Goal: Task Accomplishment & Management: Manage account settings

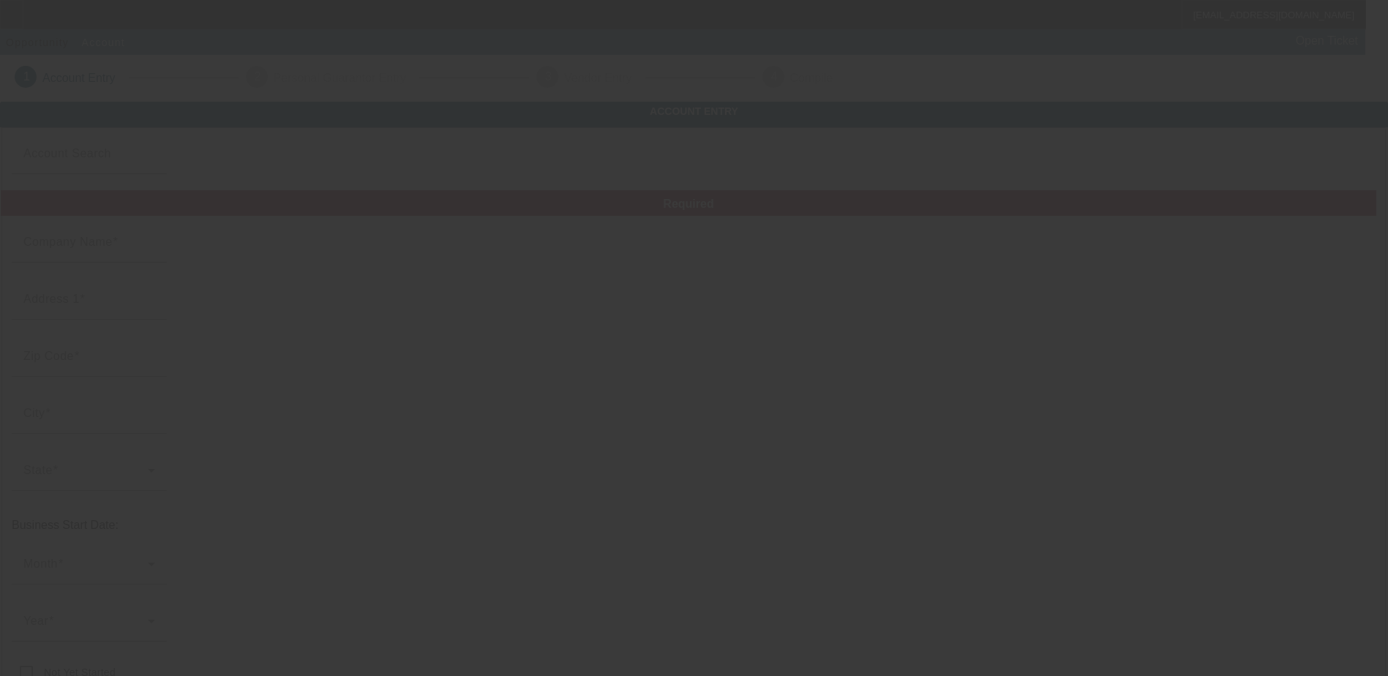
type input "Clark's Towing and Tire"
type input "[PHONE_NUMBER]"
type input "[EMAIL_ADDRESS][DOMAIN_NAME]"
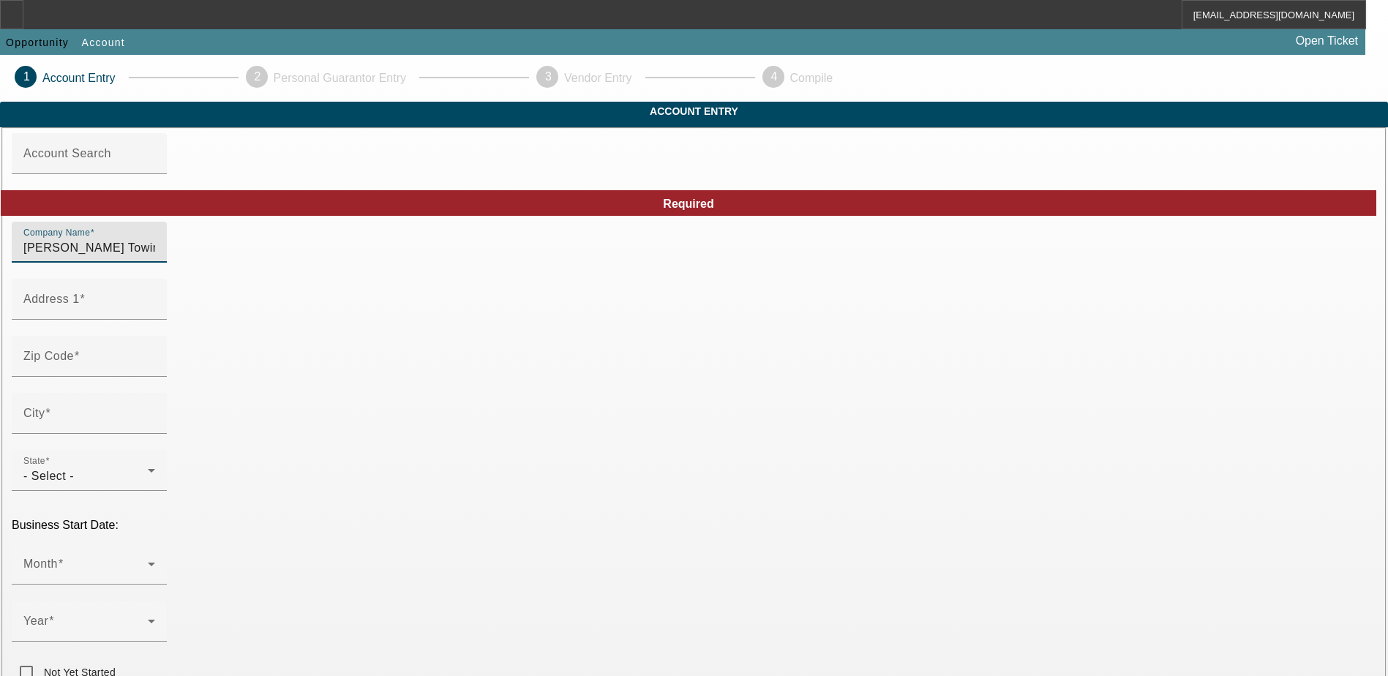
drag, startPoint x: 434, startPoint y: 272, endPoint x: 233, endPoint y: 272, distance: 200.5
type input "[PERSON_NAME] & Co"
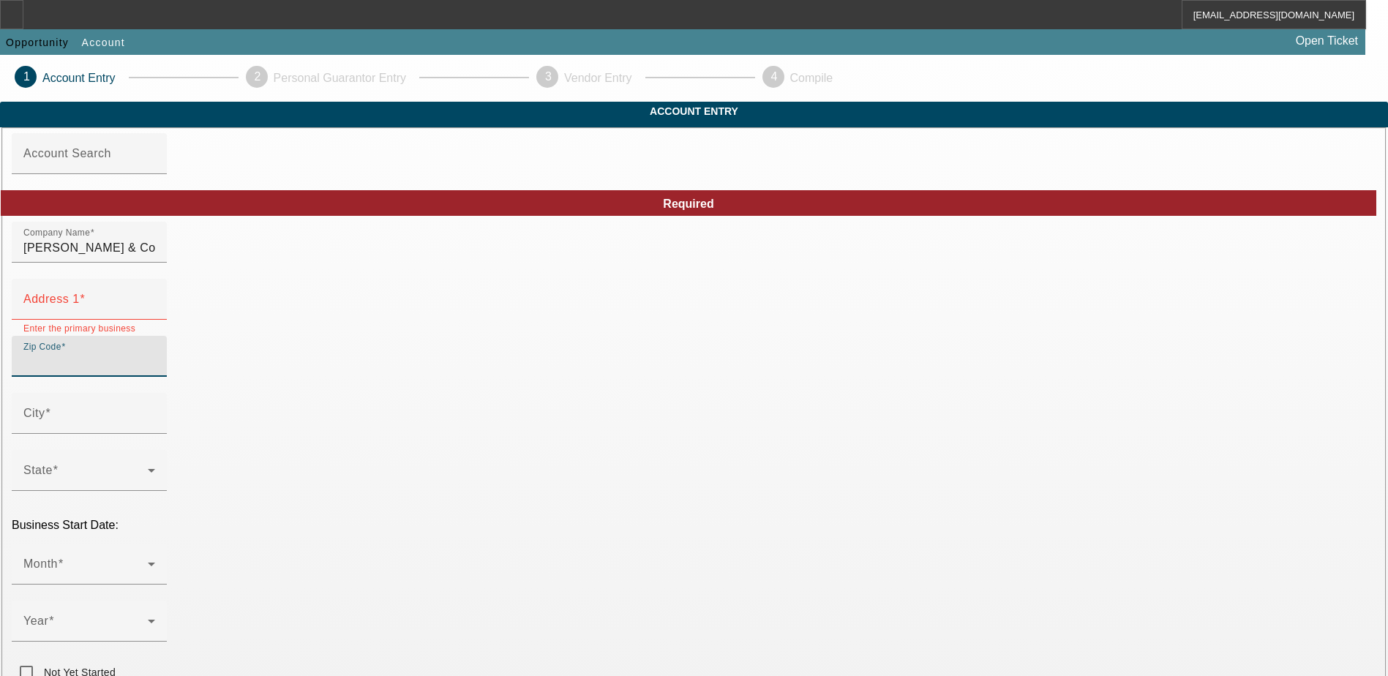
type input "Clarks Towing & Tire"
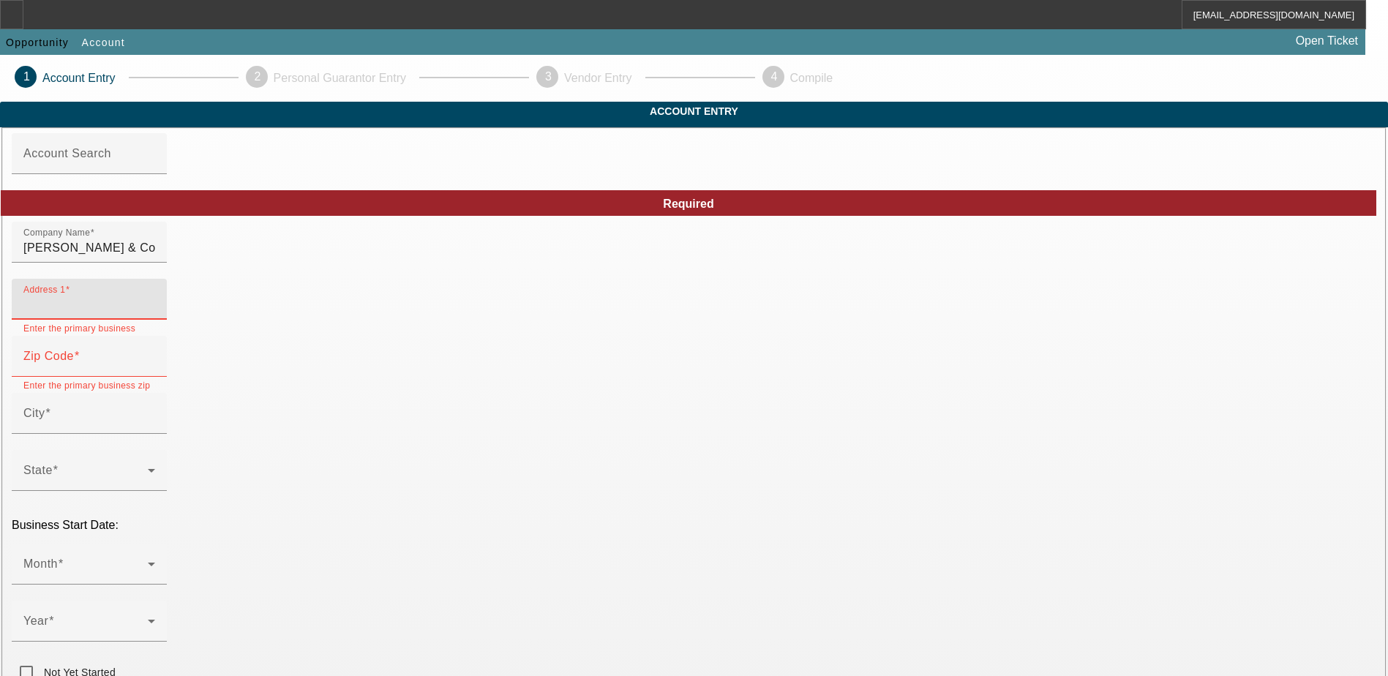
click at [155, 314] on input "Address 1" at bounding box center [89, 305] width 132 height 18
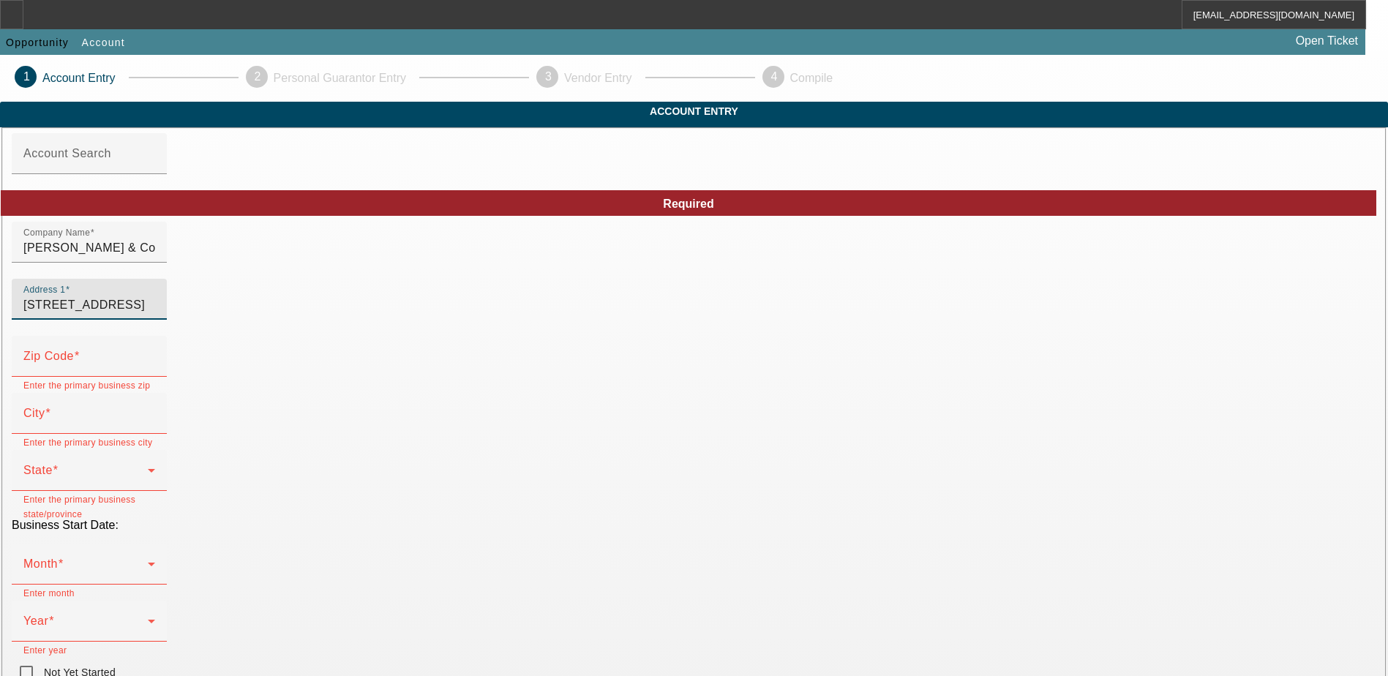
type input "314 City Lake Road"
type input "27295"
type input "Lexington"
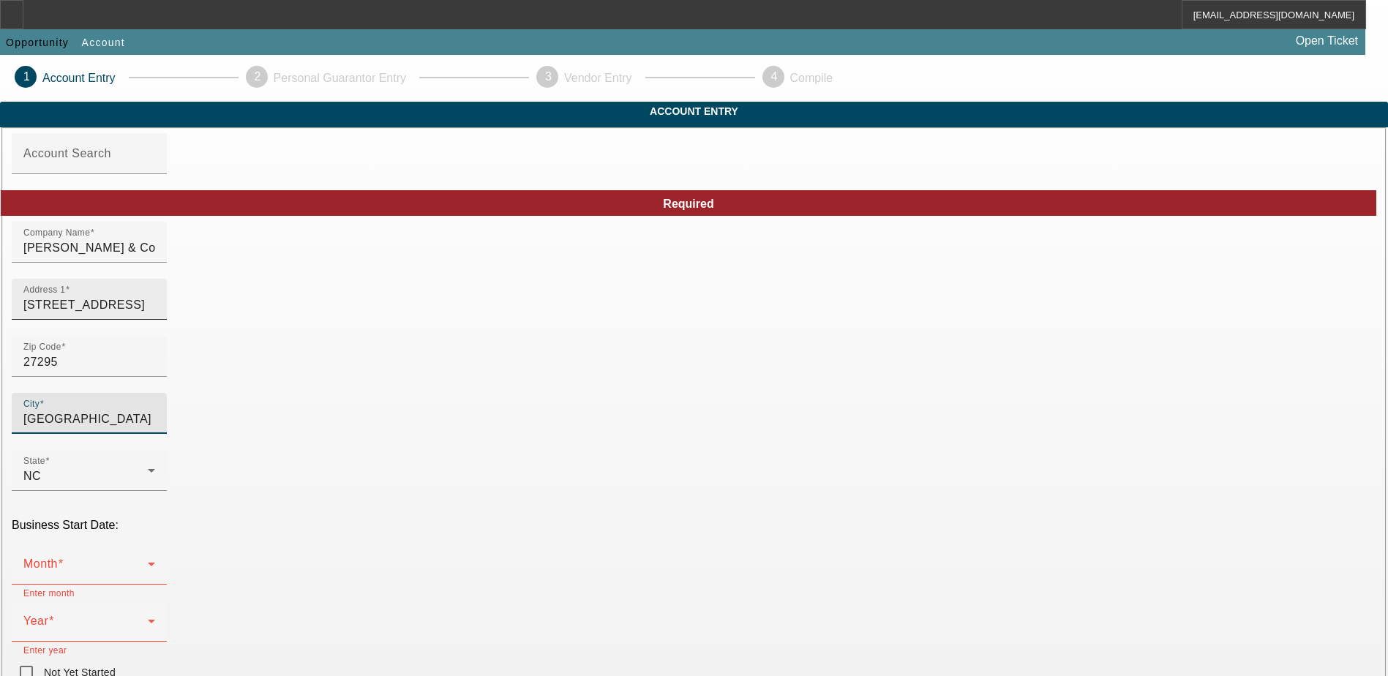
type input "Davidson"
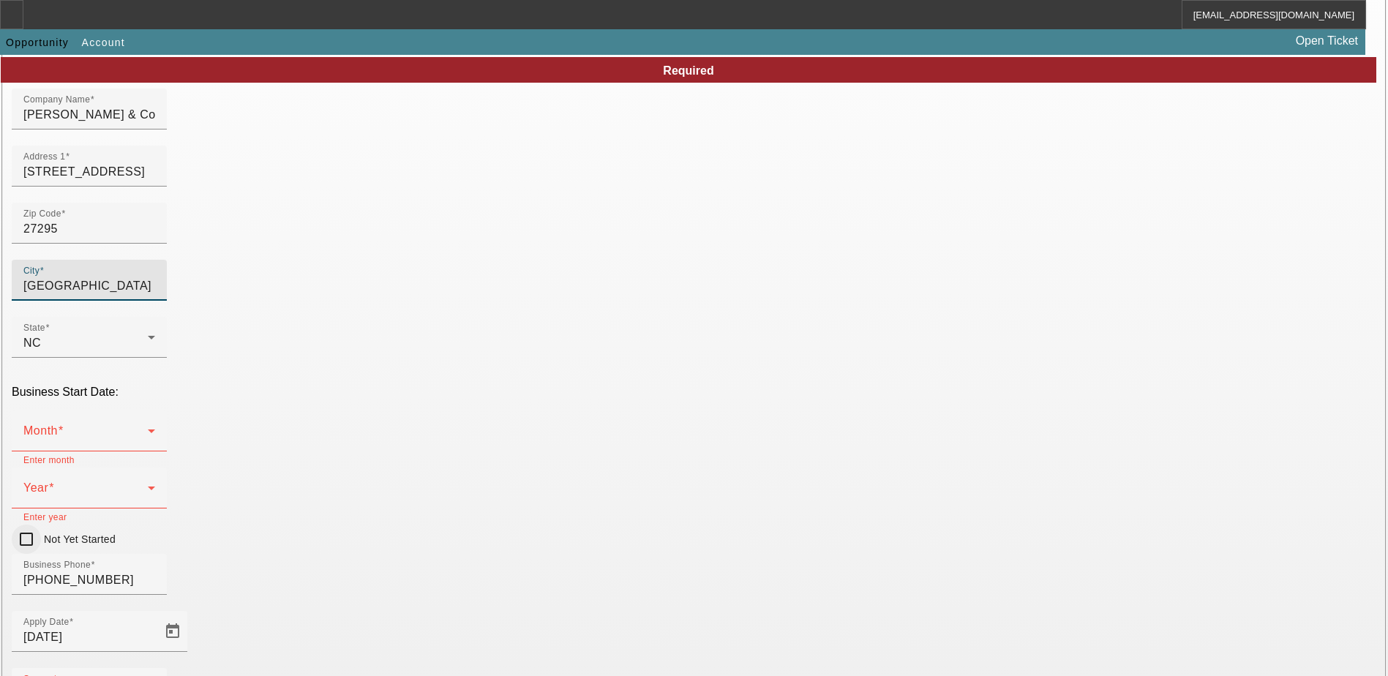
scroll to position [146, 0]
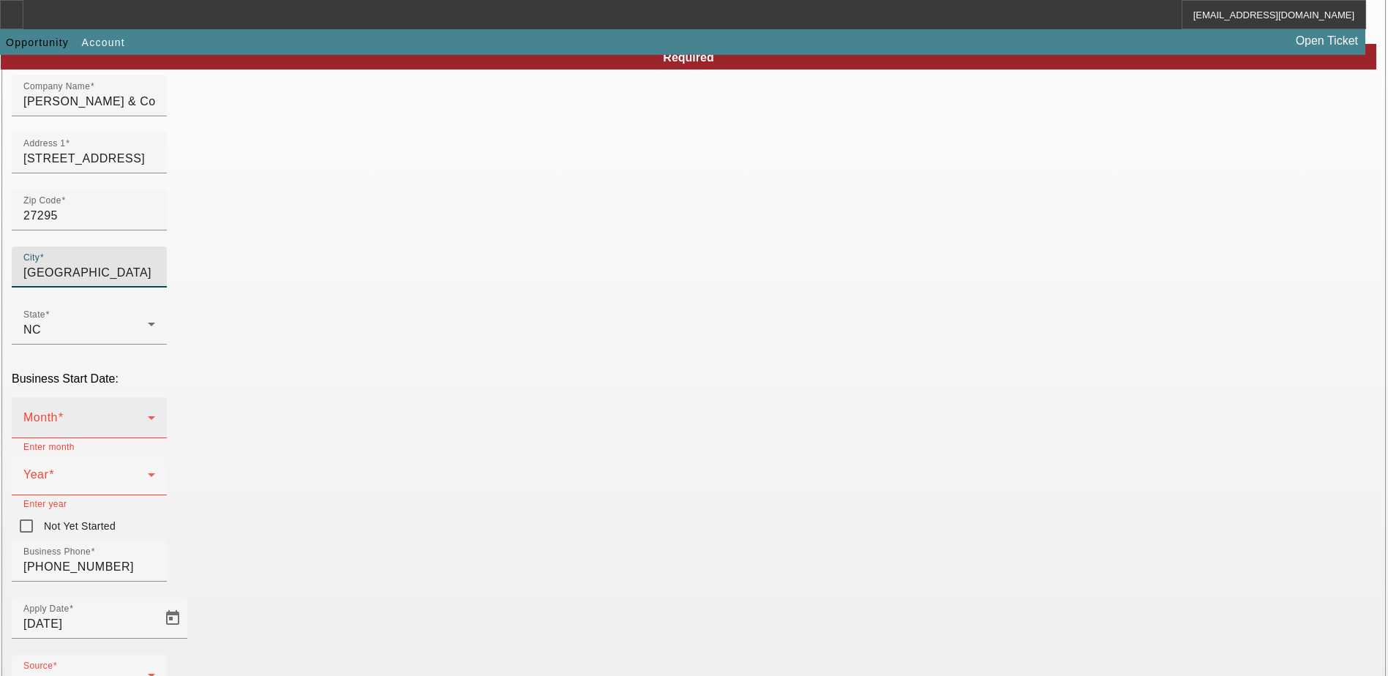
click at [148, 415] on span at bounding box center [85, 424] width 124 height 18
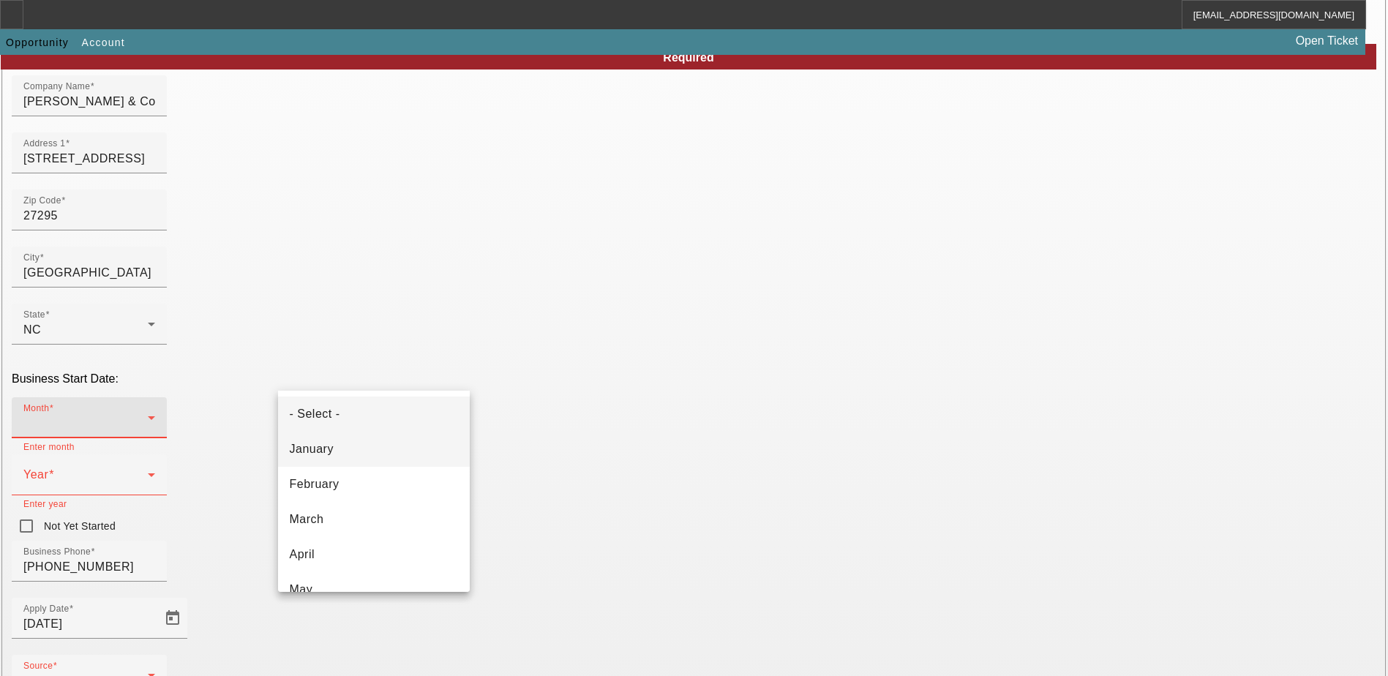
click at [360, 449] on mat-option "January" at bounding box center [374, 449] width 192 height 35
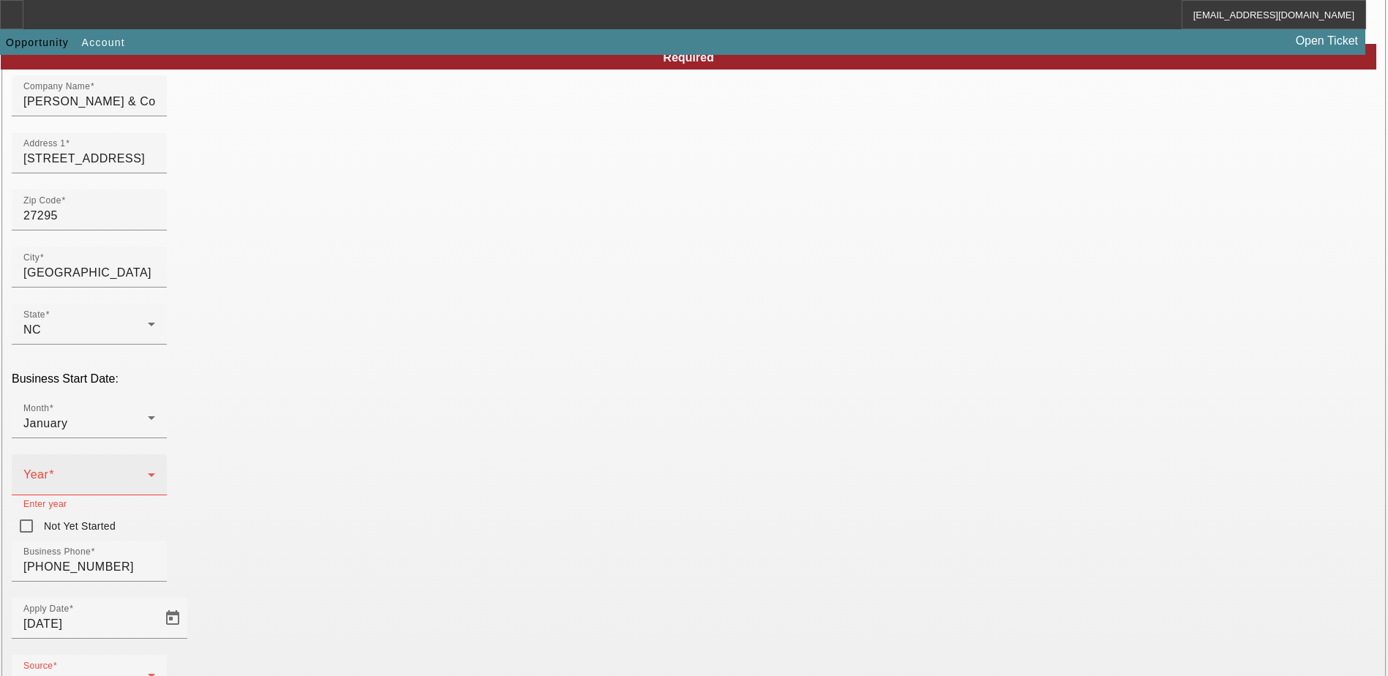
click at [155, 454] on div "Year" at bounding box center [89, 474] width 132 height 41
click at [520, 557] on span "1970" at bounding box center [517, 549] width 28 height 18
click at [148, 672] on div "- Select -" at bounding box center [85, 681] width 124 height 18
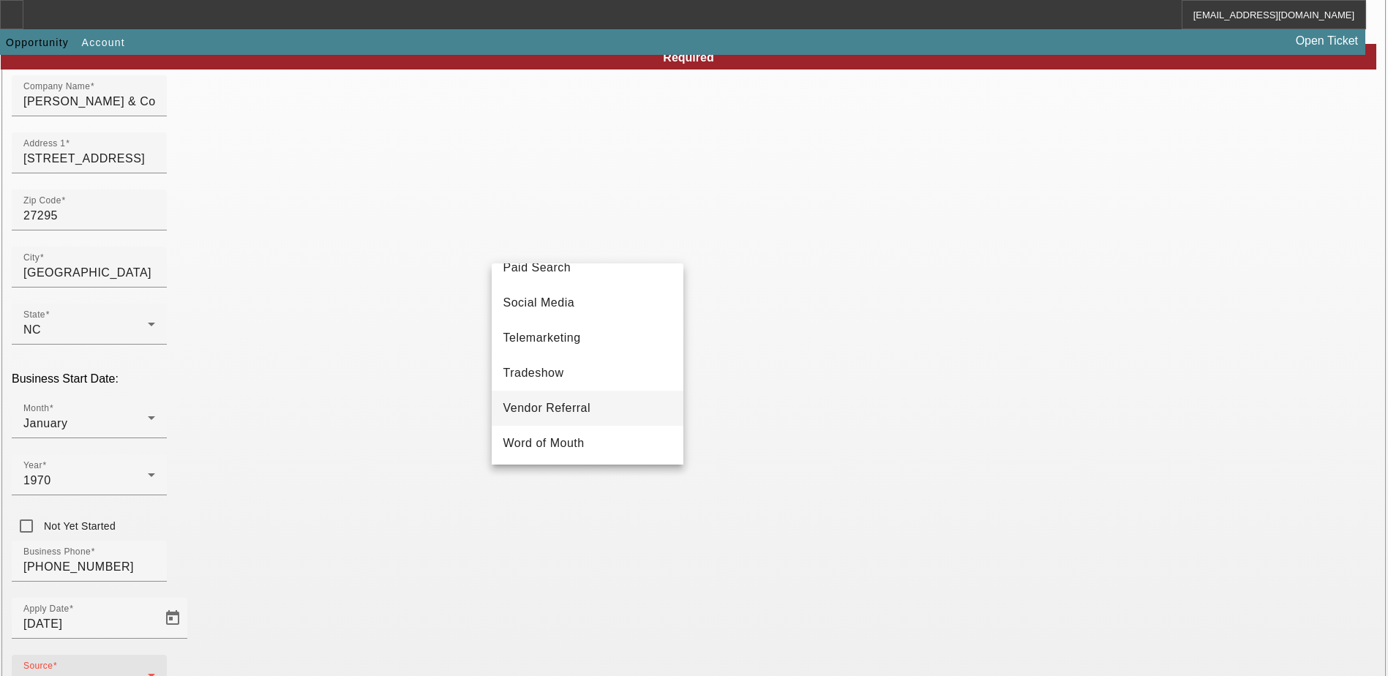
scroll to position [512, 0]
click at [566, 345] on span "Telemarketing" at bounding box center [542, 337] width 78 height 18
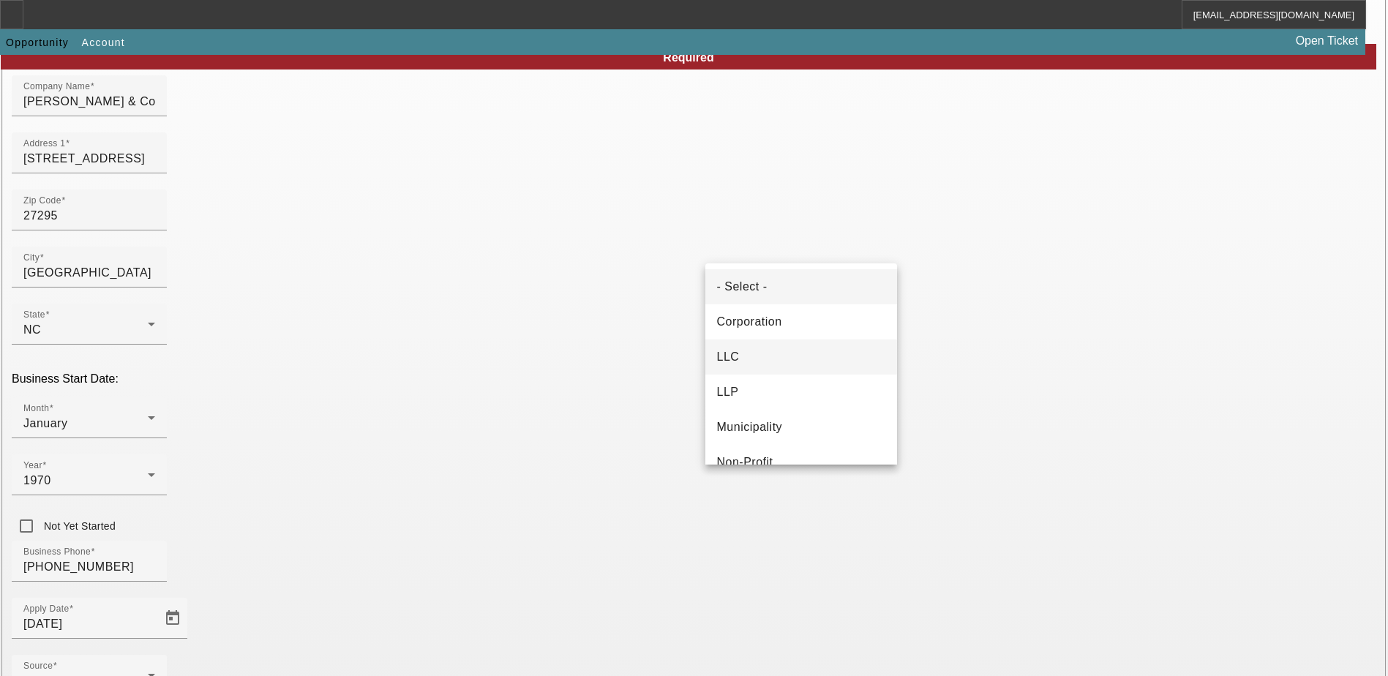
click at [757, 359] on mat-option "LLC" at bounding box center [801, 357] width 192 height 35
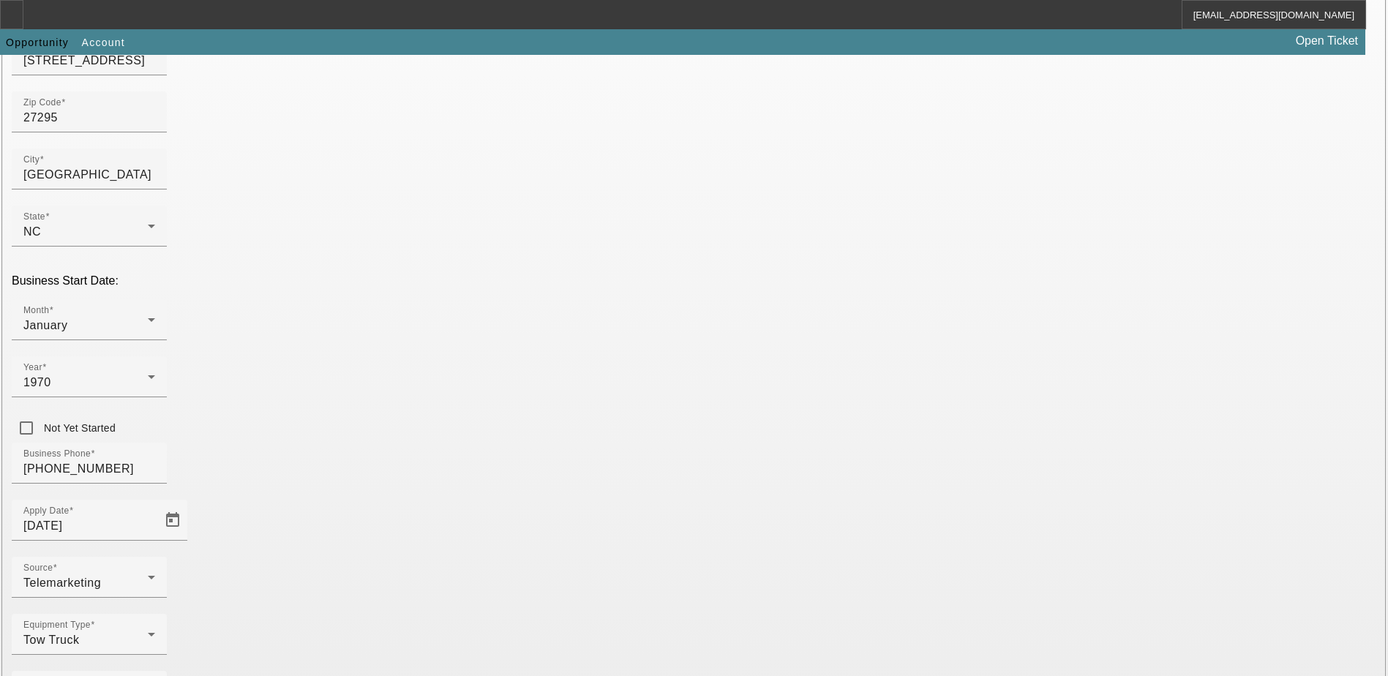
scroll to position [247, 0]
drag, startPoint x: 397, startPoint y: 326, endPoint x: 187, endPoint y: 337, distance: 210.3
type input "[PHONE_NUMBER]"
click at [521, 611] on div "Equipment Type Tow Truck" at bounding box center [694, 639] width 1365 height 57
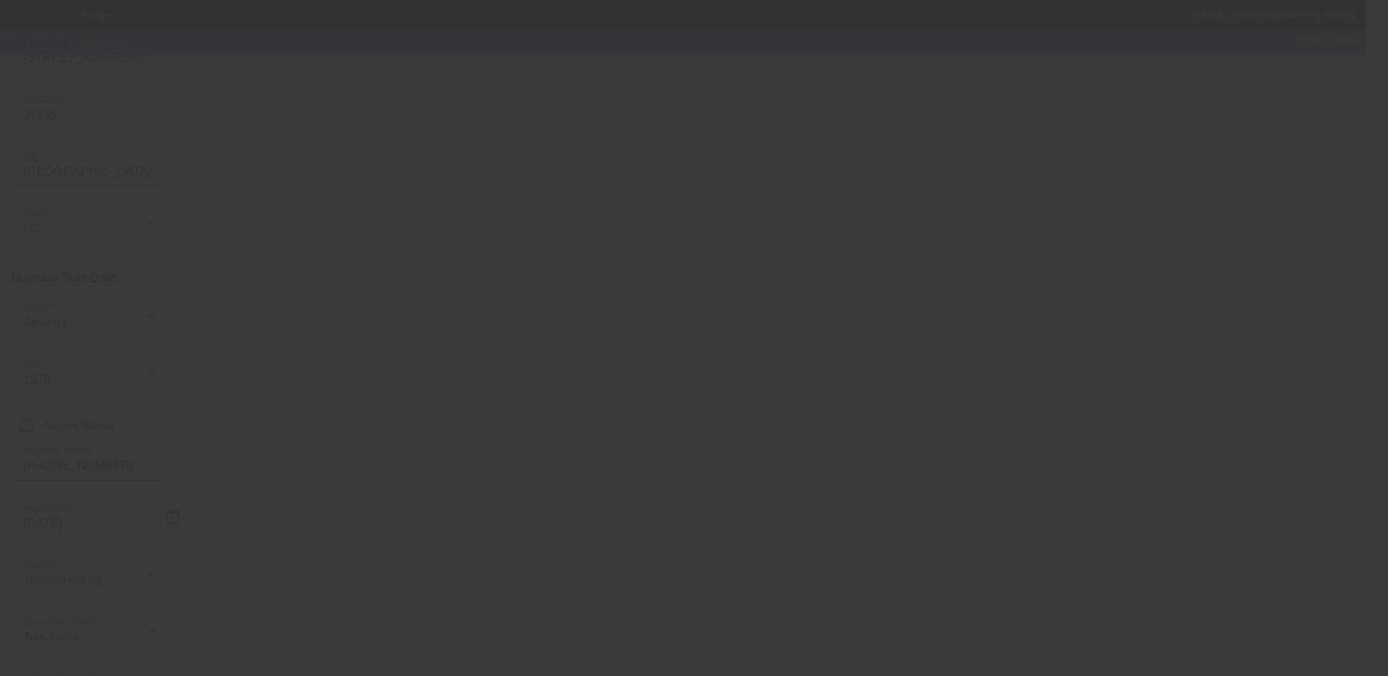
scroll to position [40, 0]
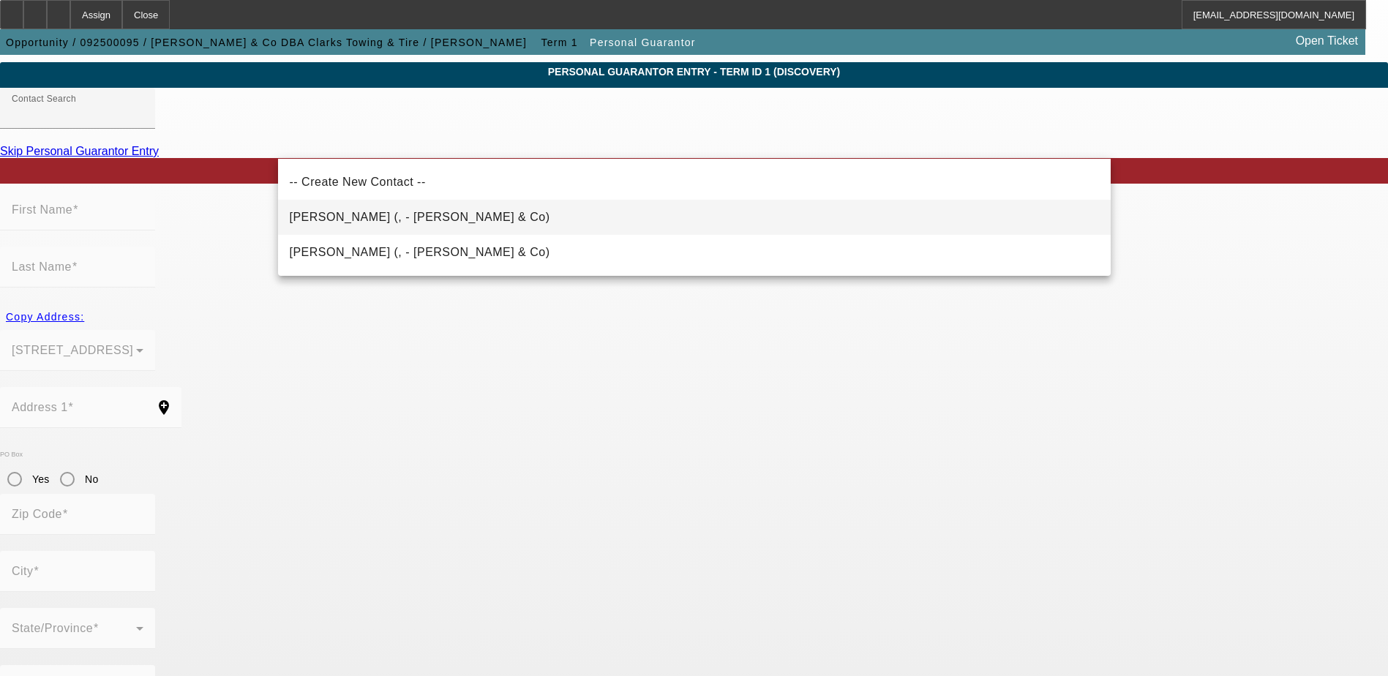
click at [405, 217] on span "Griffin, Catherine (, - SE Griffin & Co)" at bounding box center [420, 217] width 261 height 12
type input "Griffin, Catherine (, - SE Griffin & Co)"
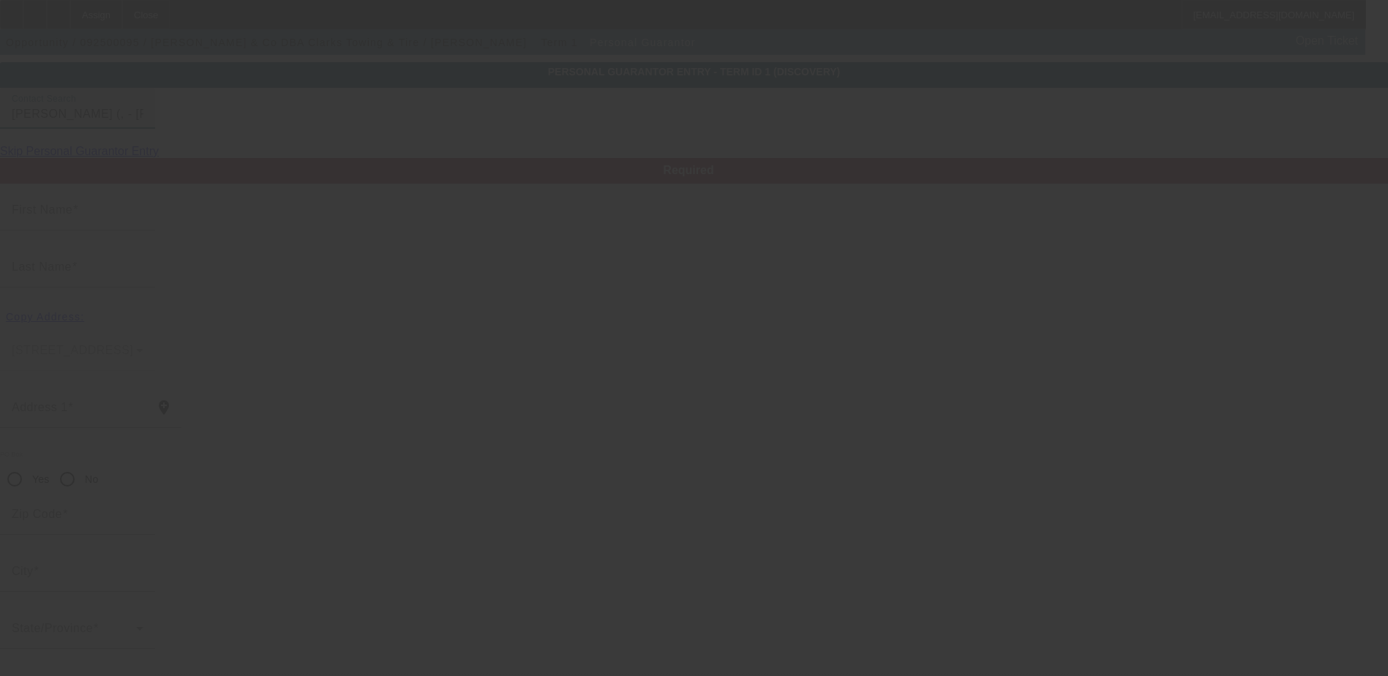
type input "Catherine"
type input "Griffin"
radio input "true"
type input "(336) 238-3032"
type input "catherine@clarkstowingandtire.com"
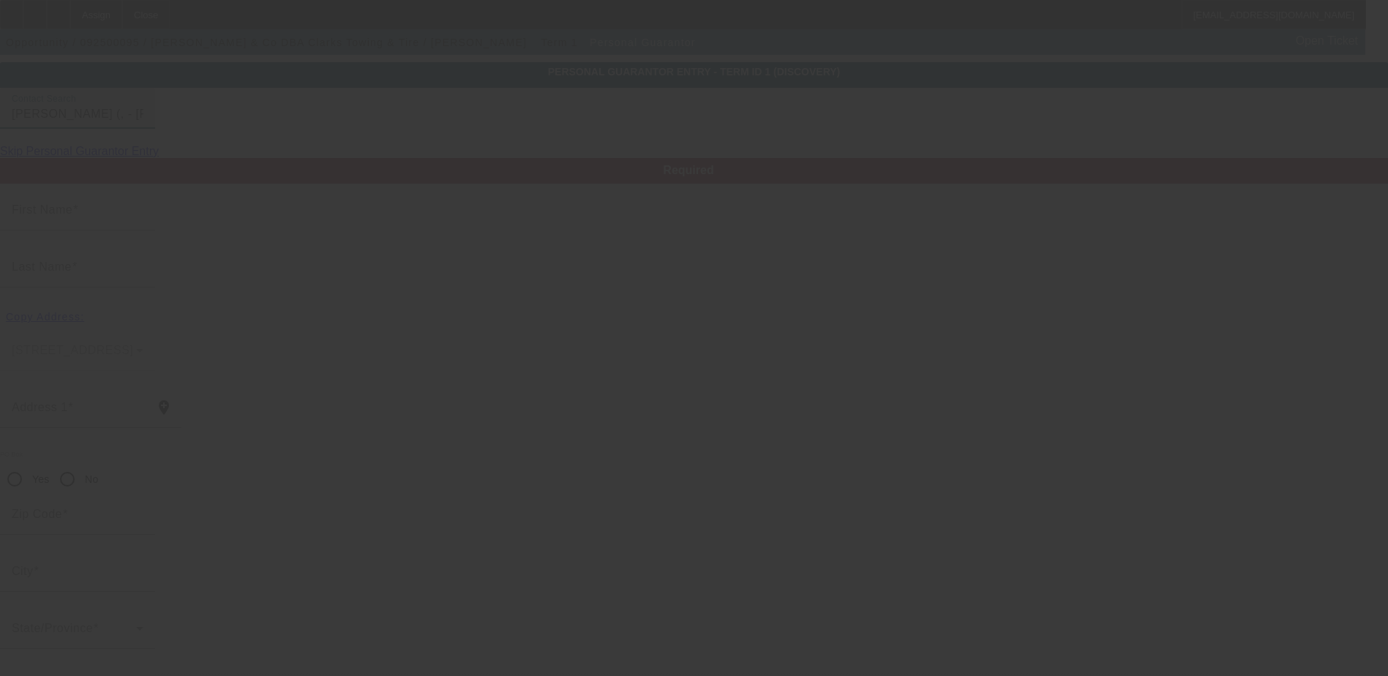
type input "(843) 814-0551"
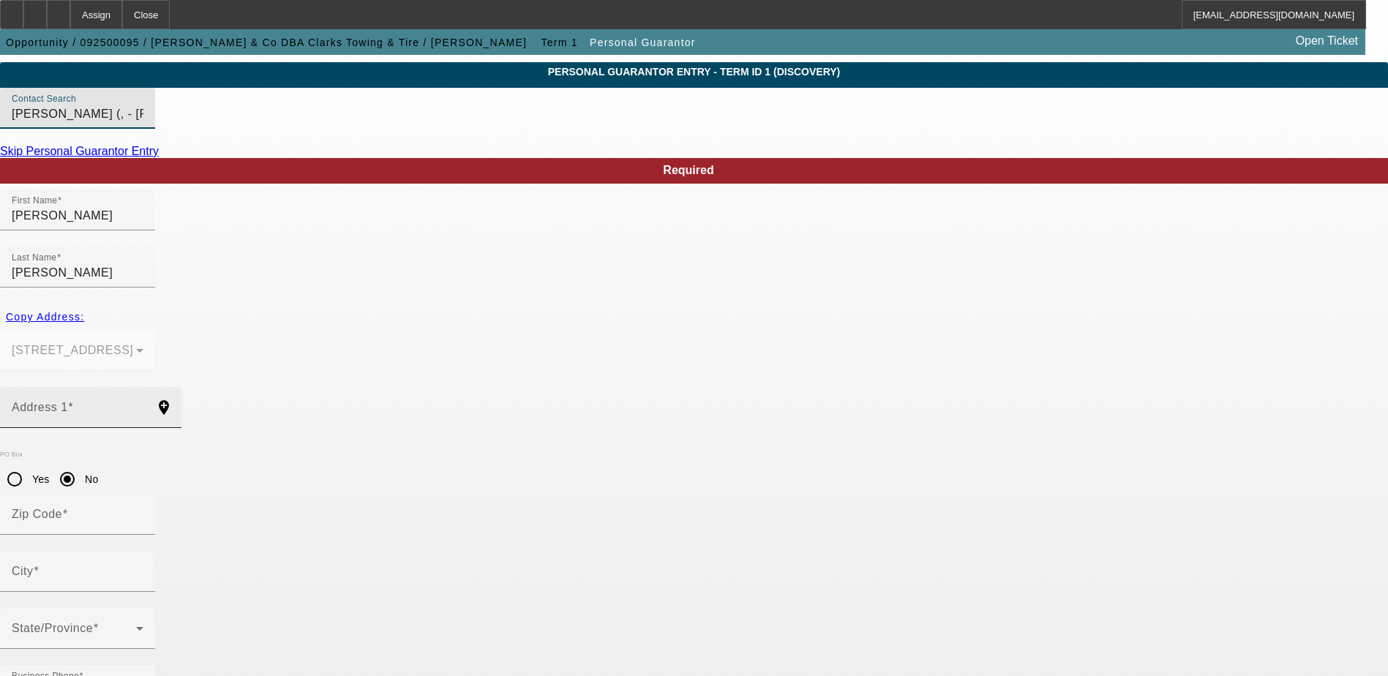
click at [143, 405] on input "Address 1" at bounding box center [78, 414] width 132 height 18
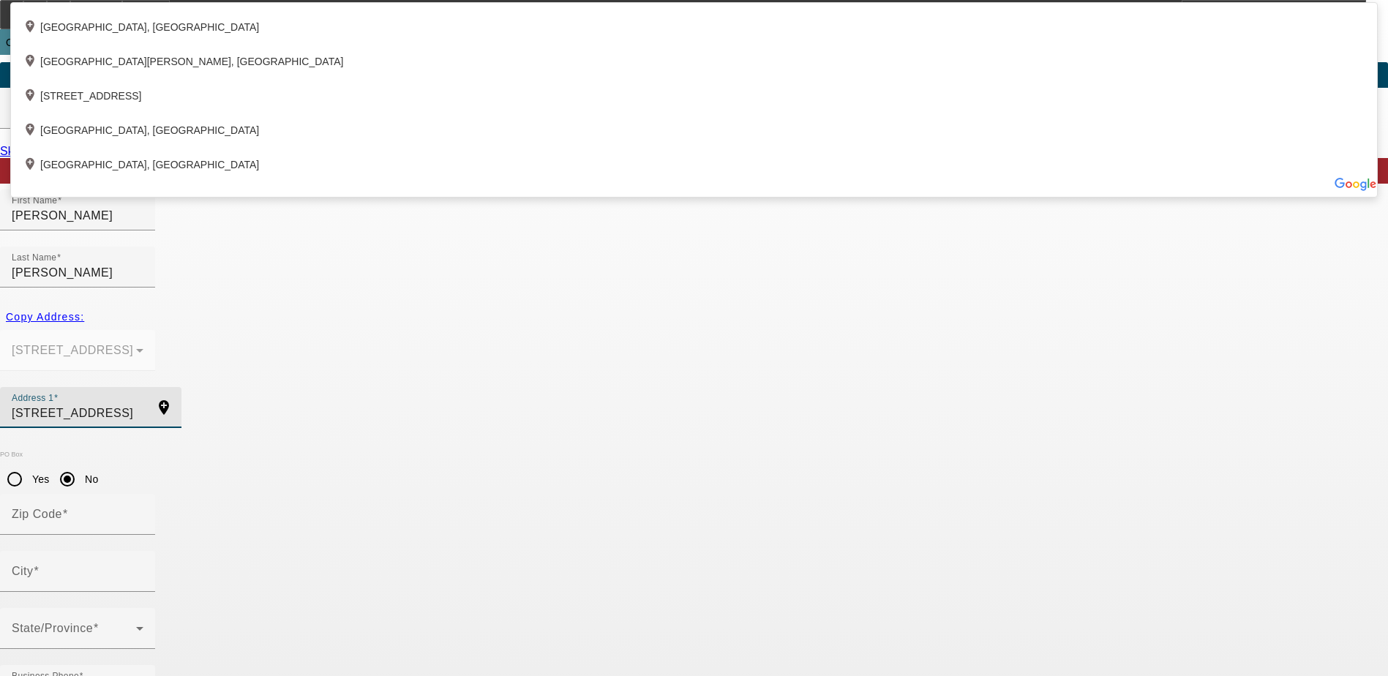
type input "1167 Charleston Drive"
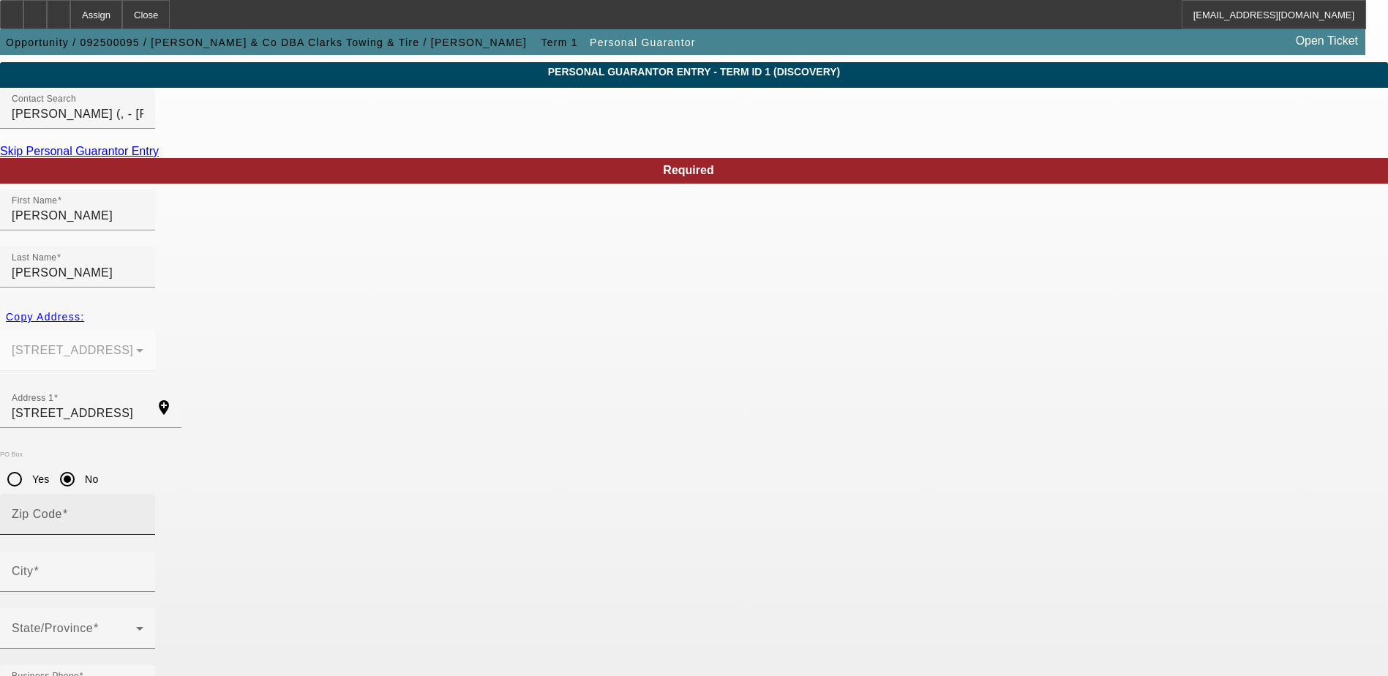
click at [143, 511] on input "Zip Code" at bounding box center [78, 520] width 132 height 18
type input "27107"
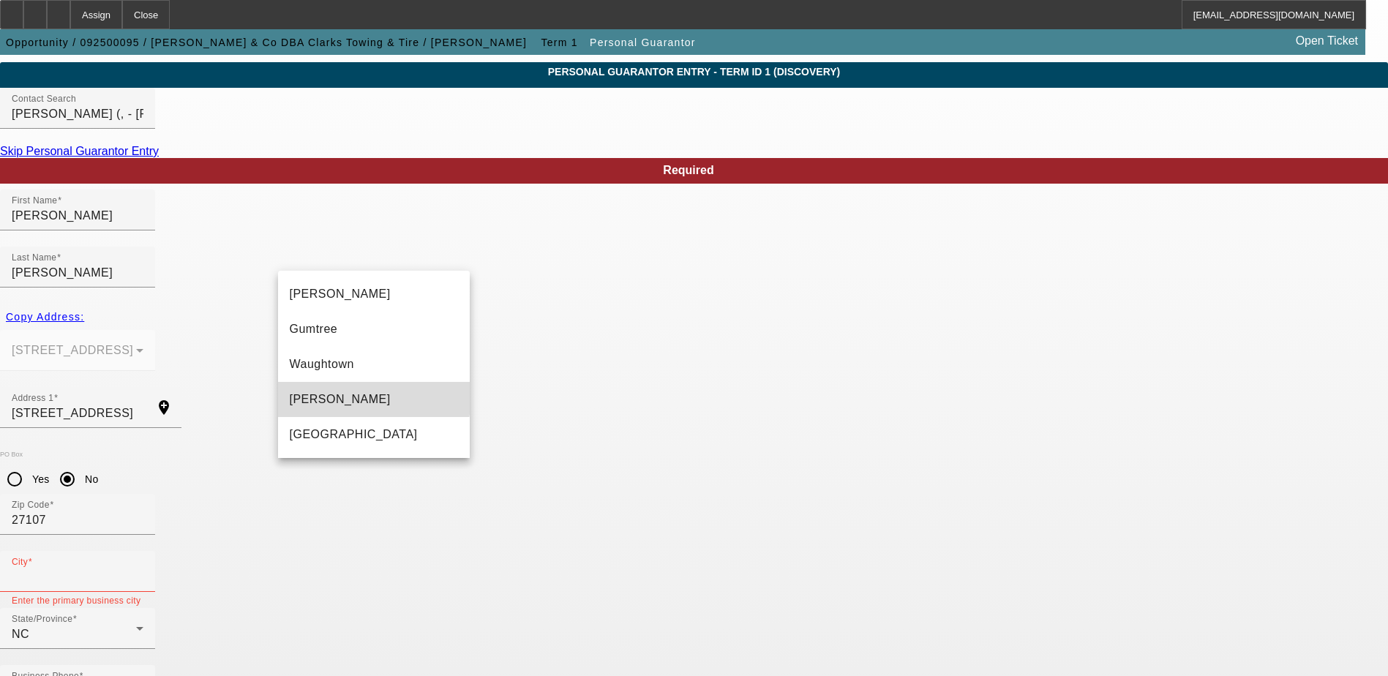
click at [358, 397] on mat-option "Winston Salem" at bounding box center [374, 399] width 192 height 35
type input "Winston Salem"
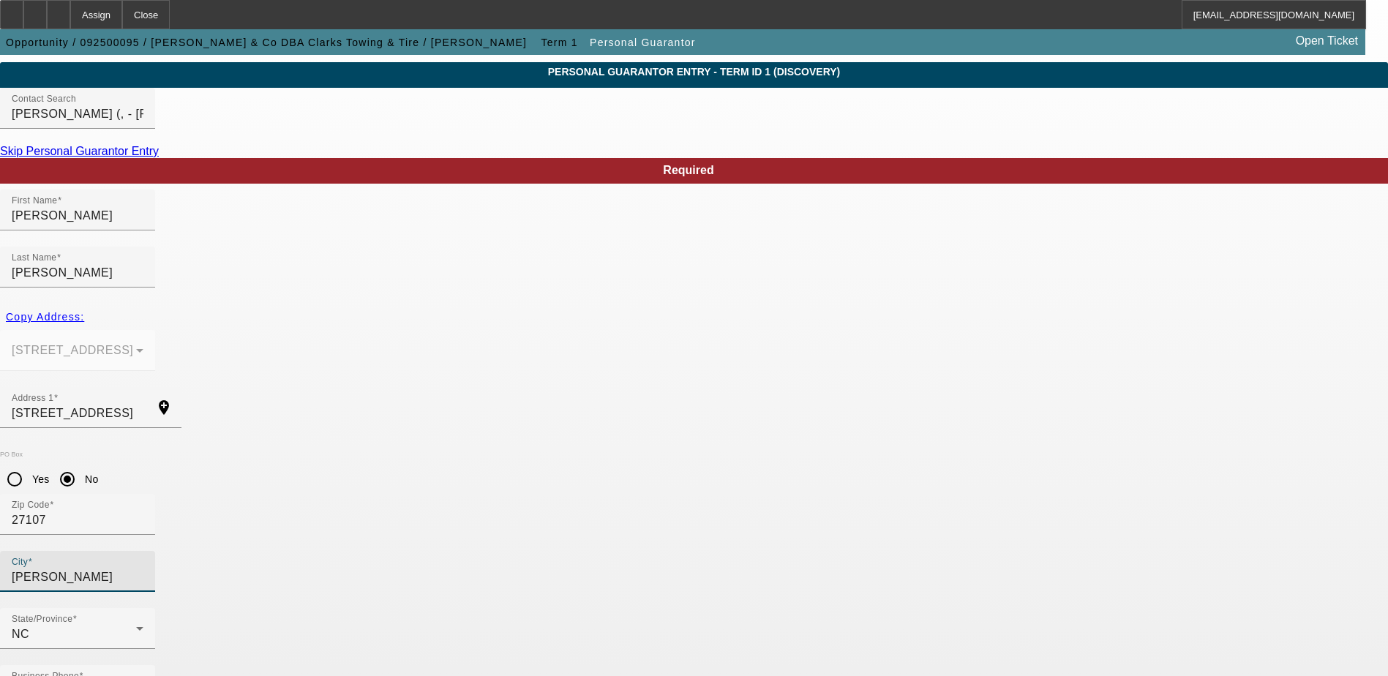
type input "234-25-4583"
type input "50"
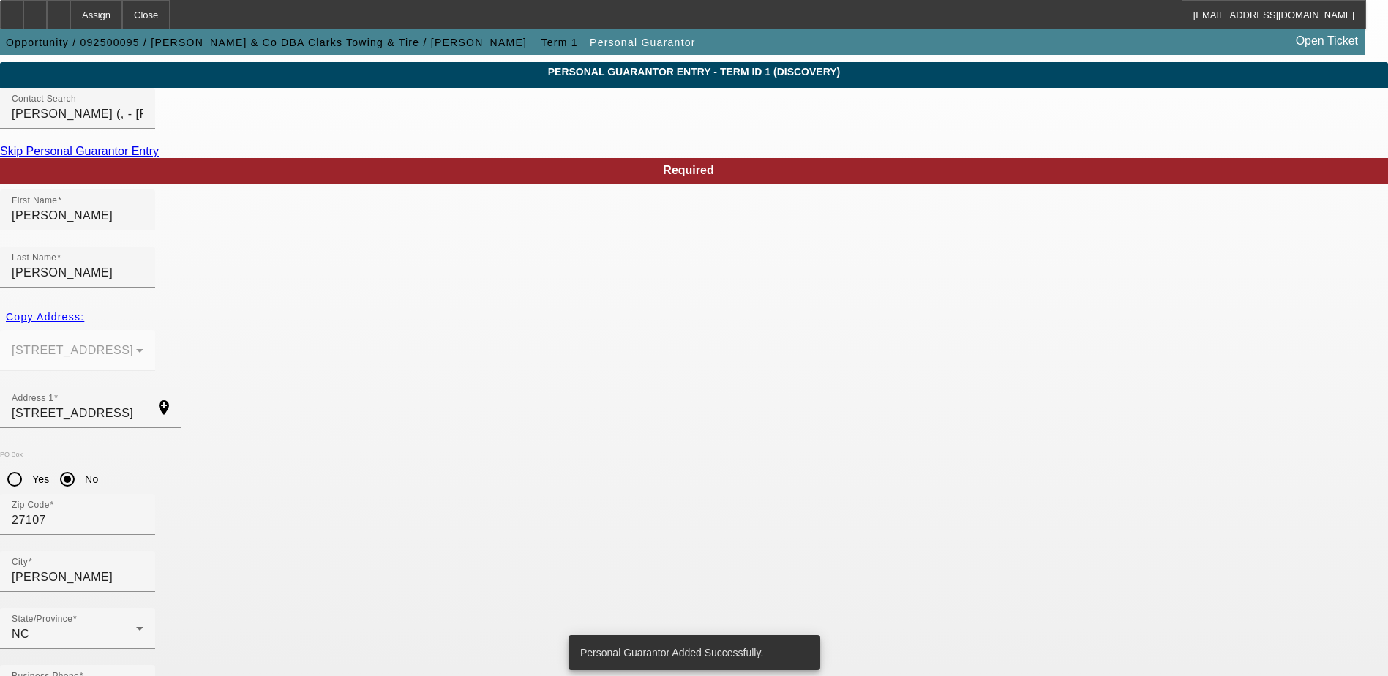
scroll to position [0, 0]
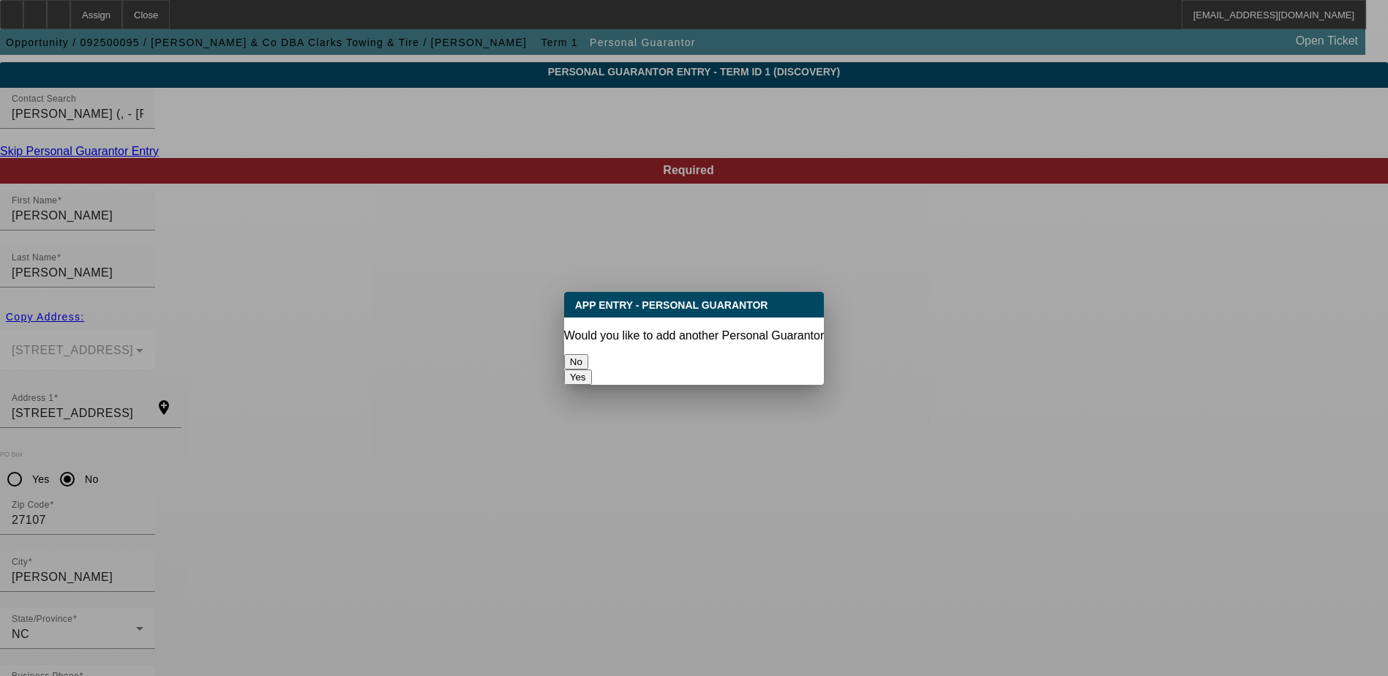
click at [592, 370] on button "Yes" at bounding box center [578, 377] width 28 height 15
radio input "false"
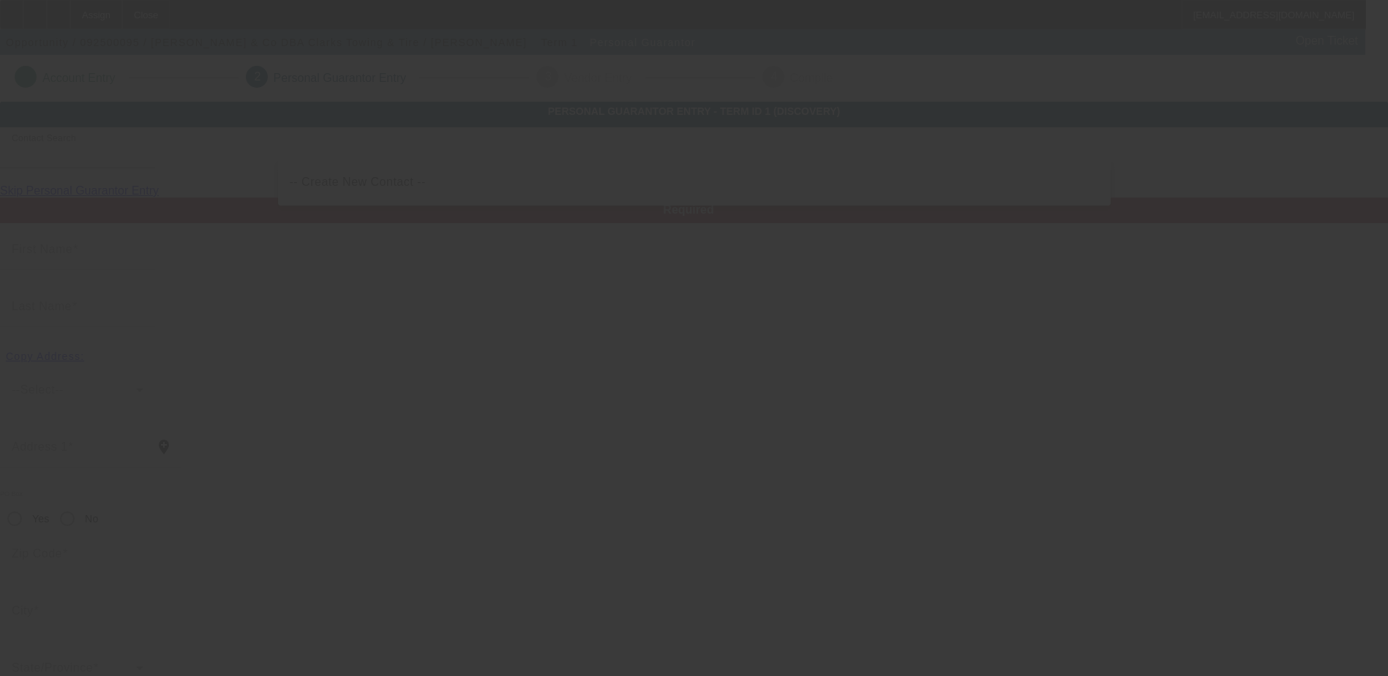
scroll to position [40, 0]
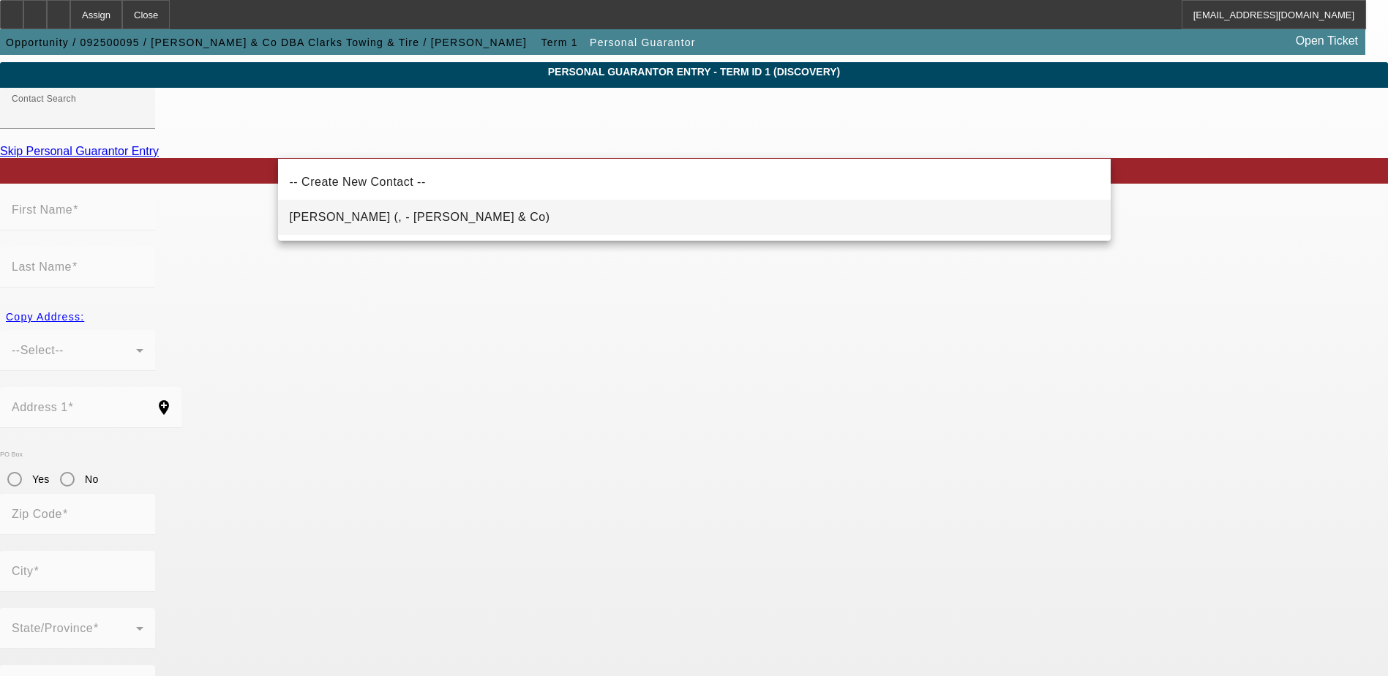
click at [441, 226] on mat-option "Griffin, Steve (, - SE Griffin & Co)" at bounding box center [694, 217] width 833 height 35
type input "Griffin, Steve (, - SE Griffin & Co)"
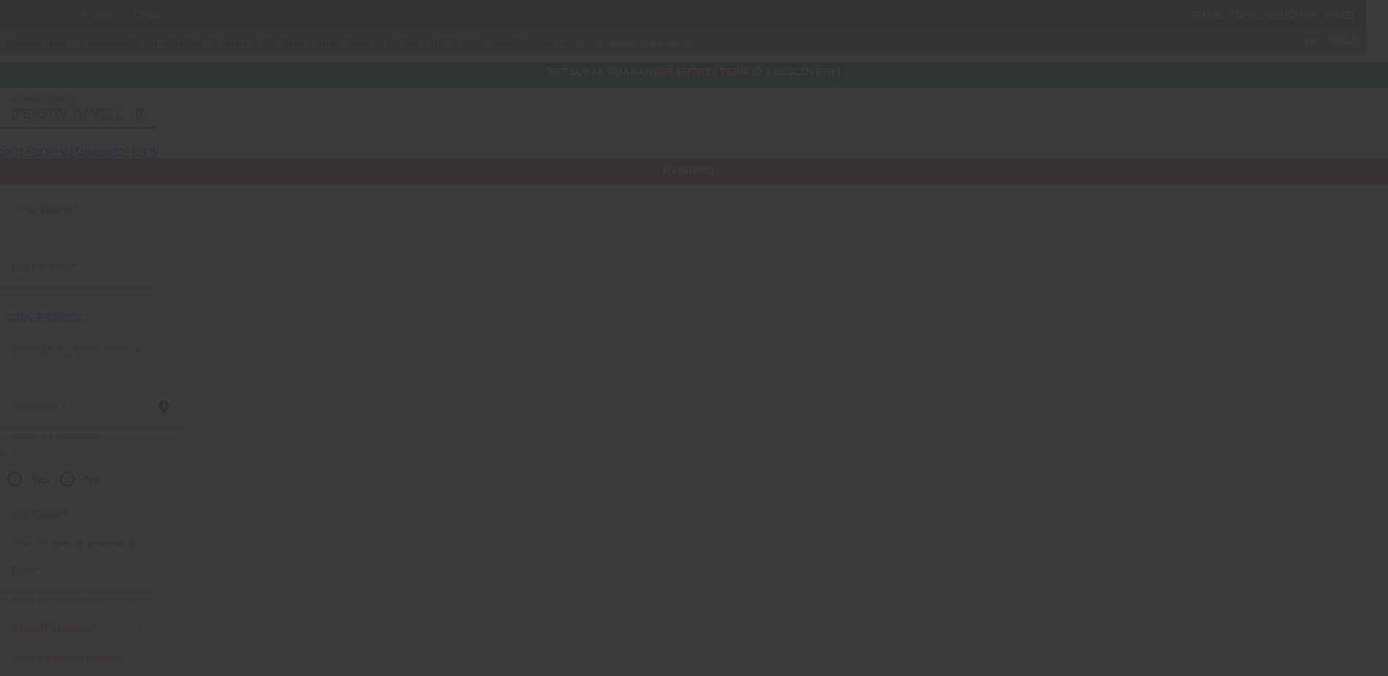
type input "Steve"
type input "Griffin"
radio input "true"
type input "(336) 238-3032"
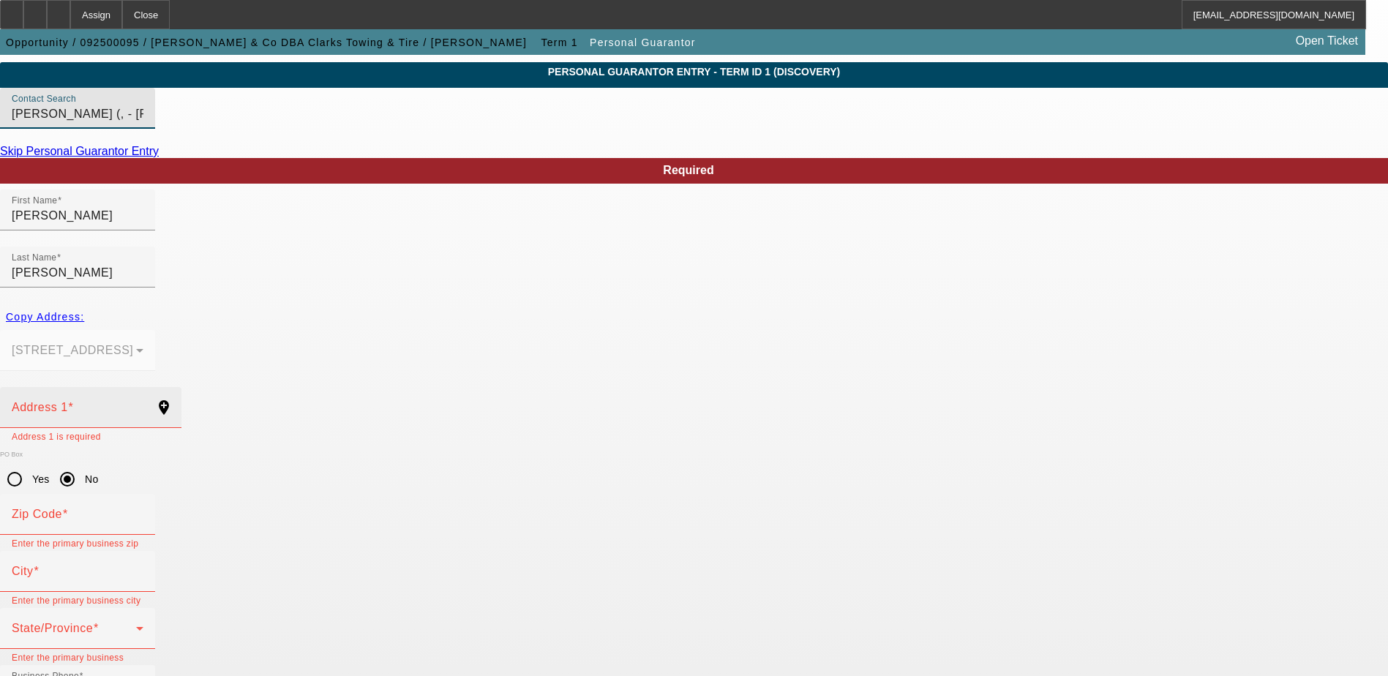
click at [143, 387] on div "Address 1" at bounding box center [78, 407] width 132 height 41
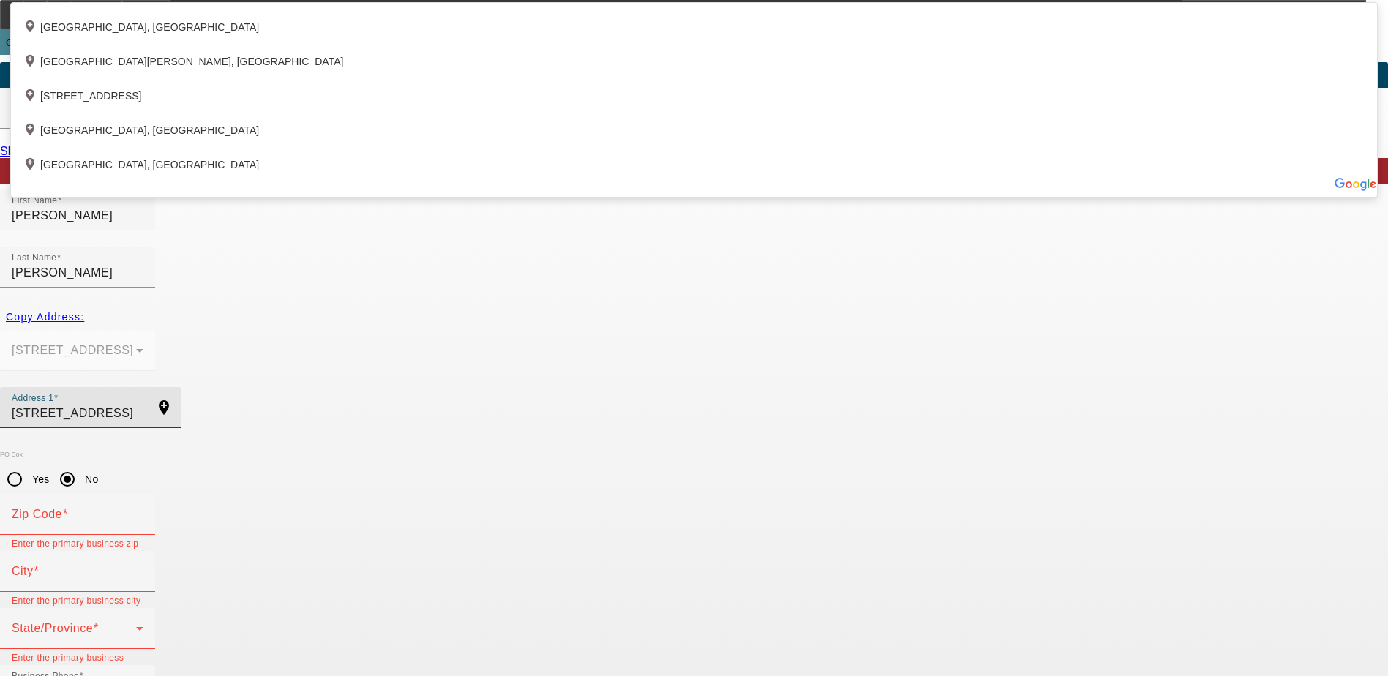
type input "1167 Charleston Drive"
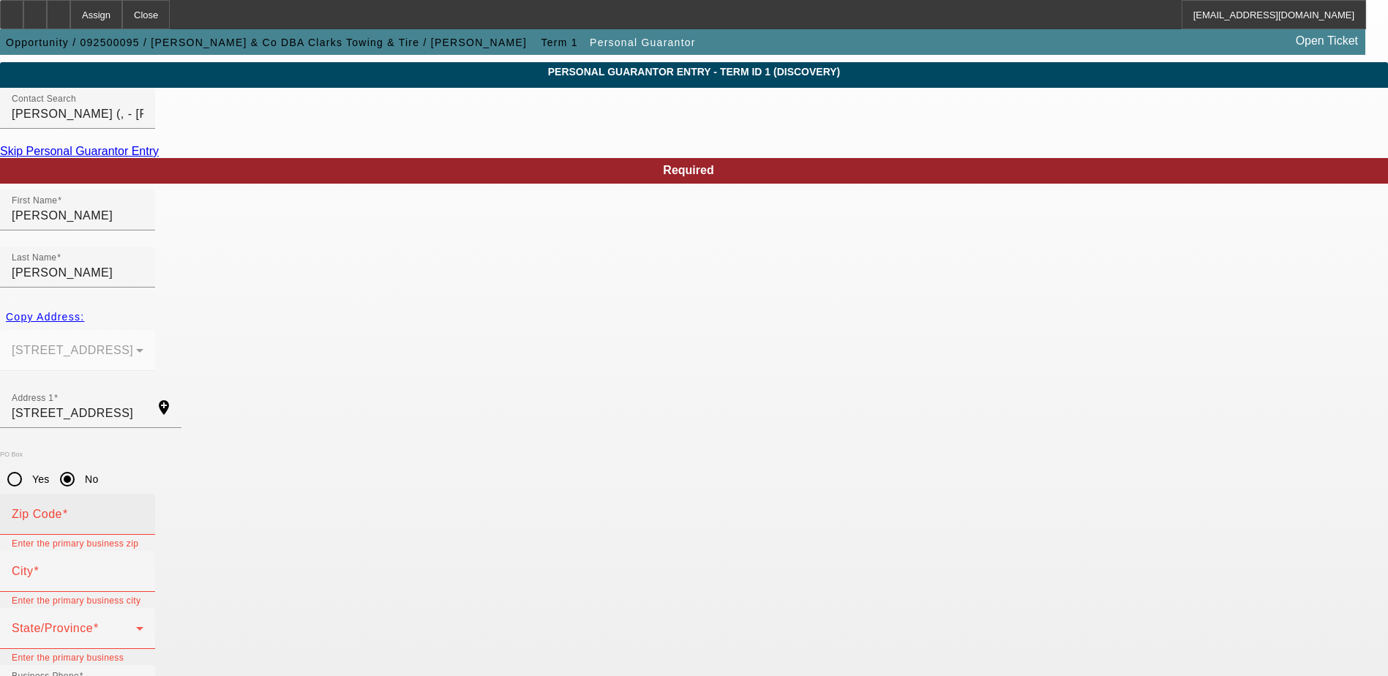
click at [62, 508] on mat-label "Zip Code" at bounding box center [37, 514] width 50 height 12
click at [143, 511] on input "Zip Code" at bounding box center [78, 520] width 132 height 18
type input "27107"
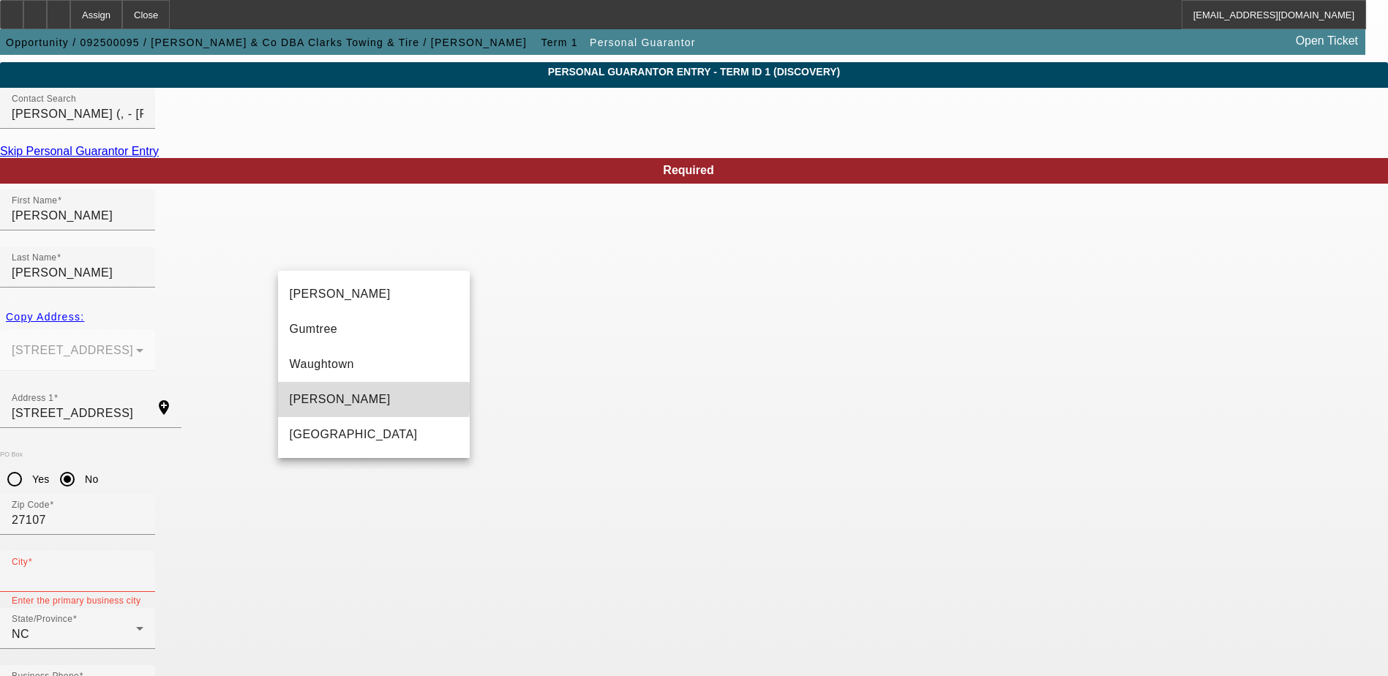
click at [339, 398] on span "Winston Salem" at bounding box center [340, 399] width 101 height 12
type input "Winston Salem"
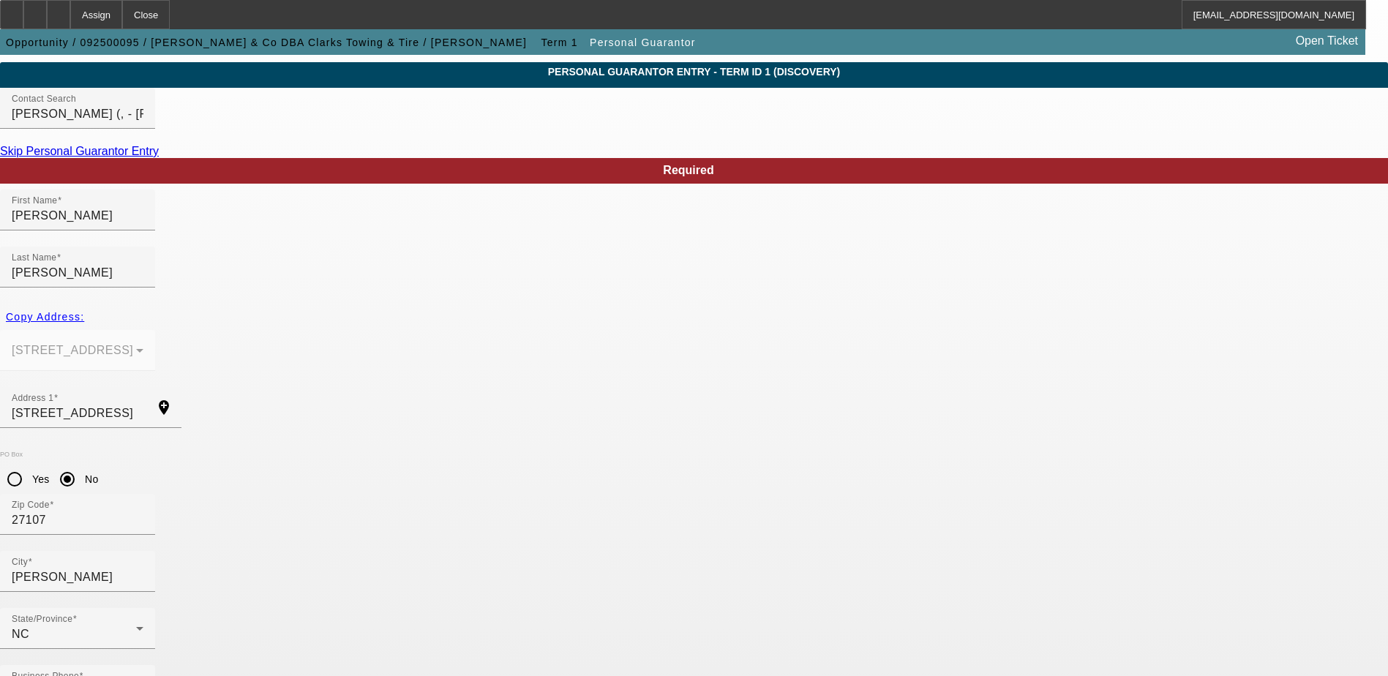
type input "(615) 939-2090"
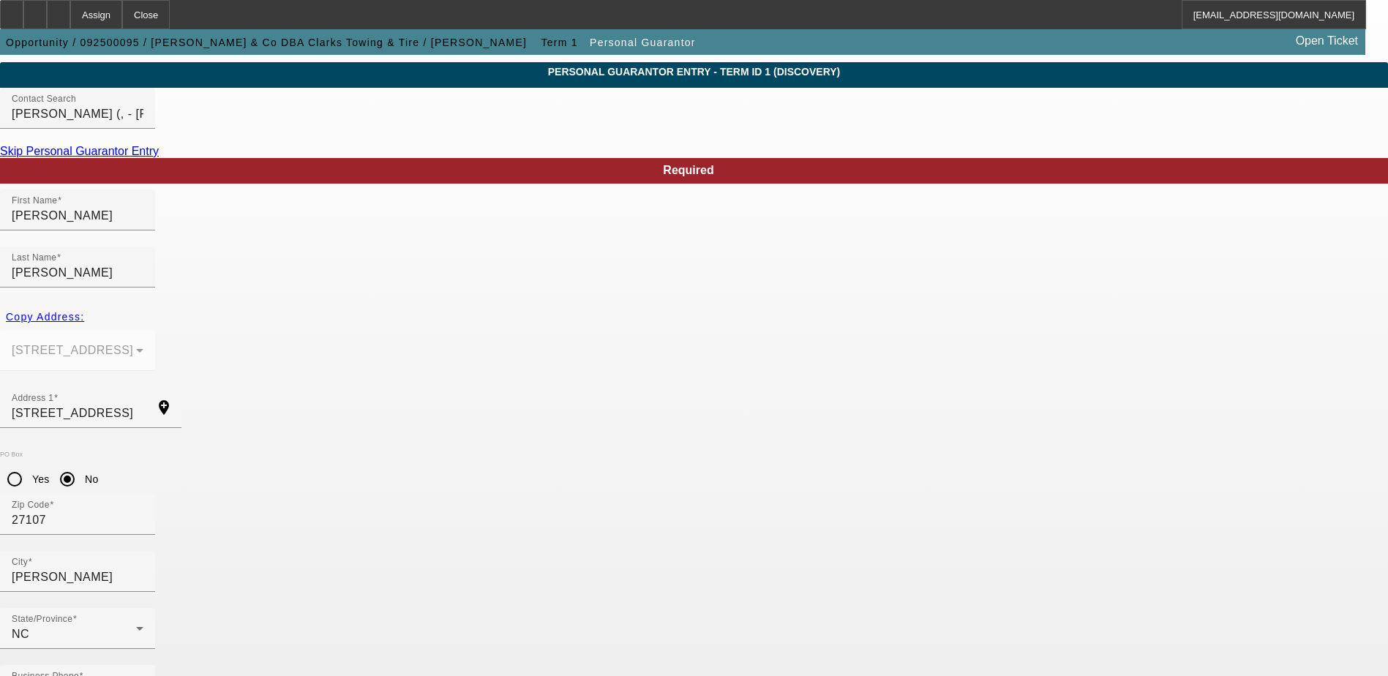
type input "50"
type input "339-72-5860"
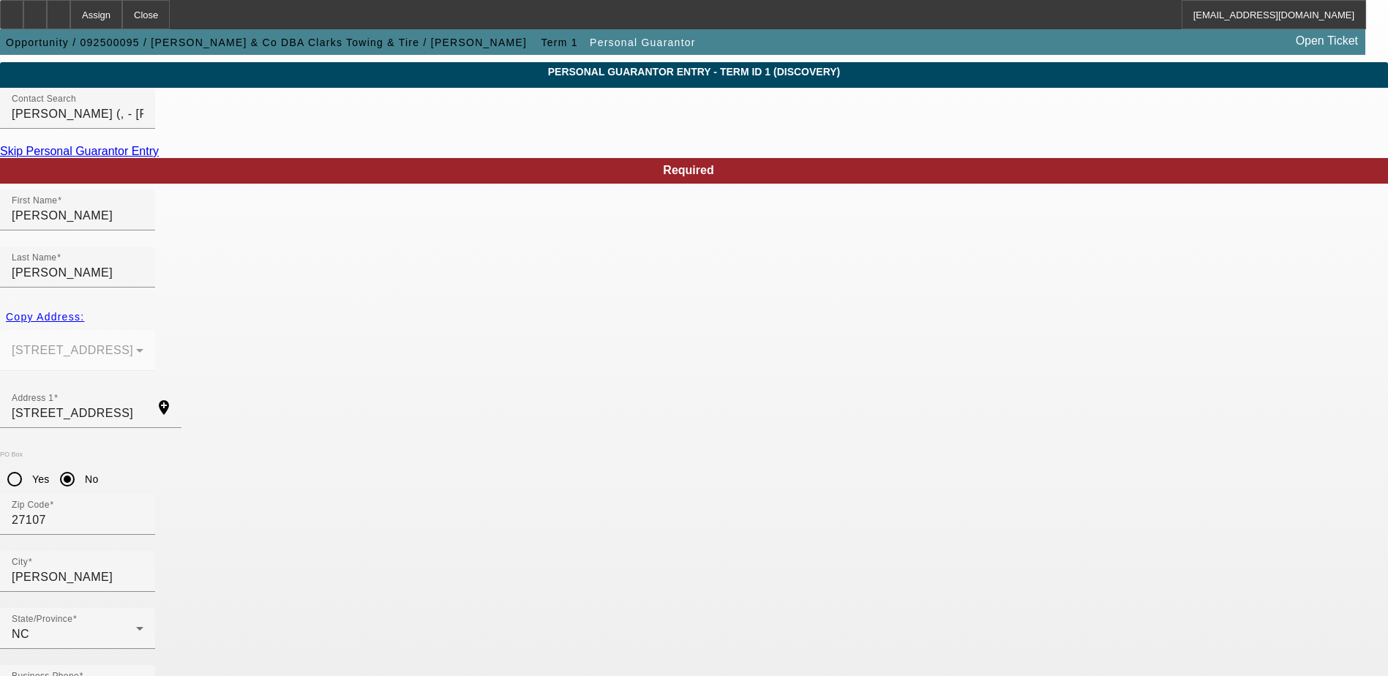
type input "steve@clarkstowingandtire.com"
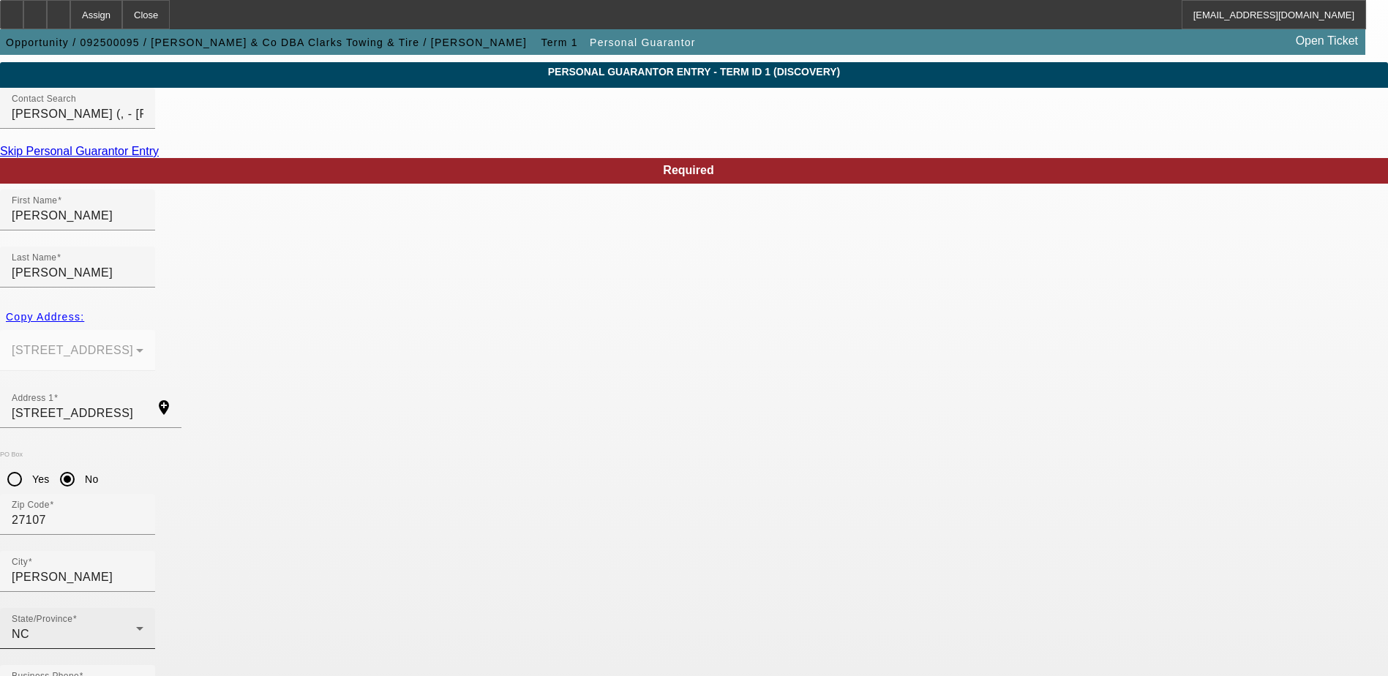
click at [77, 615] on span at bounding box center [74, 620] width 4 height 10
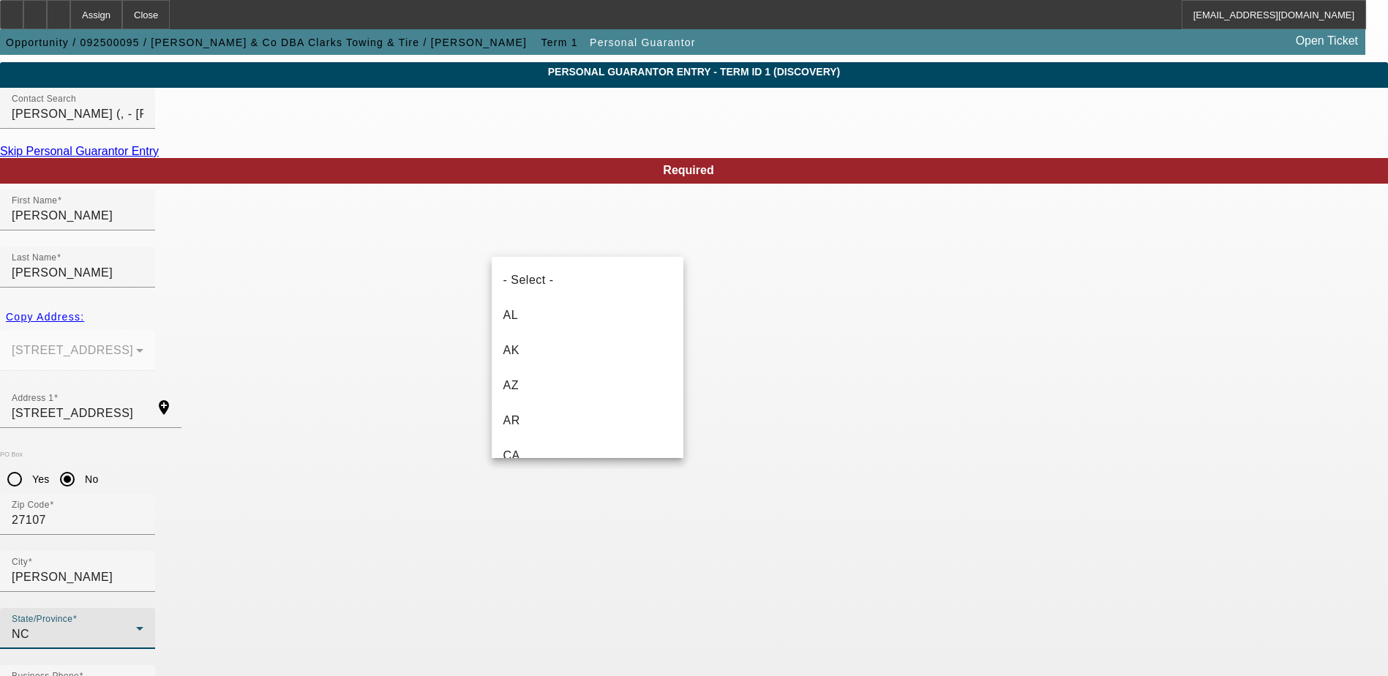
scroll to position [1034, 0]
click at [1134, 561] on div at bounding box center [694, 338] width 1388 height 676
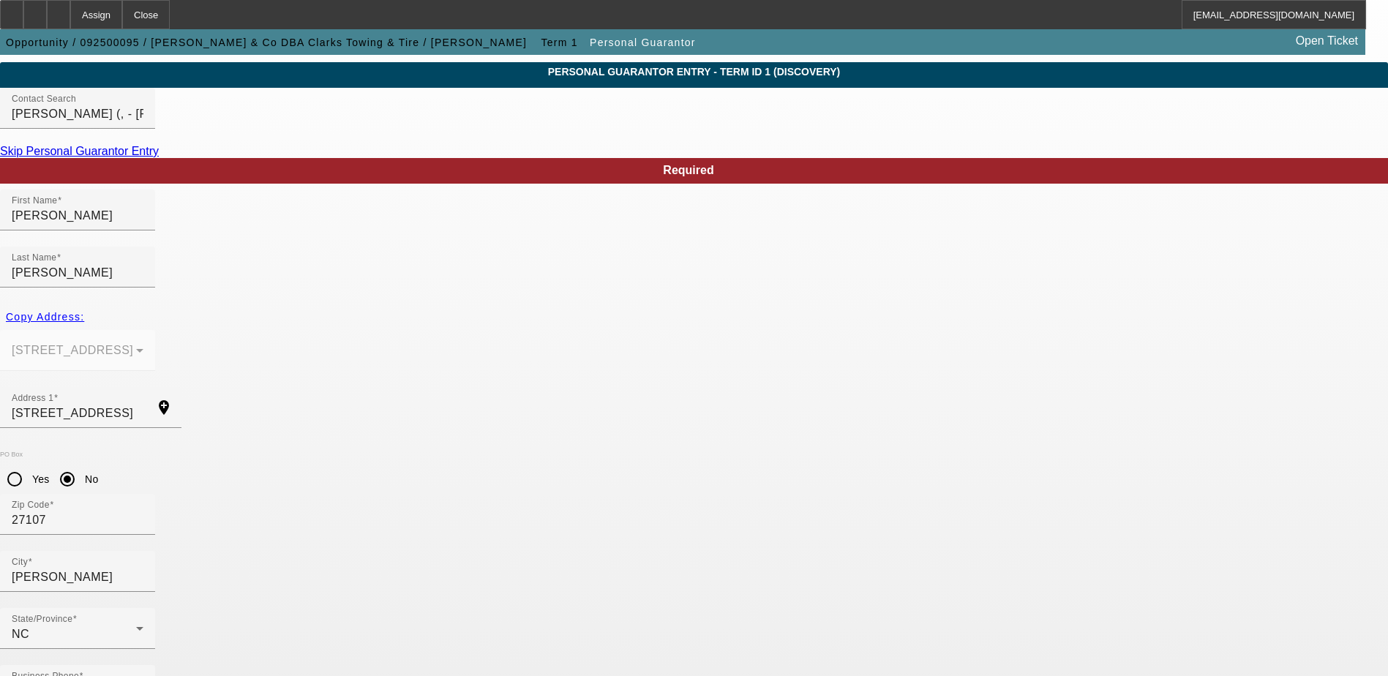
click at [143, 123] on input "Griffin, Steve (, - SE Griffin & Co)" at bounding box center [78, 114] width 132 height 18
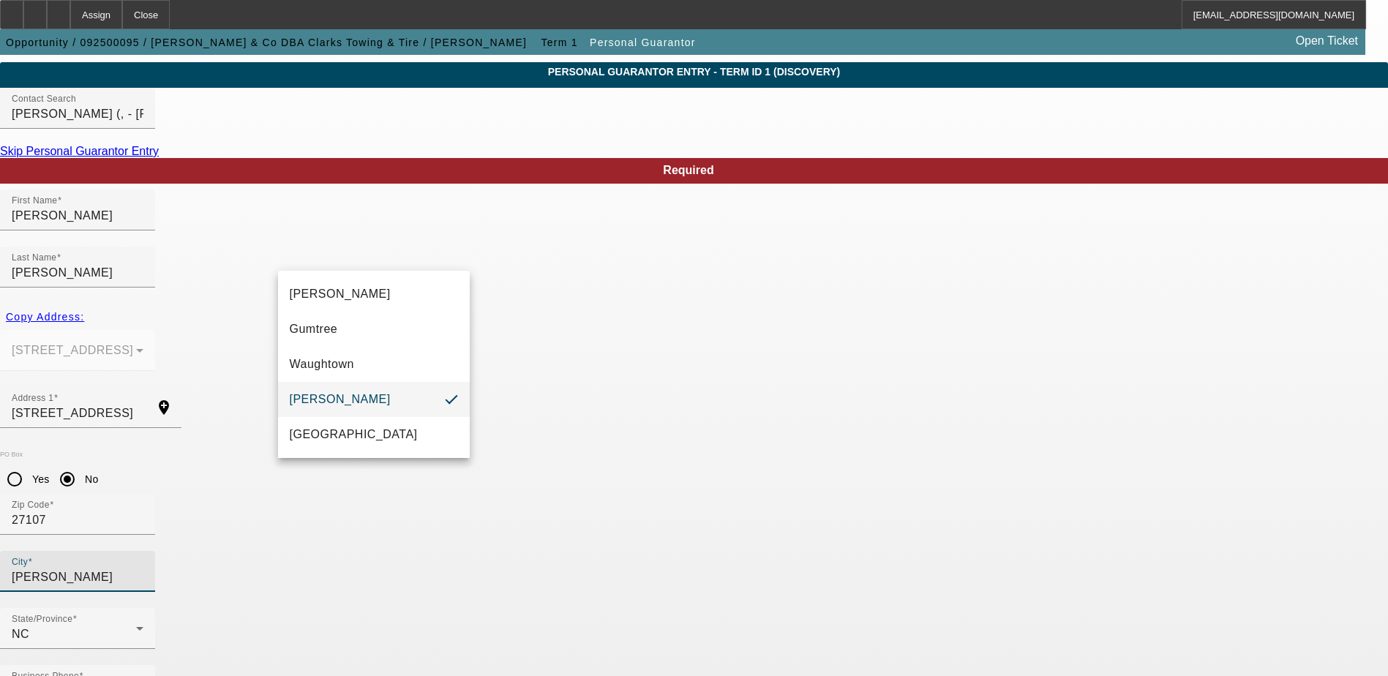
click at [143, 569] on input "Winston Salem" at bounding box center [78, 578] width 132 height 18
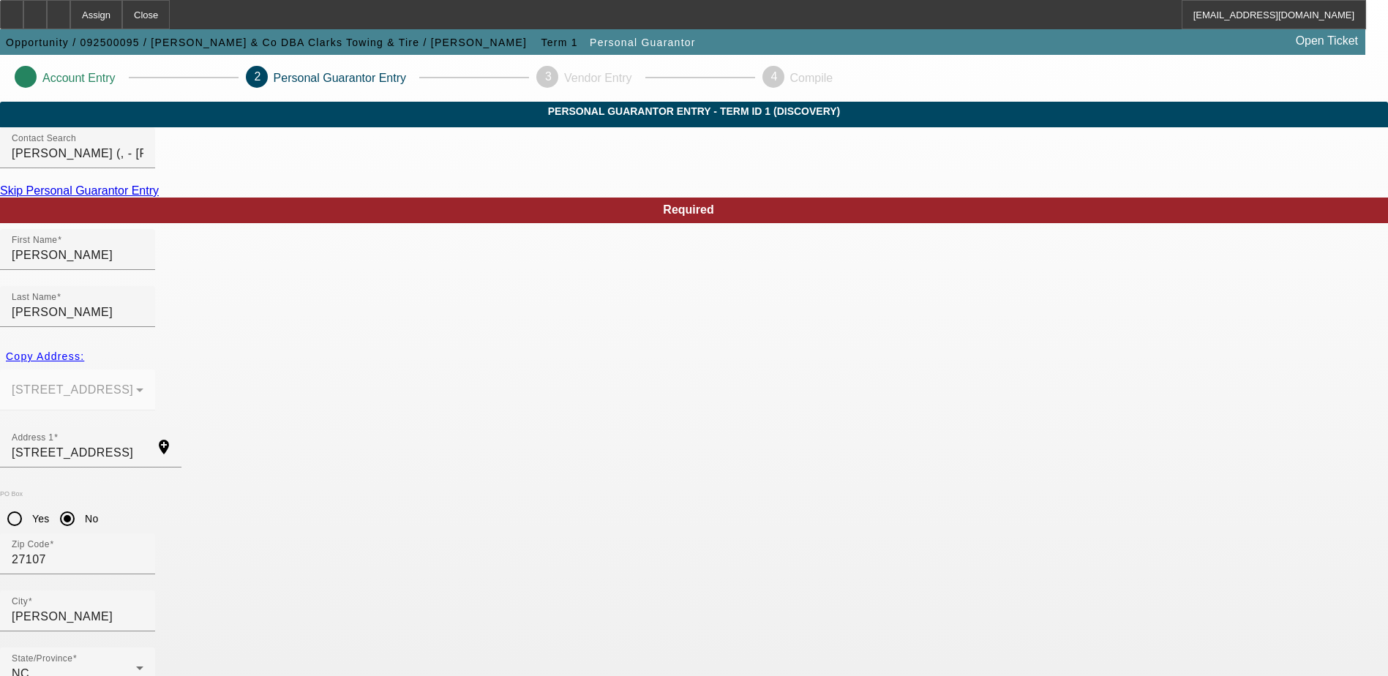
scroll to position [40, 0]
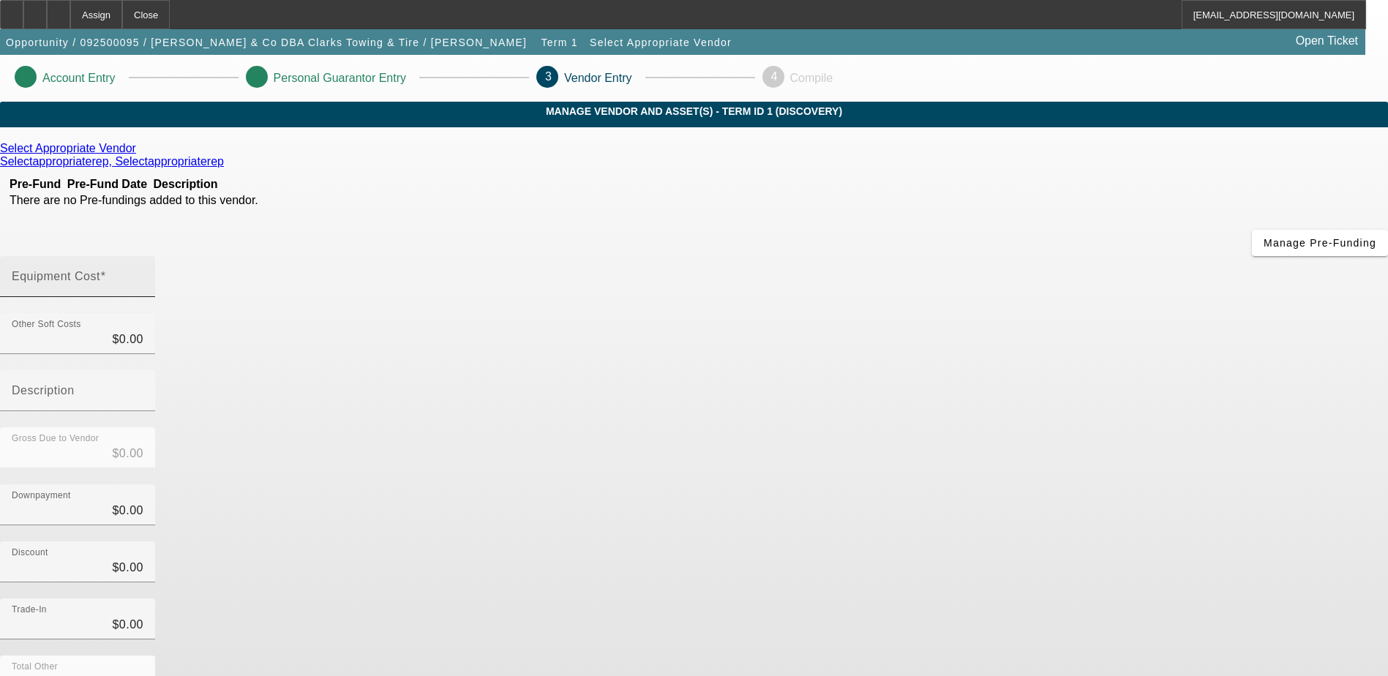
click at [143, 256] on div "Equipment Cost" at bounding box center [78, 276] width 132 height 41
type input "1"
type input "$1.00"
type input "10"
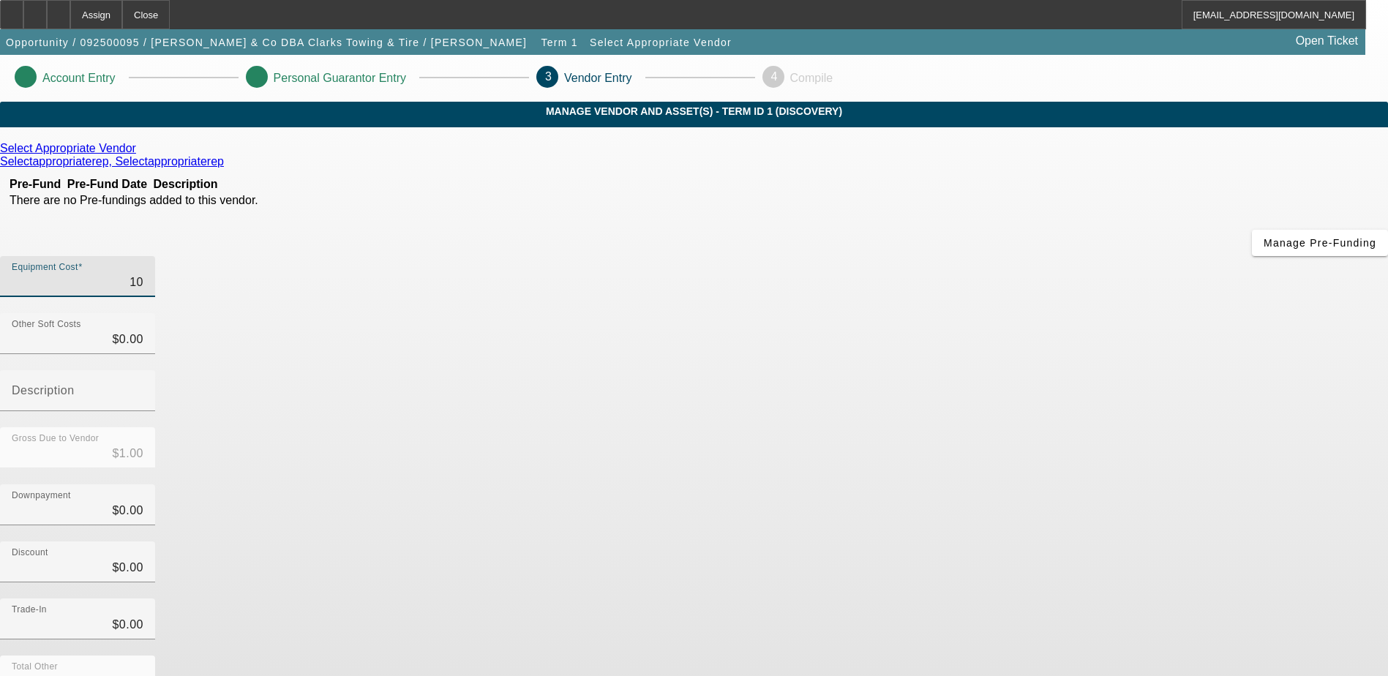
type input "$10.00"
type input "100"
type input "$100.00"
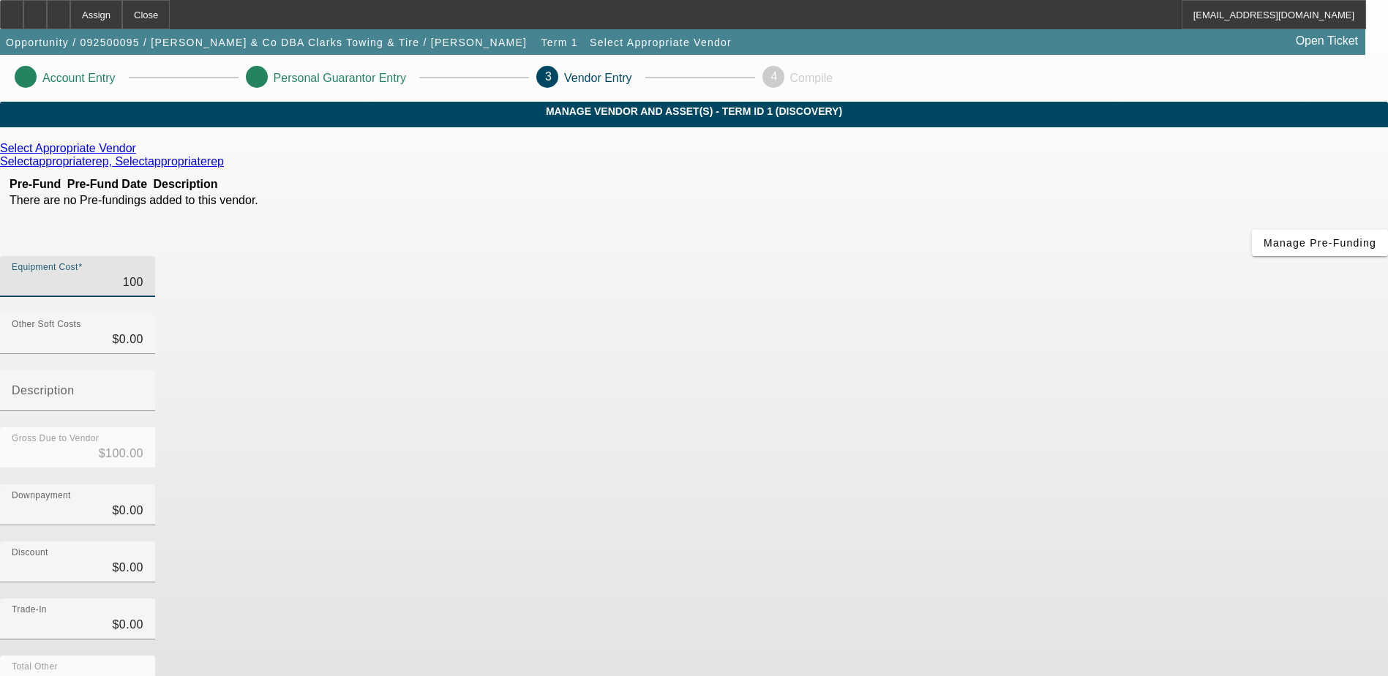
type input "1000"
type input "$1,000.00"
type input "10000"
type input "$10,000.00"
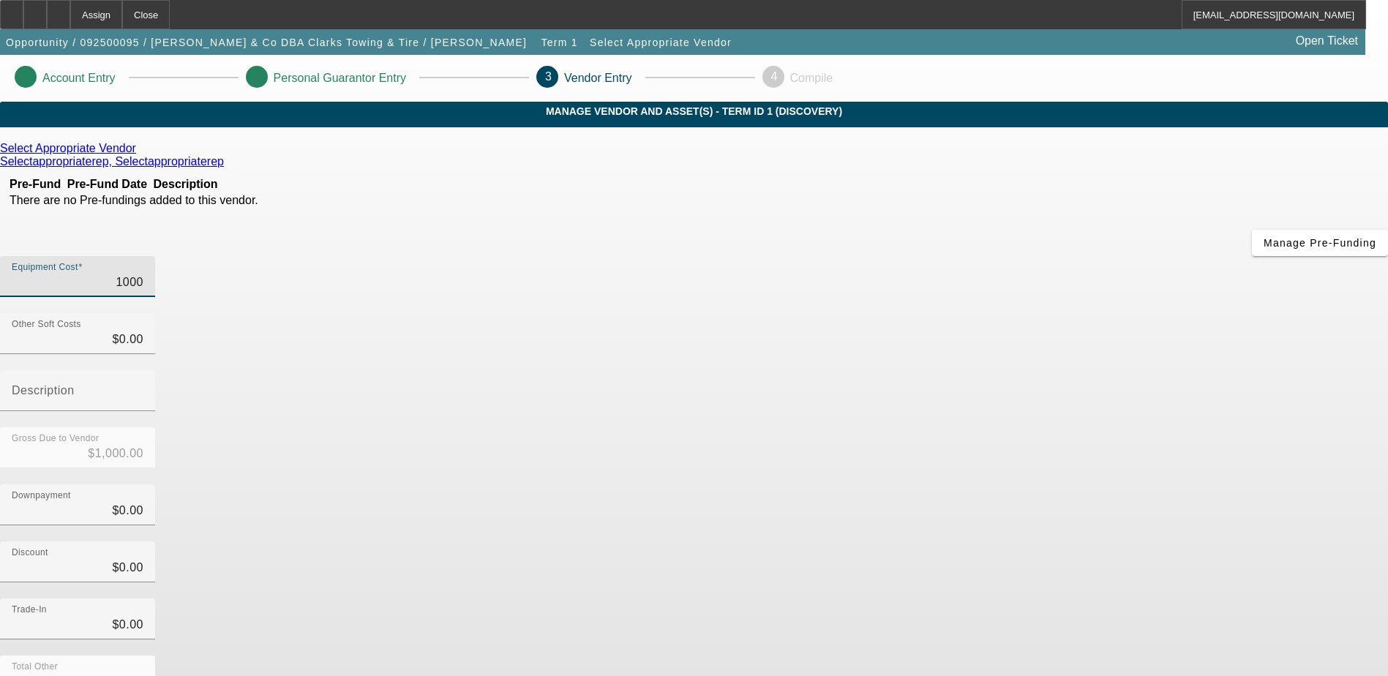
type input "$10,000.00"
type input "100000"
type input "$100,000.00"
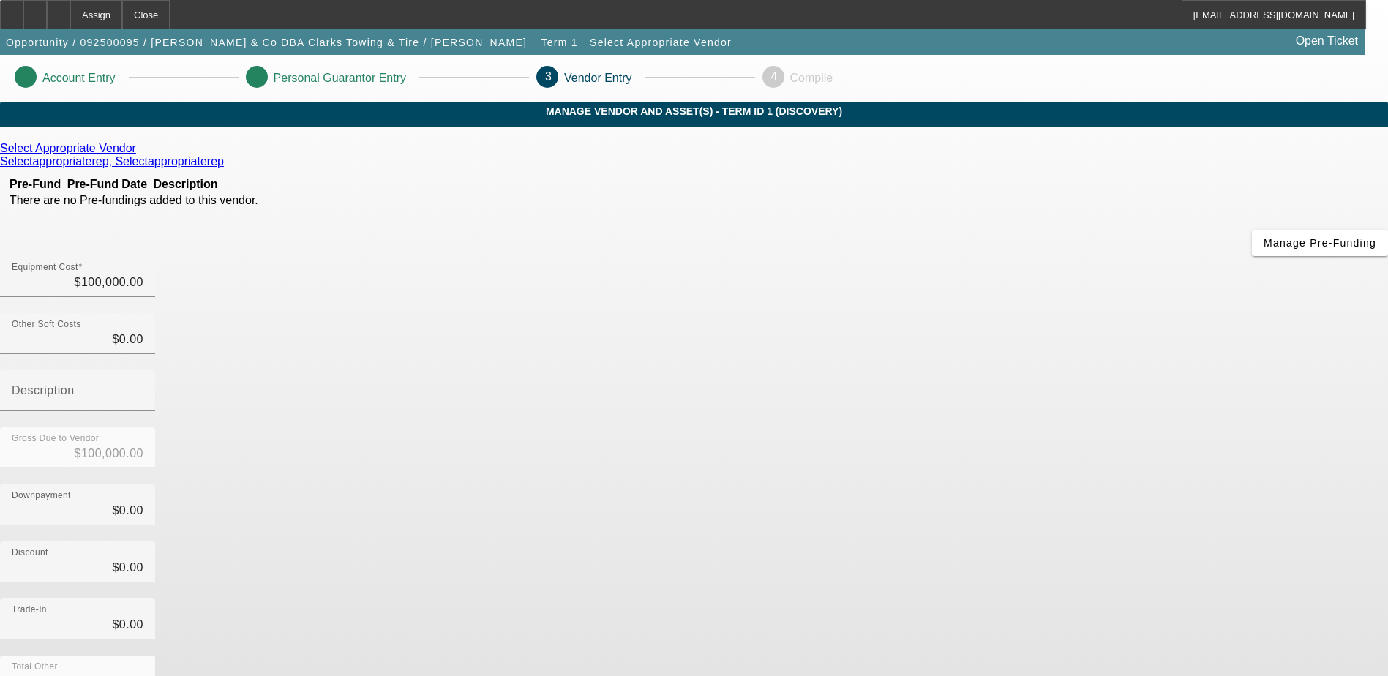
click at [1114, 484] on div "Downpayment $0.00" at bounding box center [694, 512] width 1388 height 57
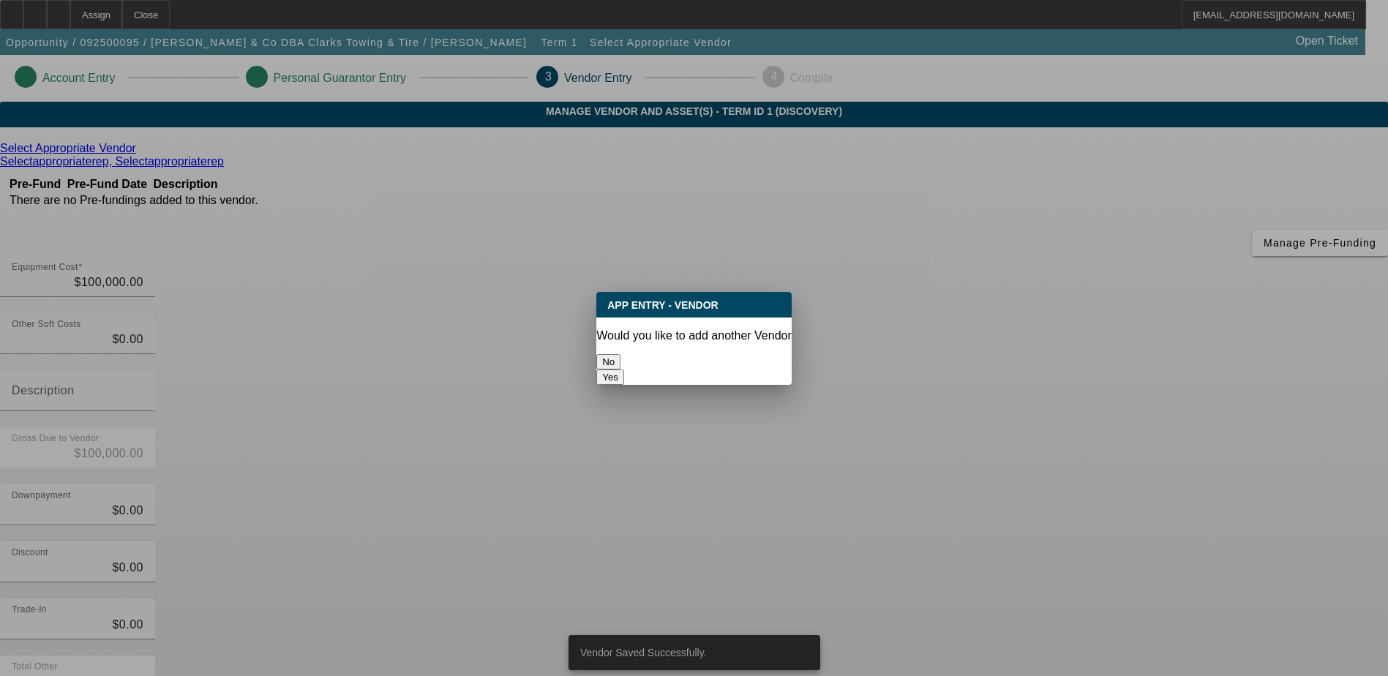
click at [621, 354] on button "No" at bounding box center [608, 361] width 24 height 15
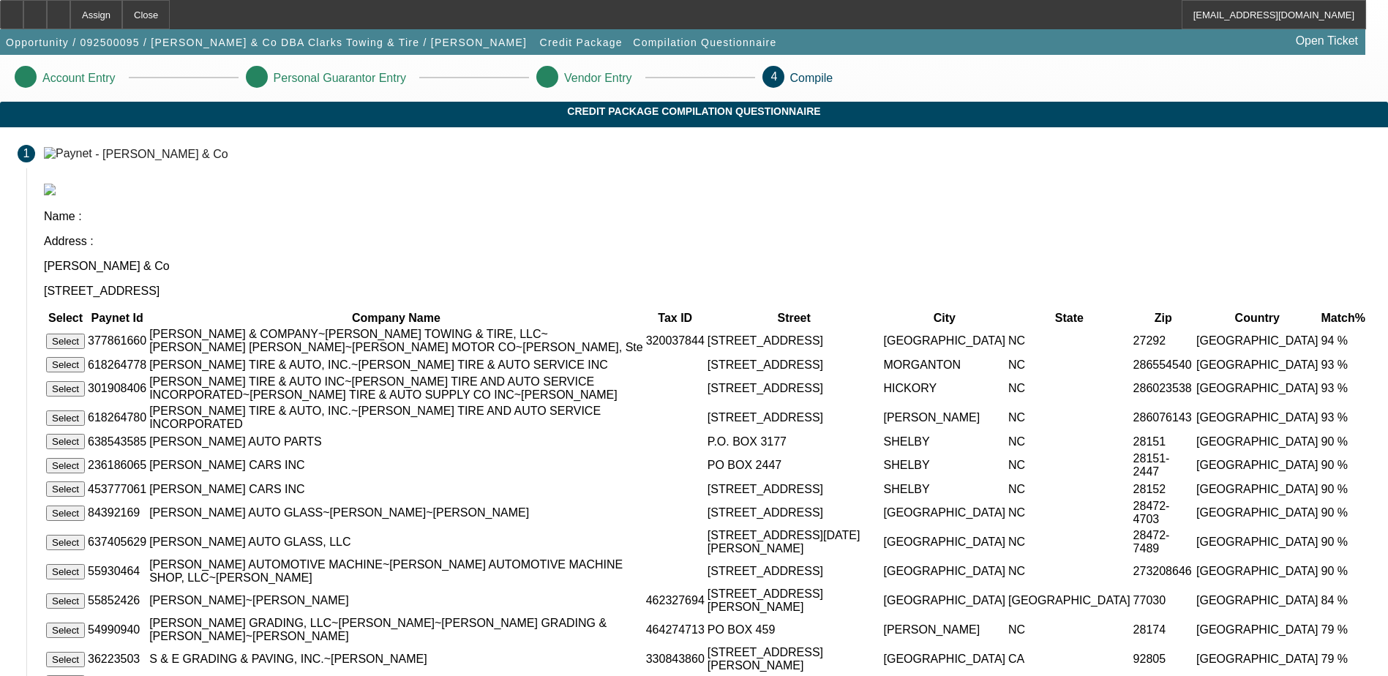
click at [85, 334] on button "Select" at bounding box center [65, 341] width 39 height 15
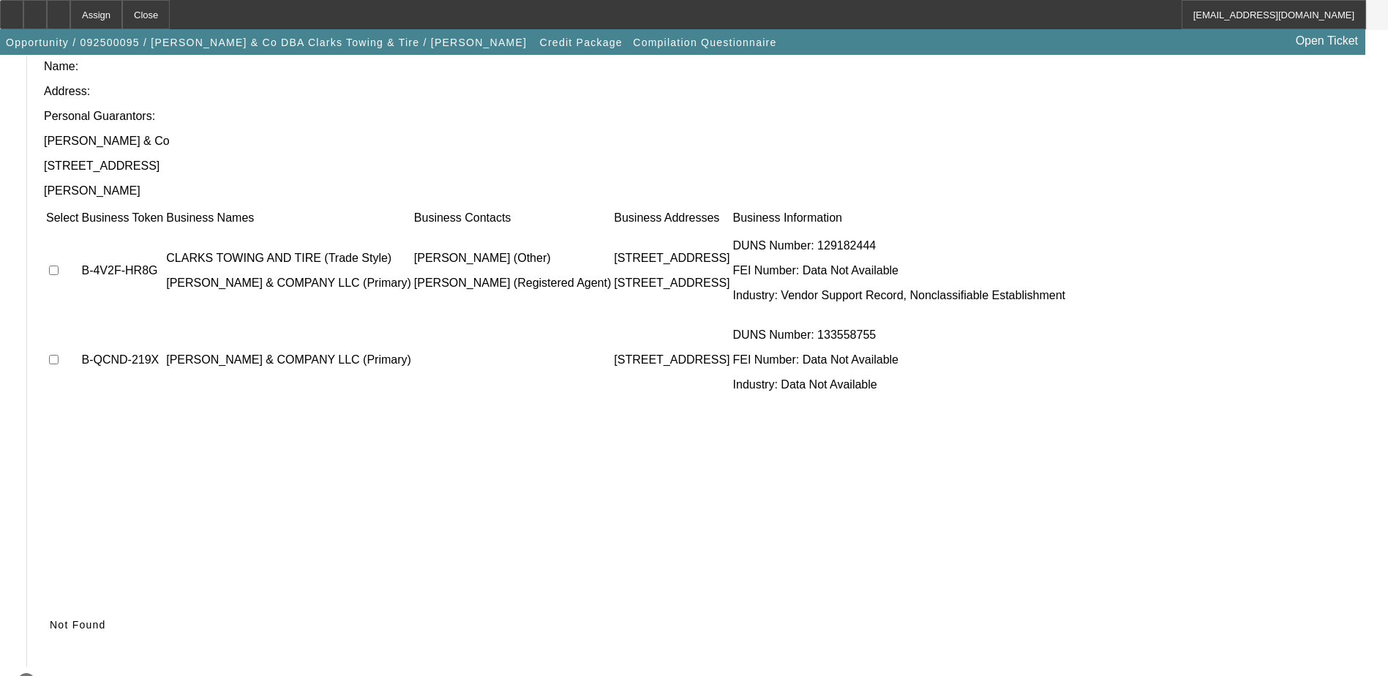
scroll to position [133, 0]
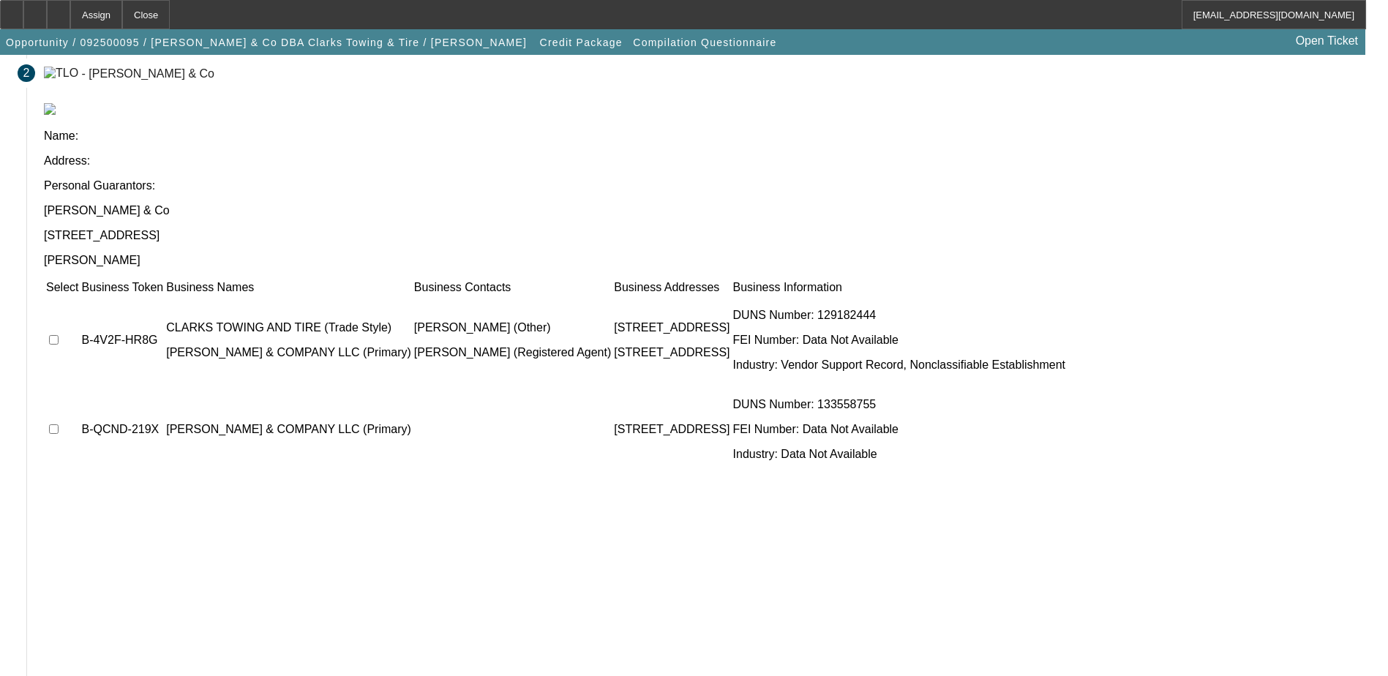
click at [59, 335] on input "checkbox" at bounding box center [54, 340] width 10 height 10
checkbox input "true"
click at [59, 424] on input "checkbox" at bounding box center [54, 429] width 10 height 10
checkbox input "true"
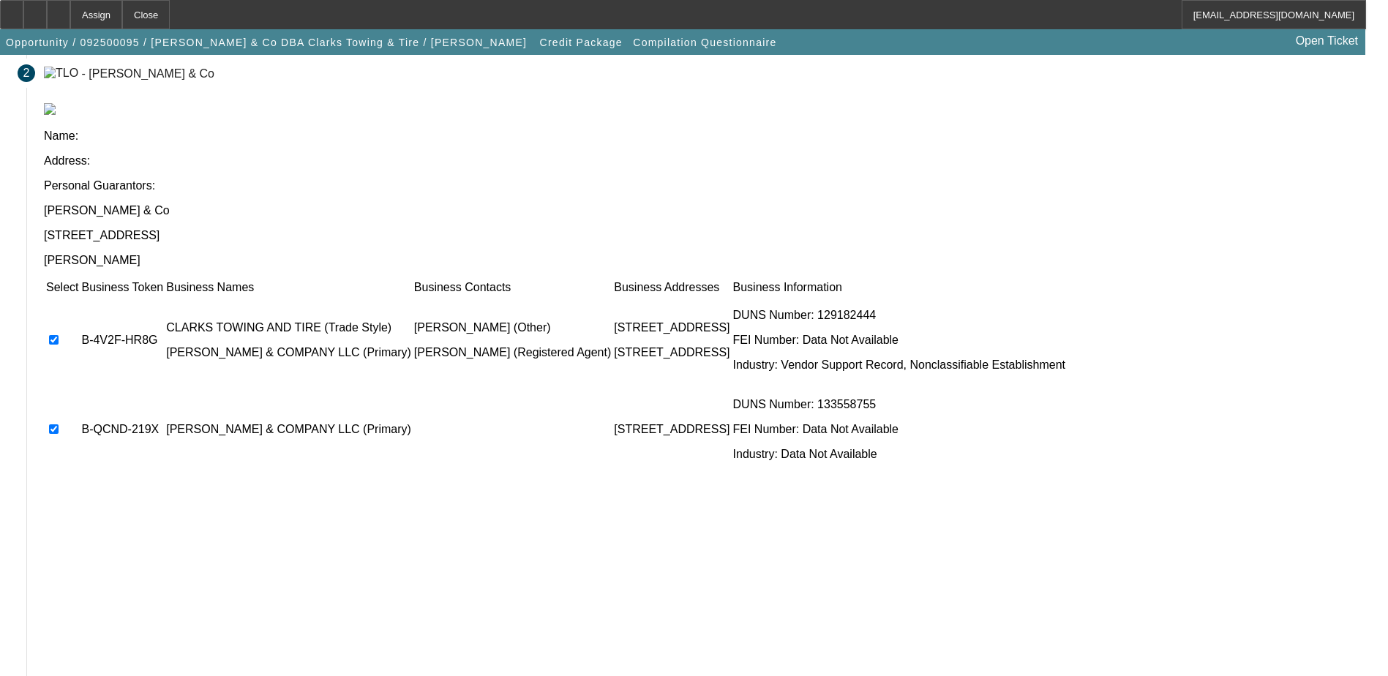
scroll to position [0, 0]
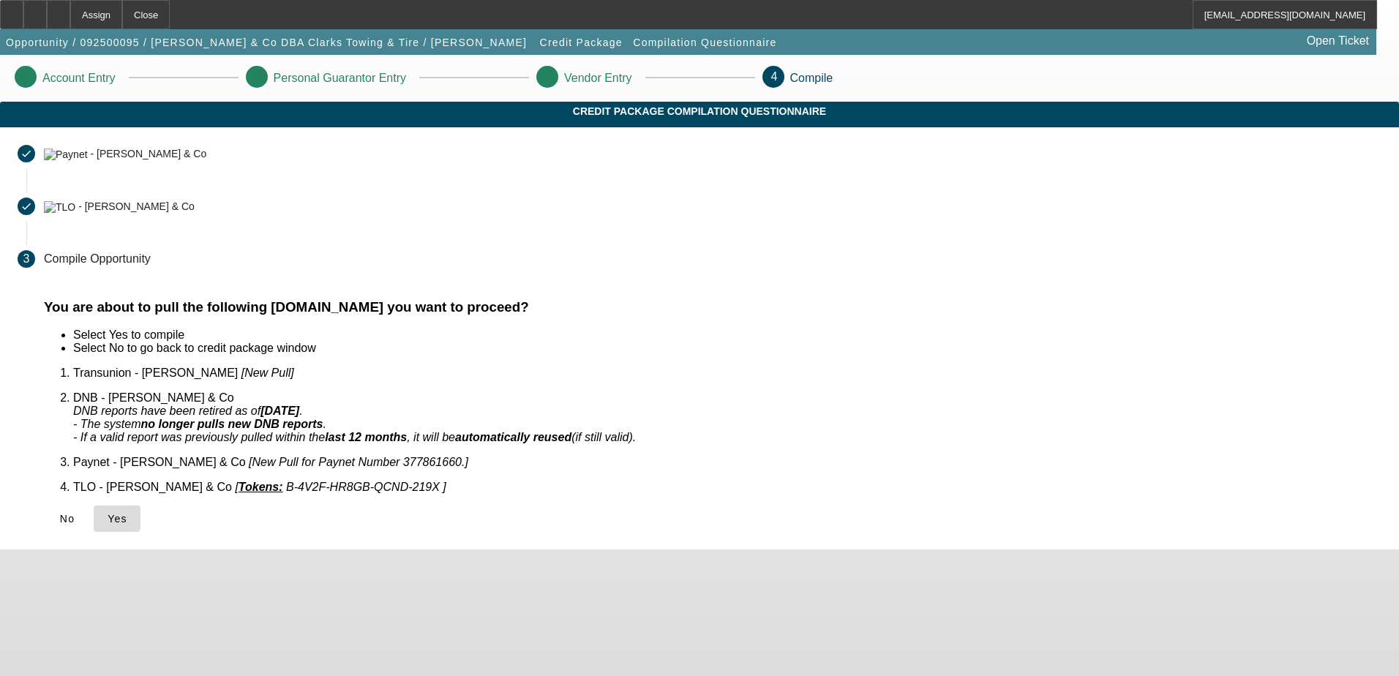
click at [108, 513] on icon at bounding box center [108, 519] width 0 height 12
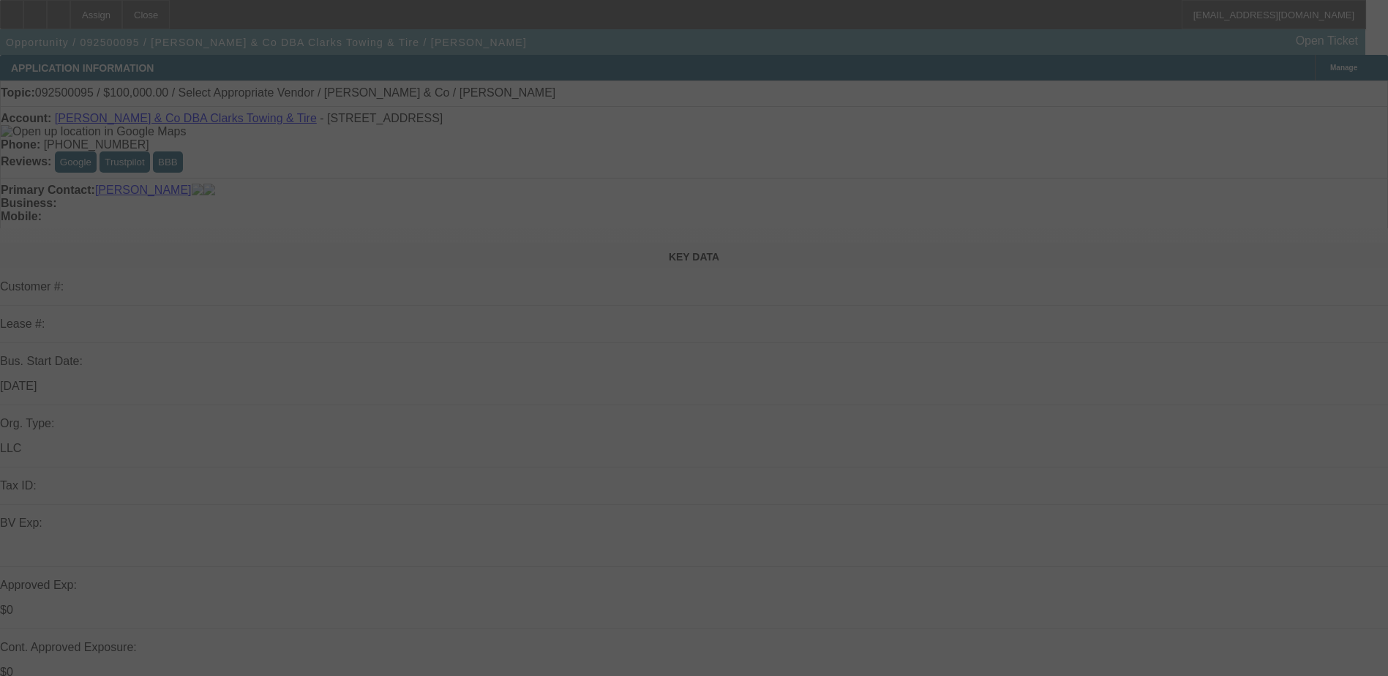
select select "0"
select select "2"
select select "0.1"
select select "4"
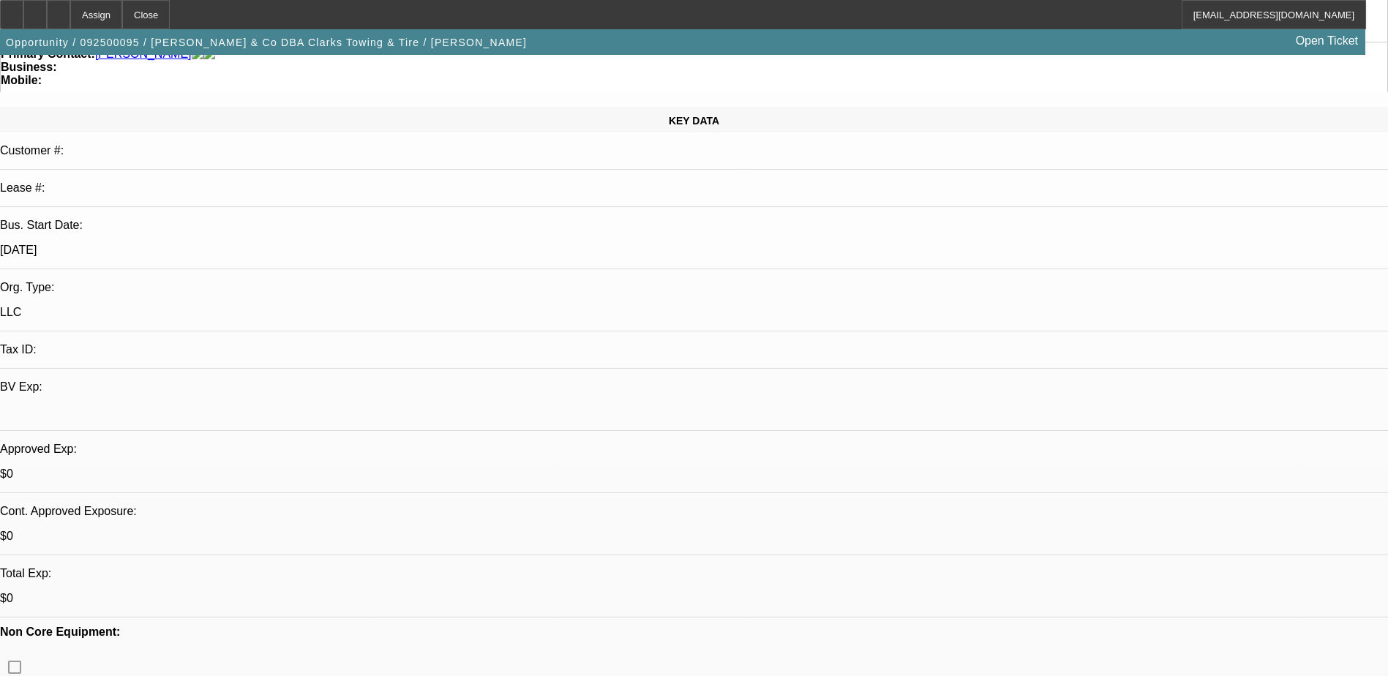
scroll to position [146, 0]
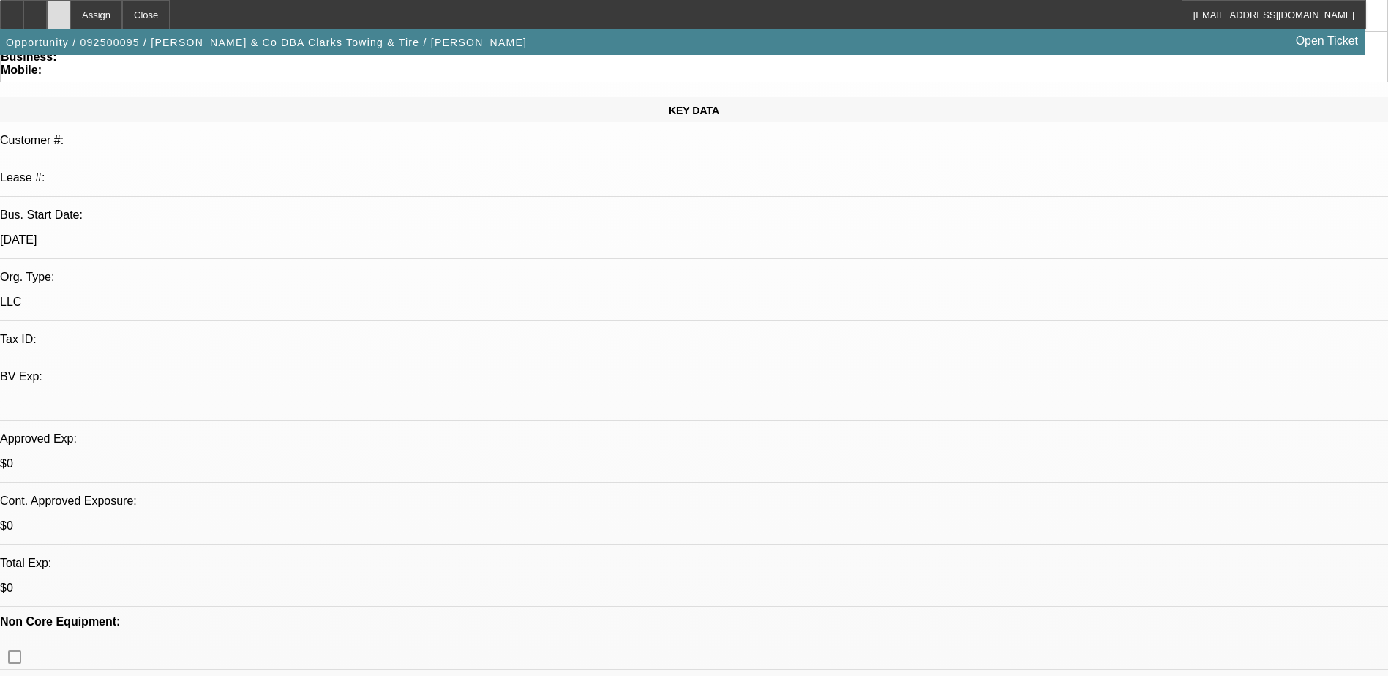
click at [70, 16] on div at bounding box center [58, 14] width 23 height 29
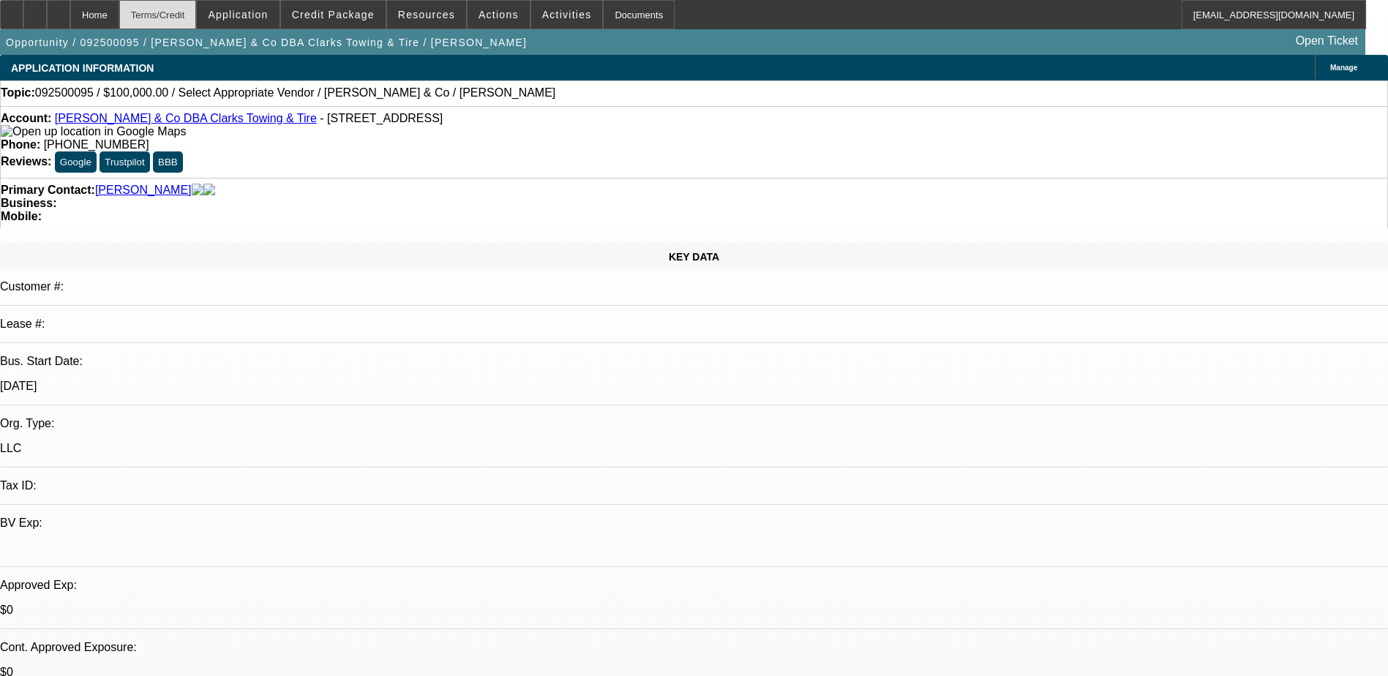
select select "0"
select select "2"
select select "0.1"
select select "1"
select select "2"
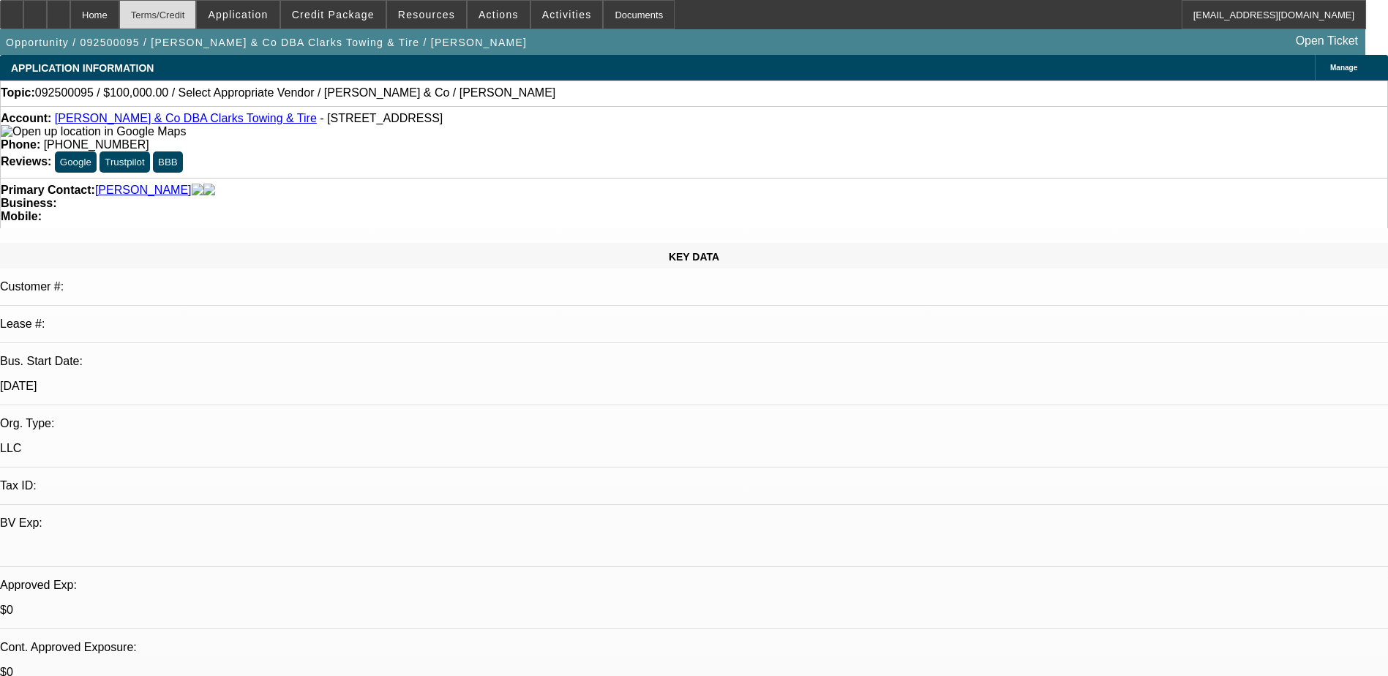
select select "4"
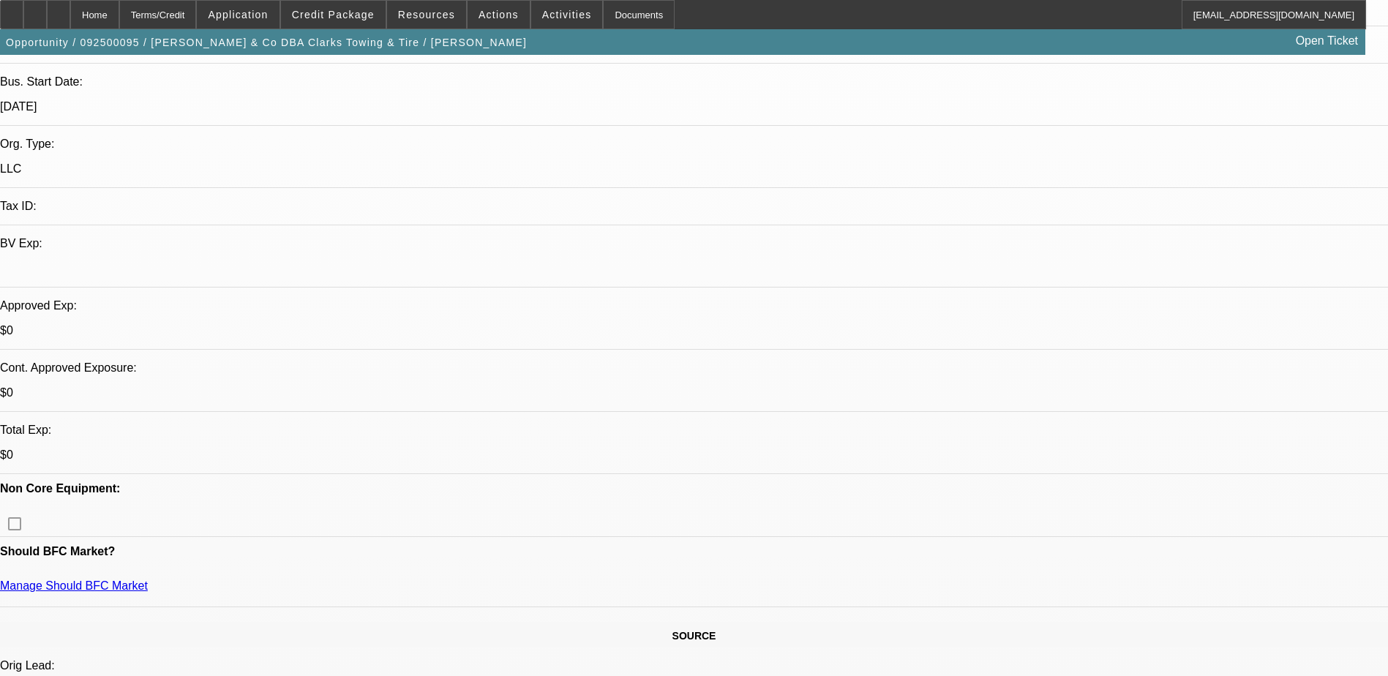
scroll to position [293, 0]
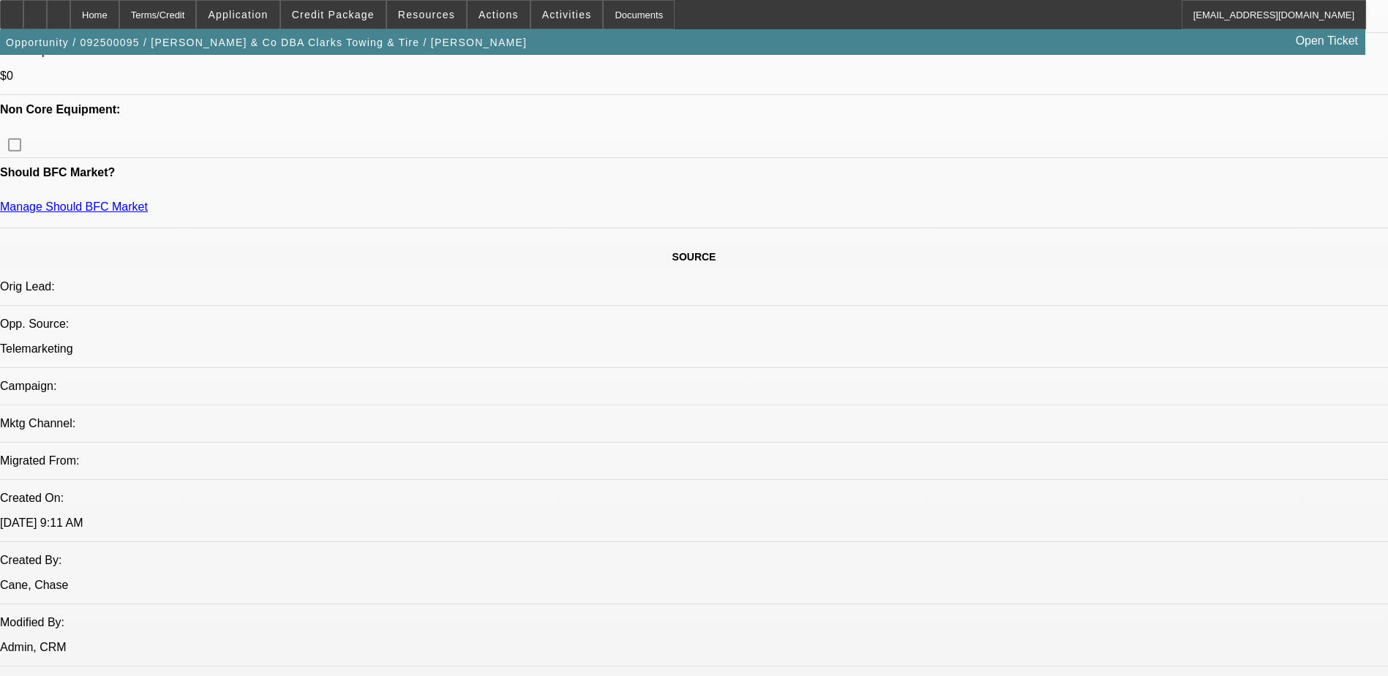
scroll to position [146, 0]
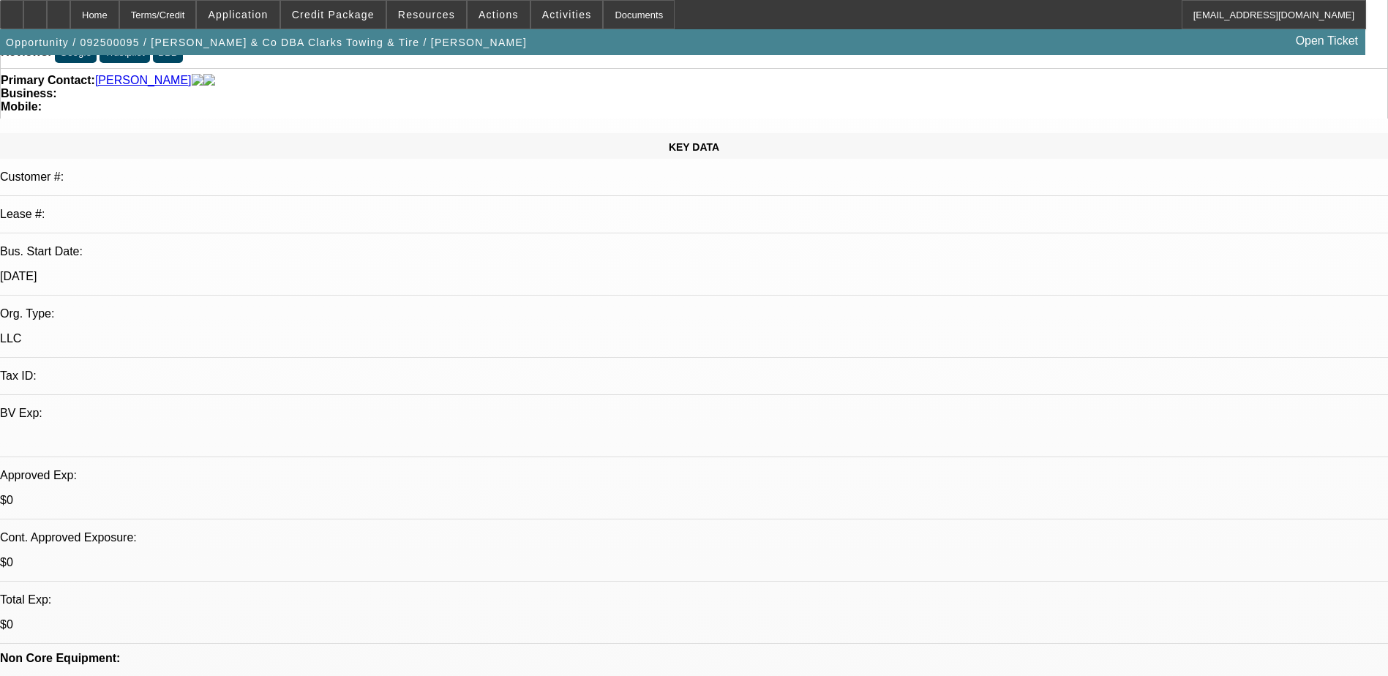
scroll to position [0, 0]
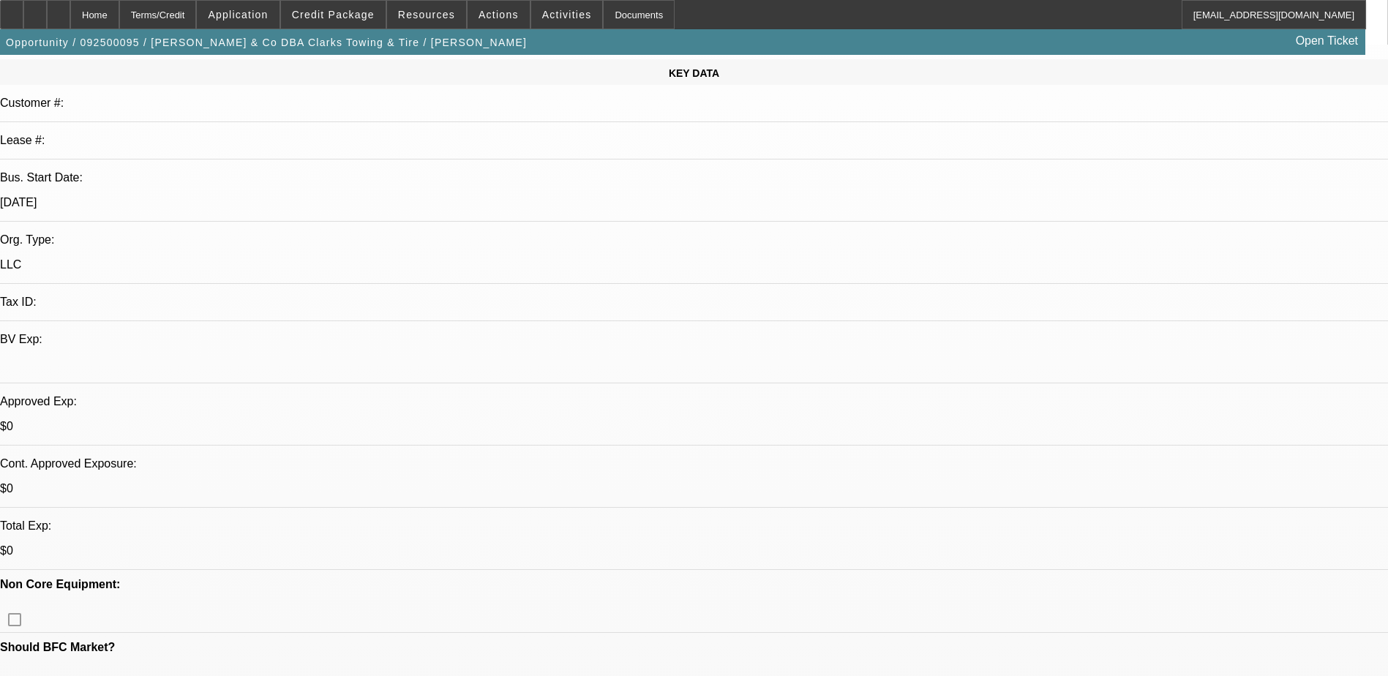
scroll to position [366, 0]
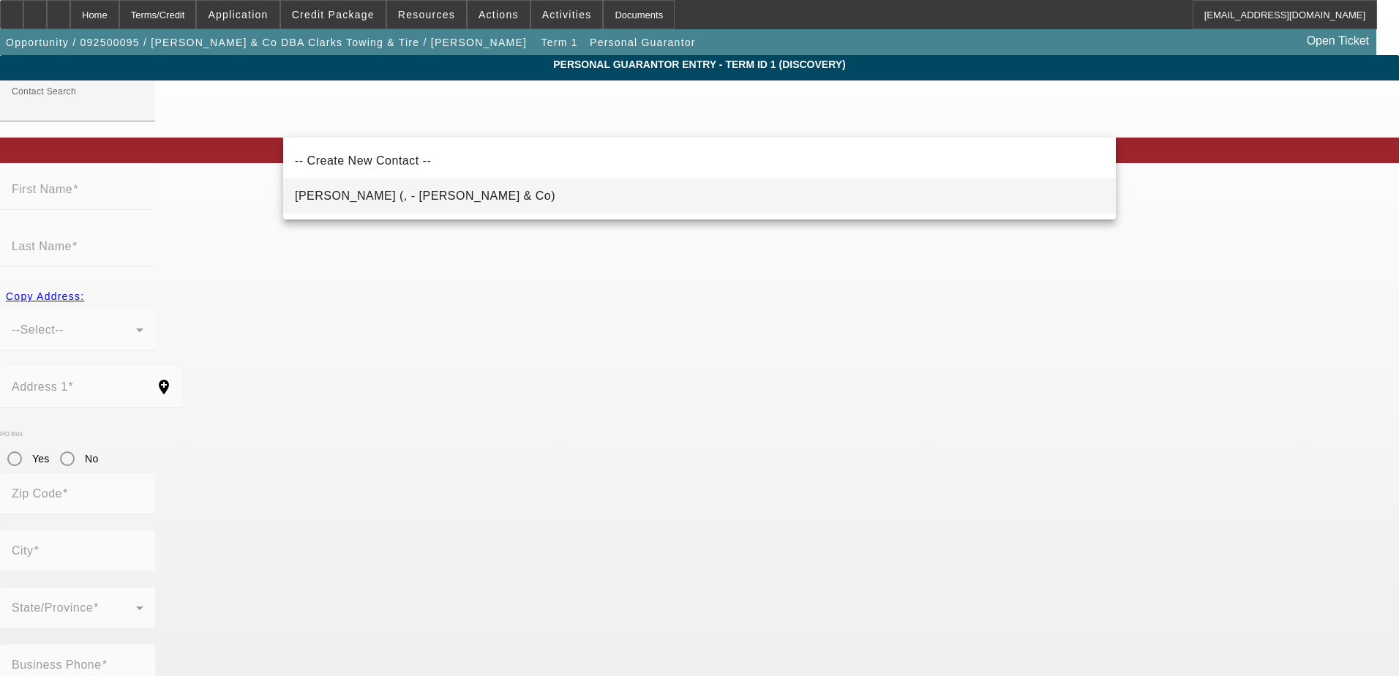
click at [392, 206] on mat-option "Griffin, Steve (, - SE Griffin & Co)" at bounding box center [699, 196] width 833 height 35
type input "Griffin, Steve (, - SE Griffin & Co)"
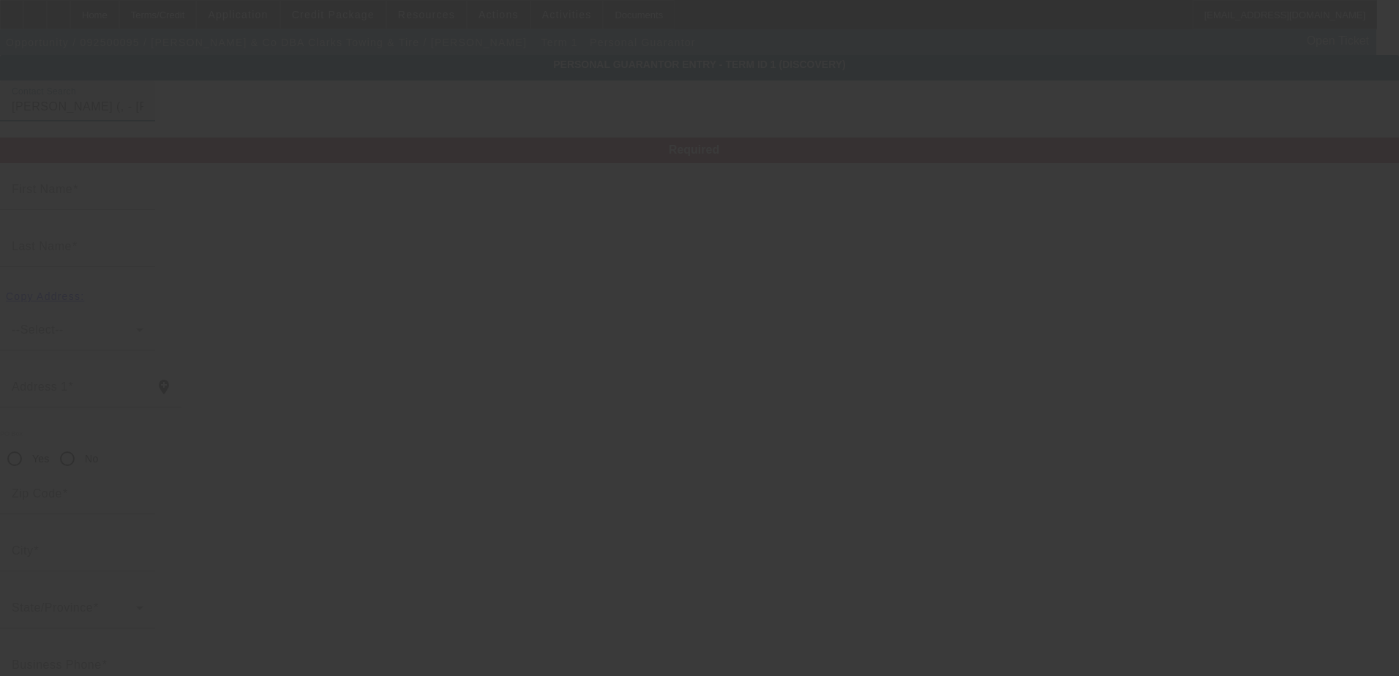
type input "Steve"
type input "Griffin"
radio input "true"
type input "(336) 238-3032"
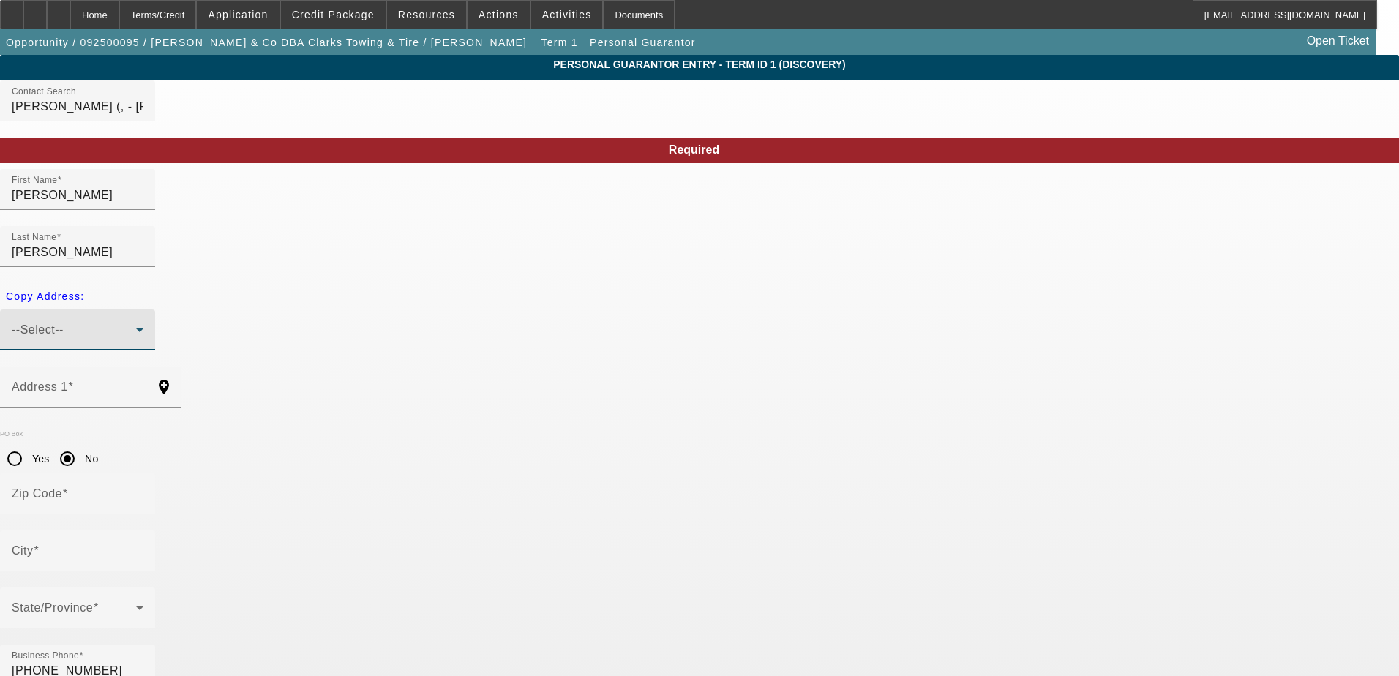
click at [136, 321] on div "--Select--" at bounding box center [74, 330] width 124 height 18
click at [143, 384] on input "Address 1" at bounding box center [78, 393] width 132 height 18
click at [136, 321] on div "--Select--" at bounding box center [74, 330] width 124 height 18
click at [143, 384] on input "Address 1" at bounding box center [78, 393] width 132 height 18
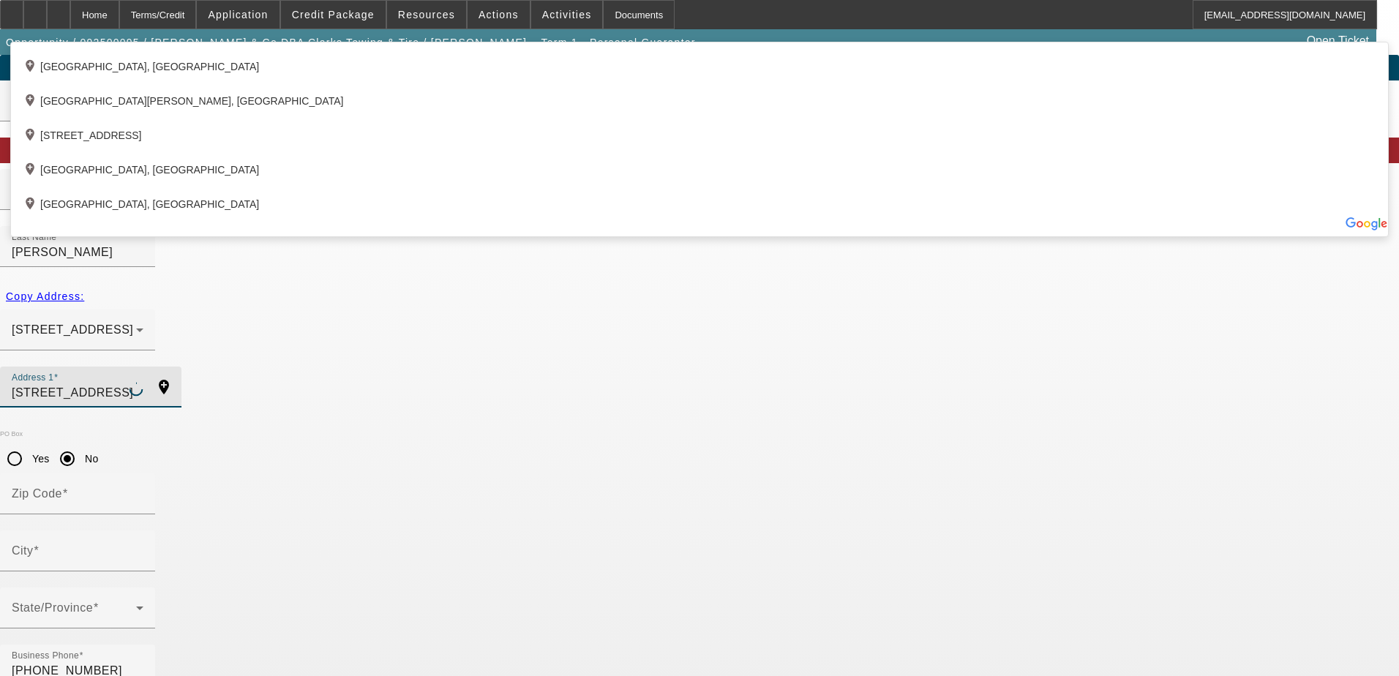
type input "1167 Charleston Drive"
drag, startPoint x: 419, startPoint y: 312, endPoint x: 416, endPoint y: 323, distance: 12.3
click at [143, 367] on div "Address 1 1167 Charleston Drive" at bounding box center [78, 387] width 132 height 41
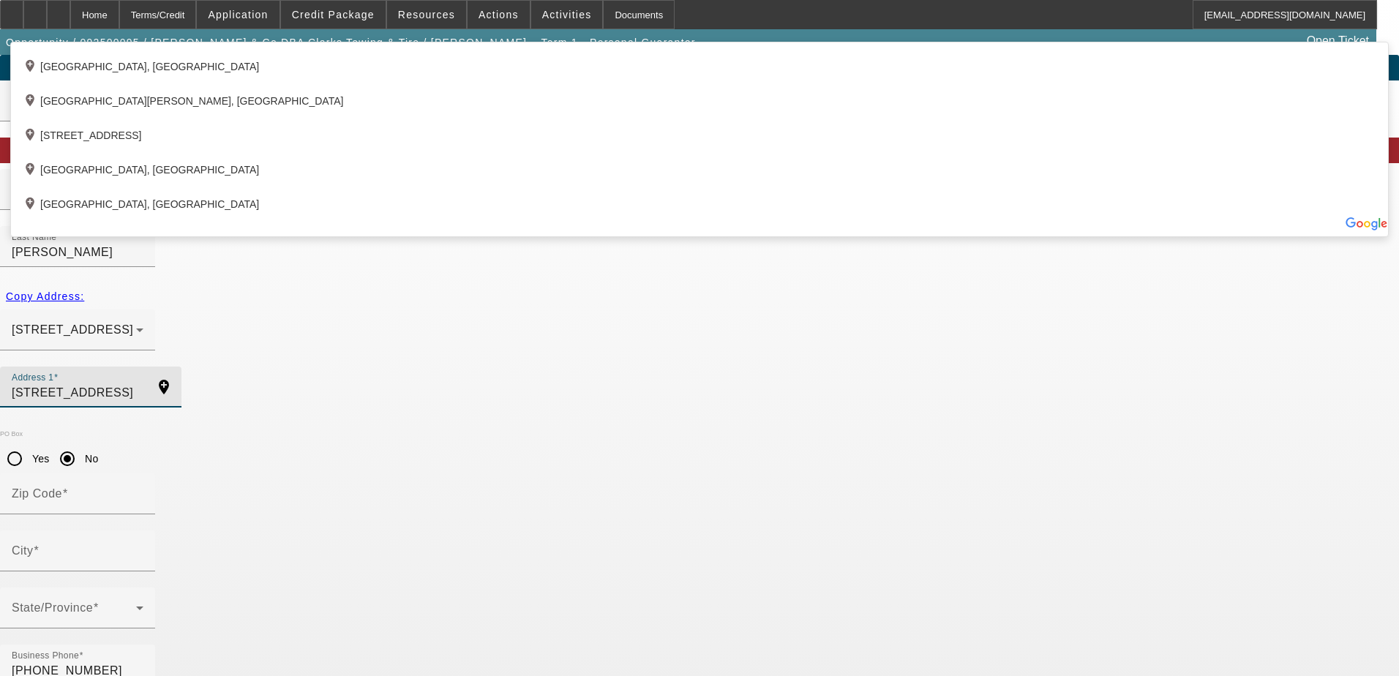
click at [143, 384] on input "1167 Charleston Drive" at bounding box center [78, 393] width 132 height 18
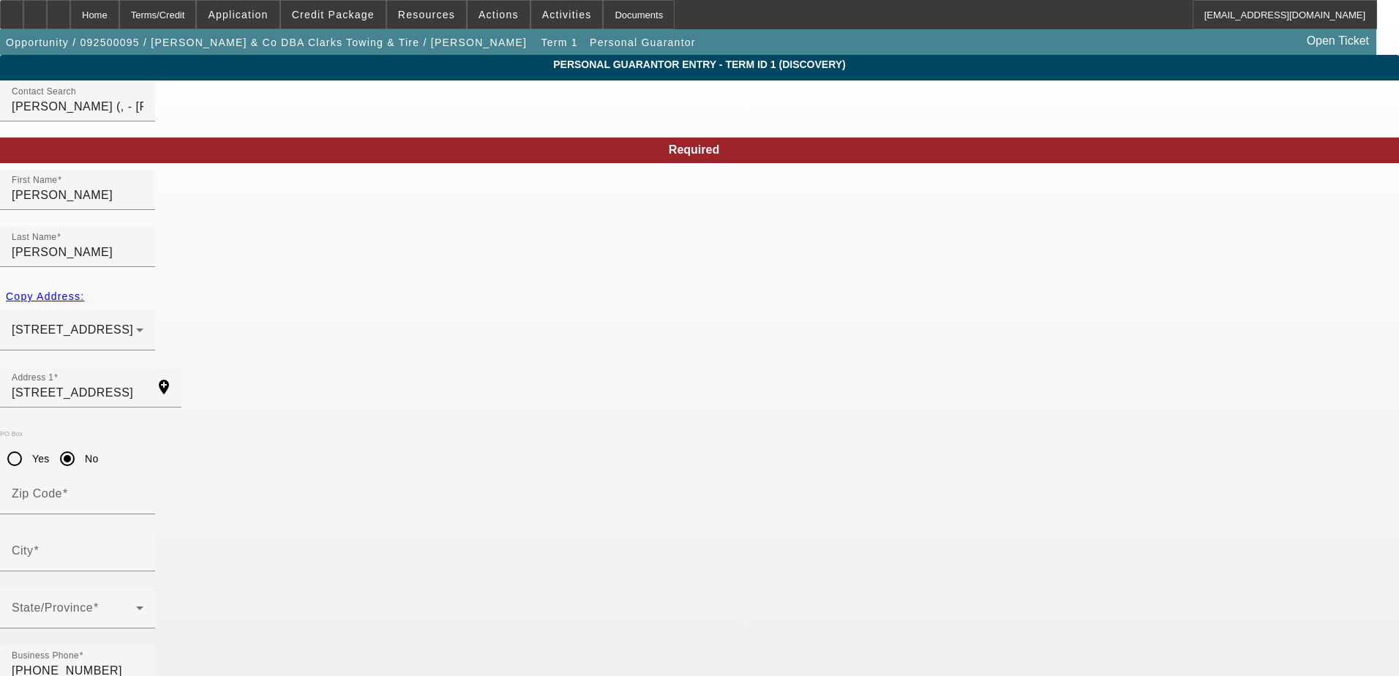
click at [143, 491] on input "Zip Code" at bounding box center [78, 500] width 132 height 18
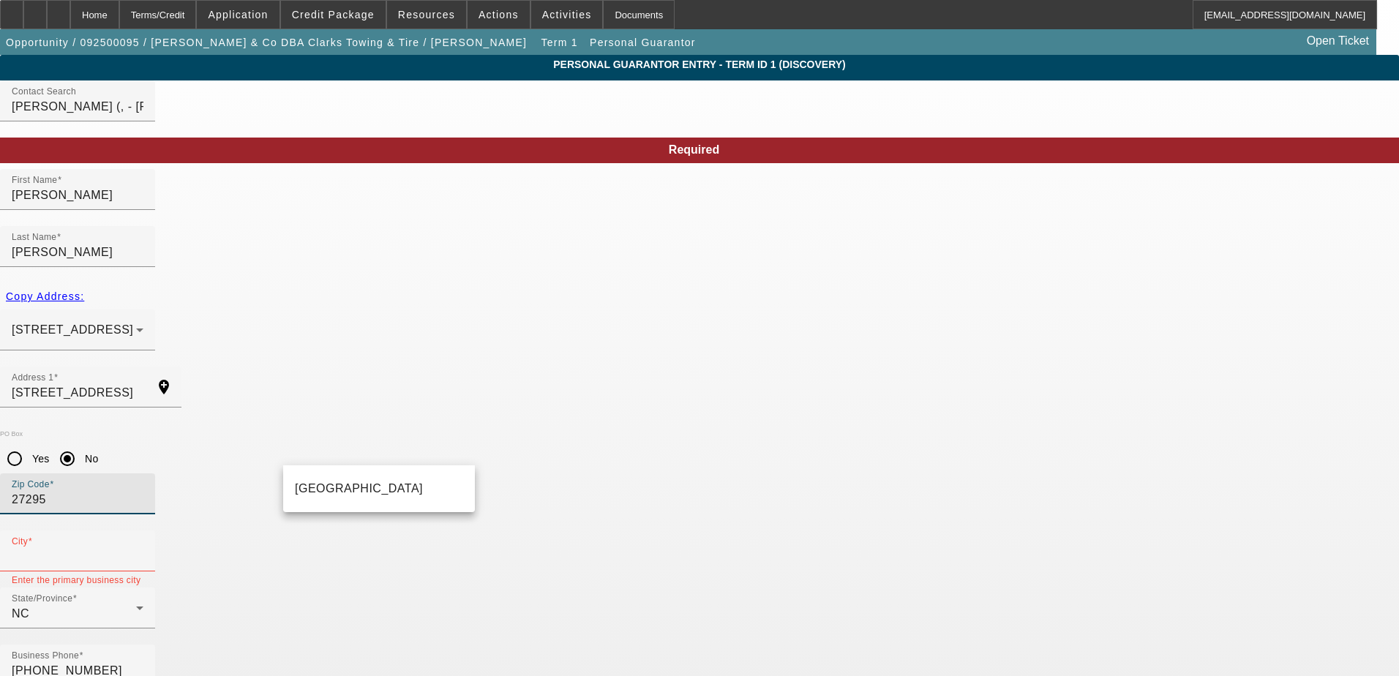
drag, startPoint x: 553, startPoint y: 394, endPoint x: 328, endPoint y: 382, distance: 225.7
click at [328, 430] on div "PO Box Yes No Zip Code 27295" at bounding box center [699, 480] width 1399 height 100
type input "27107"
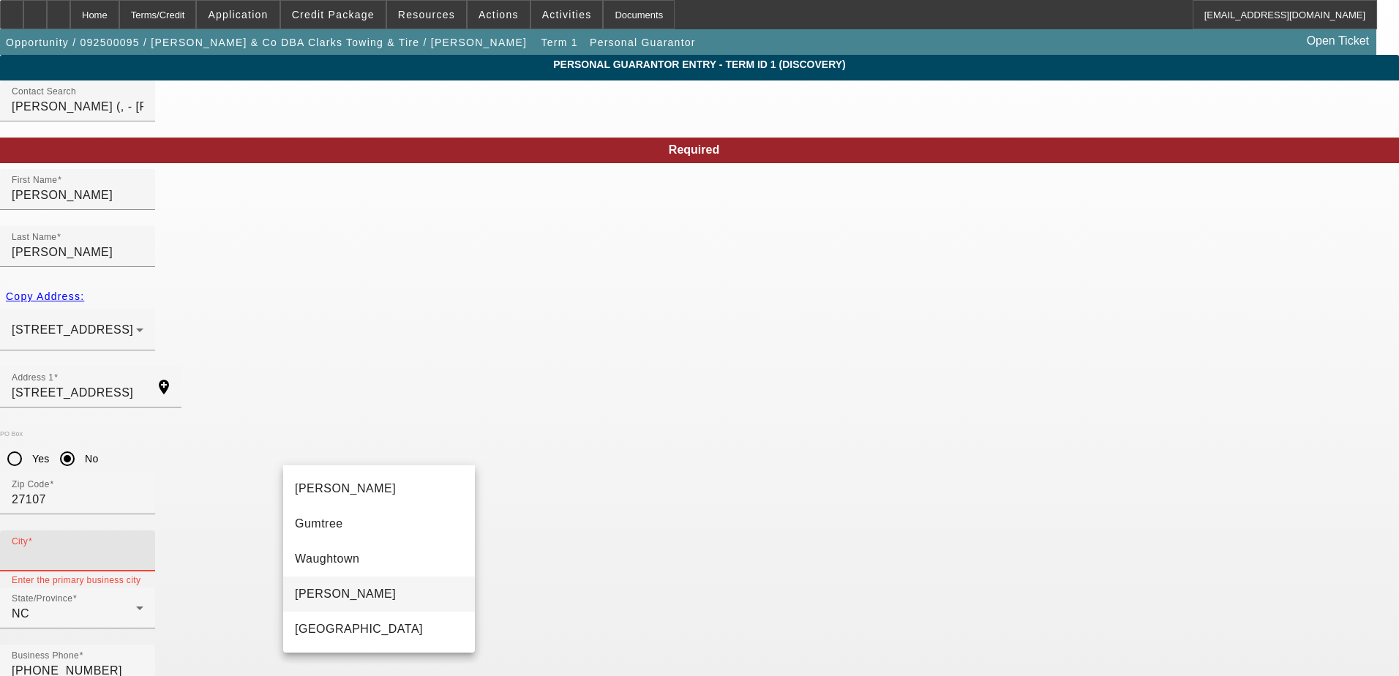
click at [342, 591] on span "Winston Salem" at bounding box center [345, 594] width 101 height 12
type input "Winston Salem"
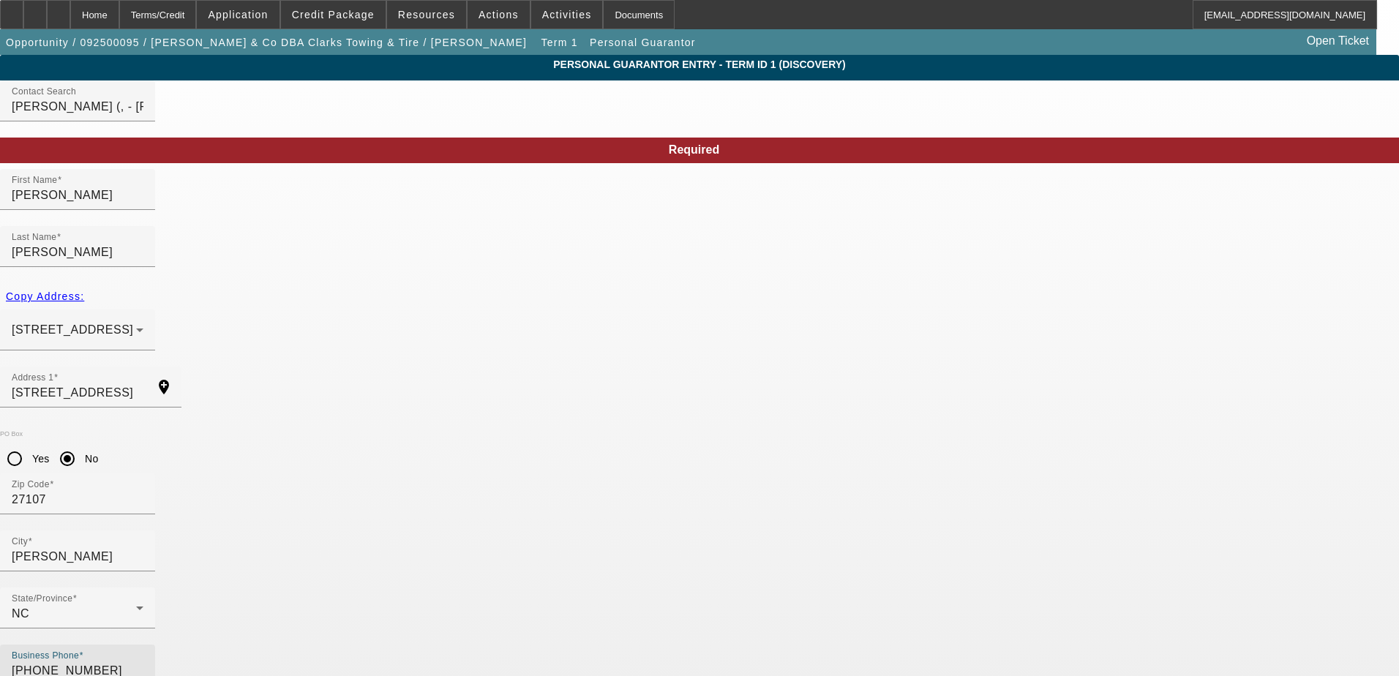
drag, startPoint x: 380, startPoint y: 509, endPoint x: 173, endPoint y: 509, distance: 207.1
type input "(615) 939-2090"
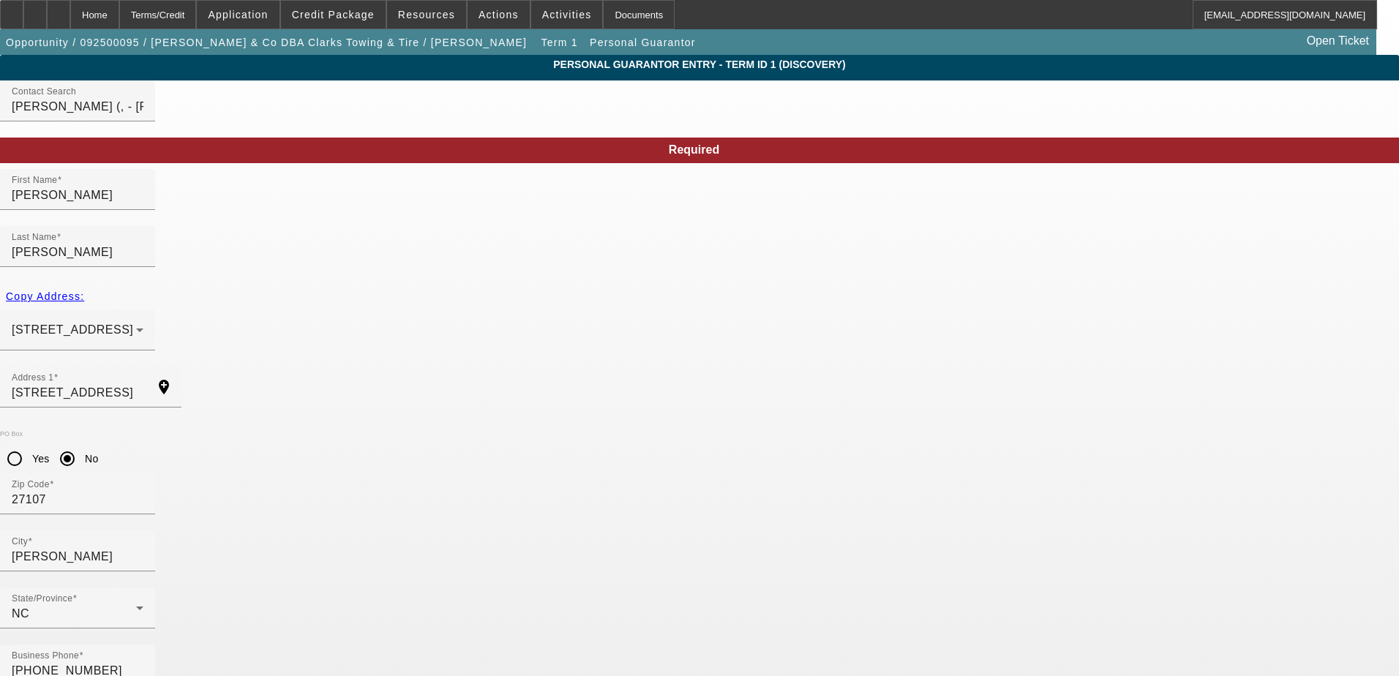
type input "50"
type input "339-72-5860"
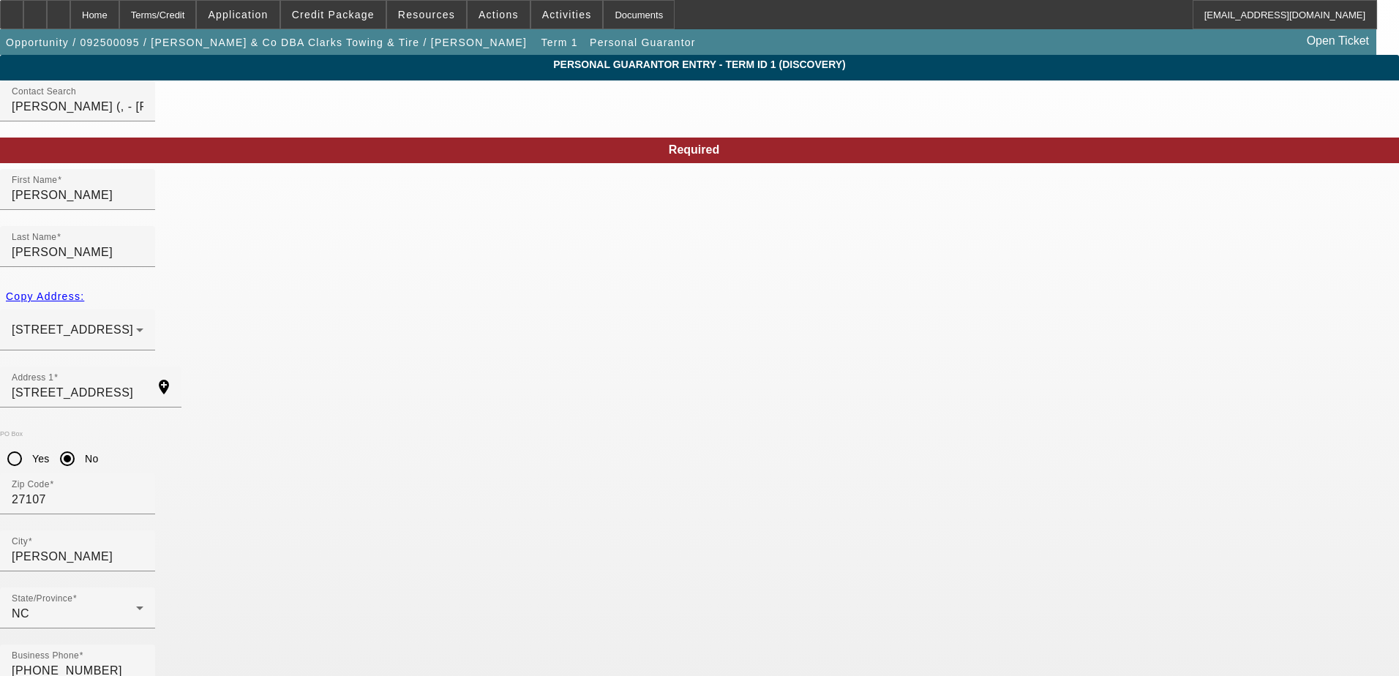
type input "steve@clarkstowingandtire.com"
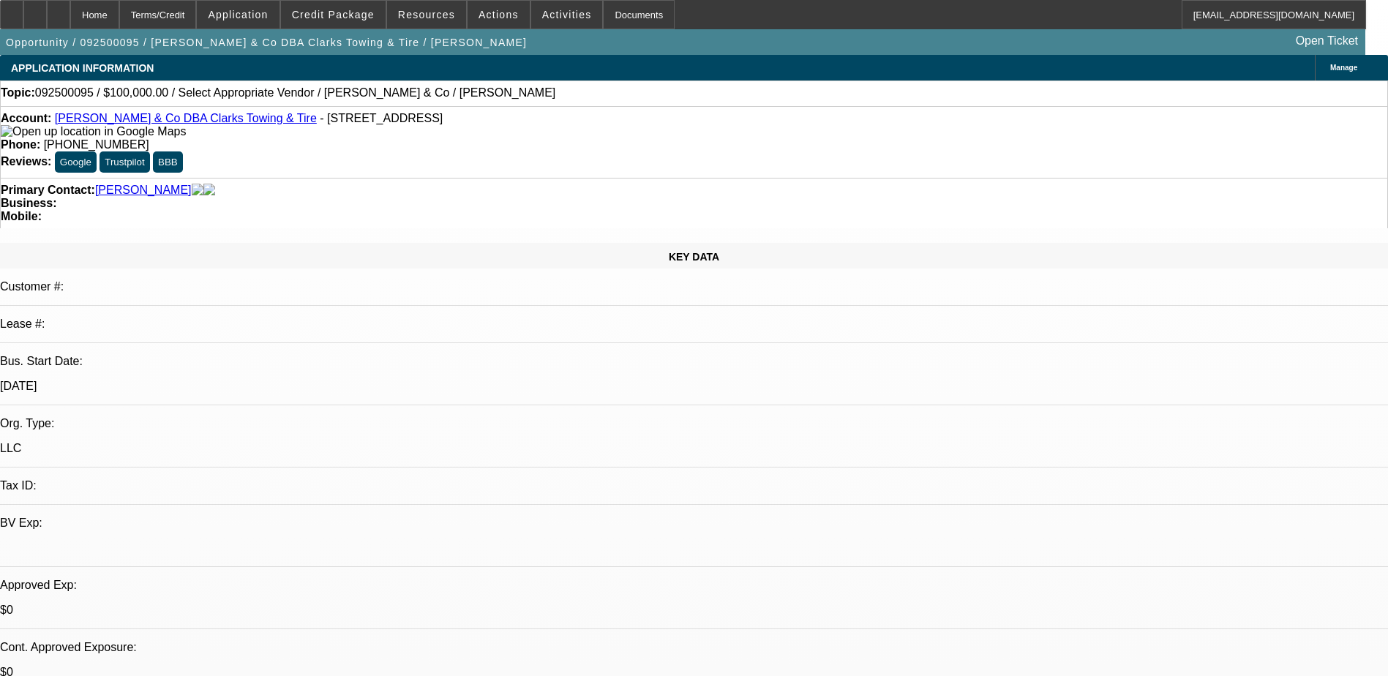
select select "0"
select select "2"
select select "0.1"
select select "4"
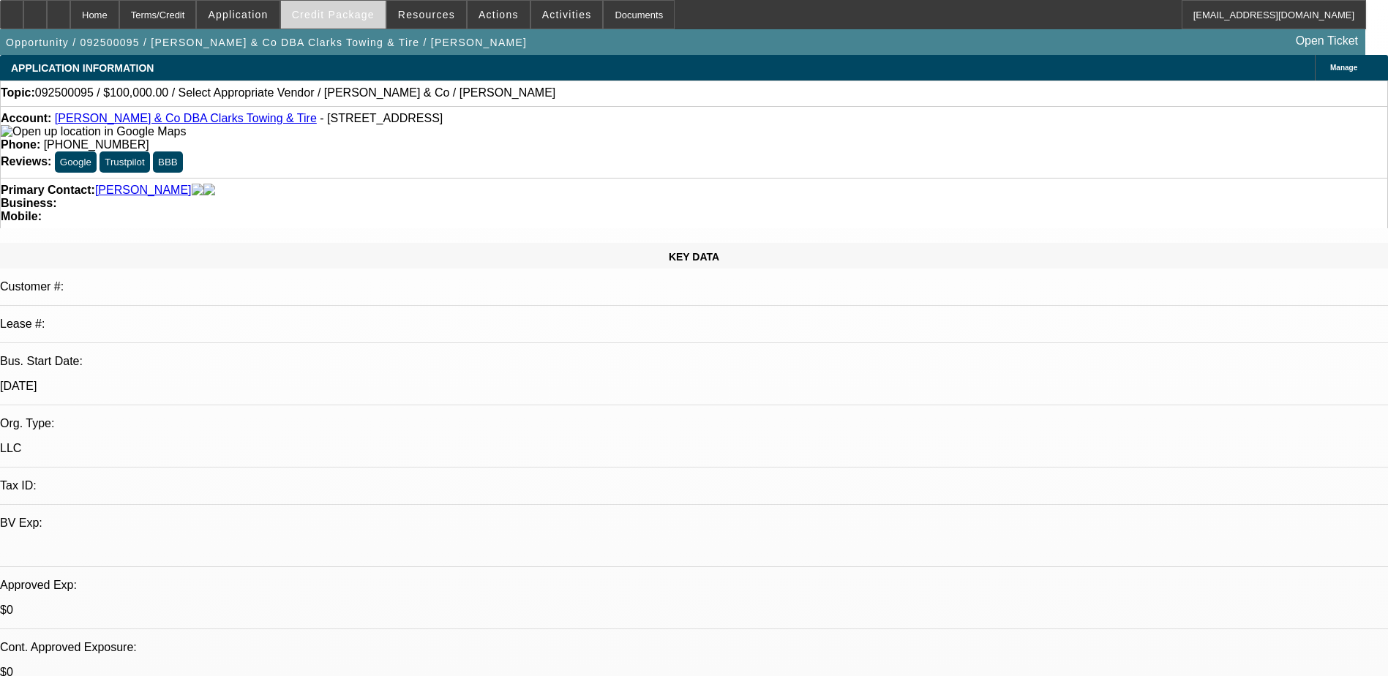
click at [346, 9] on span "Credit Package" at bounding box center [333, 15] width 83 height 12
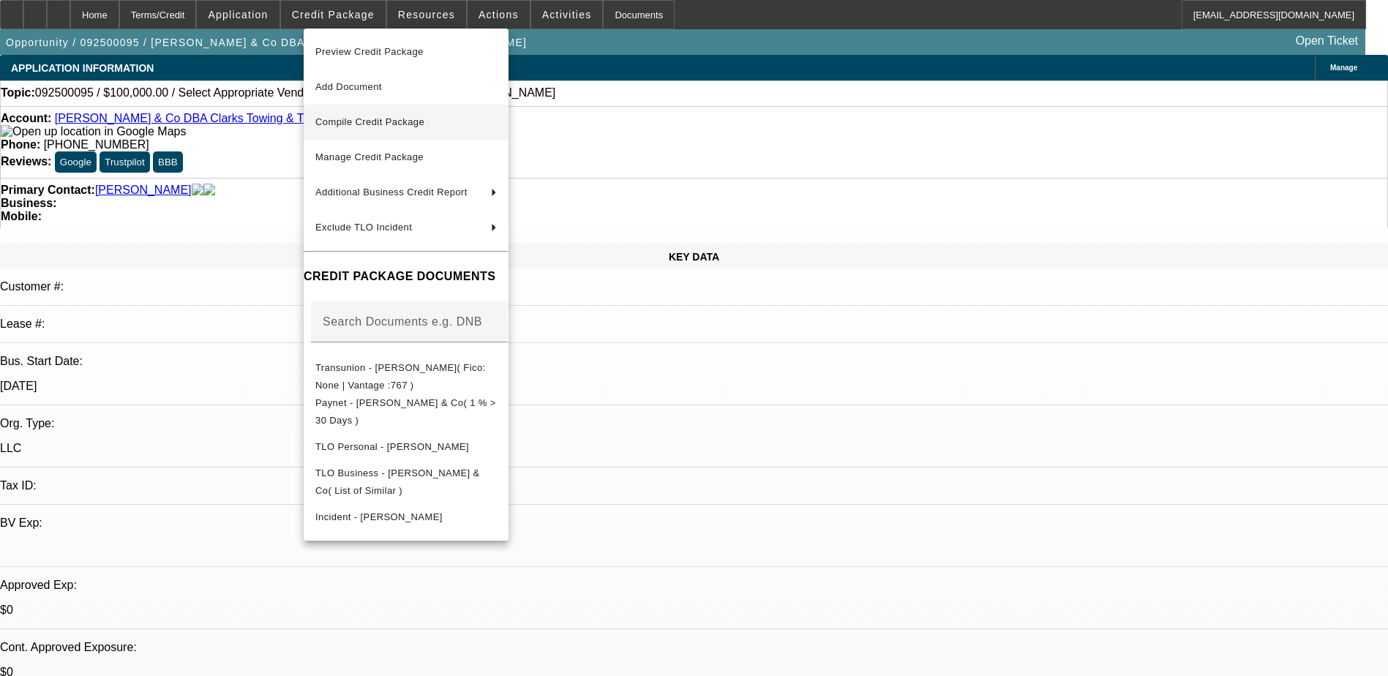
click at [381, 124] on span "Compile Credit Package" at bounding box center [369, 121] width 109 height 11
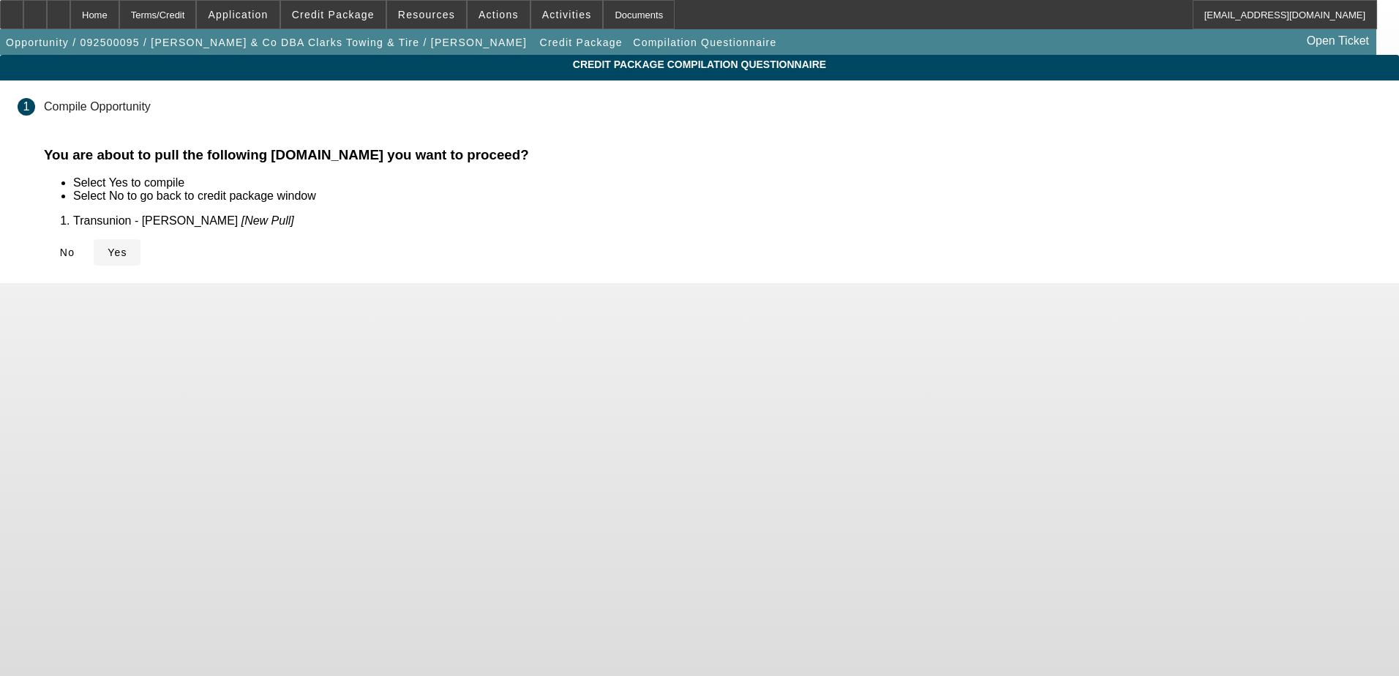
click at [108, 250] on icon at bounding box center [108, 253] width 0 height 12
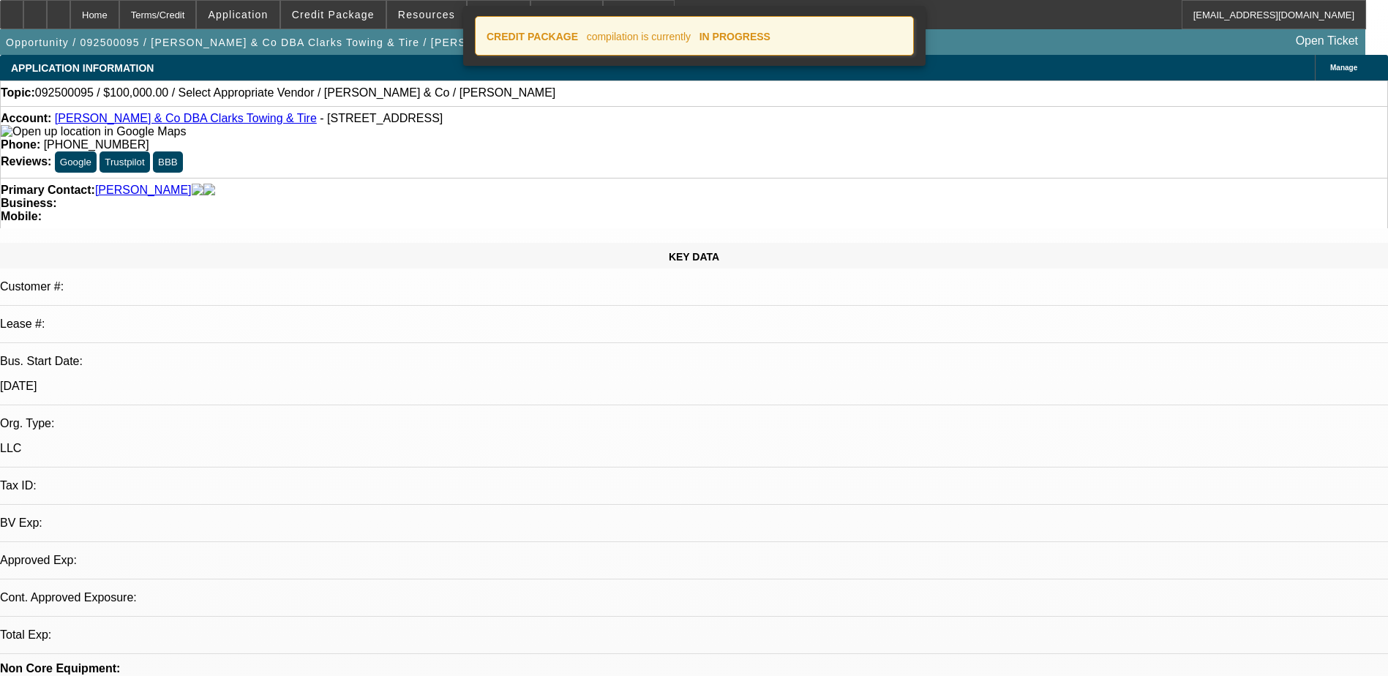
select select "0"
select select "2"
select select "0.1"
select select "4"
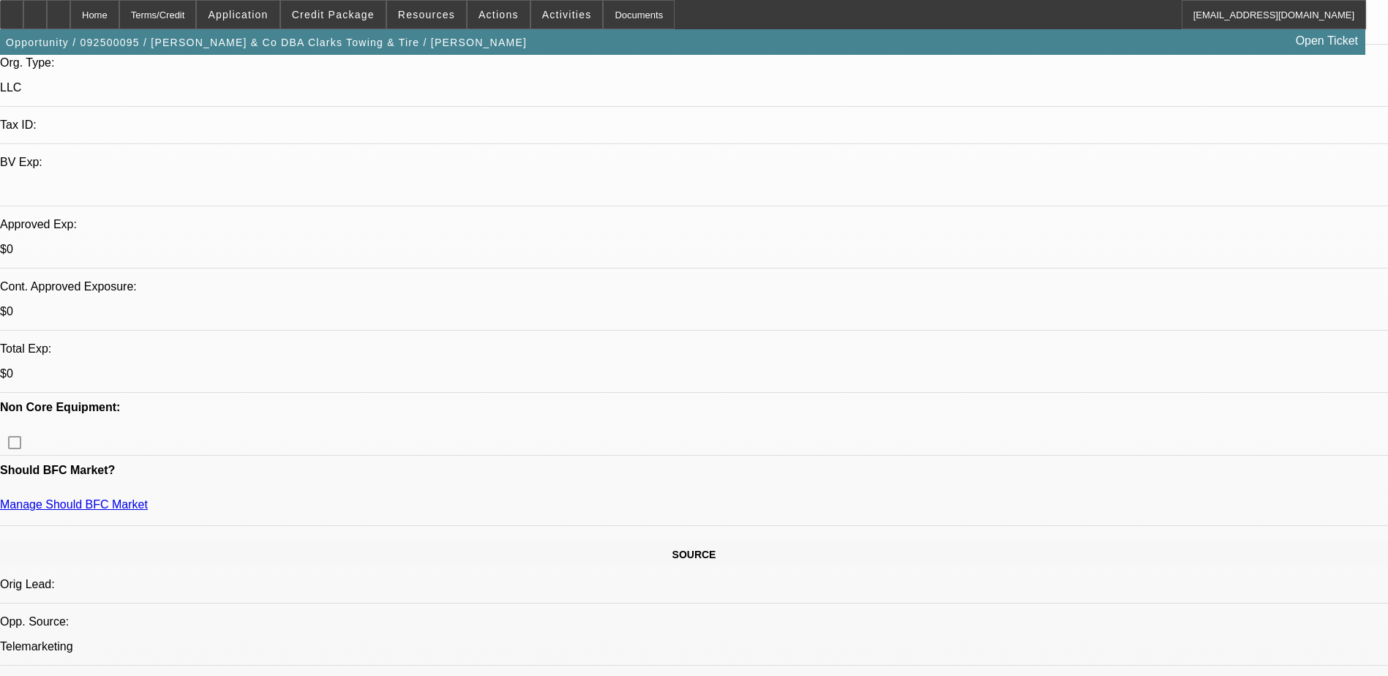
scroll to position [366, 0]
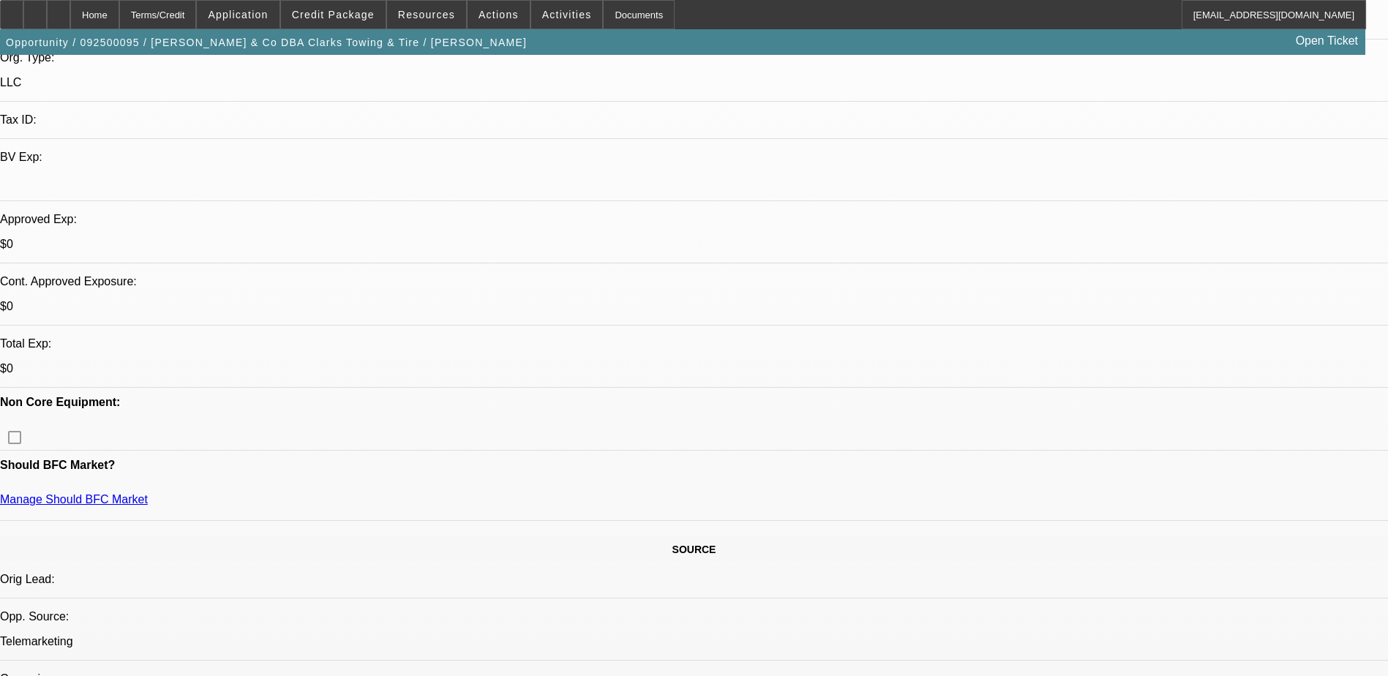
click at [361, 5] on span at bounding box center [333, 14] width 105 height 35
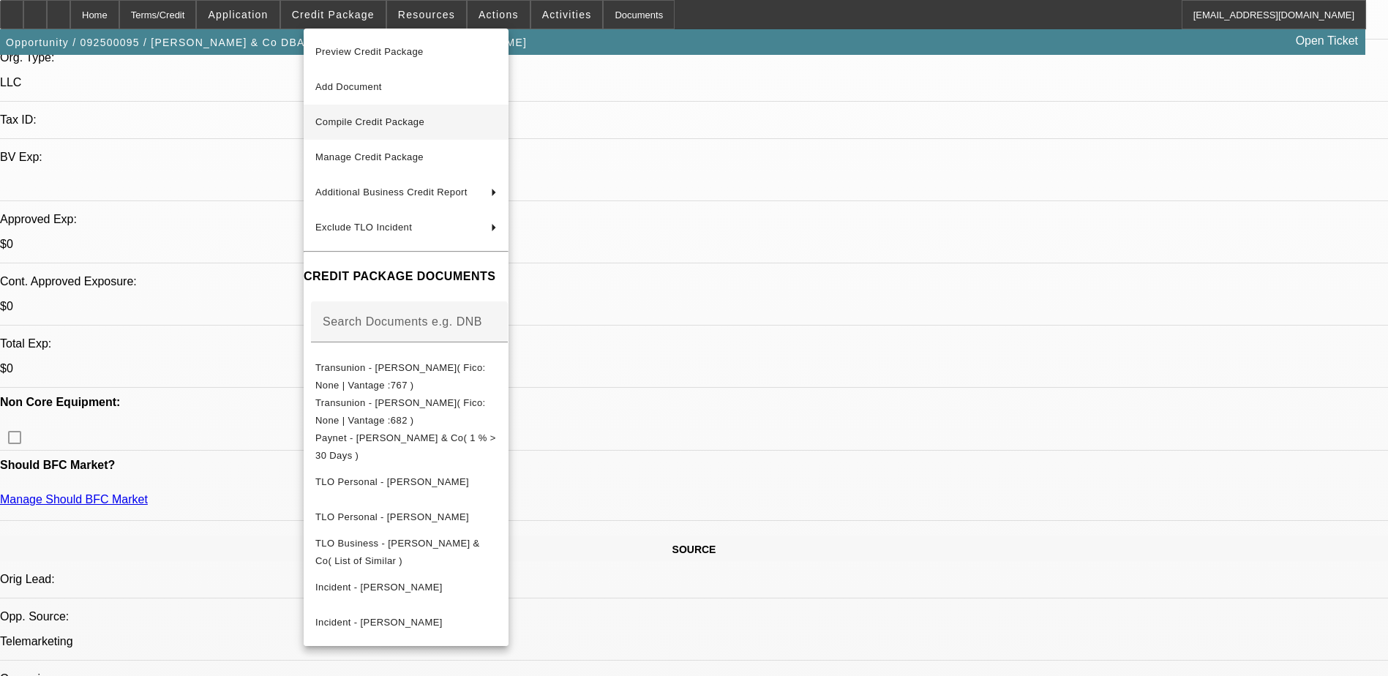
click at [383, 123] on span "Compile Credit Package" at bounding box center [369, 121] width 109 height 11
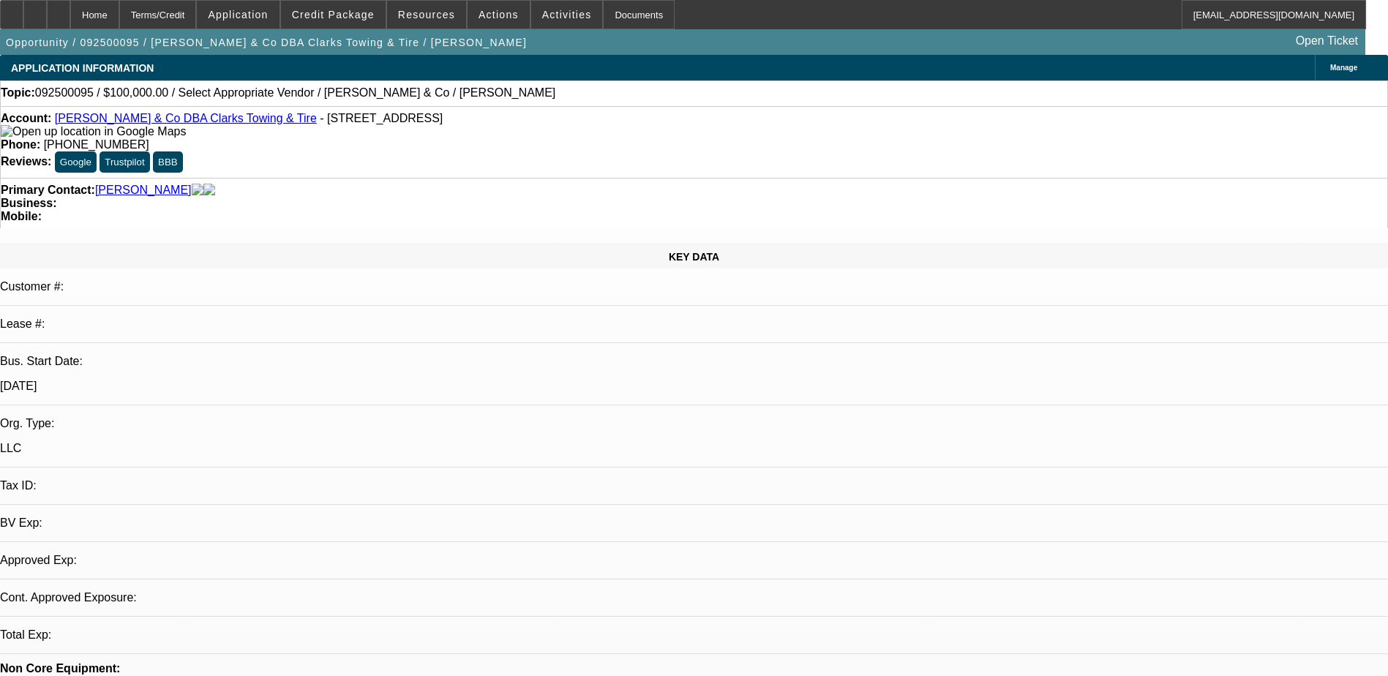
select select "0"
select select "2"
select select "0.1"
select select "4"
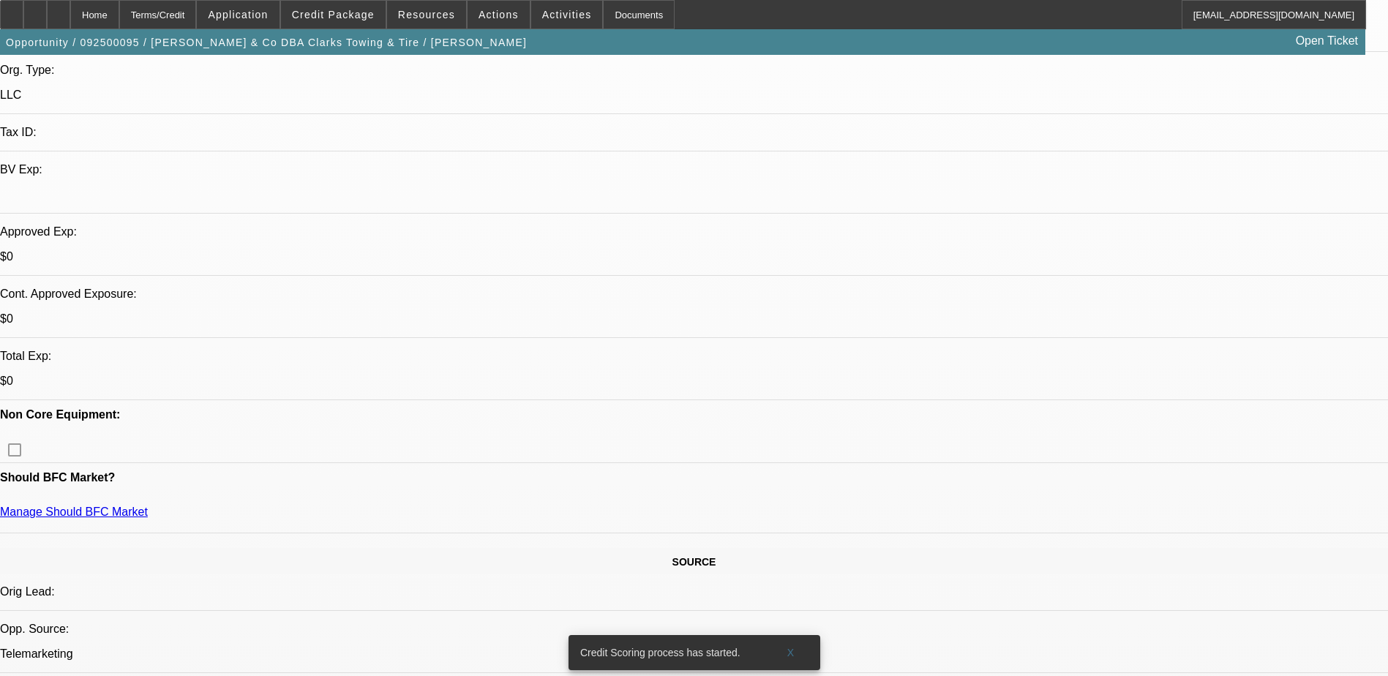
scroll to position [366, 0]
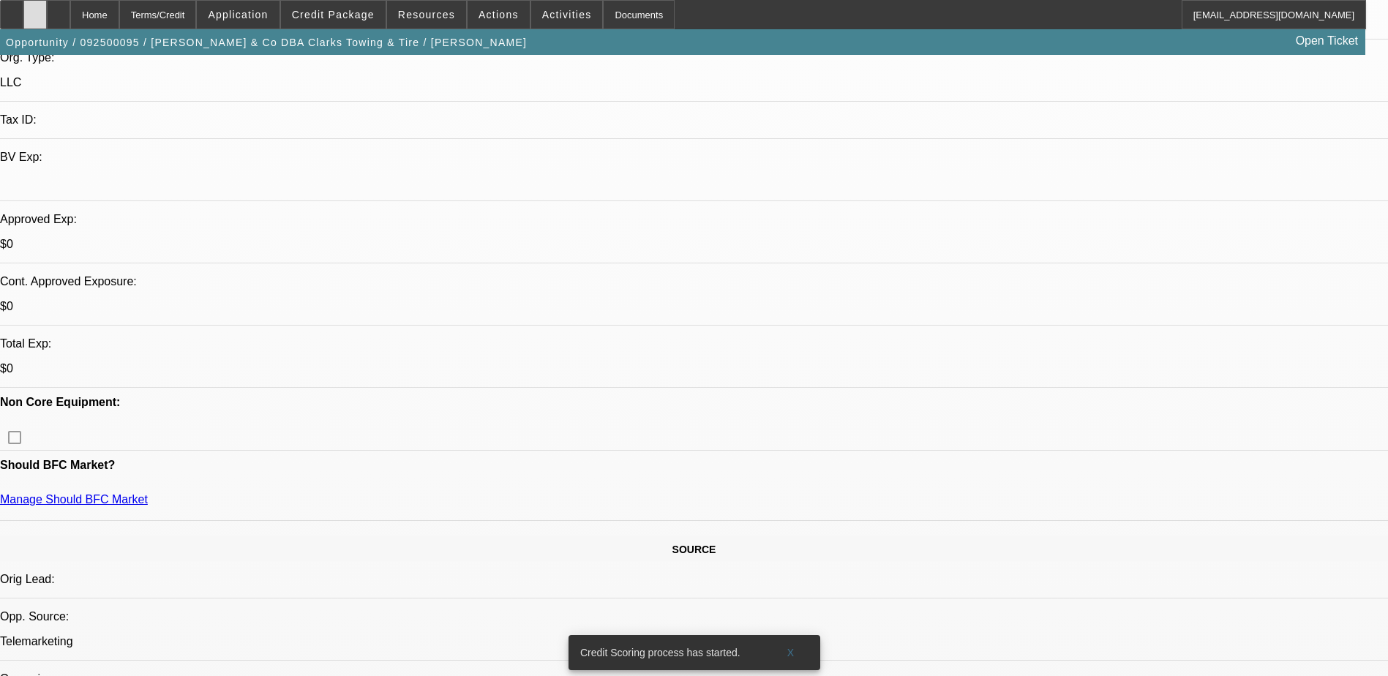
click at [47, 15] on div at bounding box center [34, 14] width 23 height 29
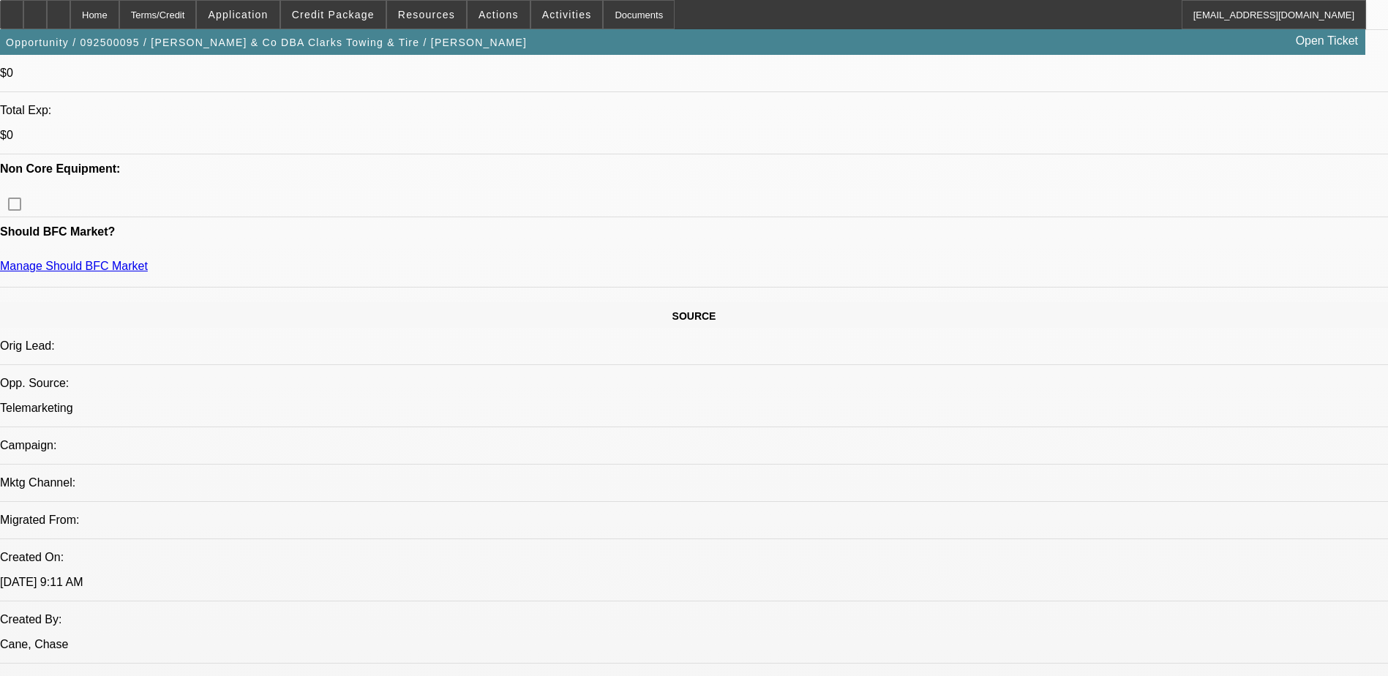
scroll to position [659, 0]
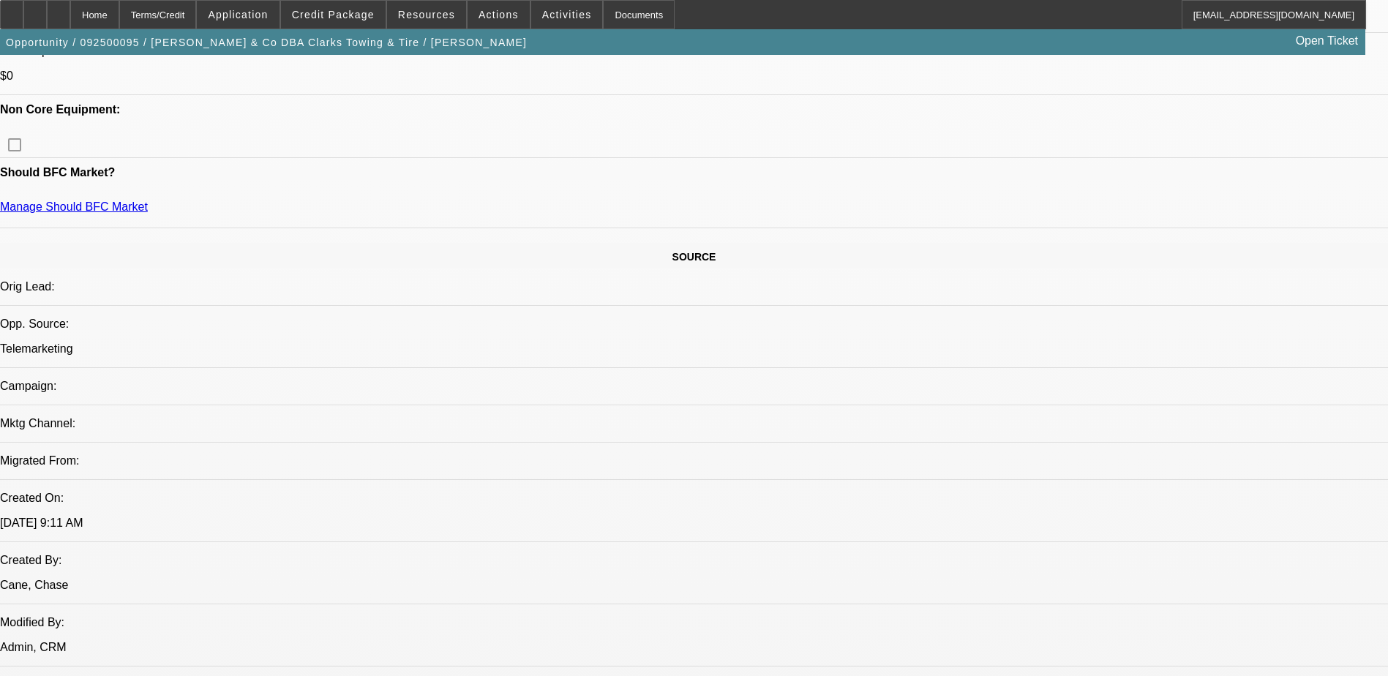
click at [35, 10] on icon at bounding box center [35, 10] width 0 height 0
click at [329, 9] on span "Credit Package" at bounding box center [333, 15] width 83 height 12
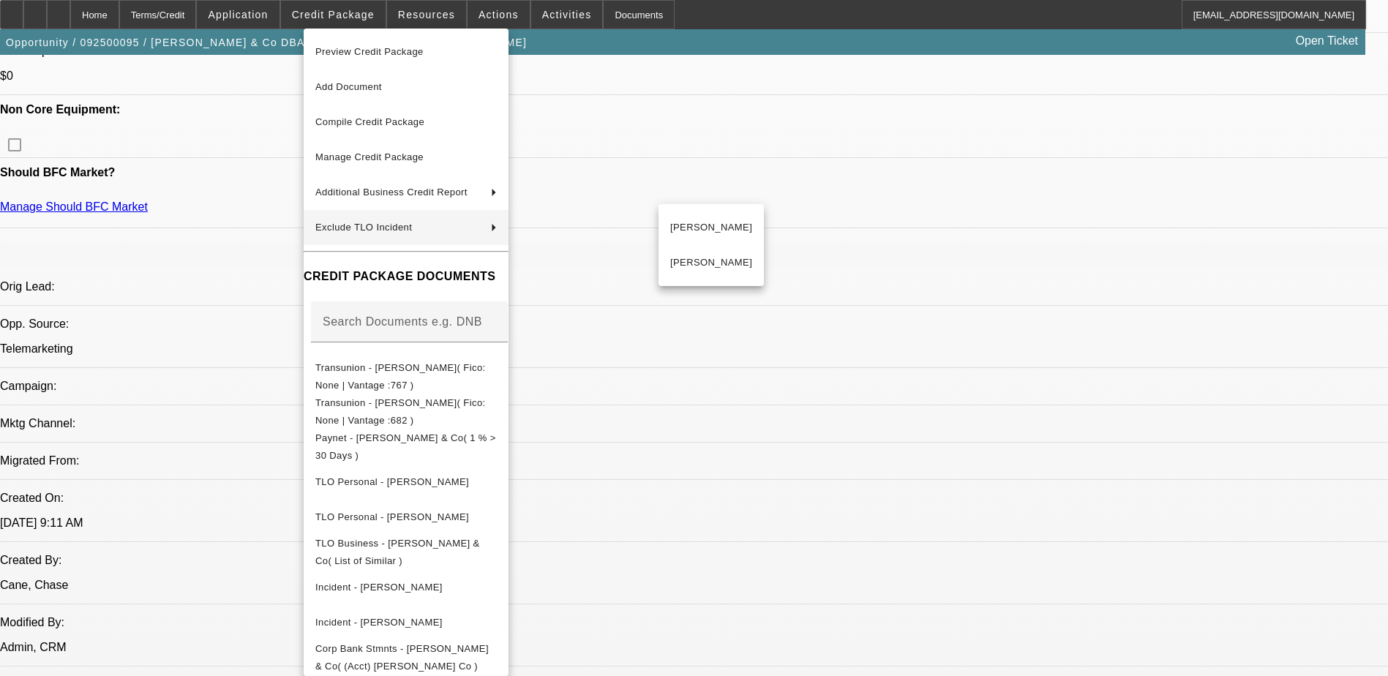
click at [928, 372] on div at bounding box center [694, 338] width 1388 height 676
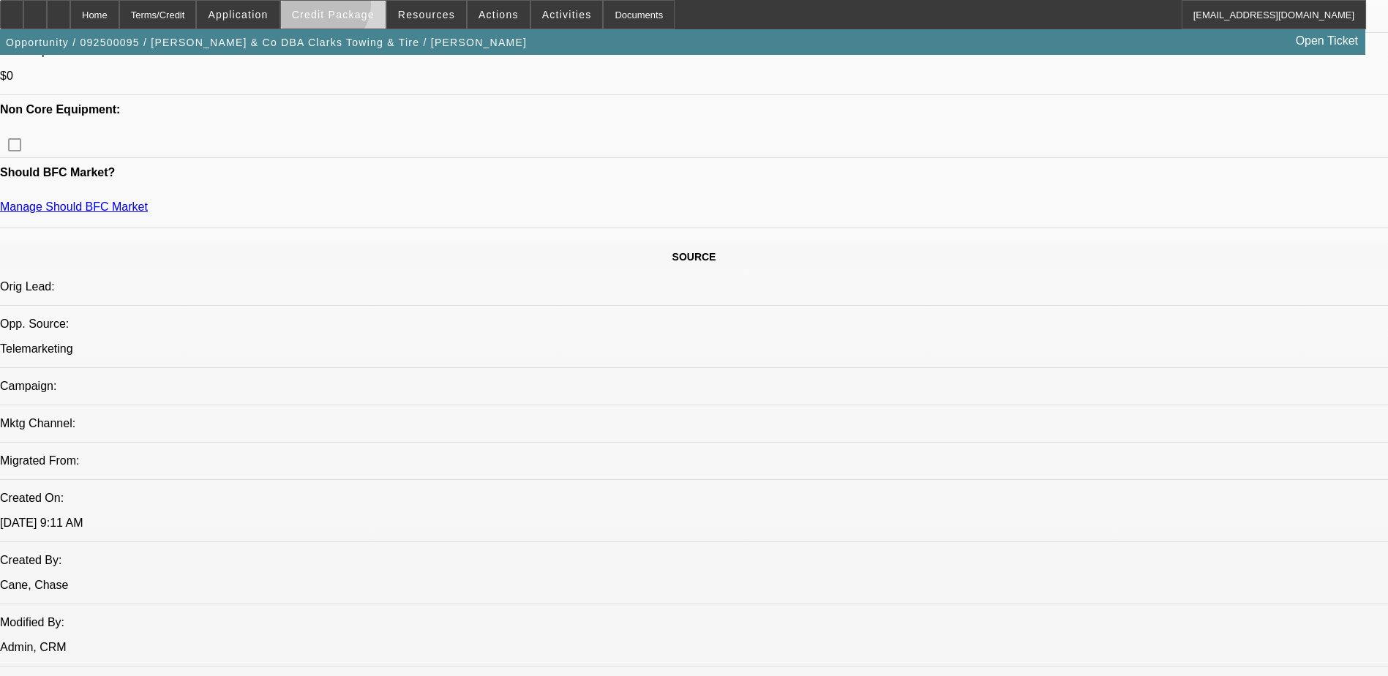
click at [345, 7] on span at bounding box center [333, 14] width 105 height 35
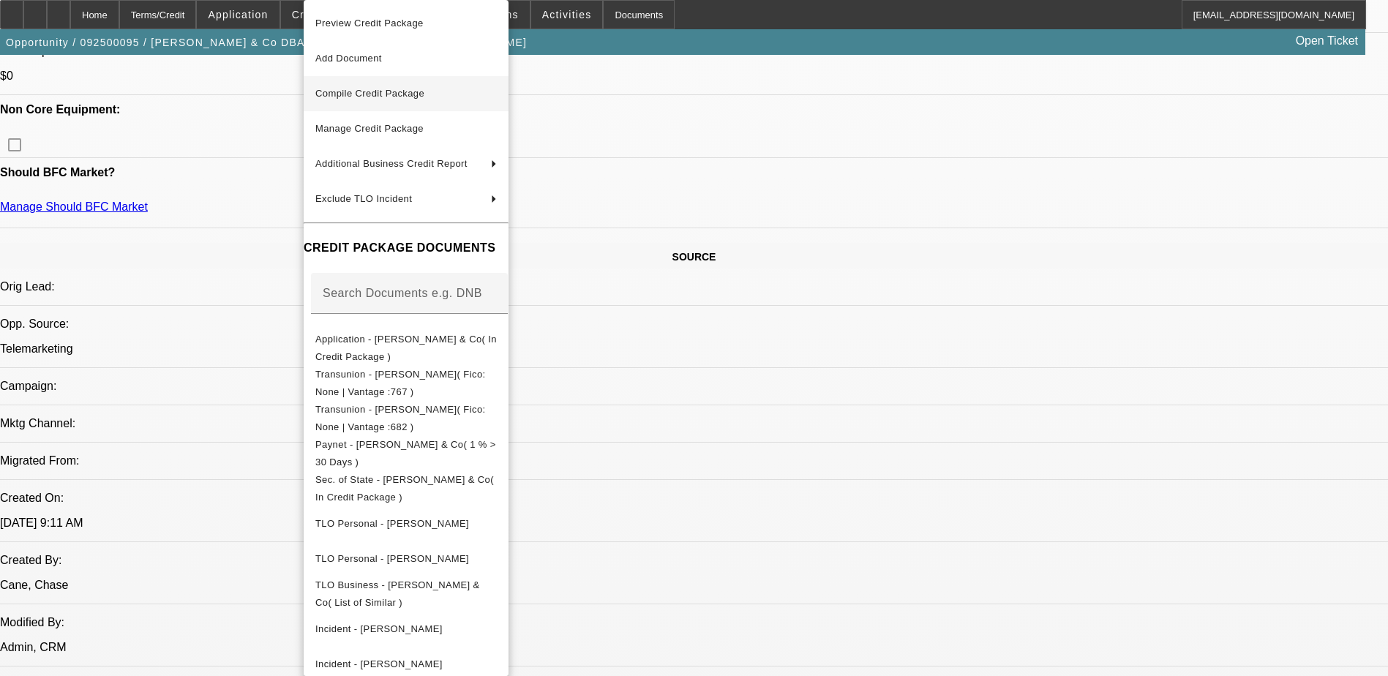
click at [364, 95] on span "Compile Credit Package" at bounding box center [369, 93] width 109 height 11
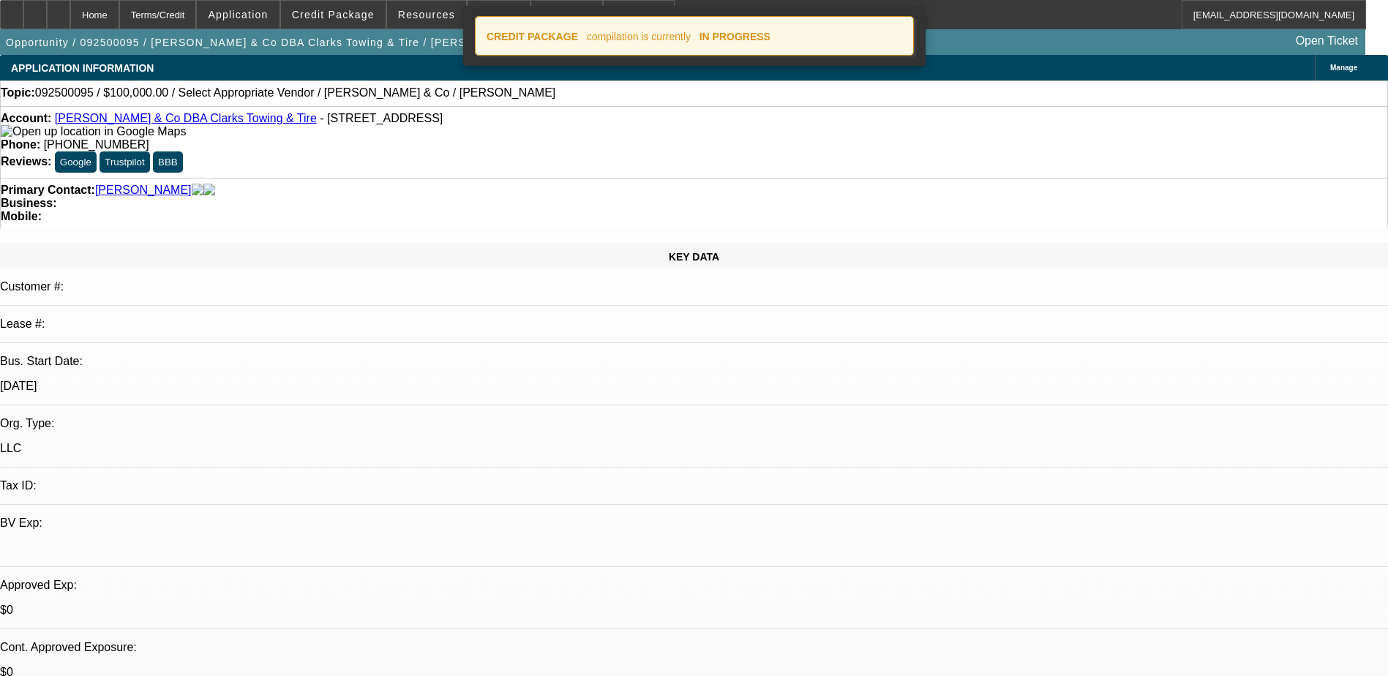
select select "0"
select select "2"
select select "0.1"
select select "4"
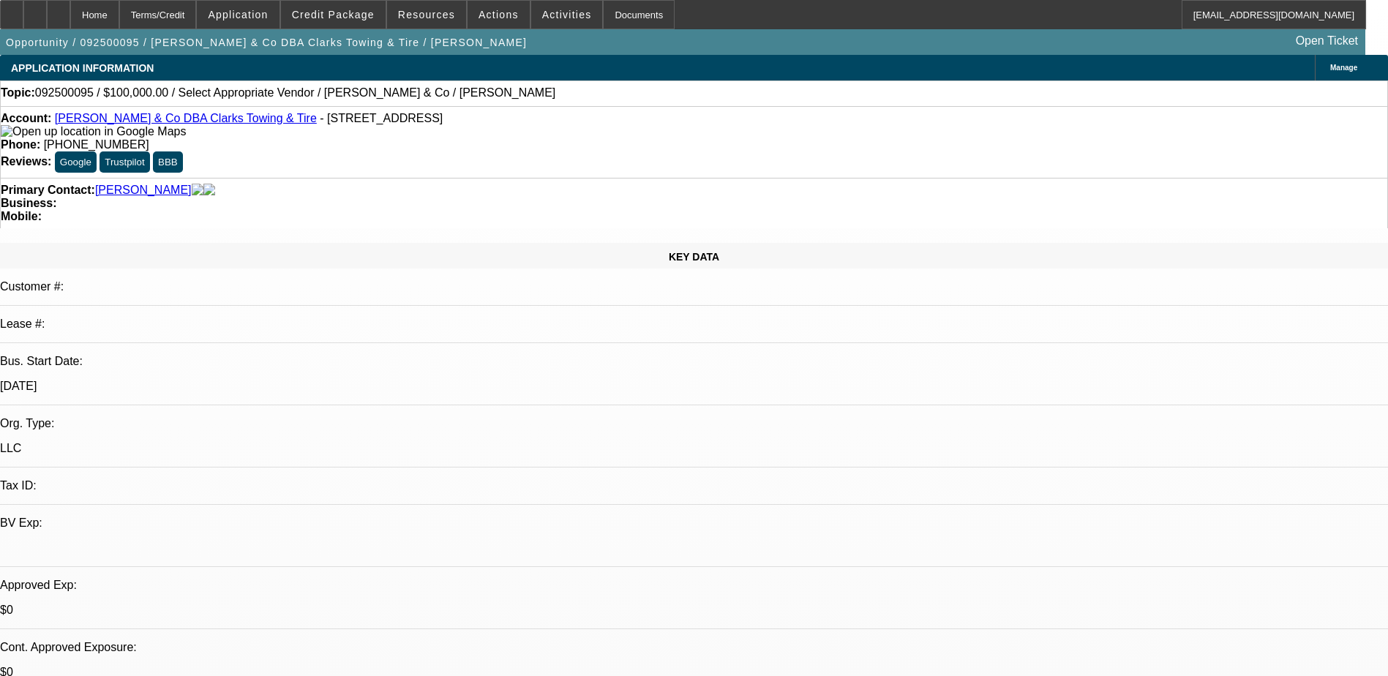
click at [1330, 69] on span "Manage" at bounding box center [1343, 68] width 27 height 8
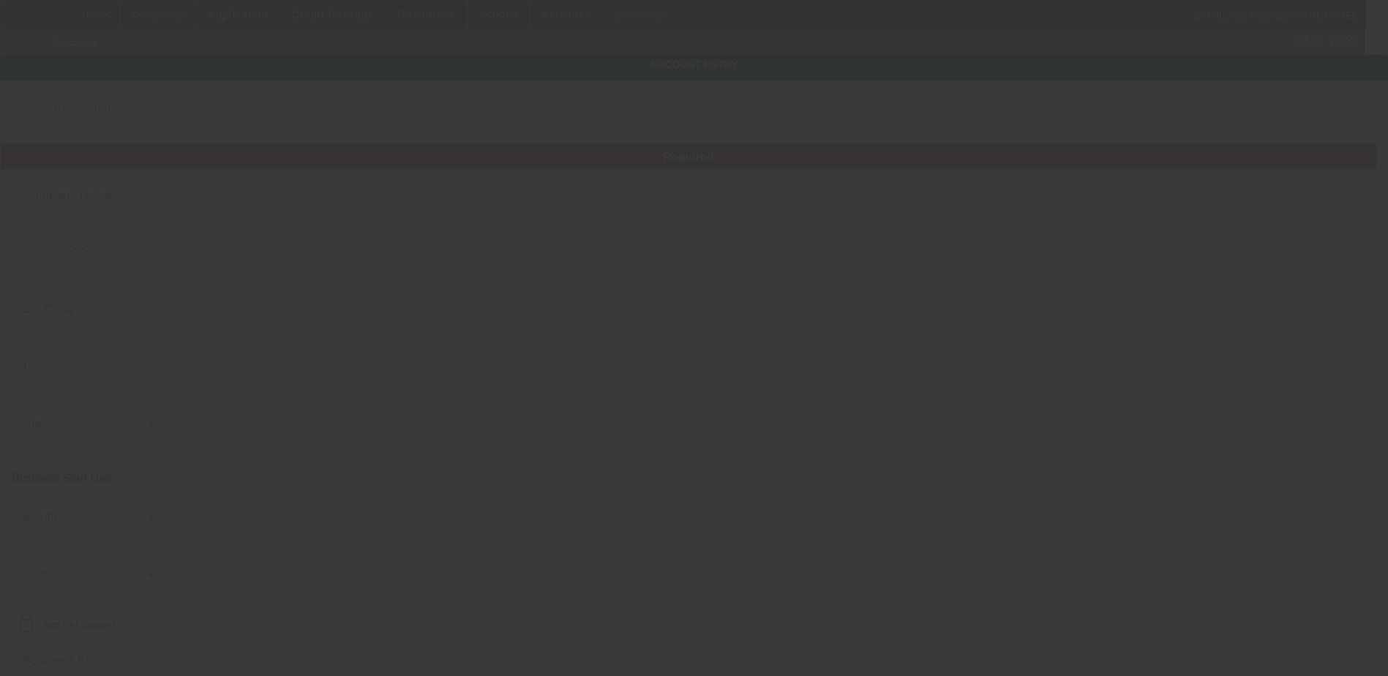
type input "SE Griffin & Co"
type input "314 City Lake Road"
type input "27295"
type input "Lexington"
type input "(336) 248-2743"
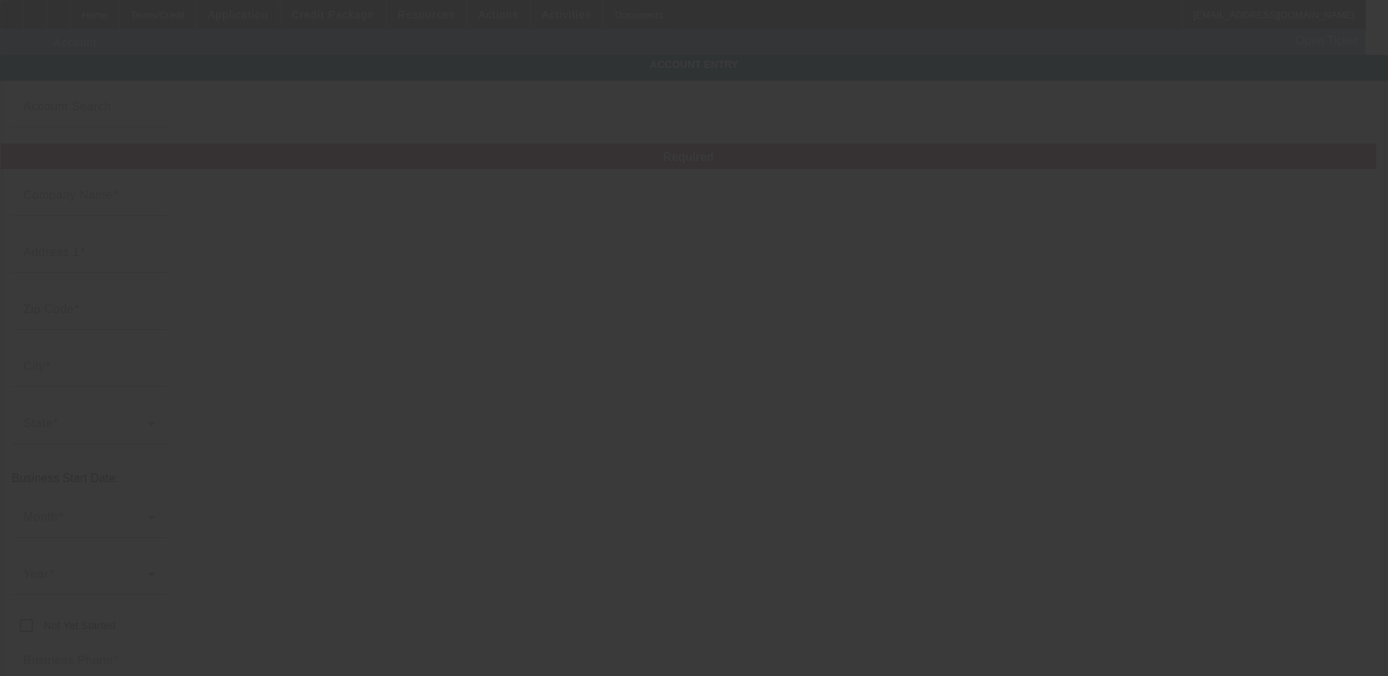
type input "Clarks Towing & Tire"
type input "nsink@clarkstowingandtire.com"
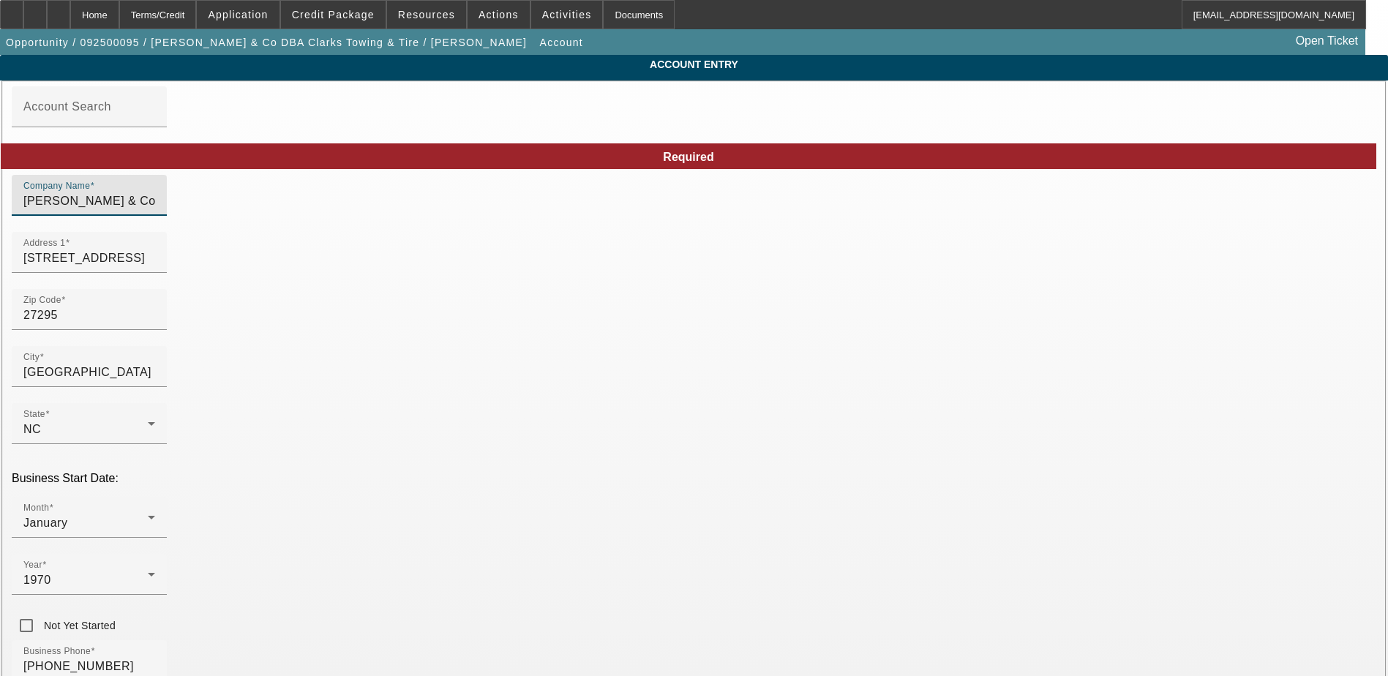
click at [155, 210] on input "SE Griffin & Co" at bounding box center [89, 201] width 132 height 18
type input "SE Griffin & Company LLC"
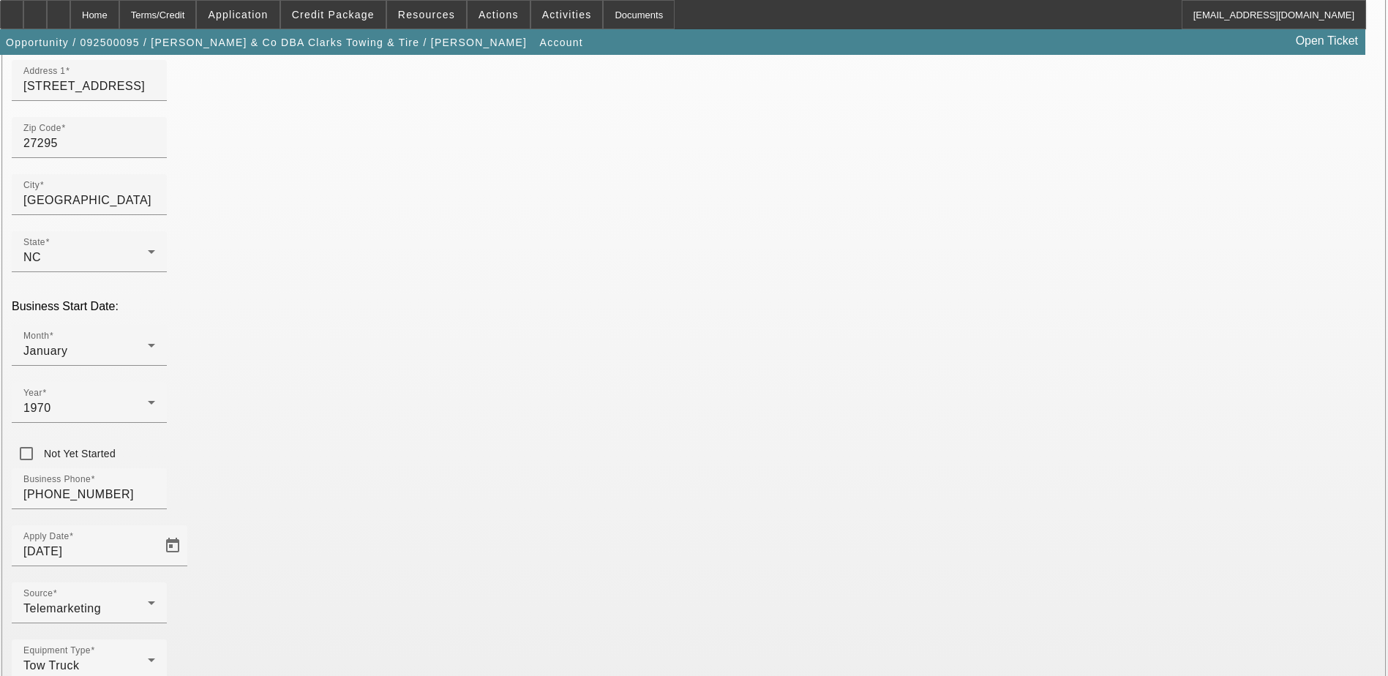
scroll to position [187, 0]
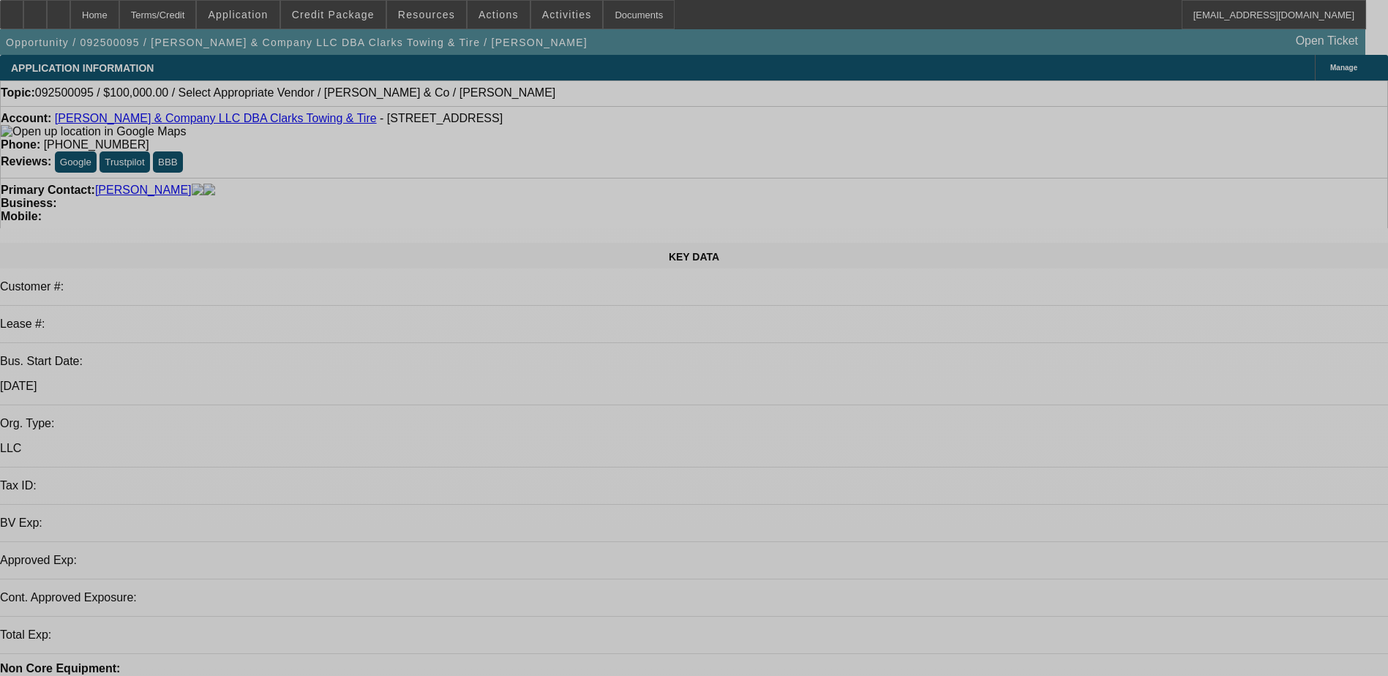
select select "0"
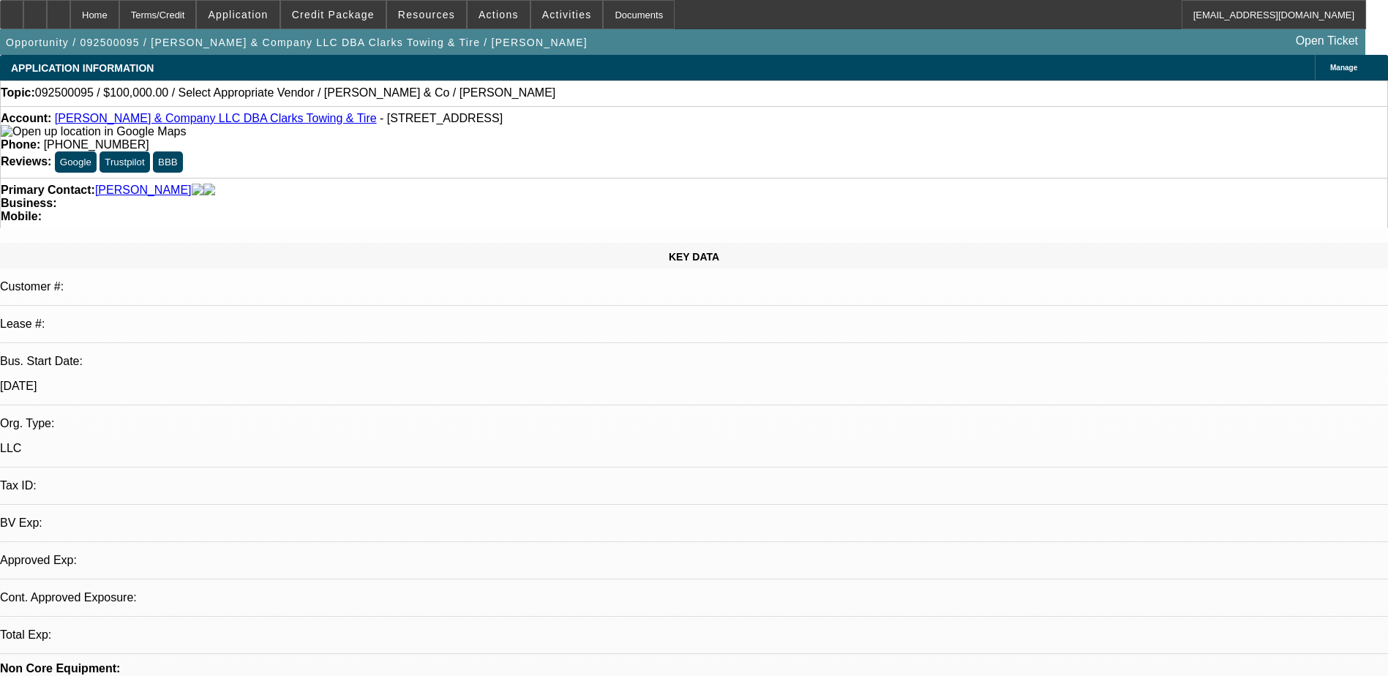
select select "2"
select select "0.1"
select select "4"
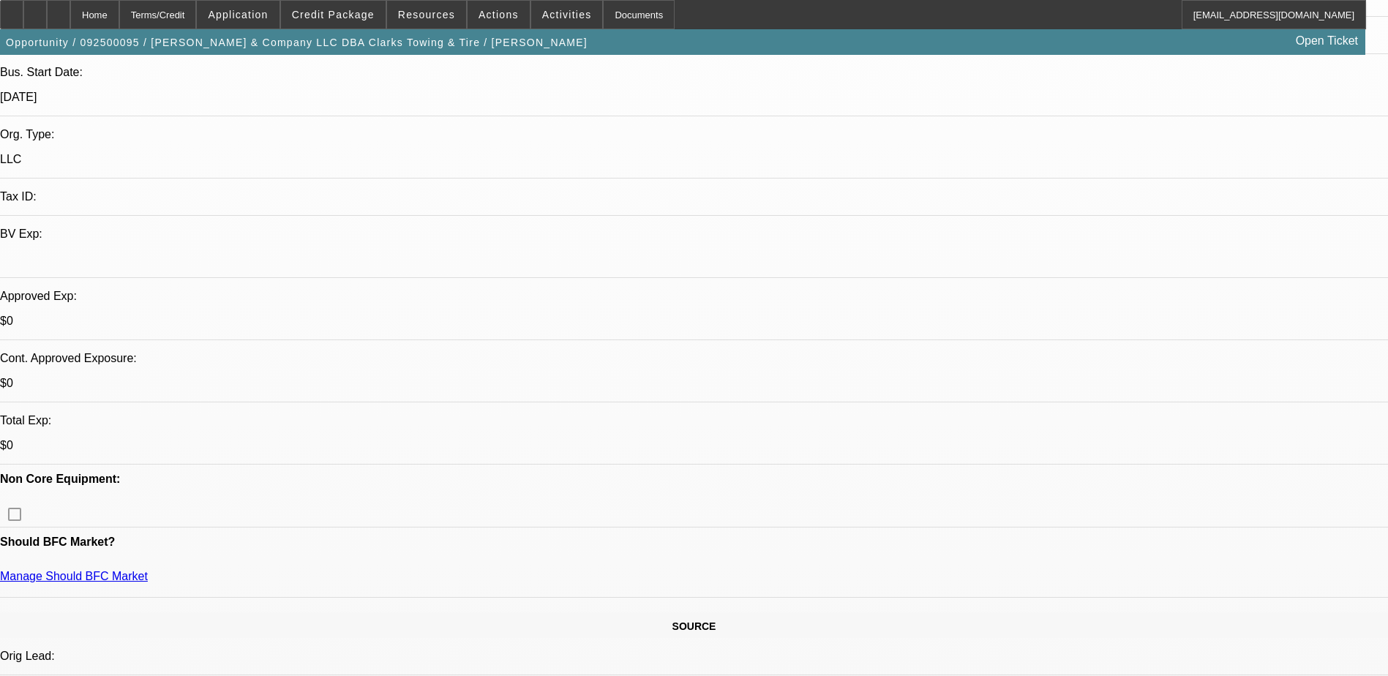
scroll to position [293, 0]
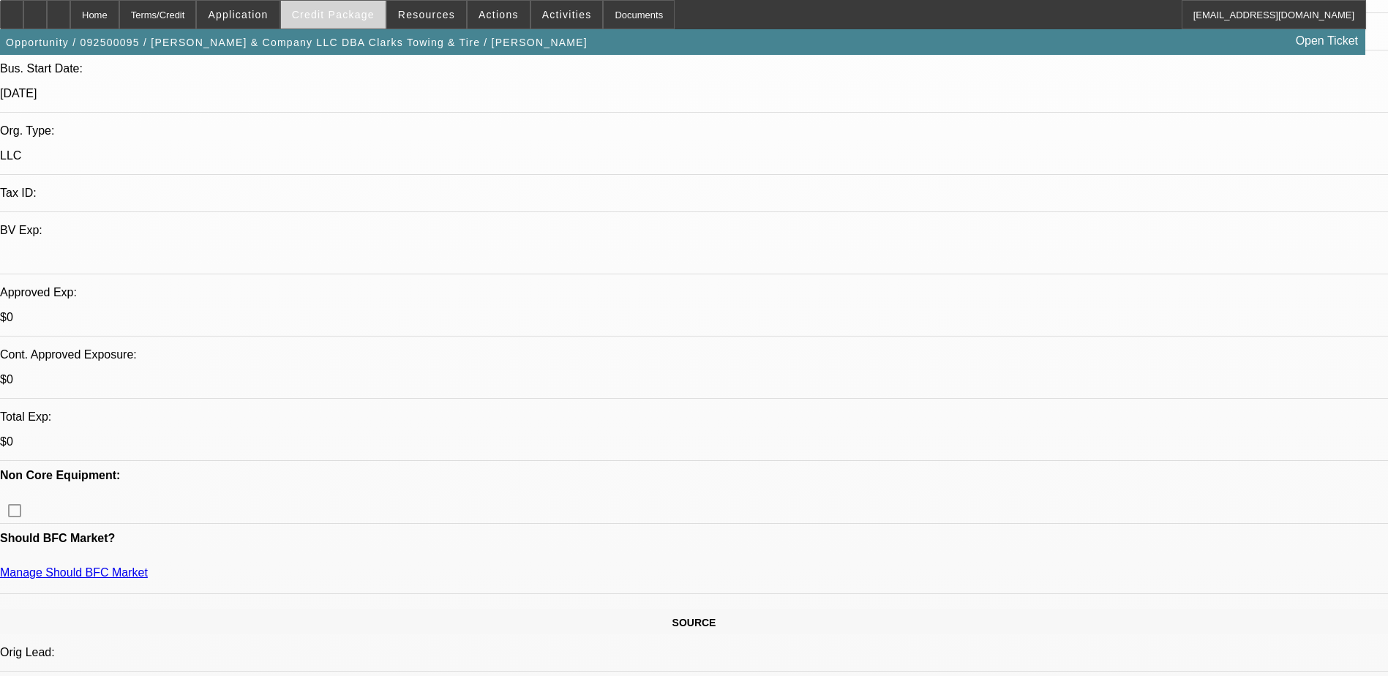
click at [330, 9] on span "Credit Package" at bounding box center [333, 15] width 83 height 12
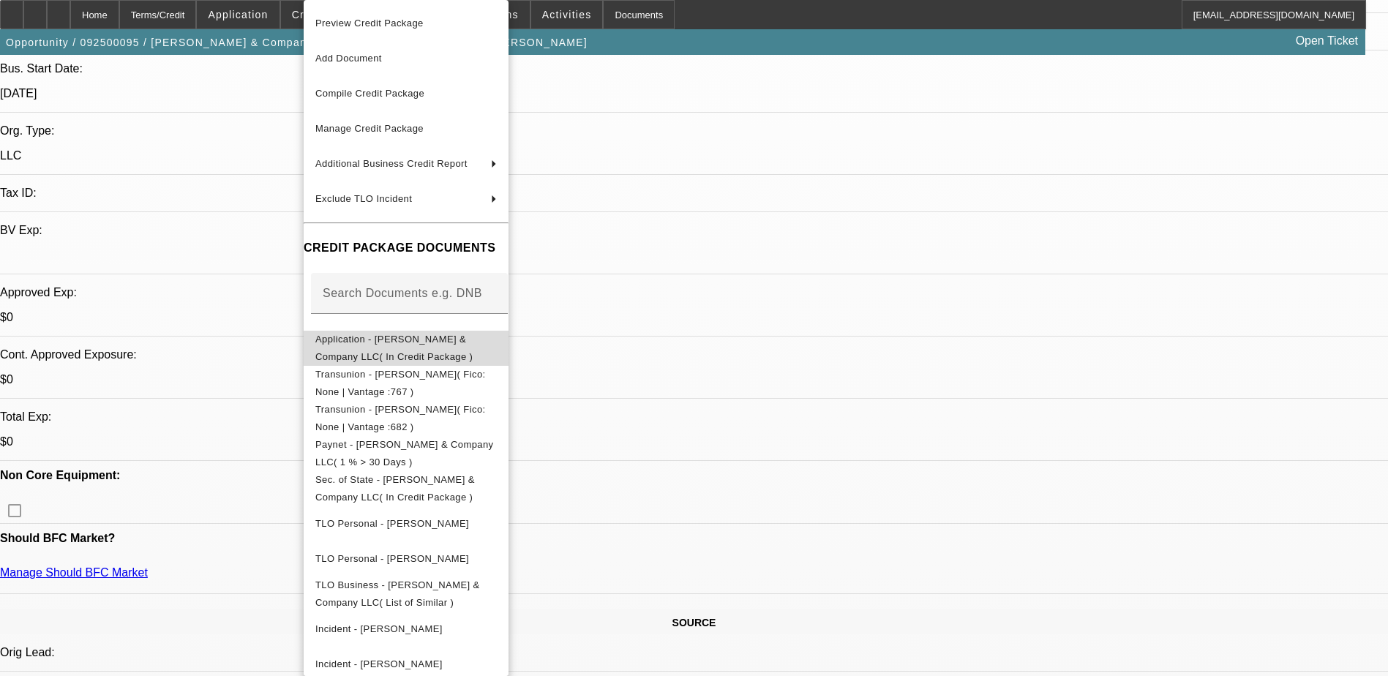
click at [415, 340] on span "Application - SE Griffin & Company LLC( In Credit Package )" at bounding box center [393, 348] width 157 height 29
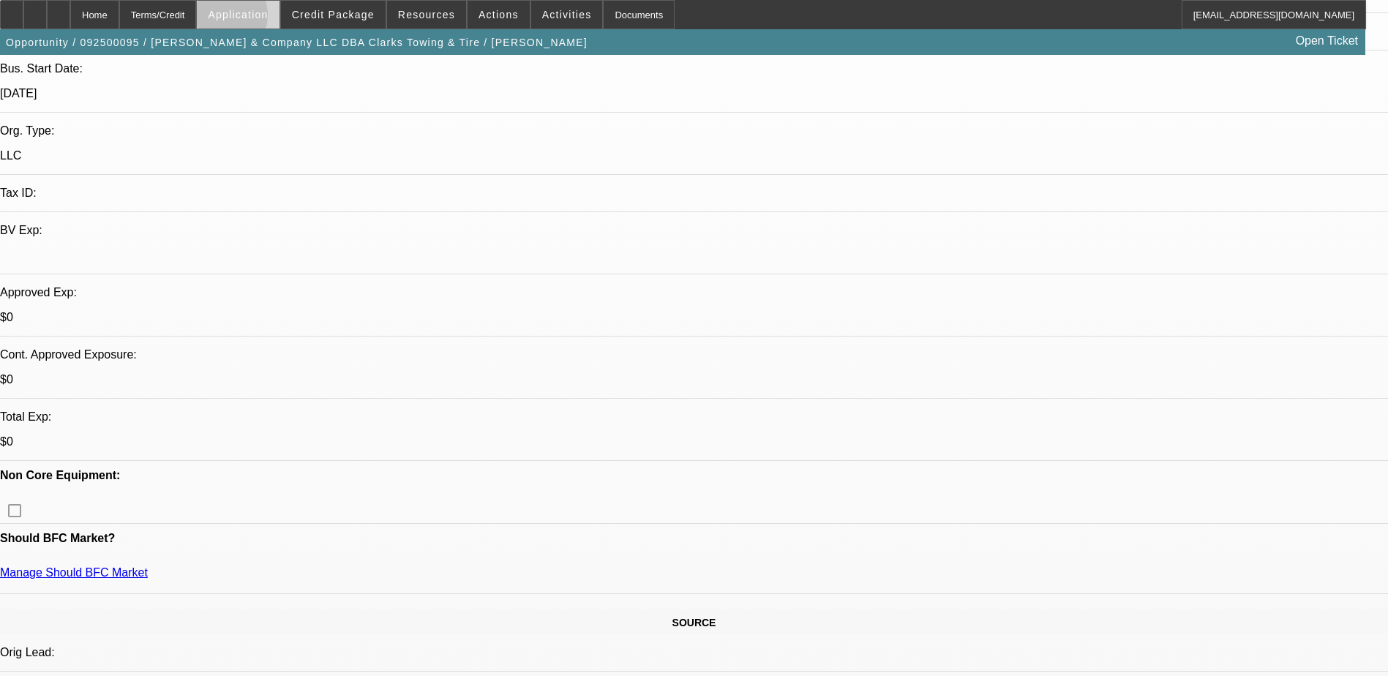
click at [263, 18] on span "Application" at bounding box center [238, 15] width 60 height 12
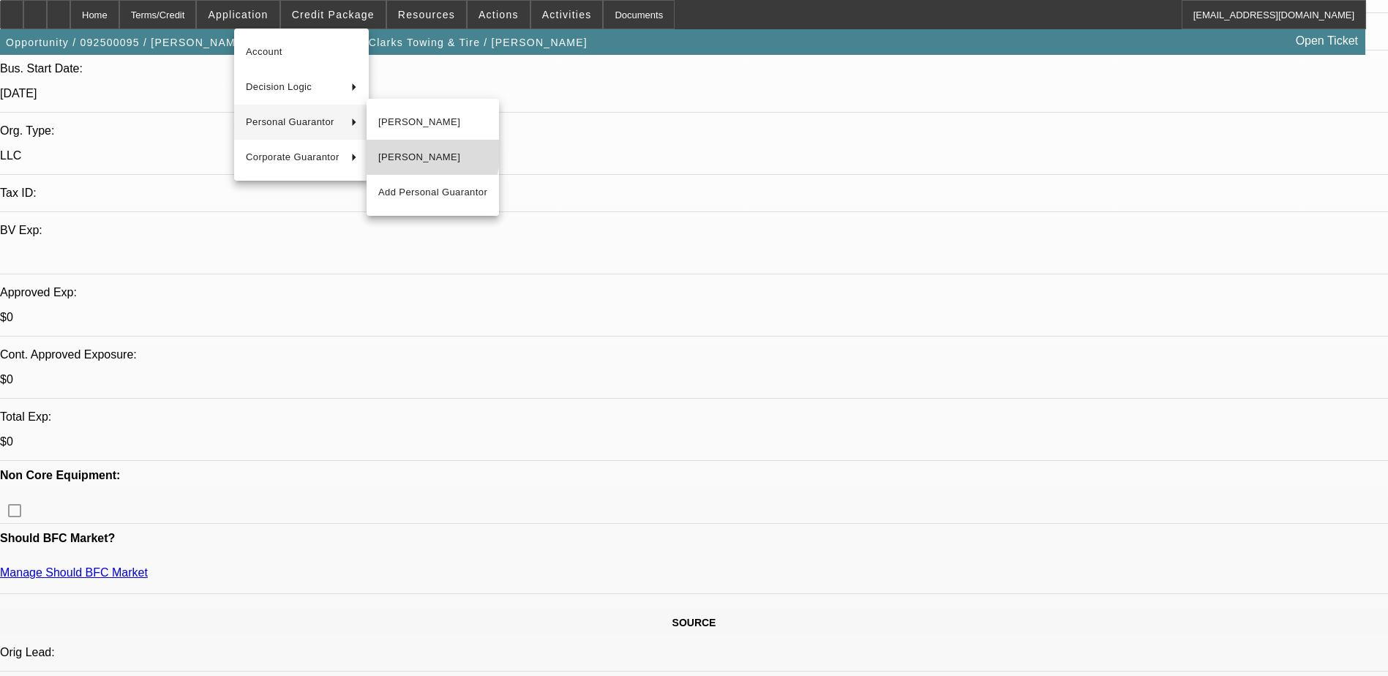
click at [419, 151] on span "Steve Griffin" at bounding box center [432, 158] width 109 height 18
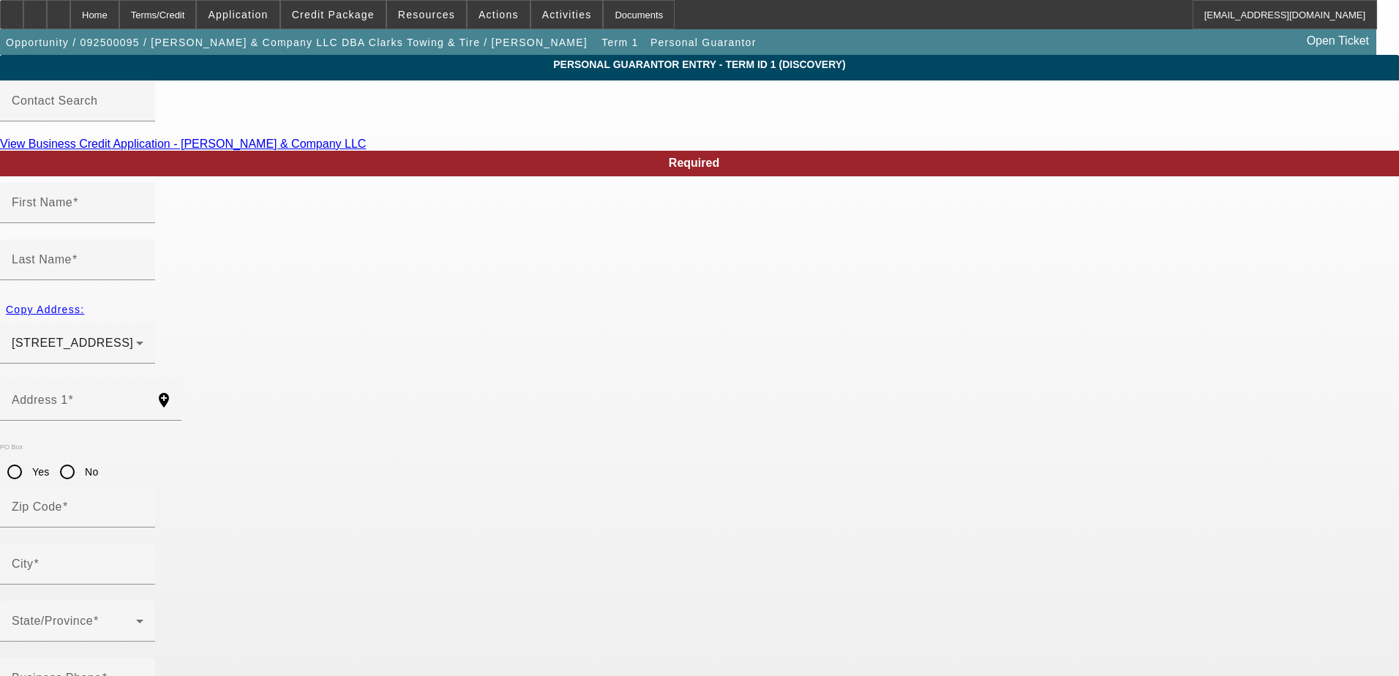
type input "Steve"
type input "Griffin"
type input "1167 Charleston Drive"
radio input "true"
type input "27107"
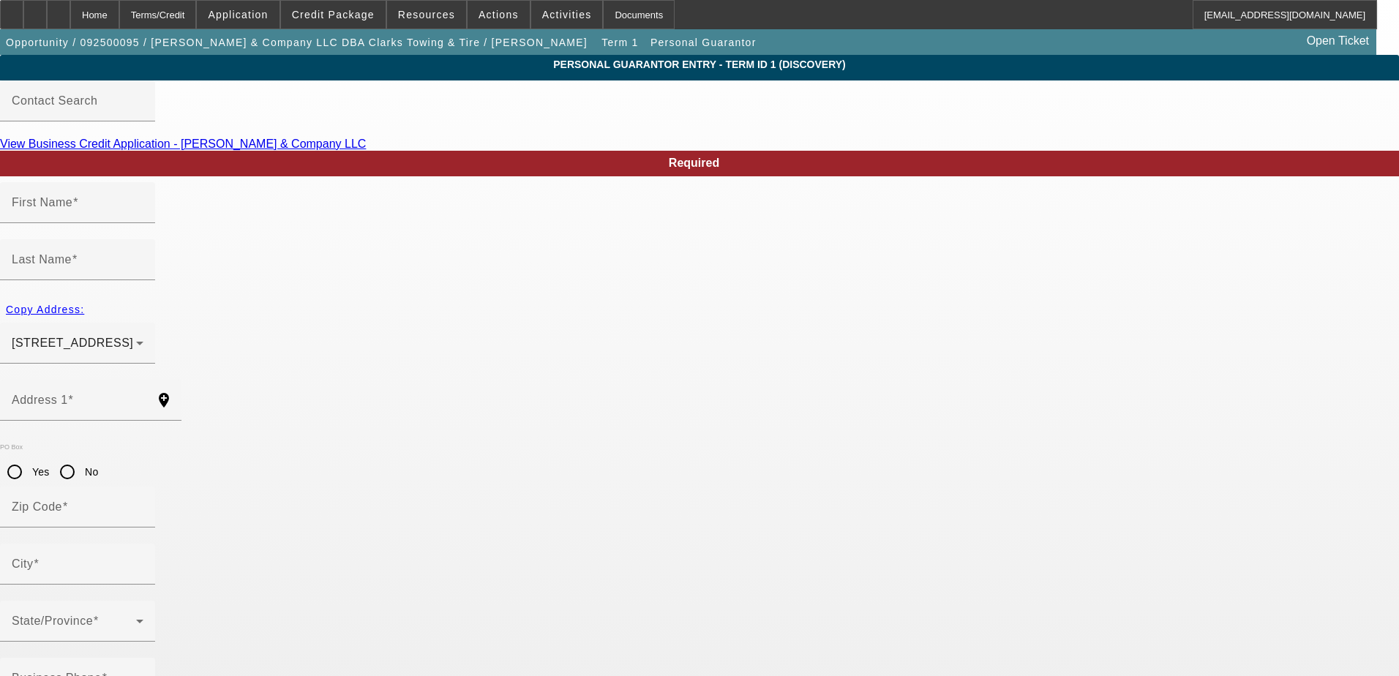
type input "Winston Salem"
type input "(336) 238-3032"
type input "50"
type input "339-72-5860"
type input "steve@clarkstowingandtire.com"
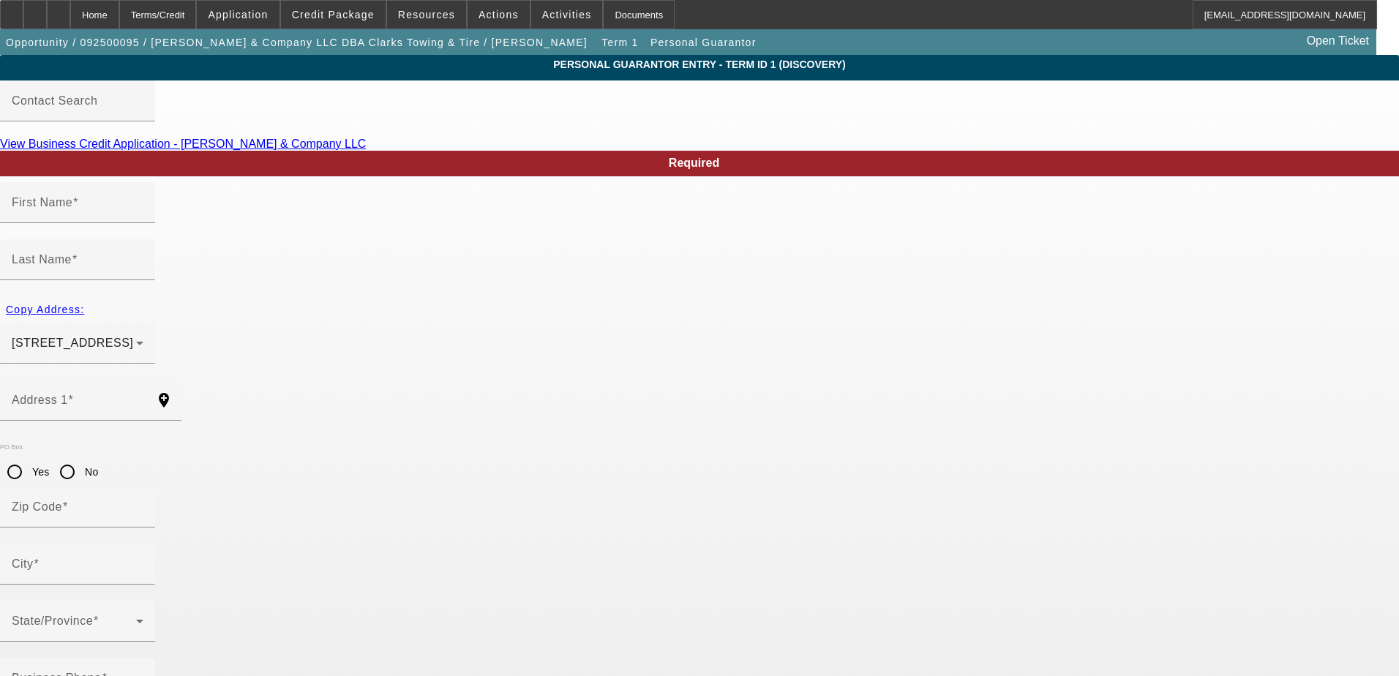
type input "(615) 939-2090"
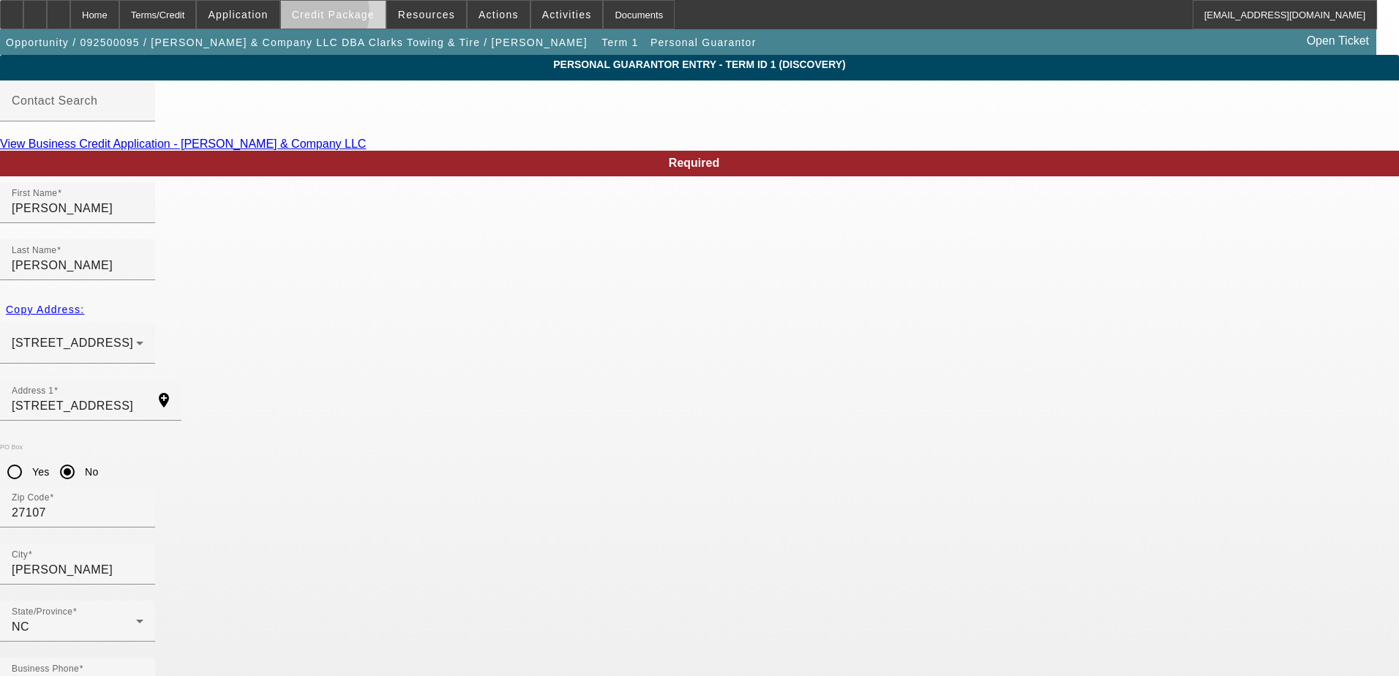
click at [341, 17] on span "Credit Package" at bounding box center [333, 15] width 83 height 12
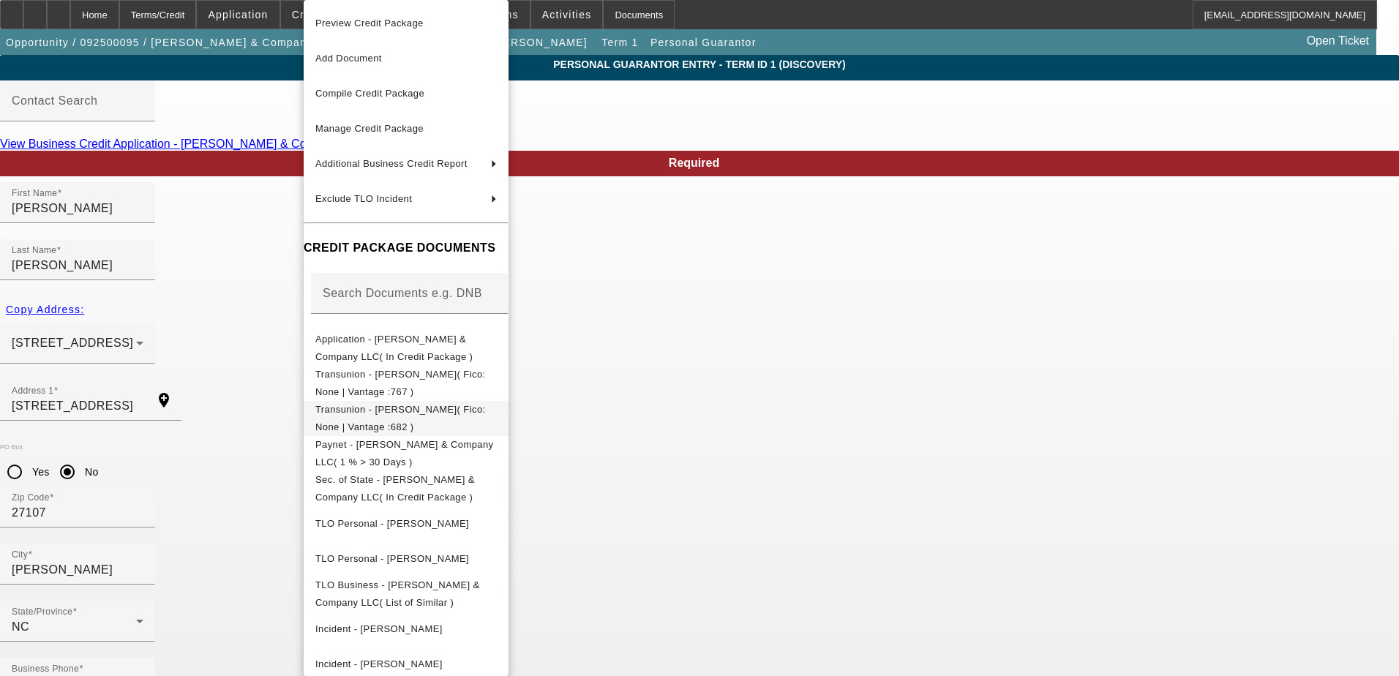
click at [437, 405] on span "Transunion - Griffin, Steve( Fico: None | Vantage :682 )" at bounding box center [405, 418] width 181 height 35
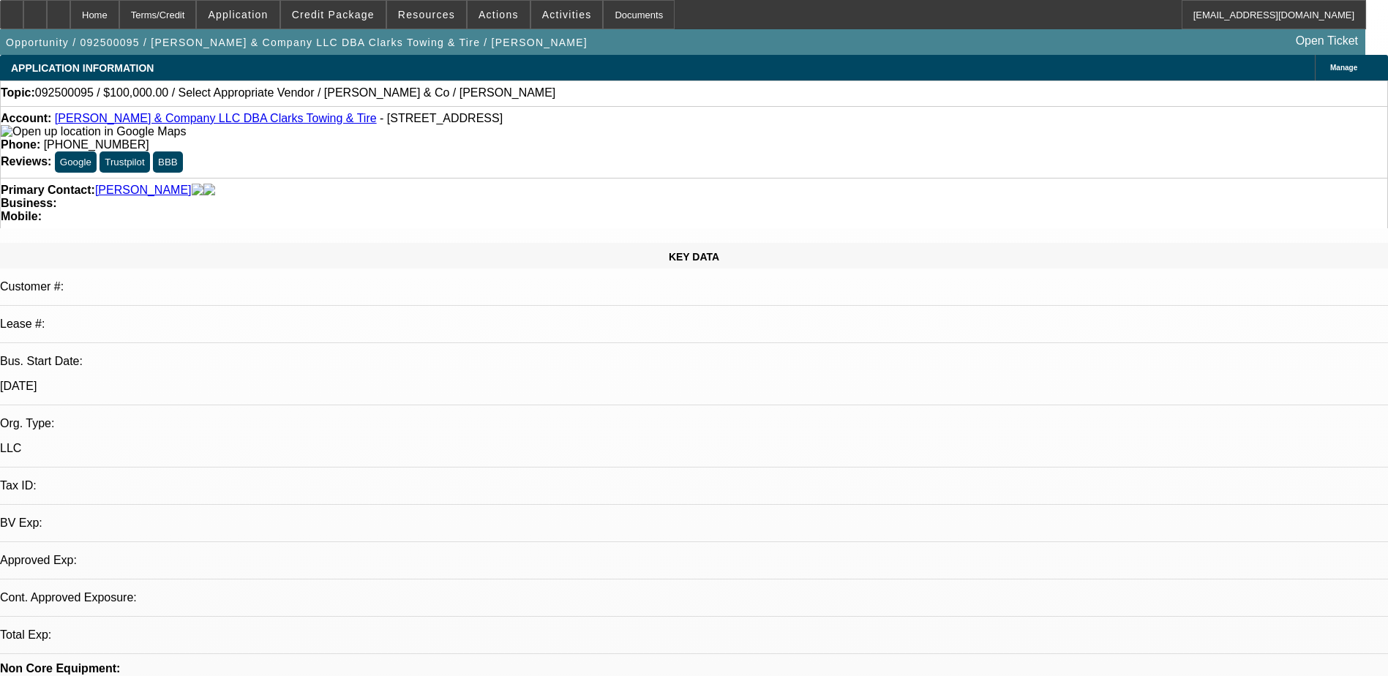
select select "0"
select select "2"
select select "0.1"
select select "4"
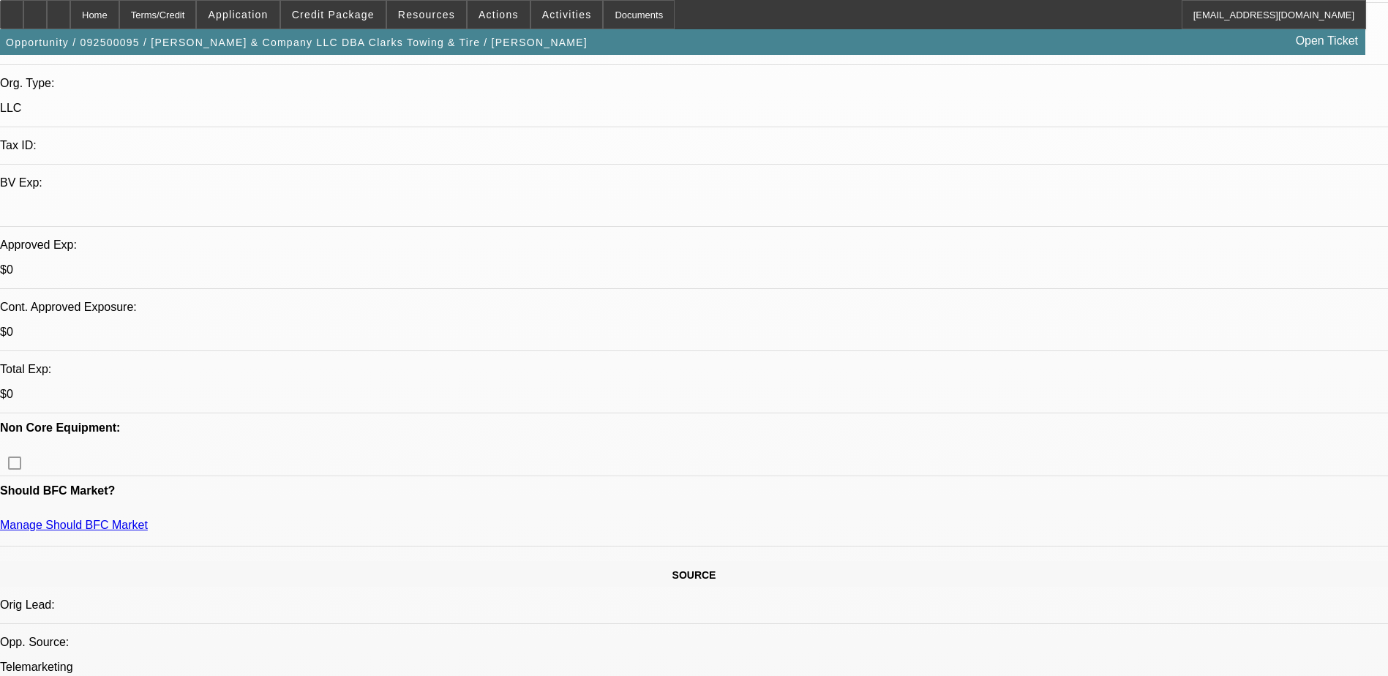
scroll to position [366, 0]
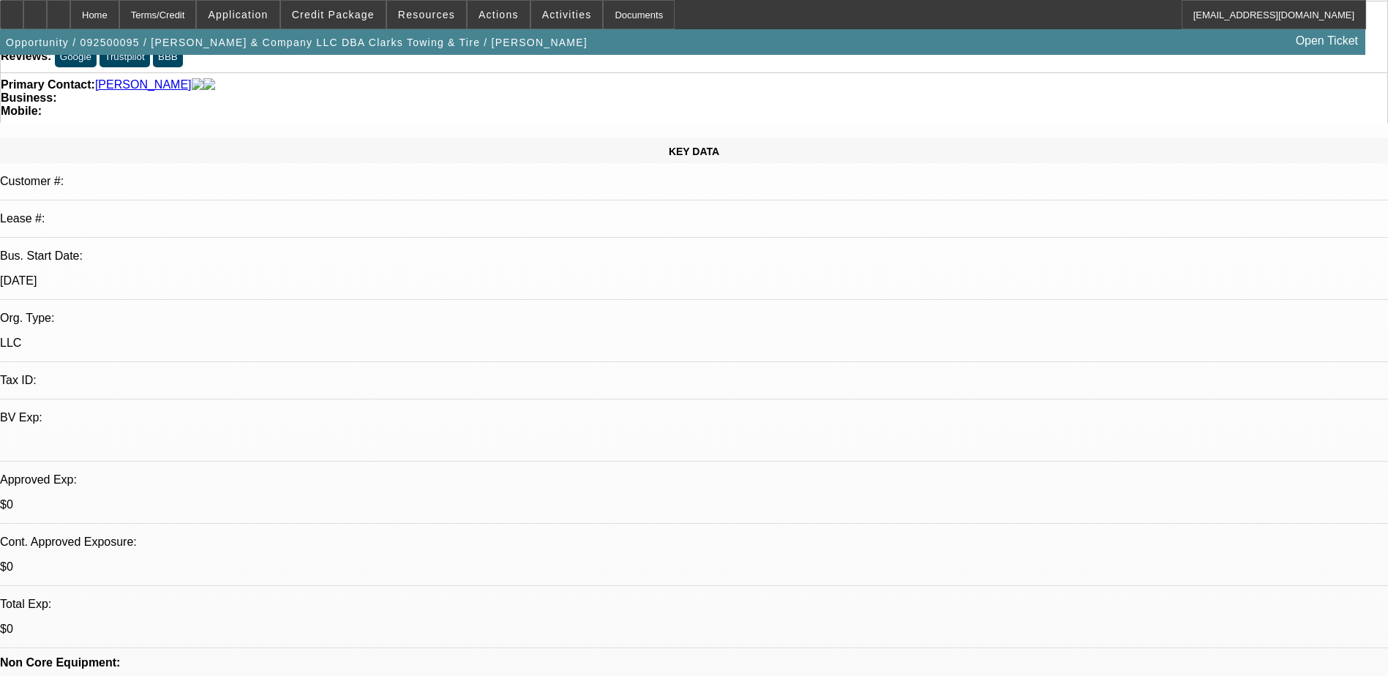
scroll to position [0, 0]
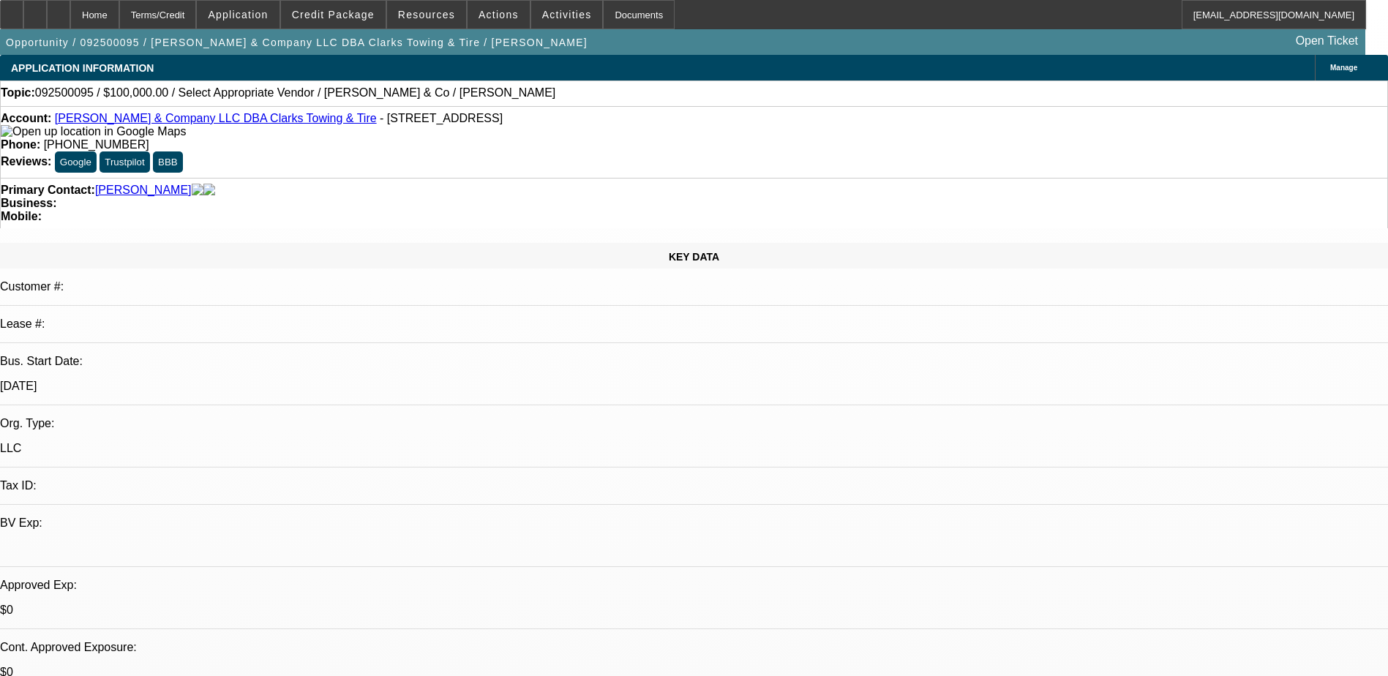
click at [210, 124] on link "SE Griffin & Company LLC DBA Clarks Towing & Tire" at bounding box center [216, 118] width 322 height 12
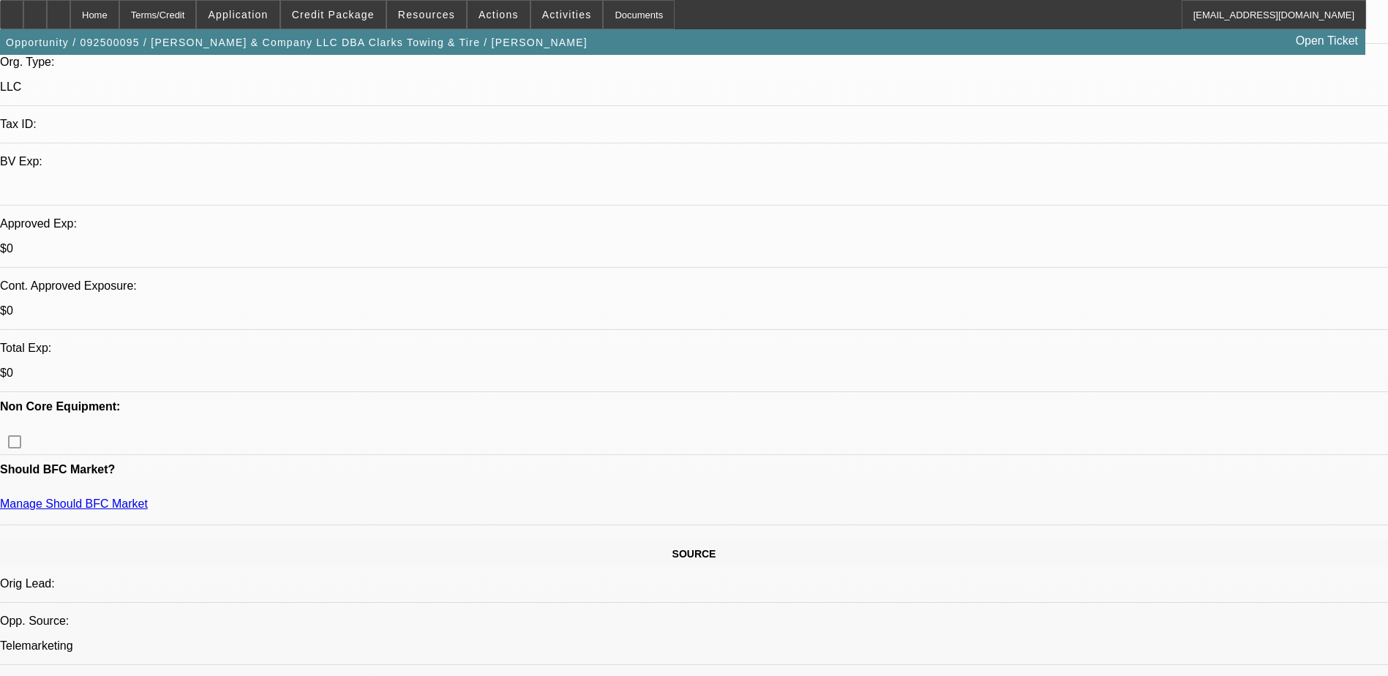
scroll to position [73, 0]
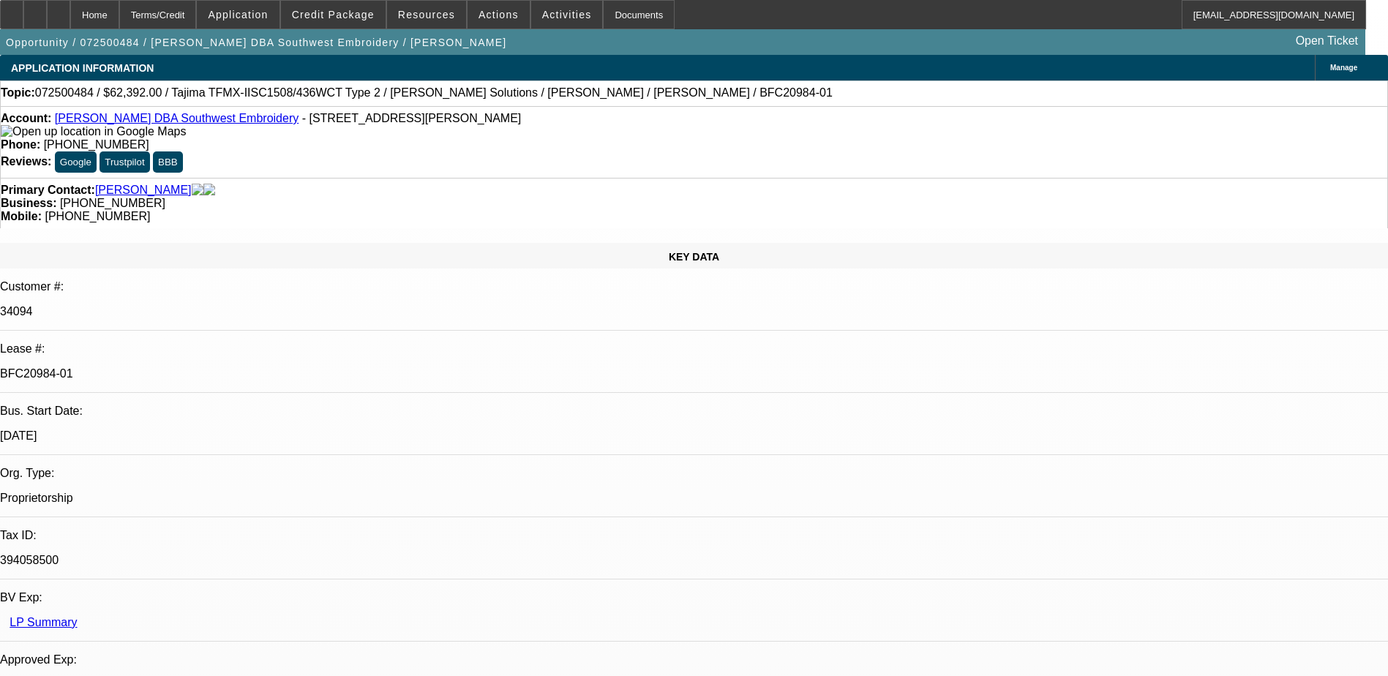
select select "0.2"
select select "2"
select select "0.1"
select select "0.2"
select select "2"
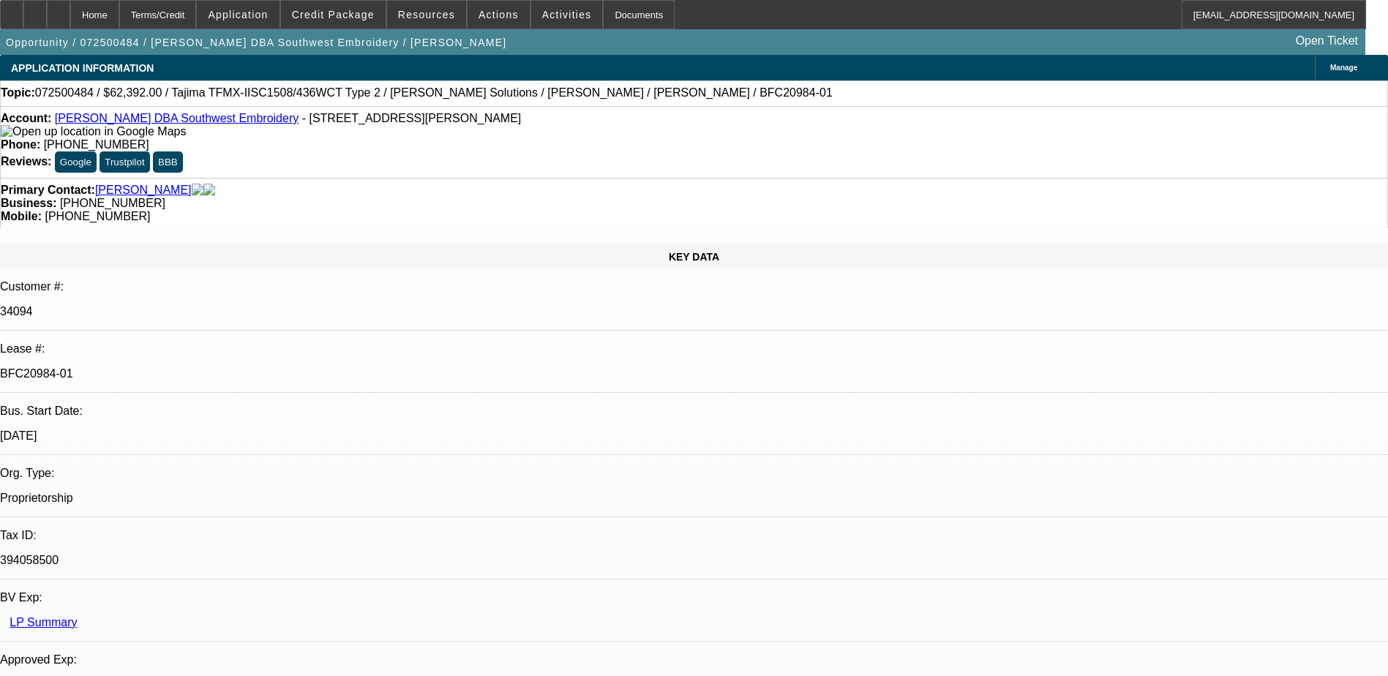
select select "0.1"
select select "0.15"
select select "2"
select select "0.1"
select select "0.15"
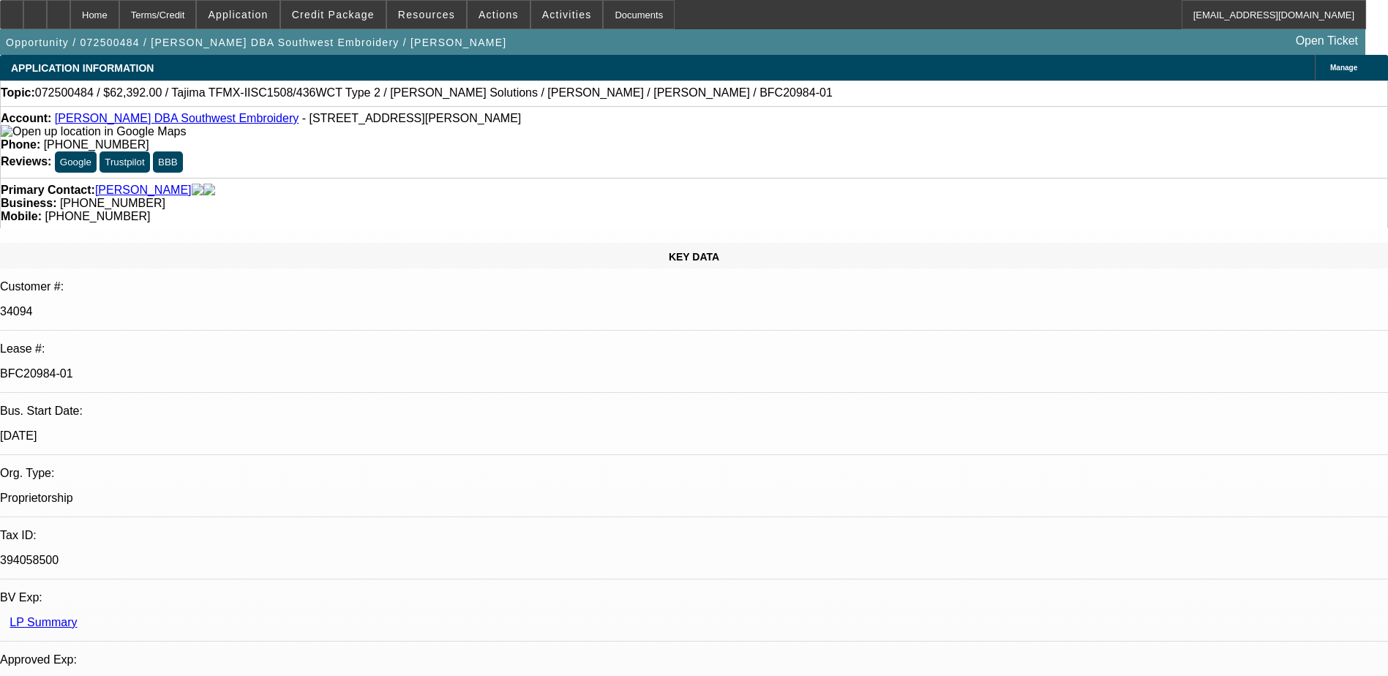
select select "2"
select select "0.1"
select select "1"
select select "2"
select select "4"
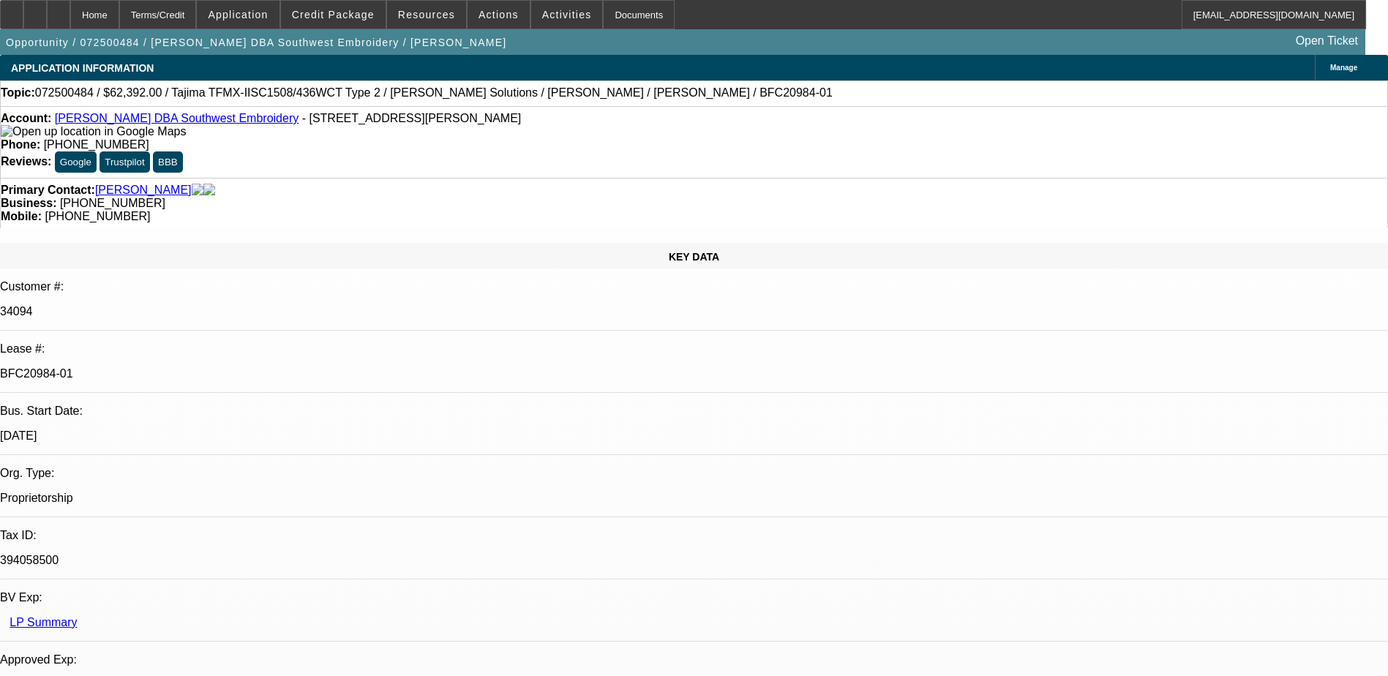
select select "1"
select select "2"
select select "4"
select select "1"
select select "2"
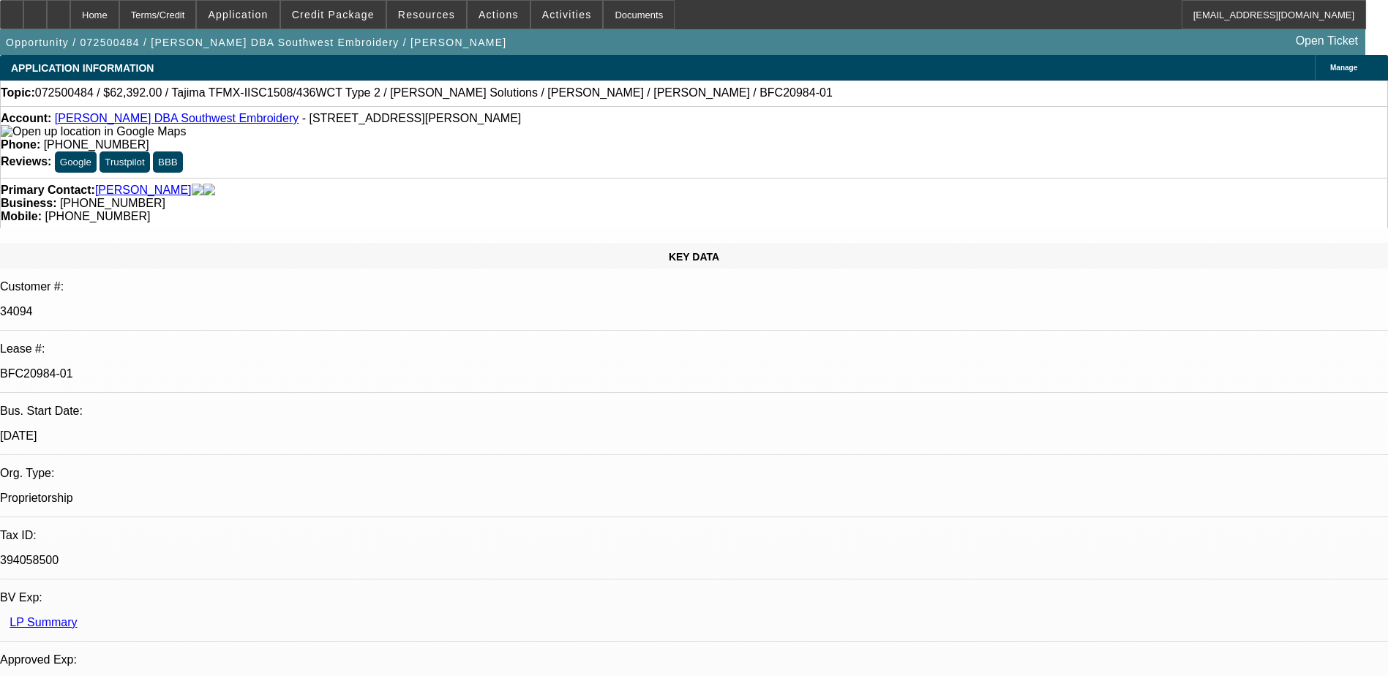
select select "4"
select select "1"
select select "2"
select select "4"
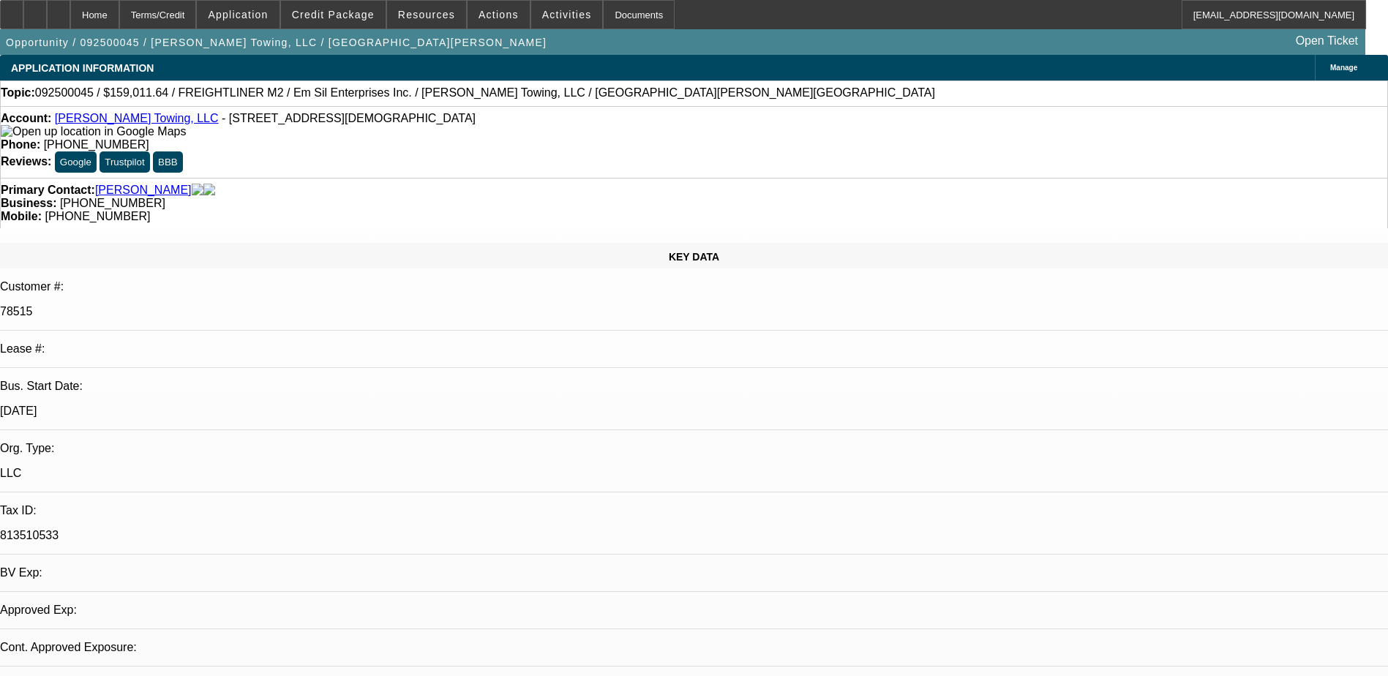
select select "0"
select select "6"
select select "0"
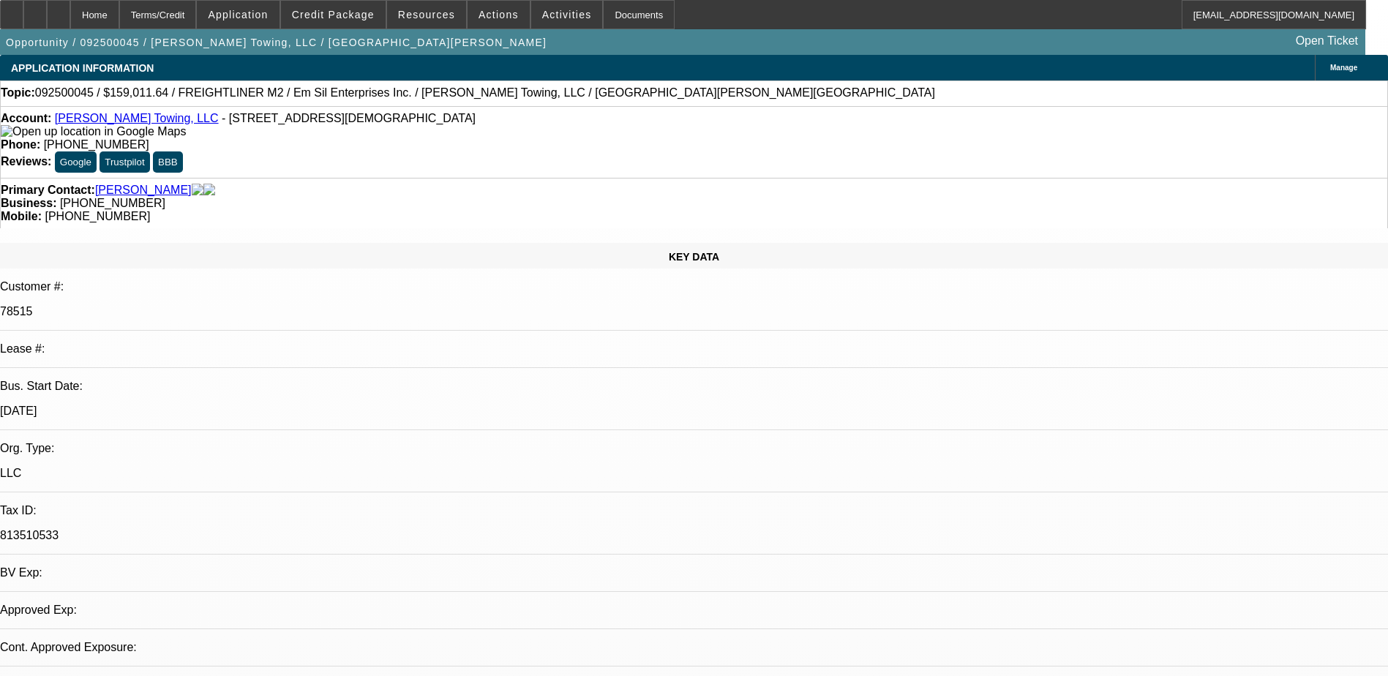
select select "0"
select select "6"
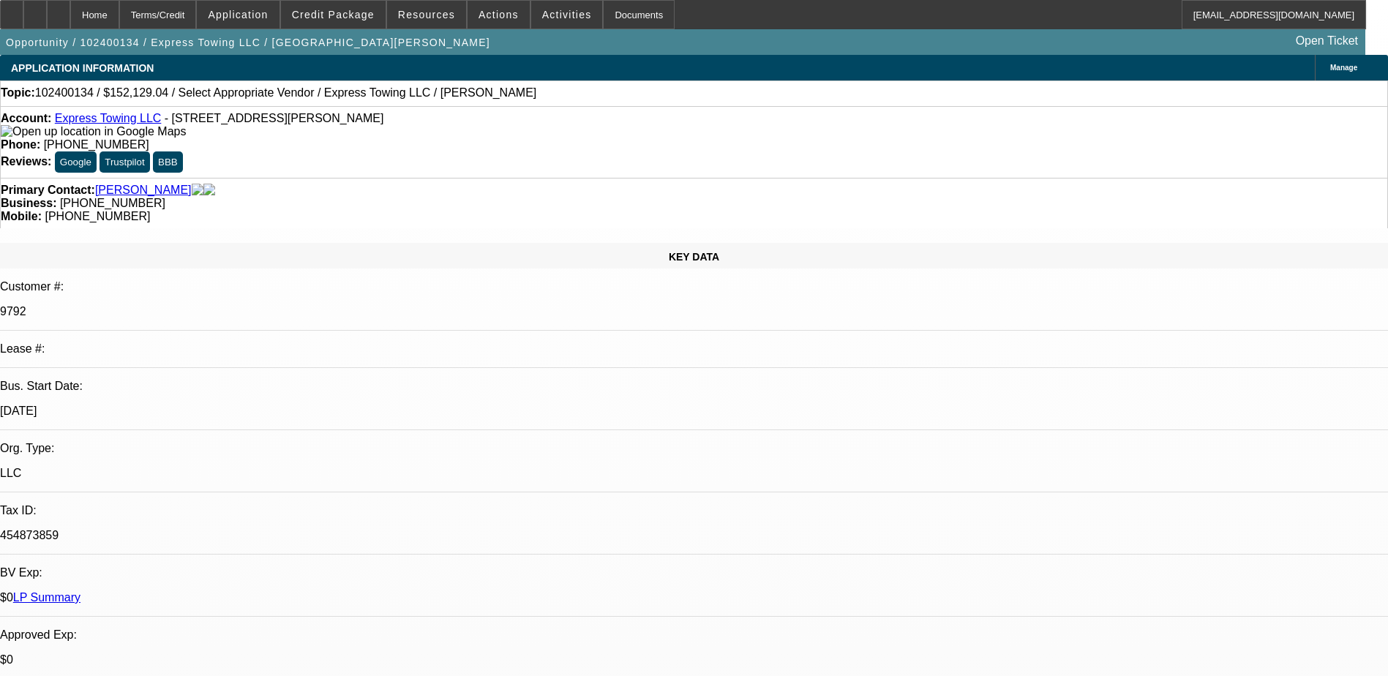
select select "0"
select select "6"
drag, startPoint x: 804, startPoint y: 154, endPoint x: 735, endPoint y: 162, distance: 70.0
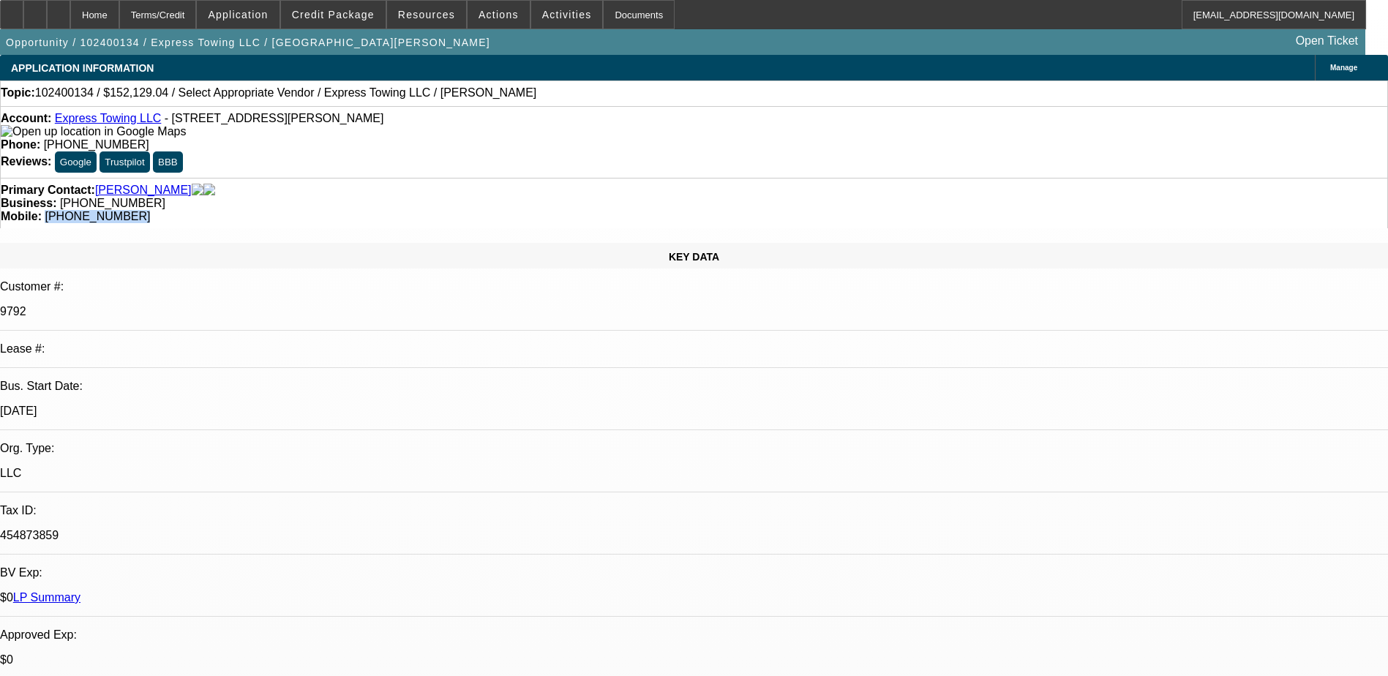
click at [735, 178] on div "Primary Contact: [PERSON_NAME] Business: [PHONE_NUMBER] Mobile: [PHONE_NUMBER]" at bounding box center [694, 203] width 1388 height 50
copy span "[PHONE_NUMBER]"
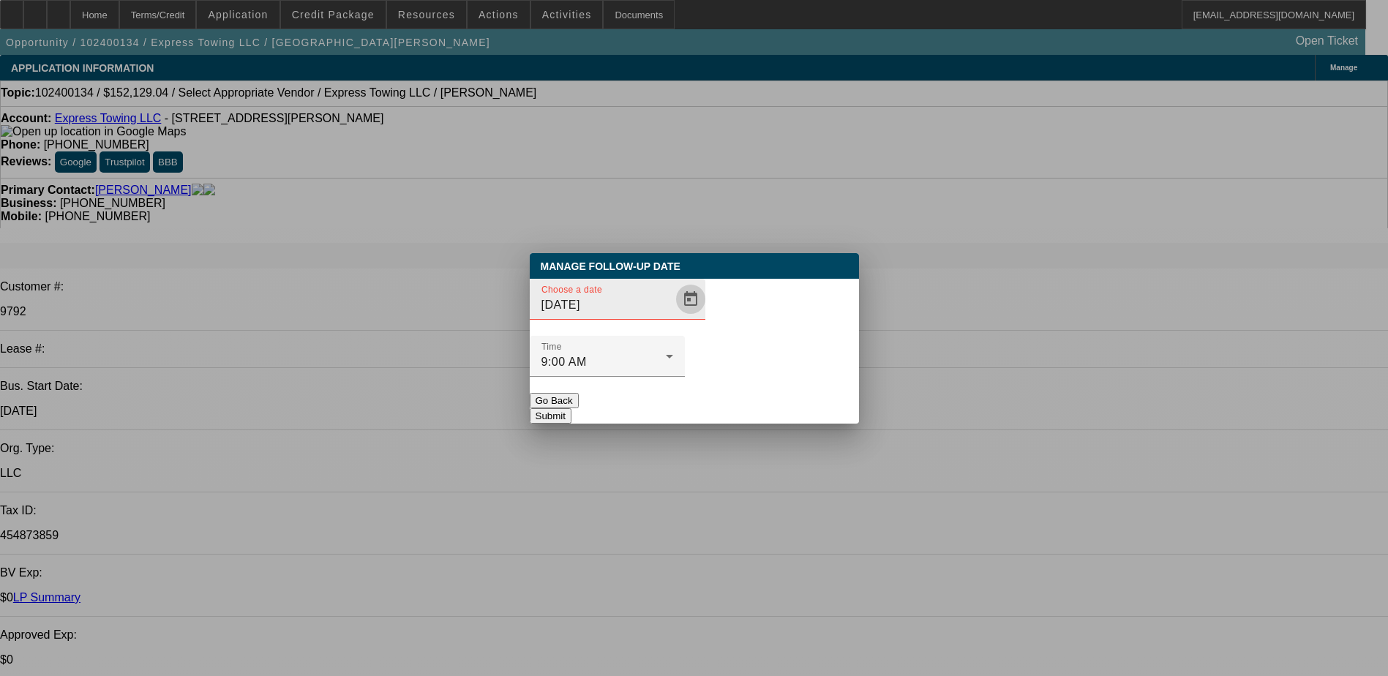
click at [673, 317] on span "Open calendar" at bounding box center [690, 299] width 35 height 35
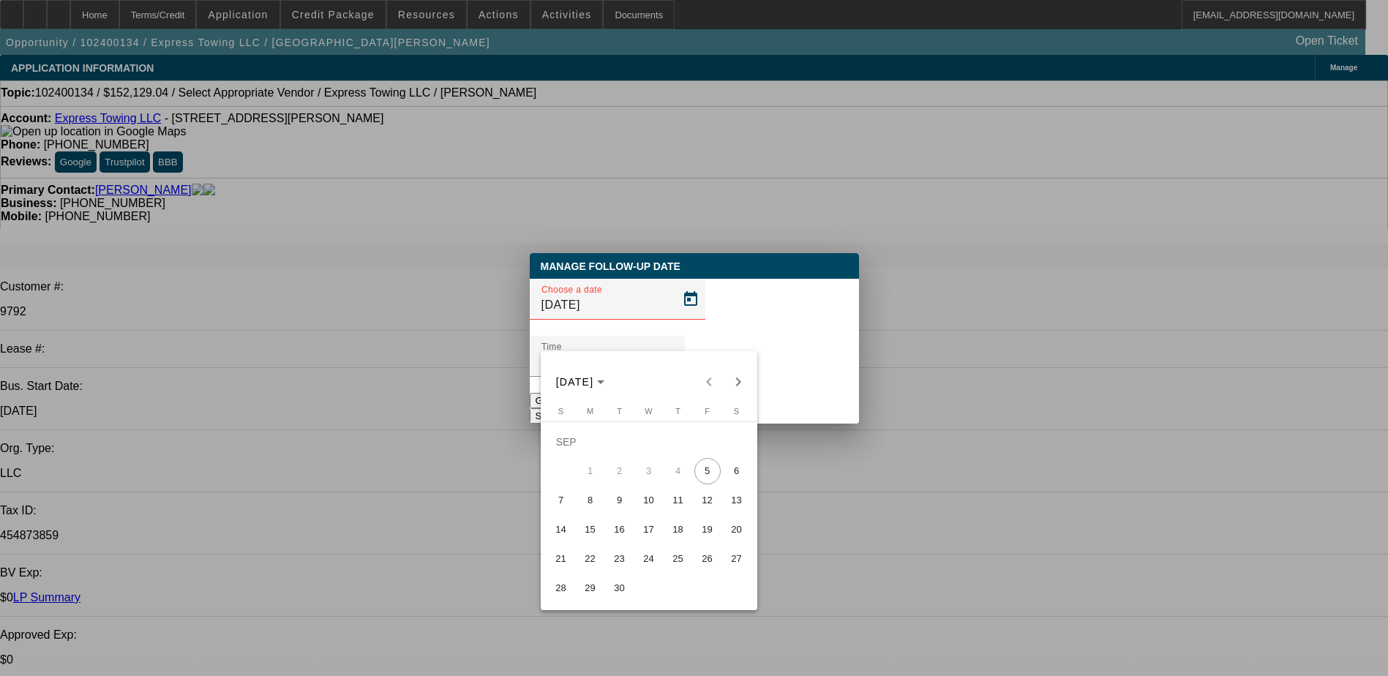
drag, startPoint x: 705, startPoint y: 501, endPoint x: 738, endPoint y: 373, distance: 132.2
click at [704, 501] on span "12" at bounding box center [707, 500] width 26 height 26
type input "9/12/2025"
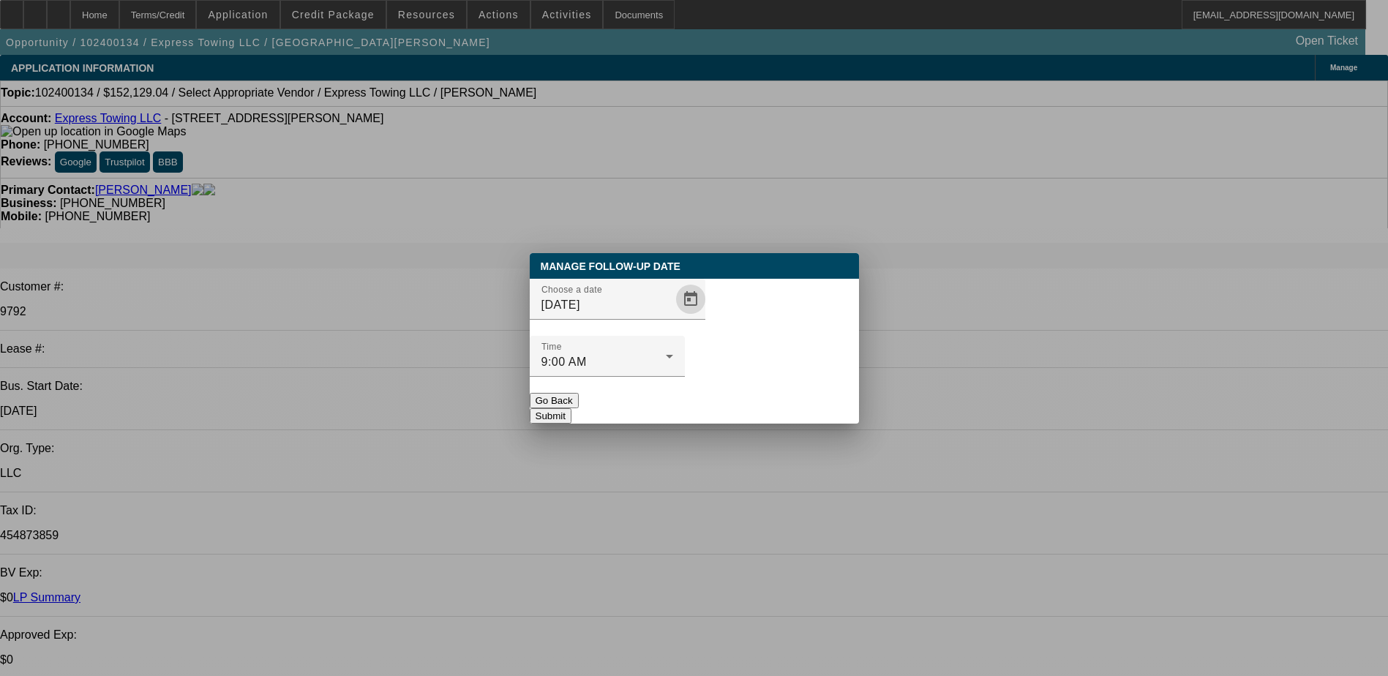
click at [571, 408] on button "Submit" at bounding box center [551, 415] width 42 height 15
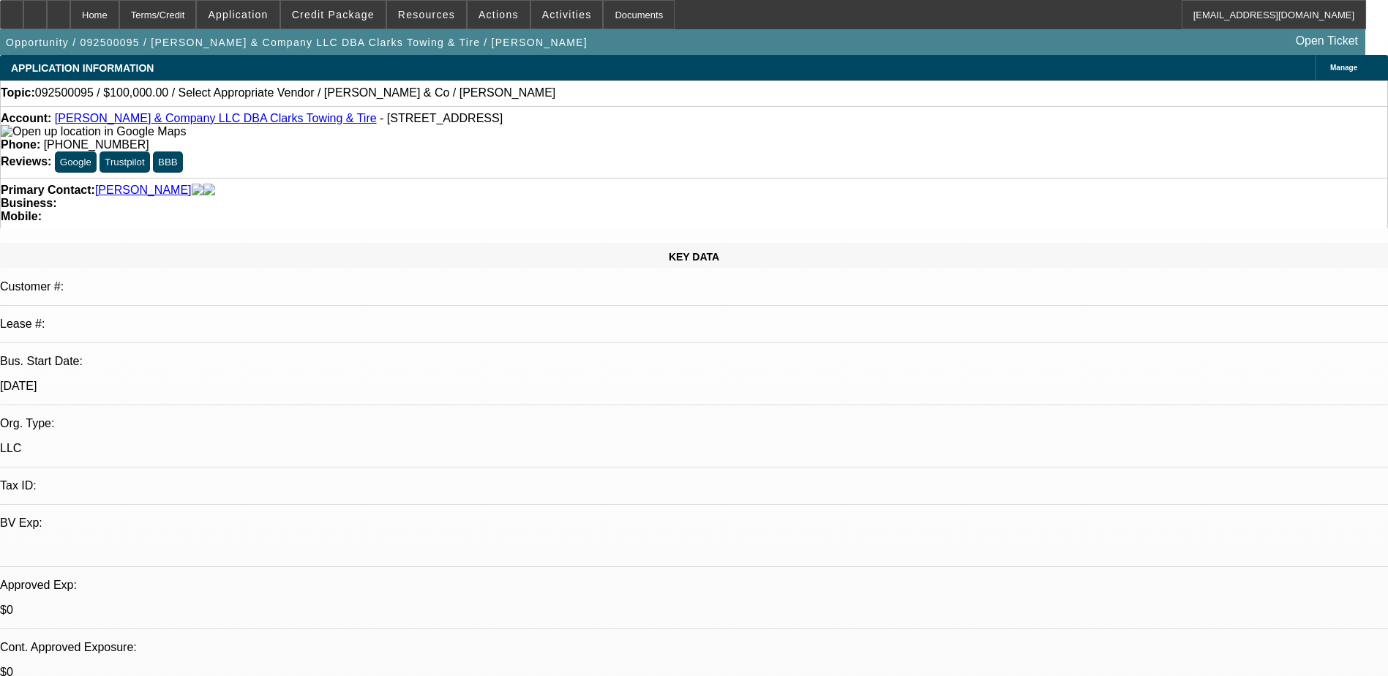
select select "0"
select select "2"
select select "0.1"
select select "4"
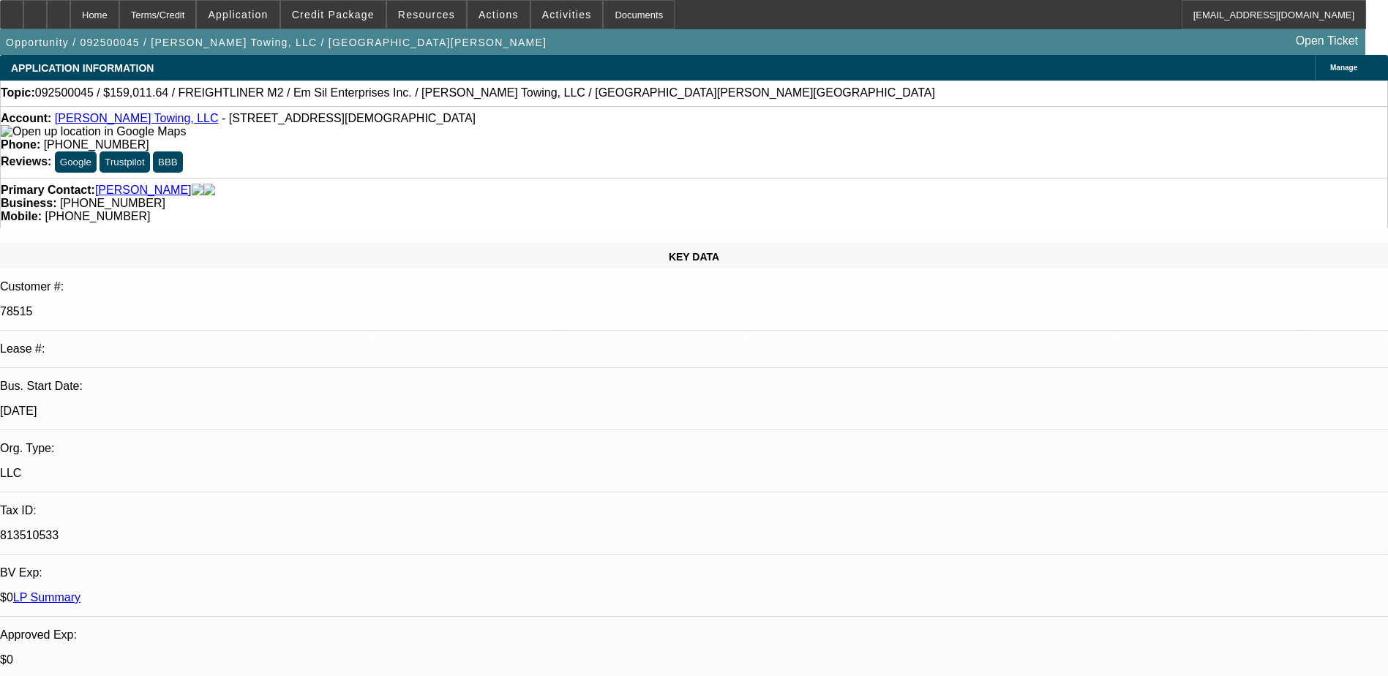
select select "0"
select select "6"
select select "0"
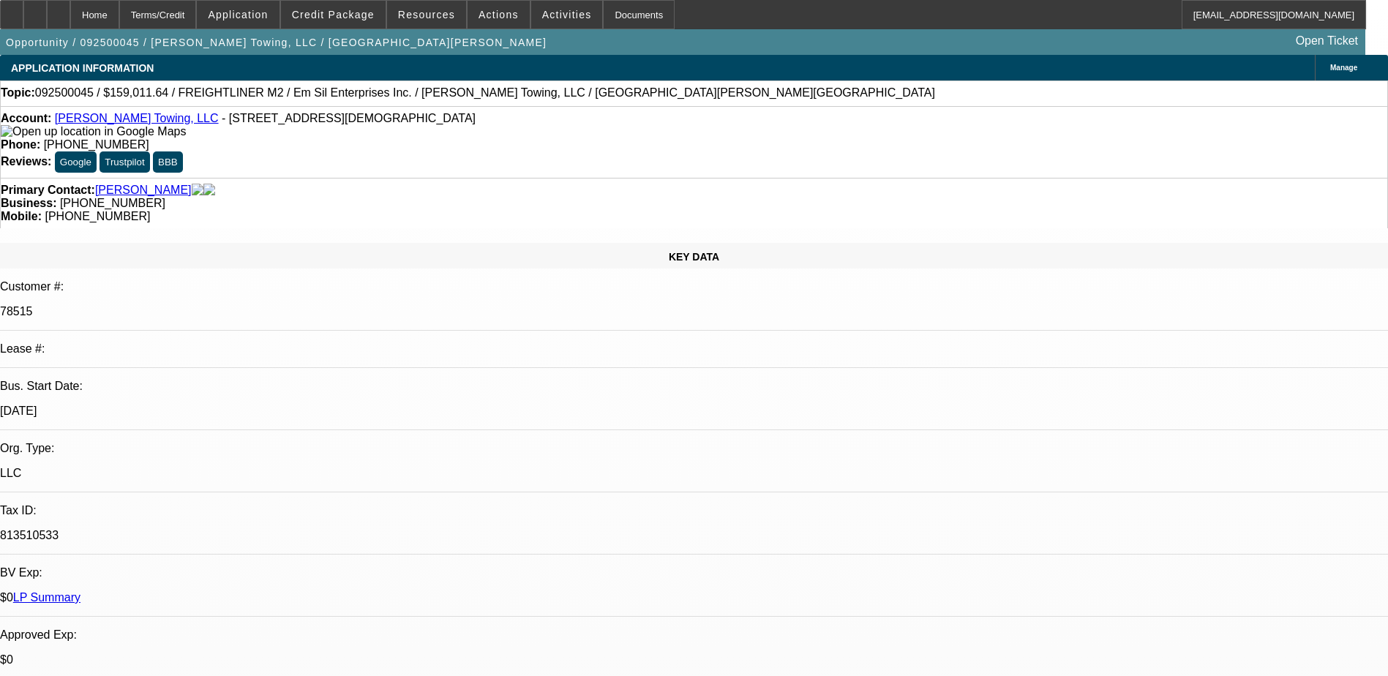
select select "0"
select select "6"
drag, startPoint x: 802, startPoint y: 160, endPoint x: 735, endPoint y: 158, distance: 67.3
click at [735, 210] on div "Mobile: (912) 977-4095" at bounding box center [694, 216] width 1387 height 13
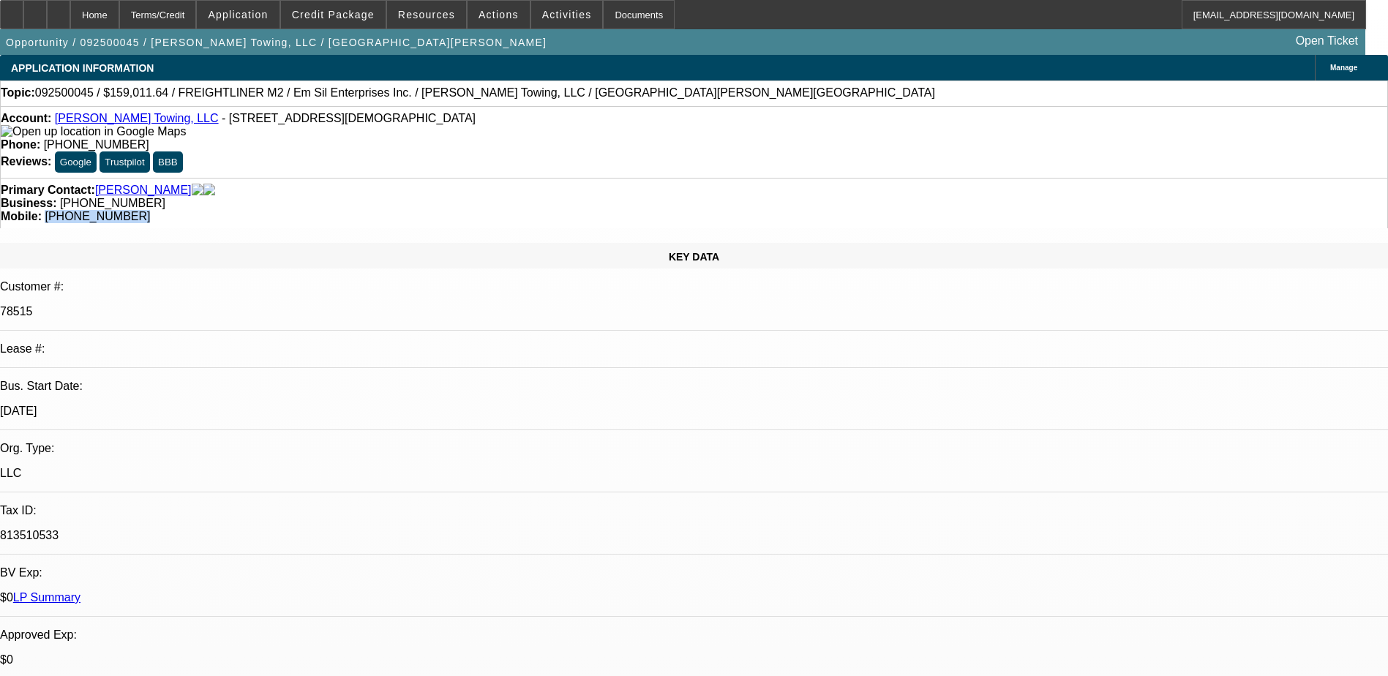
drag, startPoint x: 735, startPoint y: 158, endPoint x: 745, endPoint y: 160, distance: 10.3
copy span "(912) 977-4095"
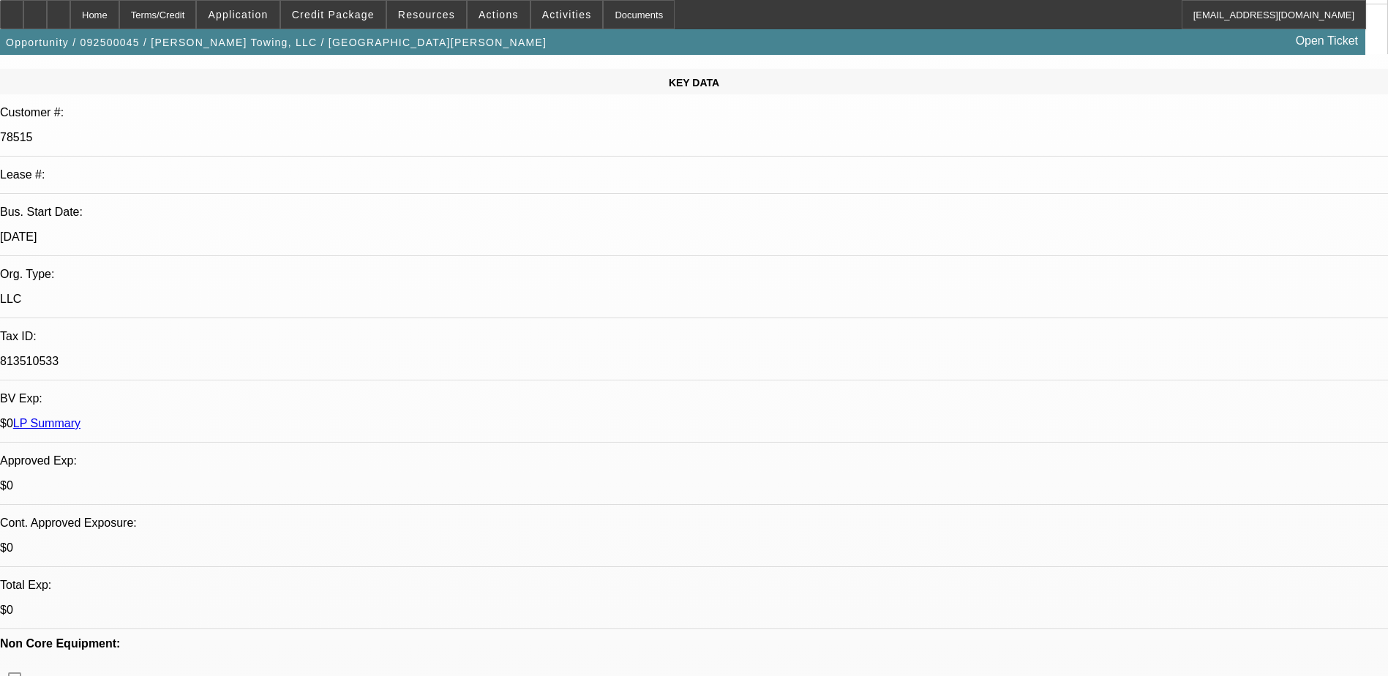
scroll to position [220, 0]
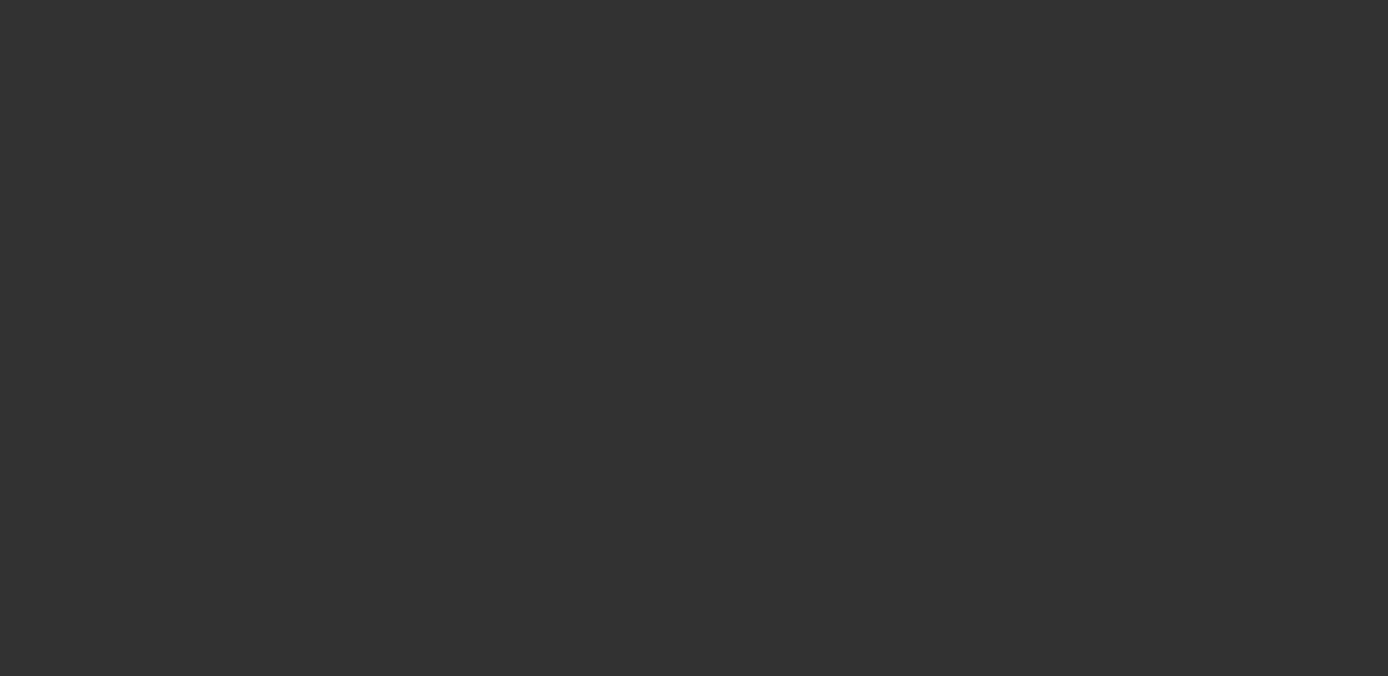
scroll to position [0, 0]
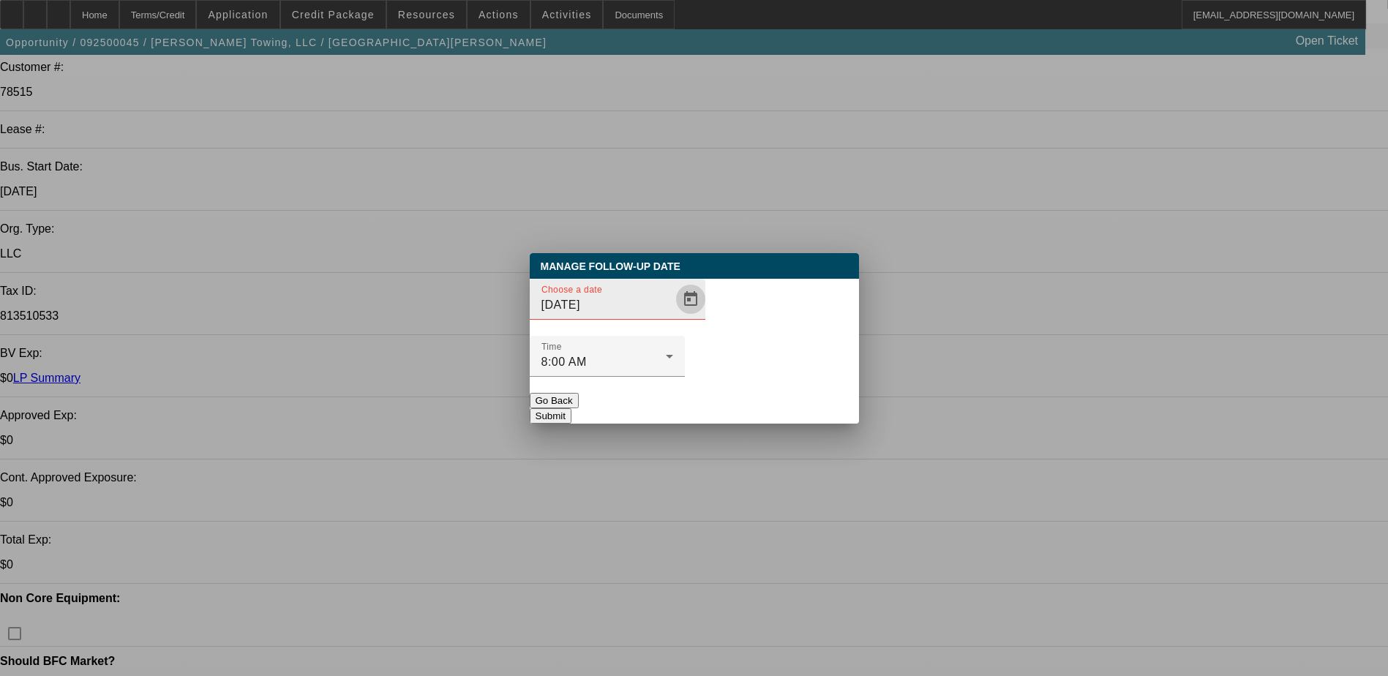
click at [673, 317] on span "Open calendar" at bounding box center [690, 299] width 35 height 35
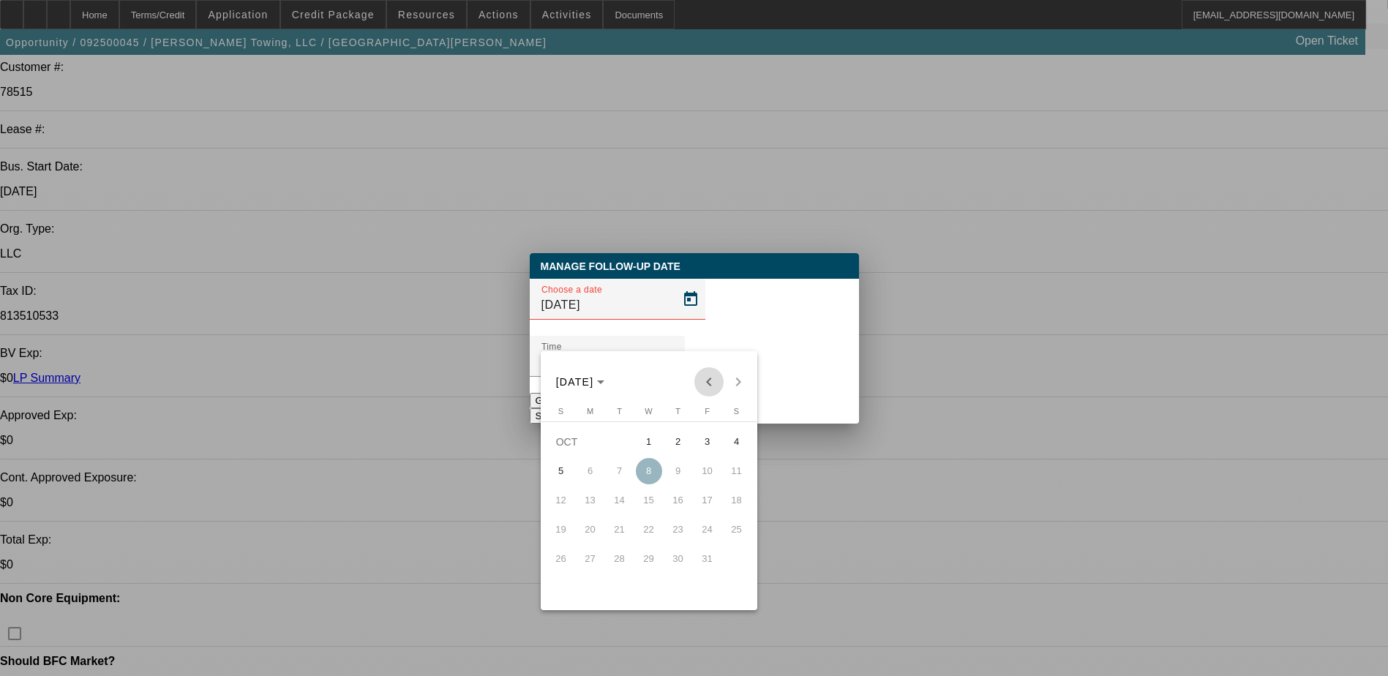
click at [713, 384] on span "Previous month" at bounding box center [708, 381] width 29 height 29
click at [588, 509] on span "8" at bounding box center [590, 500] width 26 height 26
type input "9/8/2025"
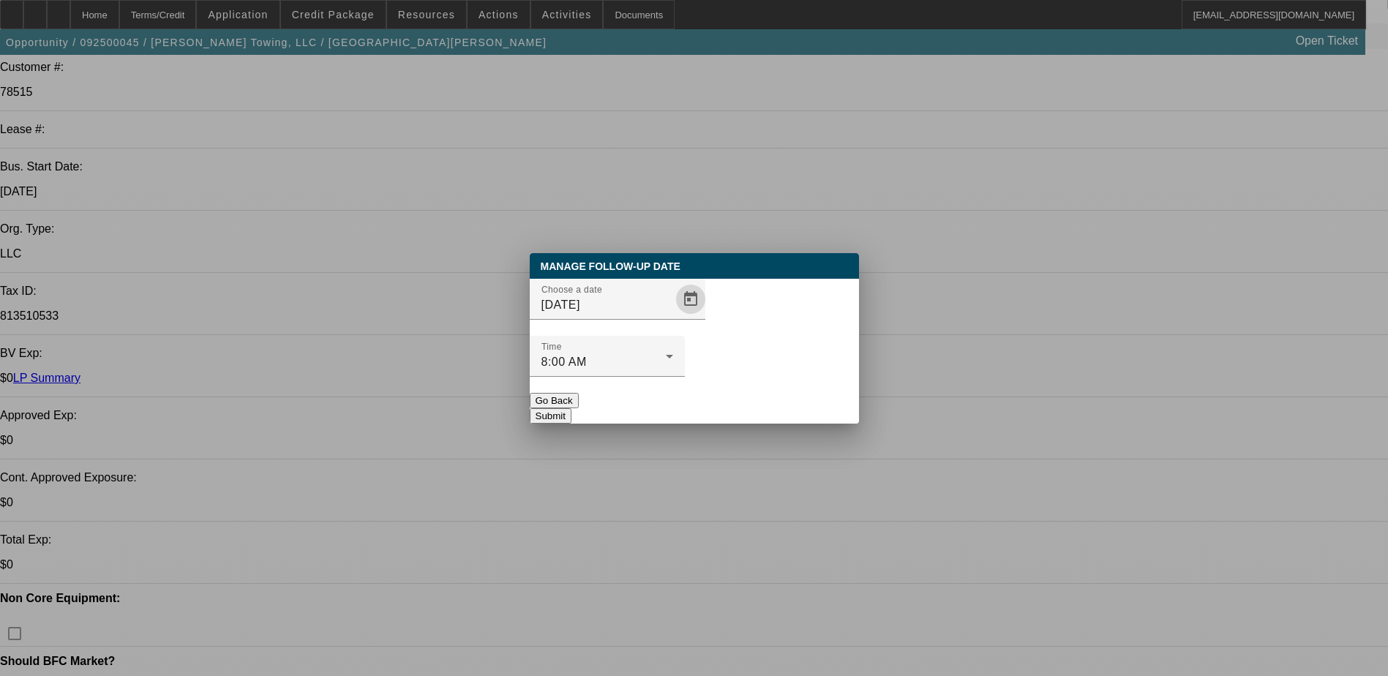
click at [571, 408] on button "Submit" at bounding box center [551, 415] width 42 height 15
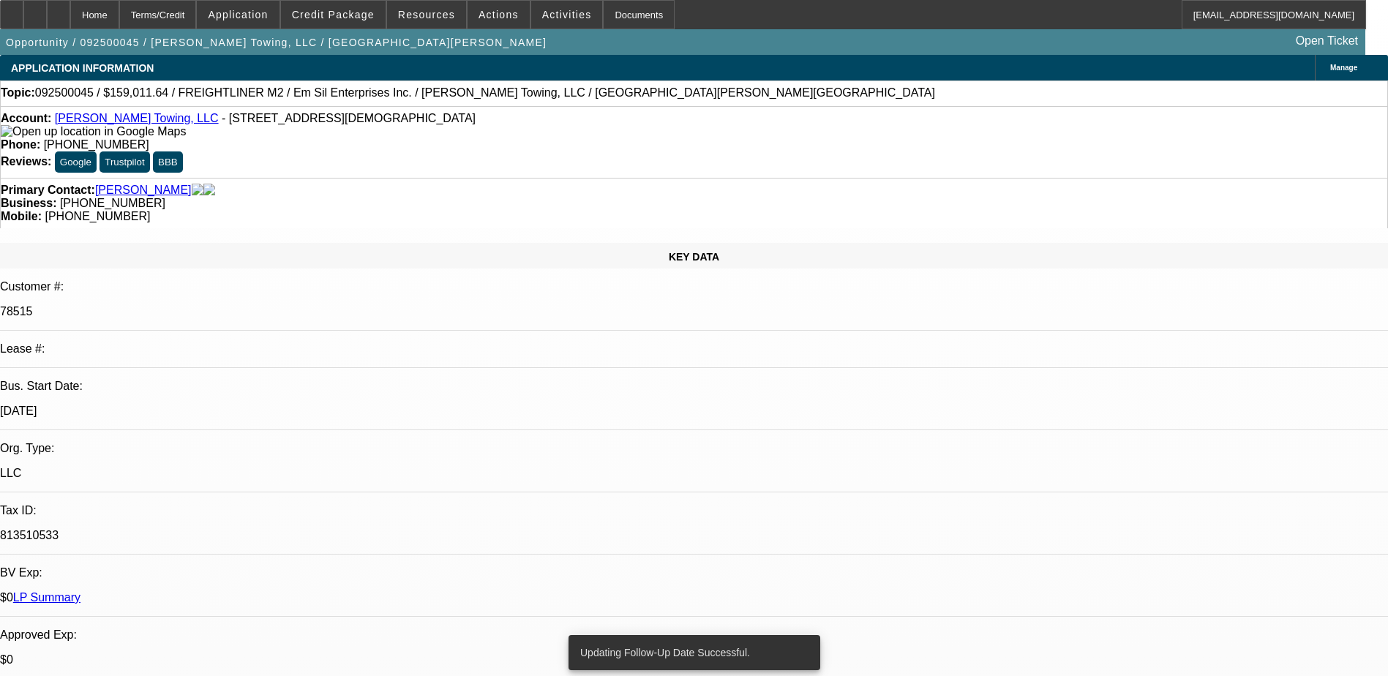
radio input "true"
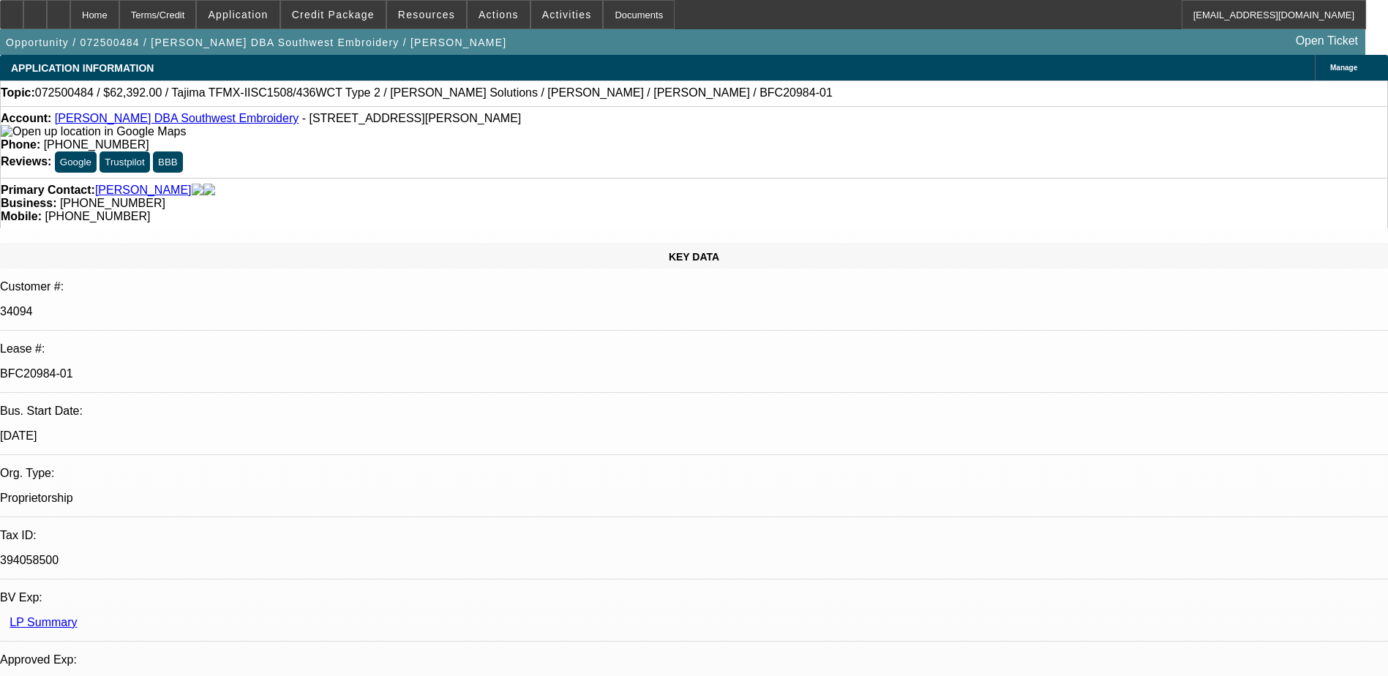
select select "0.2"
select select "2"
select select "0.1"
select select "4"
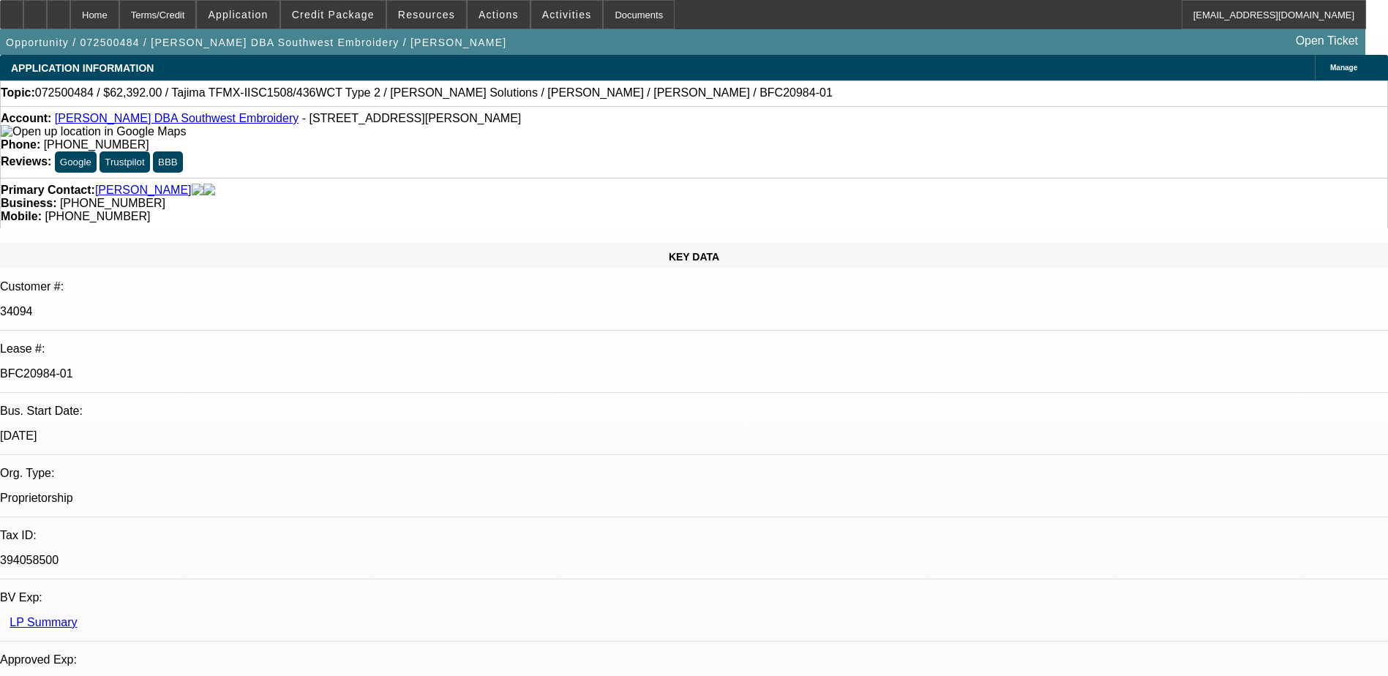
select select "0.2"
select select "2"
select select "0.1"
select select "4"
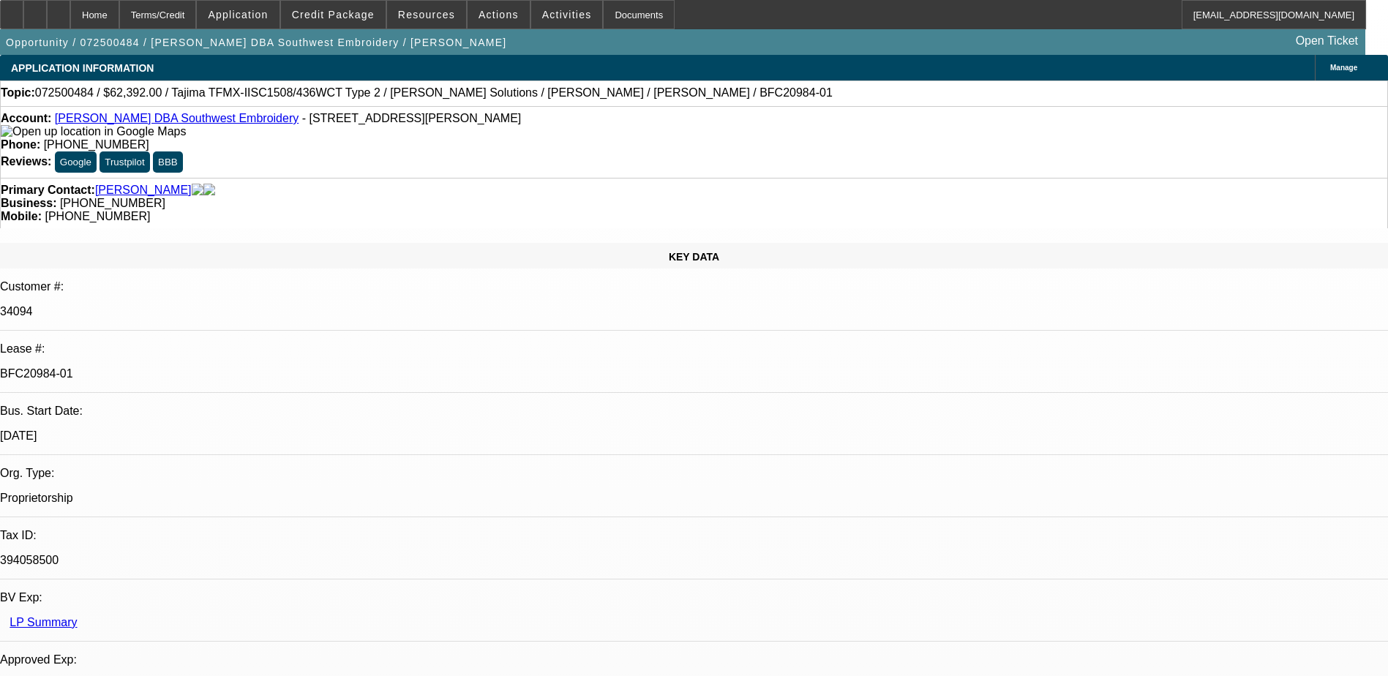
select select "0.15"
select select "2"
select select "0.1"
select select "4"
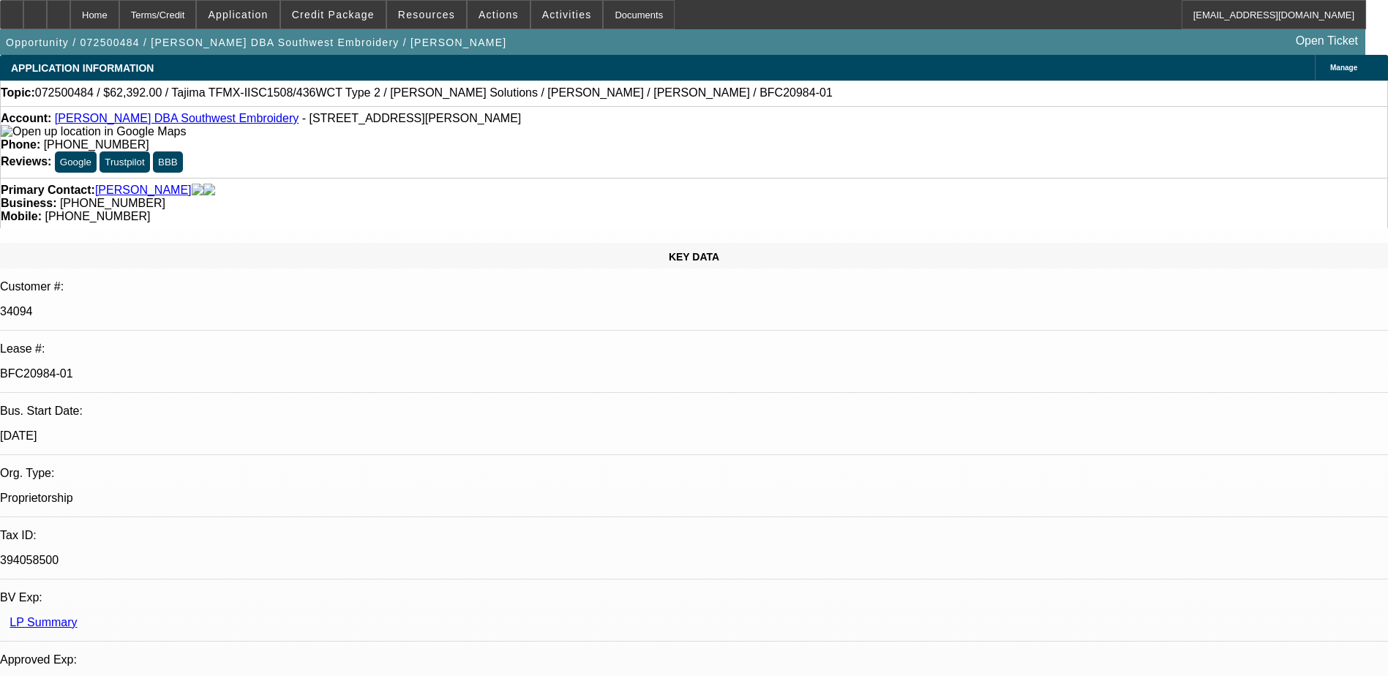
select select "0.15"
select select "2"
select select "0.1"
select select "4"
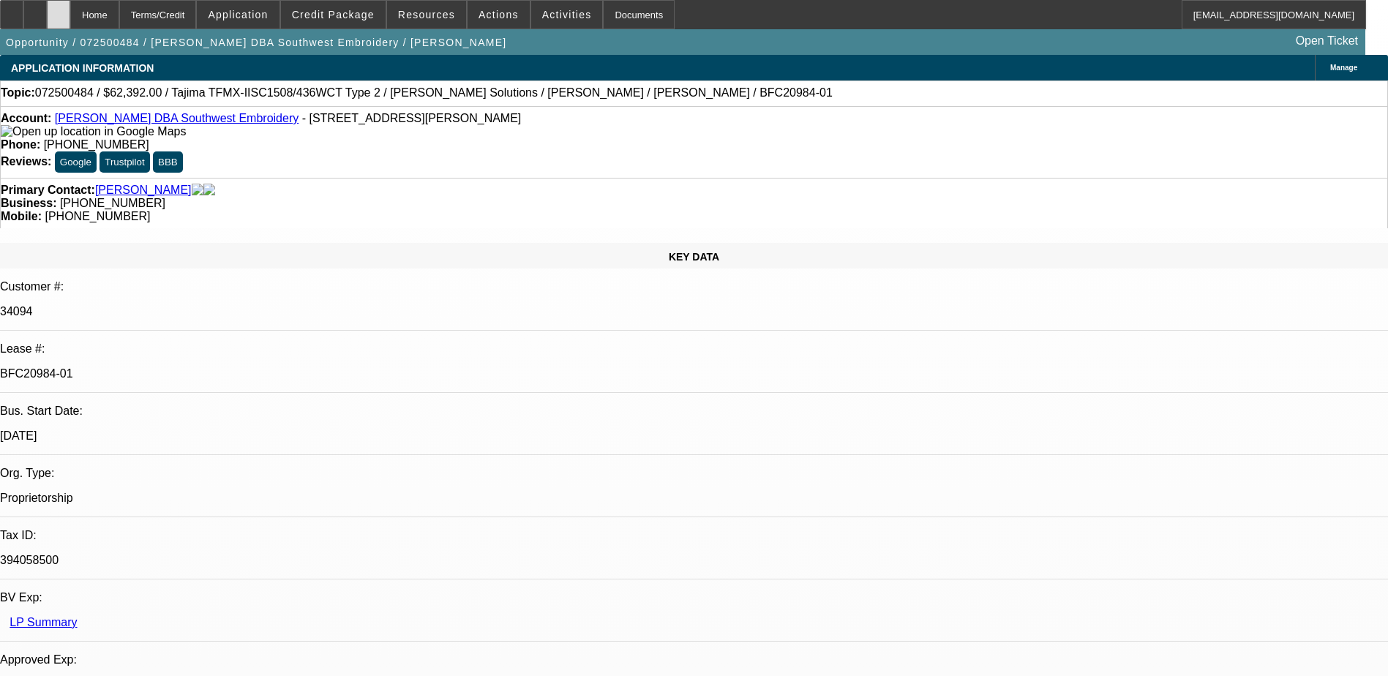
click at [59, 10] on icon at bounding box center [59, 10] width 0 height 0
select select "0.2"
select select "2"
select select "0.1"
select select "0.2"
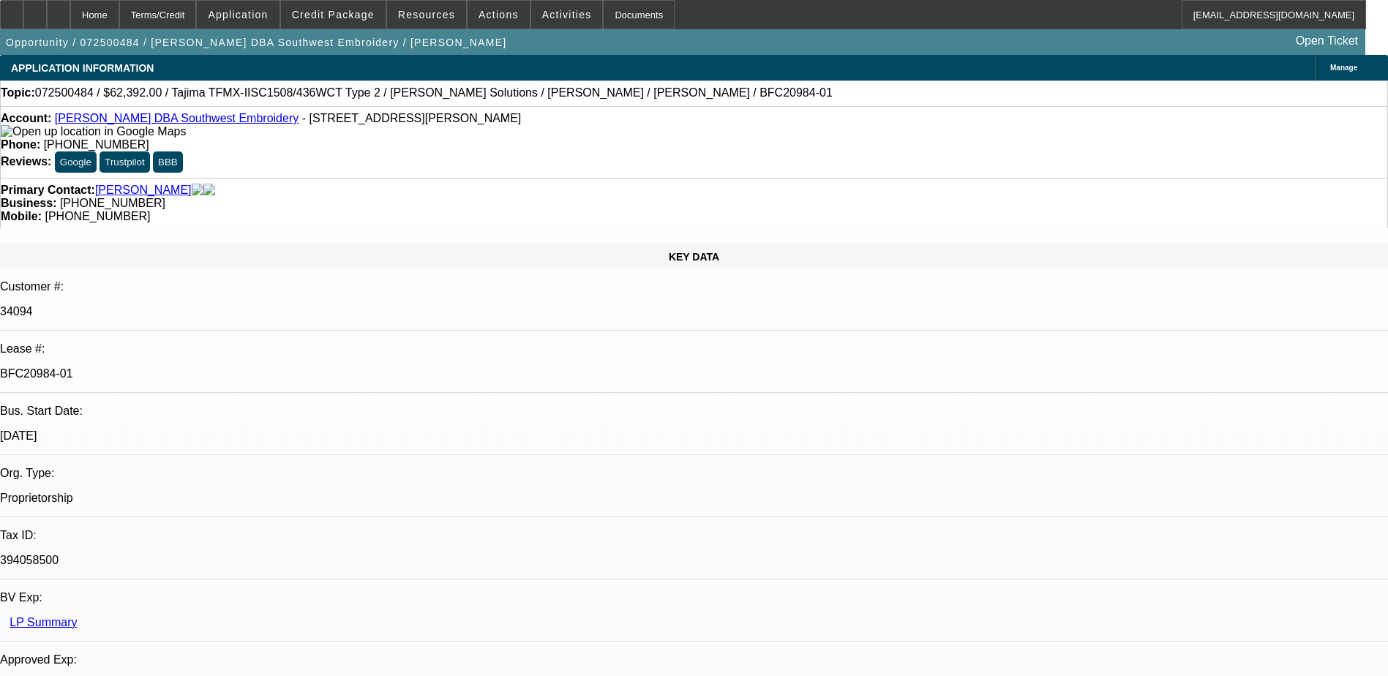
select select "2"
select select "0.1"
select select "0.15"
select select "2"
select select "0.1"
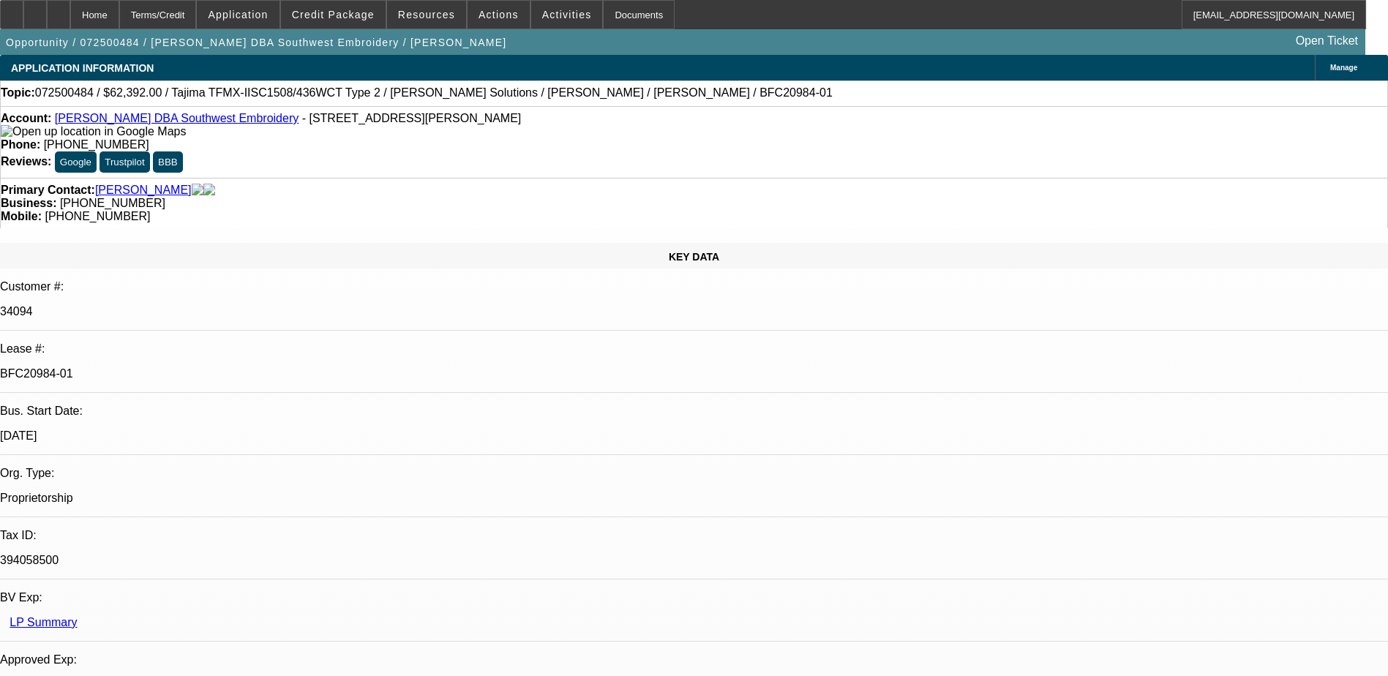
select select "0.15"
select select "2"
select select "0.1"
select select "1"
select select "2"
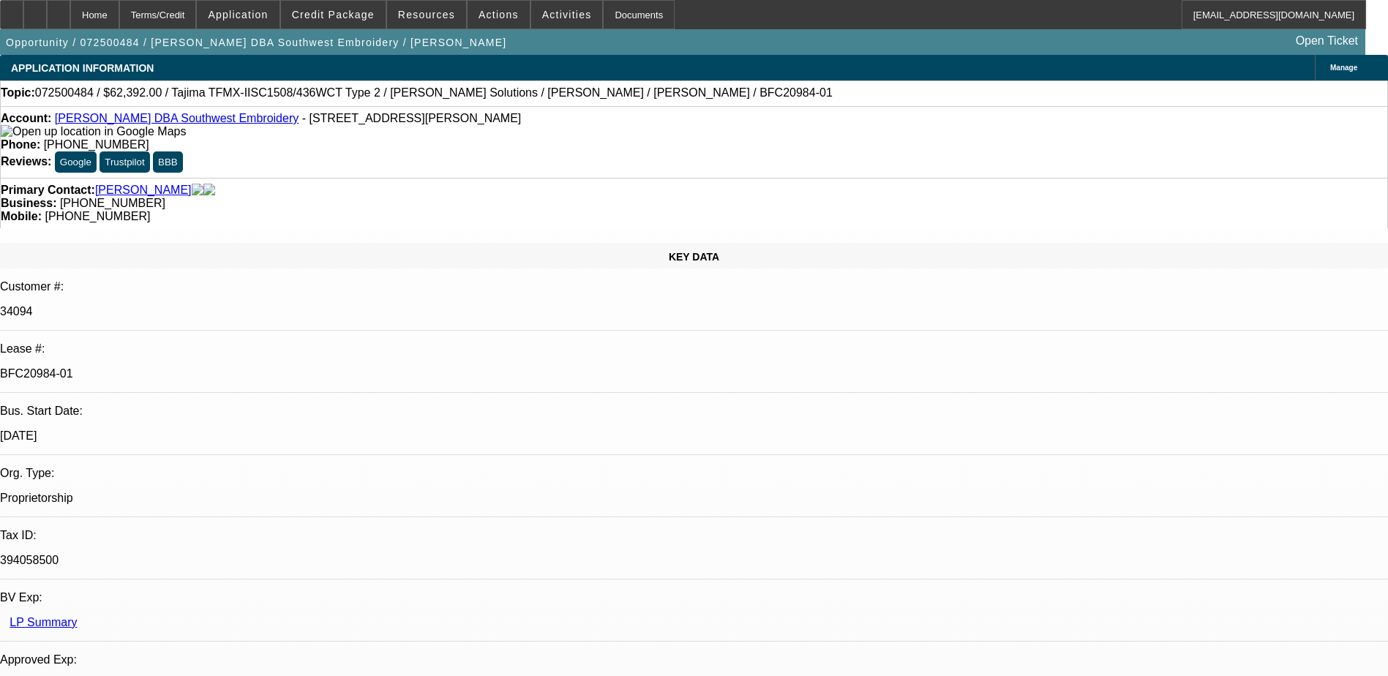
select select "4"
select select "1"
select select "2"
select select "4"
select select "1"
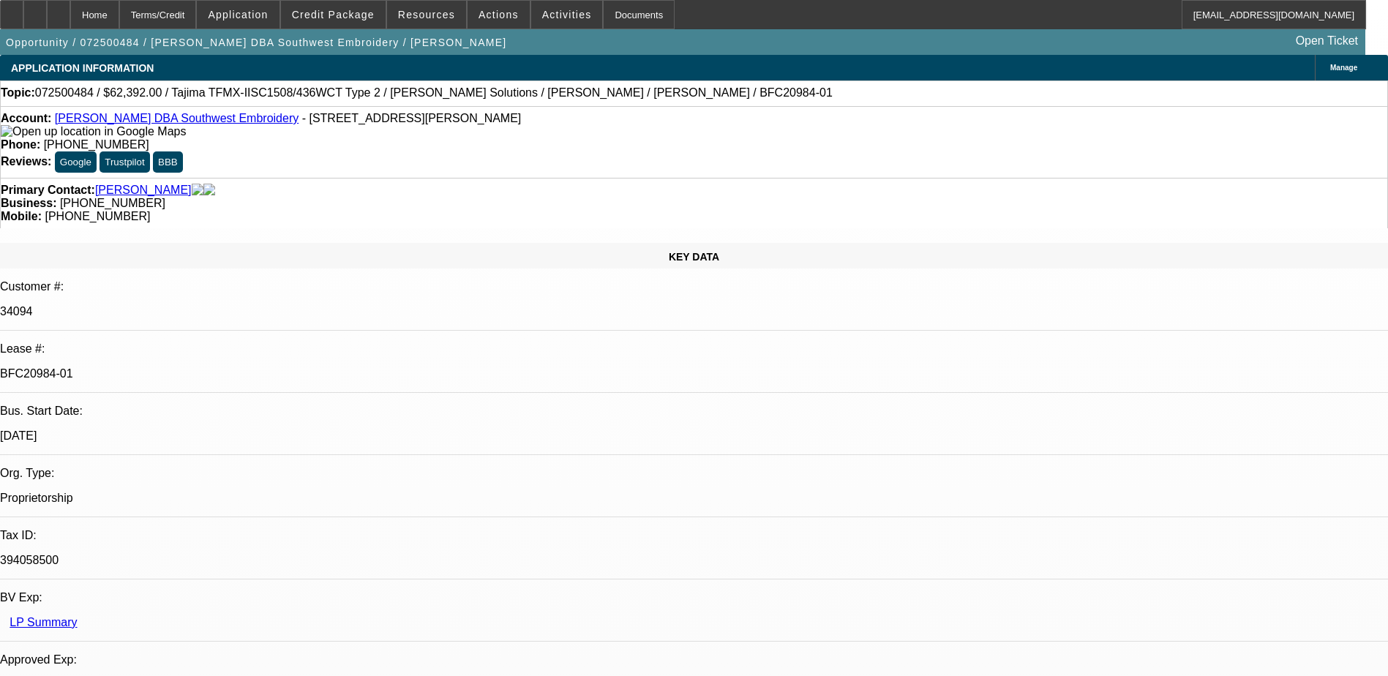
select select "2"
select select "4"
select select "1"
select select "2"
select select "4"
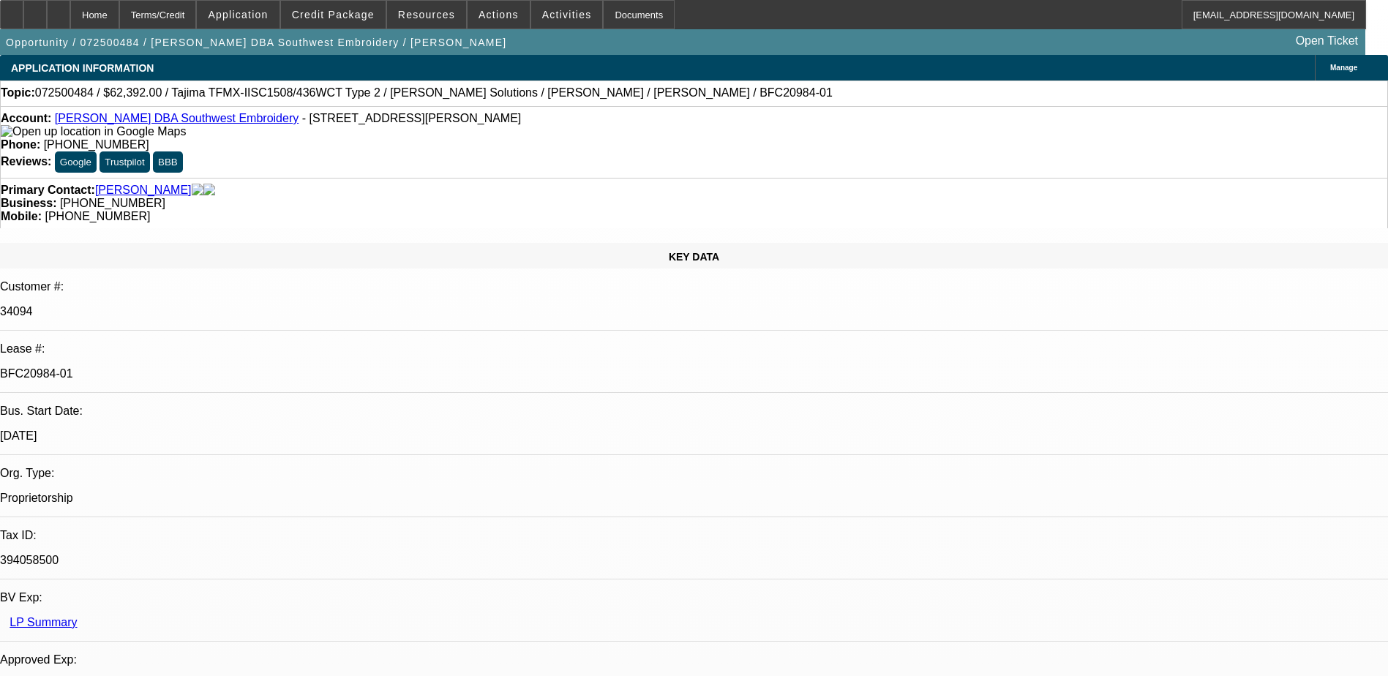
click at [217, 121] on link "[PERSON_NAME] DBA Southwest Embroidery" at bounding box center [177, 118] width 244 height 12
click at [70, 13] on div at bounding box center [58, 14] width 23 height 29
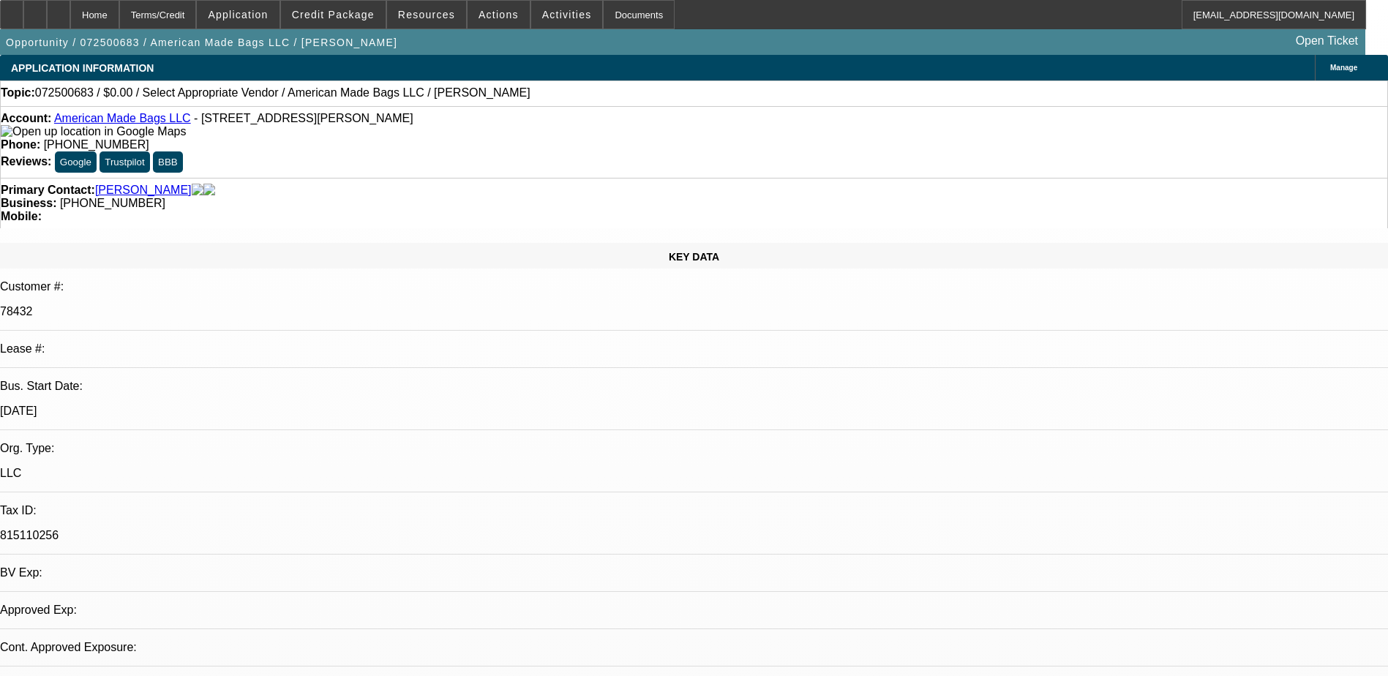
select select "0"
select select "2"
select select "0.1"
select select "1"
select select "2"
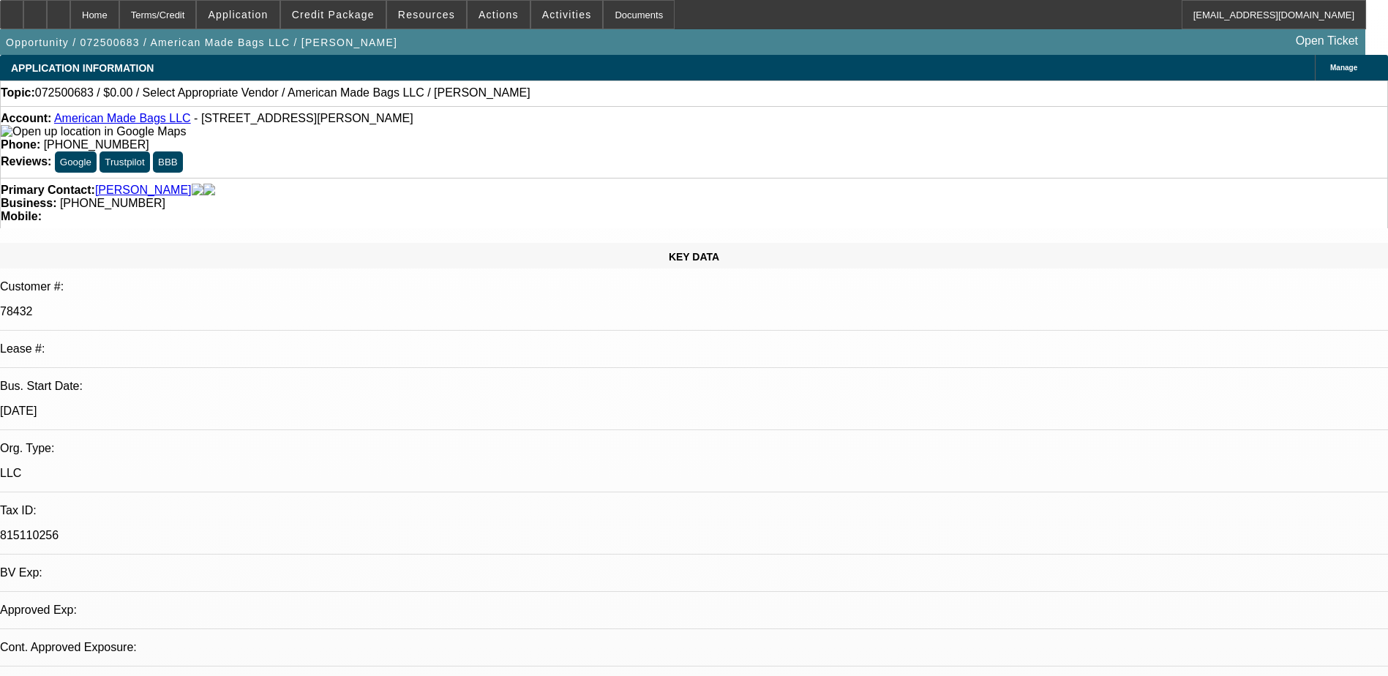
select select "4"
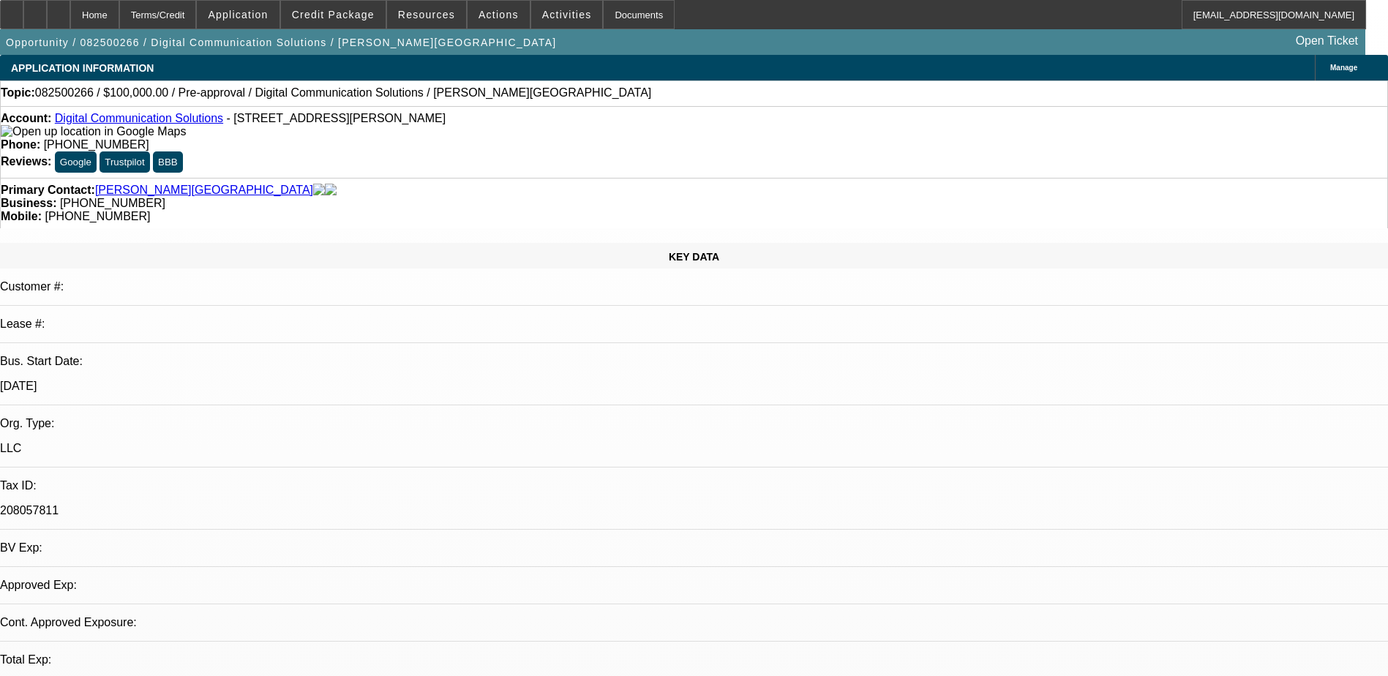
select select "0"
select select "2"
select select "0.1"
select select "4"
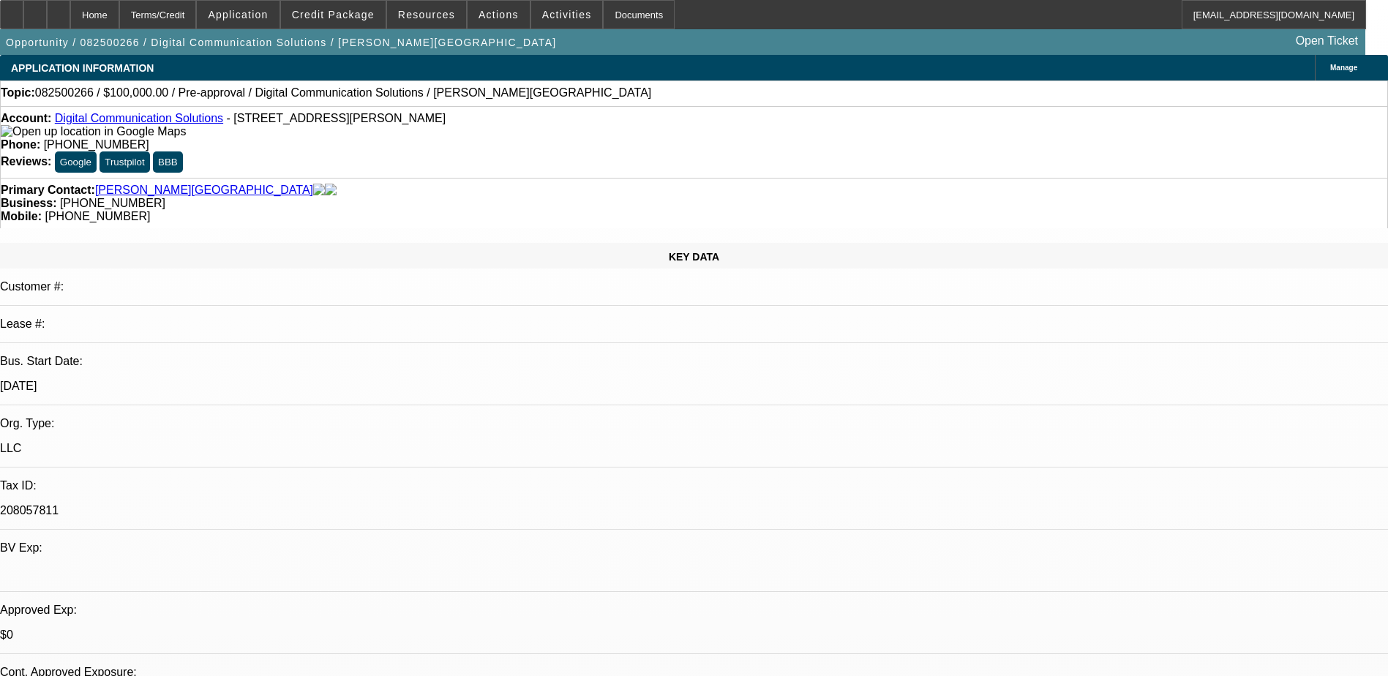
click at [173, 124] on link "Digital Communication Solutions" at bounding box center [139, 118] width 168 height 12
drag, startPoint x: 604, startPoint y: 173, endPoint x: 522, endPoint y: 177, distance: 82.8
click at [522, 197] on div "Business: [PHONE_NUMBER]" at bounding box center [694, 203] width 1387 height 13
drag, startPoint x: 522, startPoint y: 177, endPoint x: 536, endPoint y: 177, distance: 14.6
copy span "[PHONE_NUMBER]"
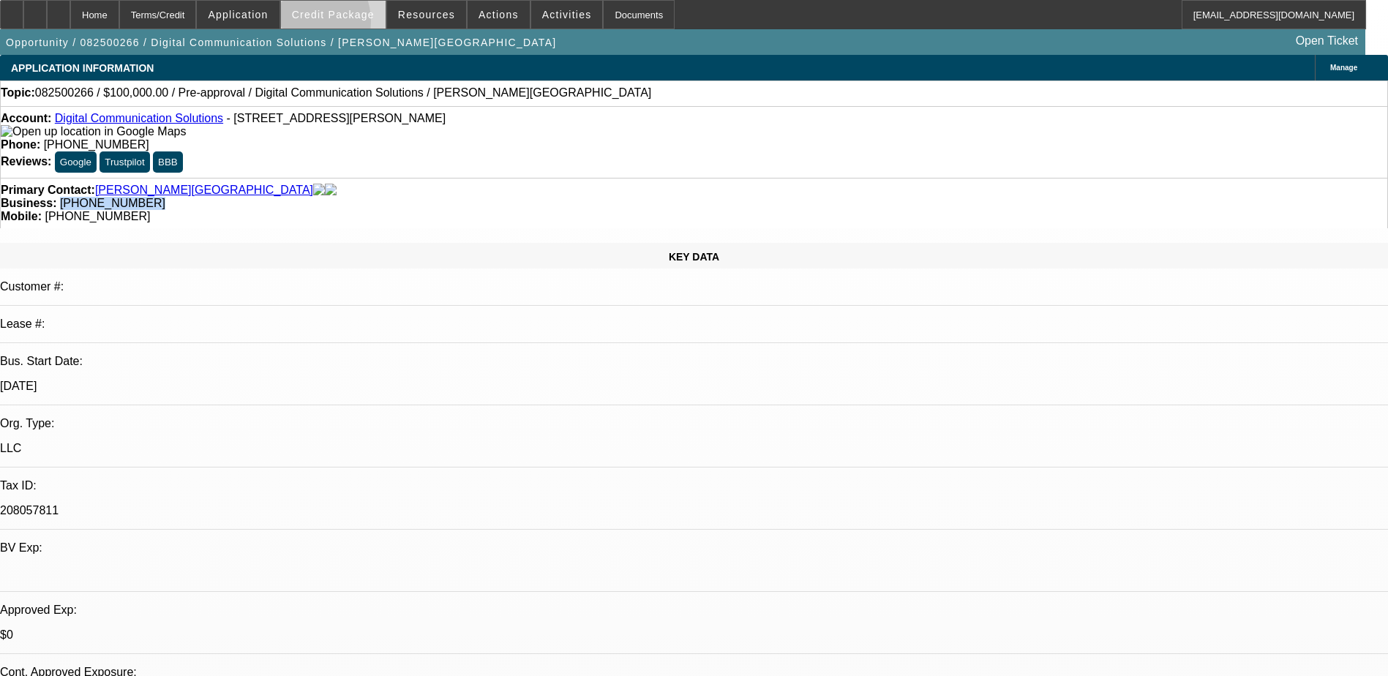
click at [324, 25] on span at bounding box center [333, 14] width 105 height 35
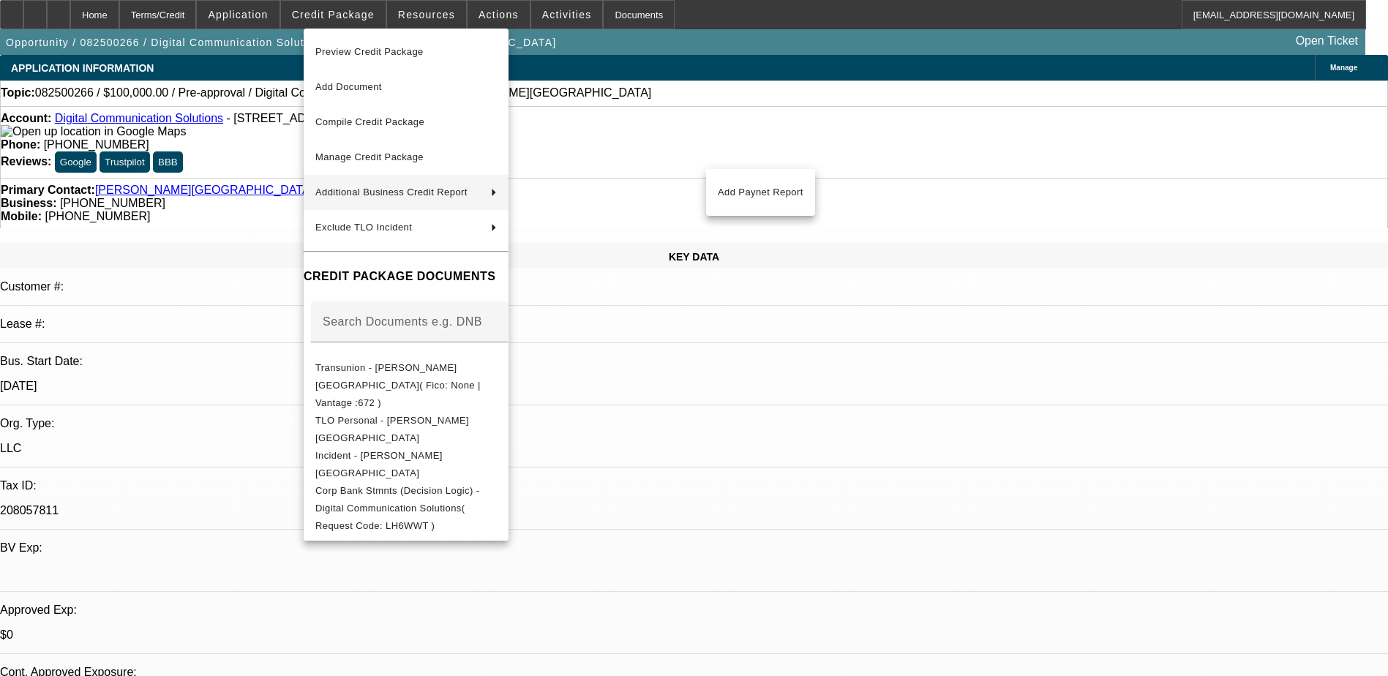
click at [803, 441] on div at bounding box center [694, 338] width 1388 height 676
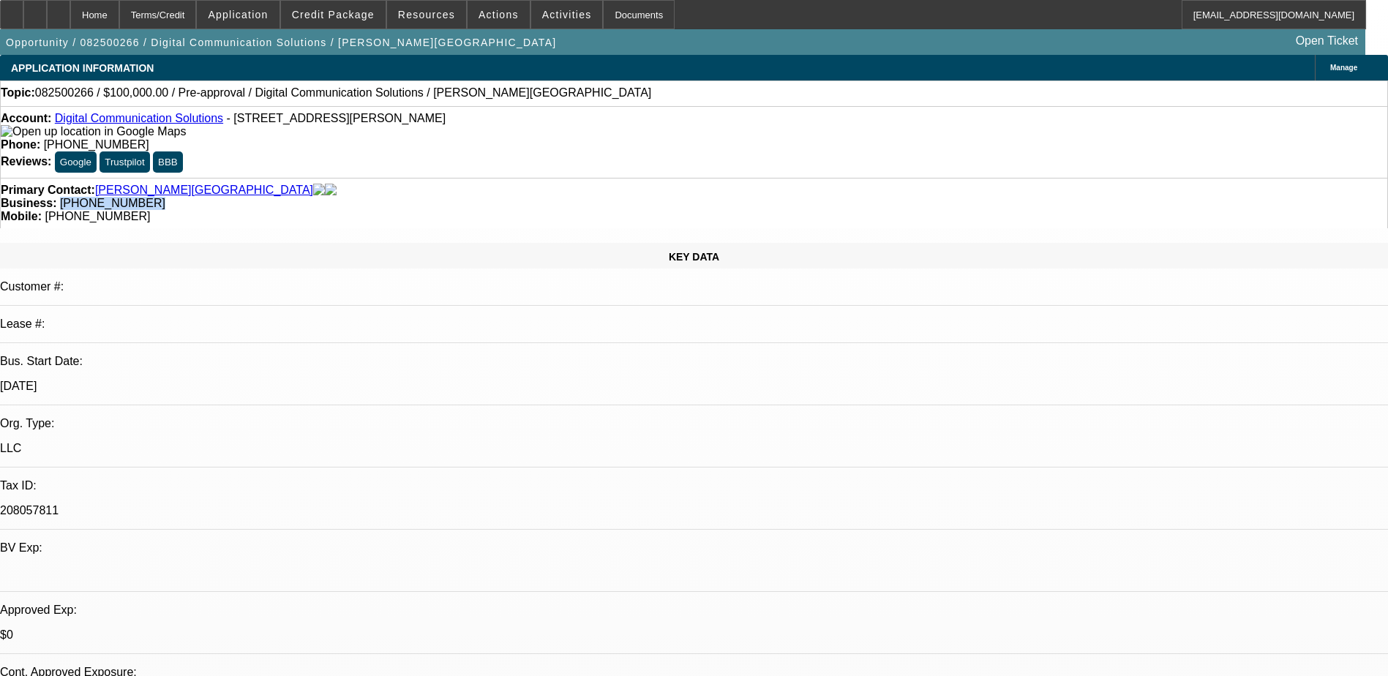
drag, startPoint x: 555, startPoint y: 174, endPoint x: 521, endPoint y: 178, distance: 34.6
click at [521, 178] on div "Primary Contact: [PERSON_NAME][GEOGRAPHIC_DATA] Business: [PHONE_NUMBER] Mobile…" at bounding box center [694, 203] width 1388 height 50
drag, startPoint x: 521, startPoint y: 178, endPoint x: 536, endPoint y: 178, distance: 15.4
copy span "[PHONE_NUMBER]"
click at [340, 17] on span "Credit Package" at bounding box center [333, 15] width 83 height 12
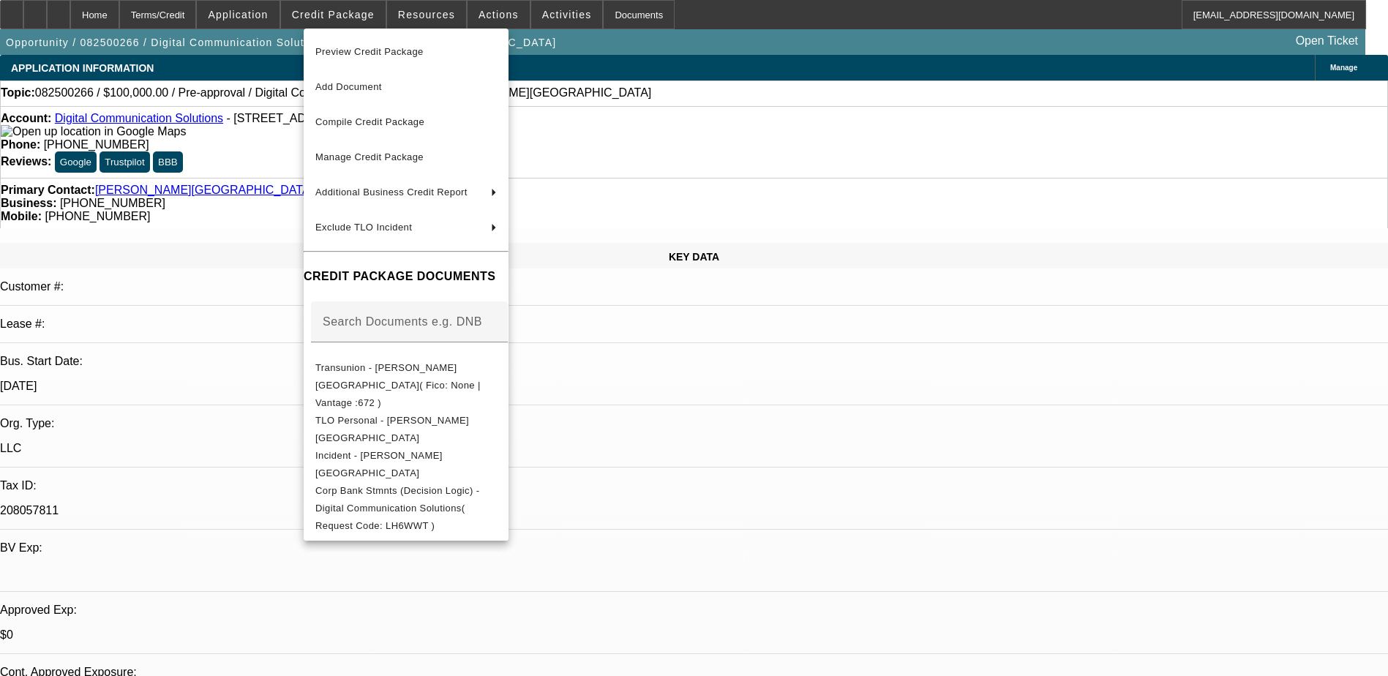
click at [780, 465] on div at bounding box center [694, 338] width 1388 height 676
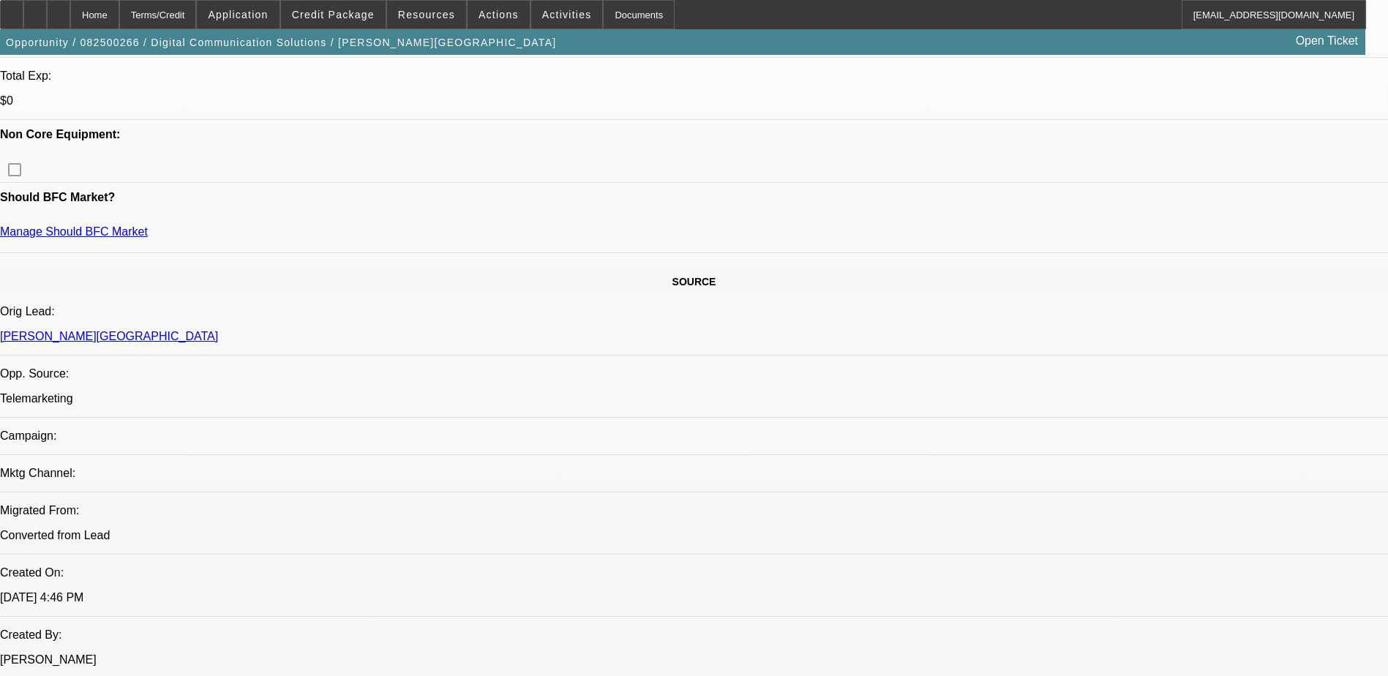
scroll to position [366, 0]
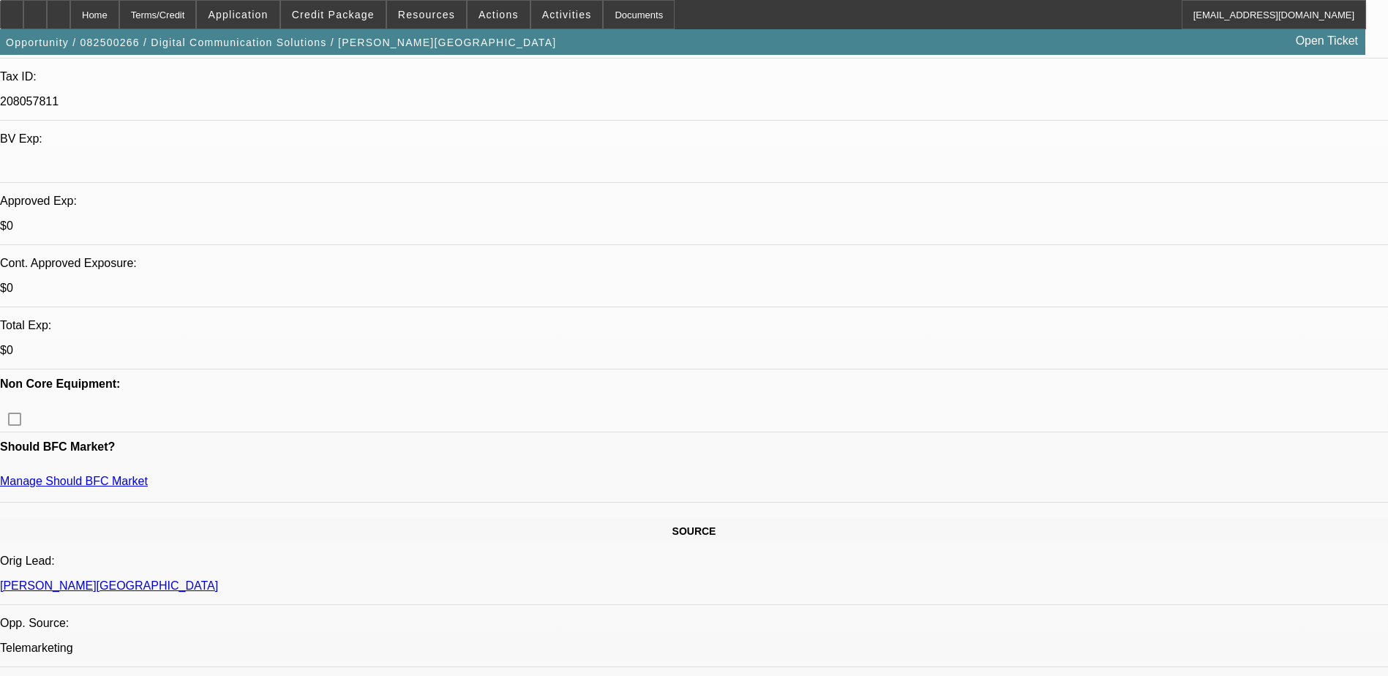
scroll to position [73, 0]
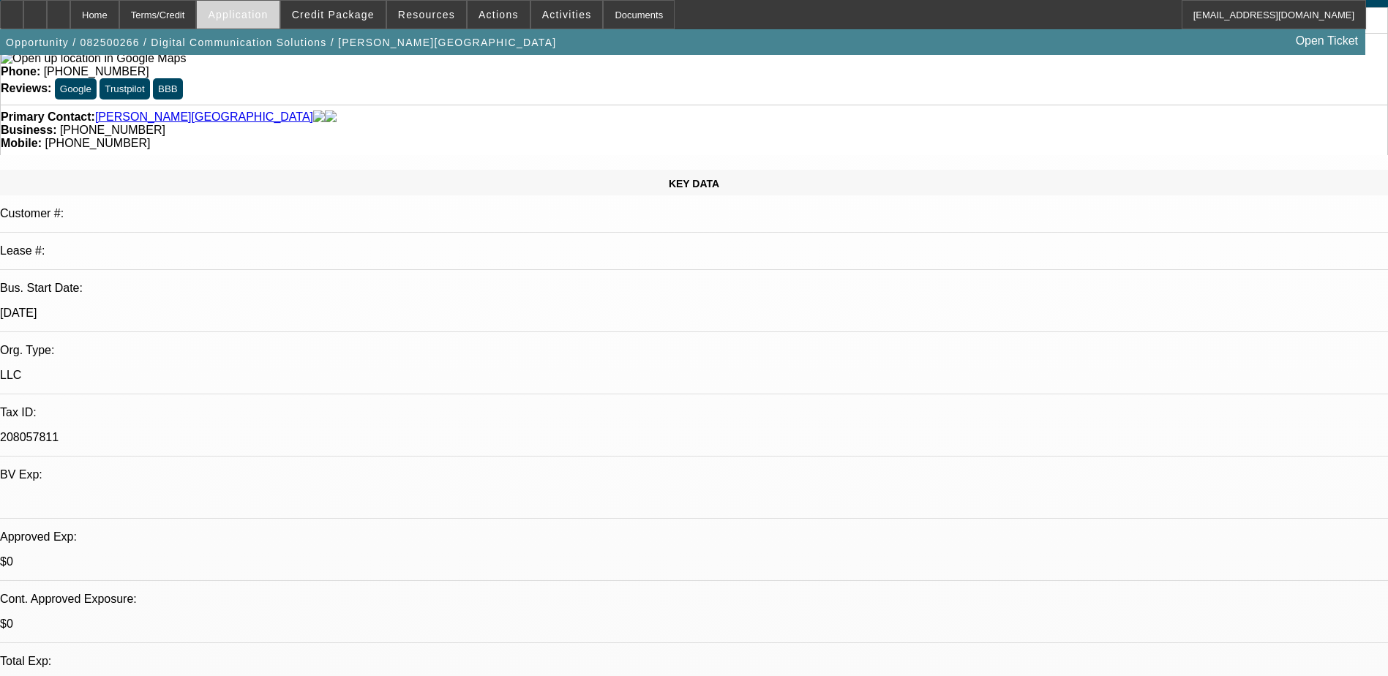
click at [268, 19] on span "Application" at bounding box center [238, 15] width 60 height 12
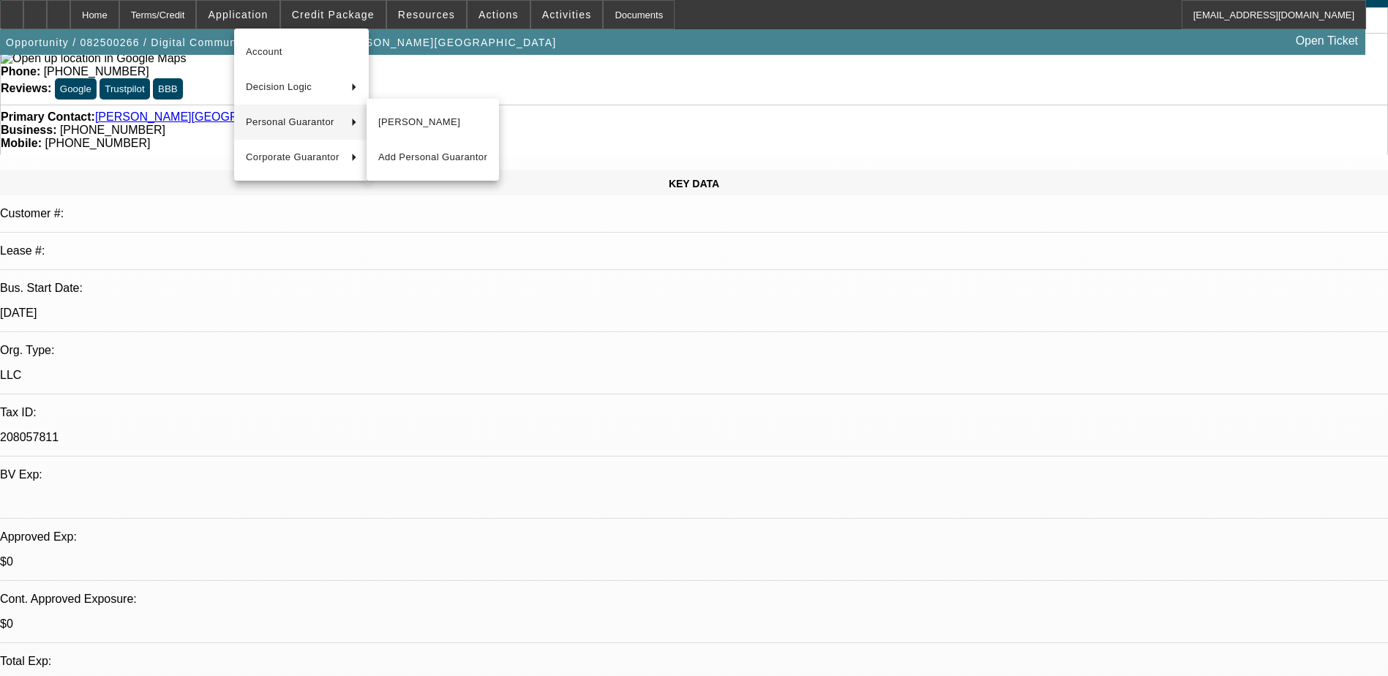
click at [454, 316] on div at bounding box center [694, 338] width 1388 height 676
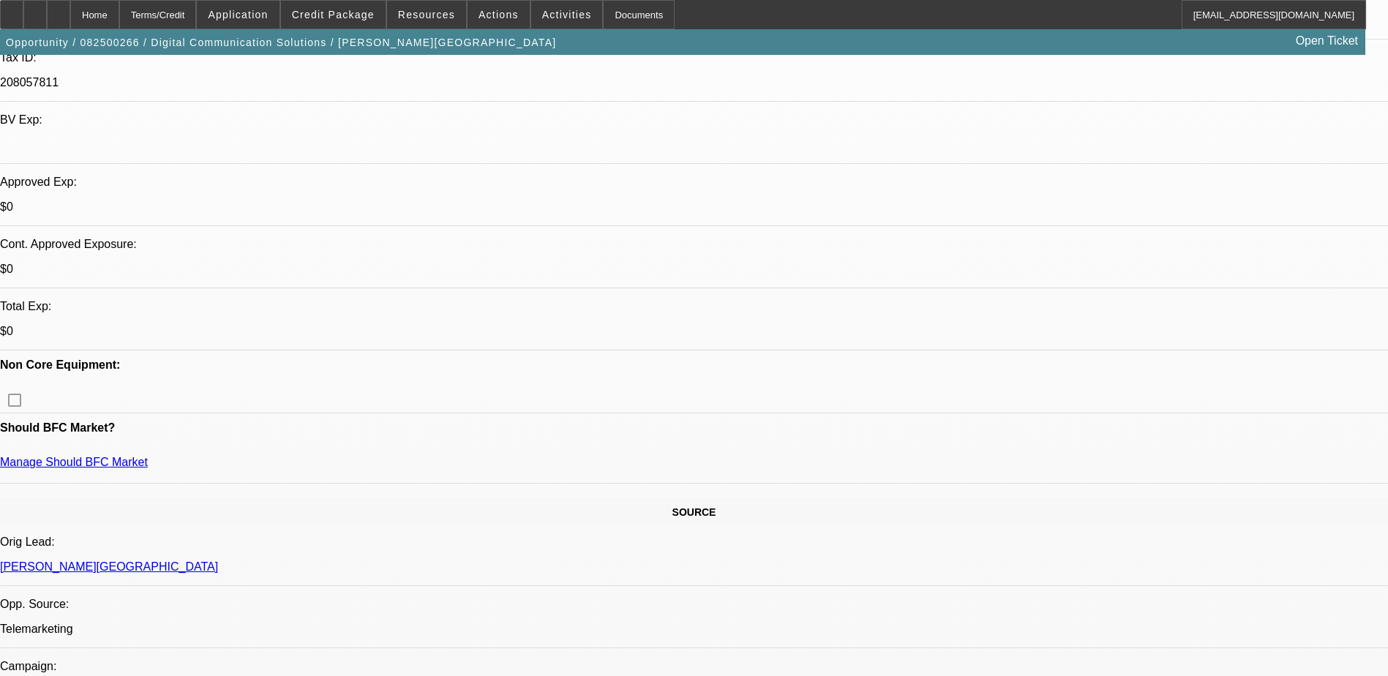
scroll to position [293, 0]
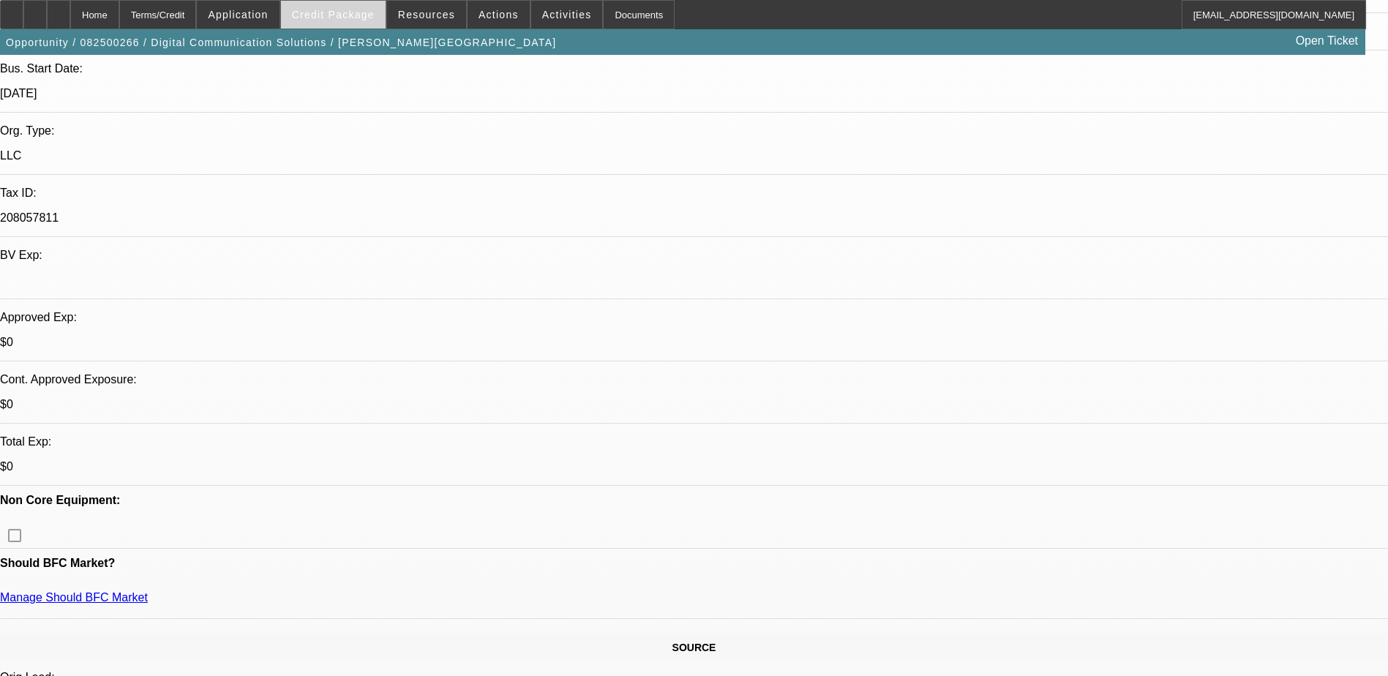
click at [342, 5] on span at bounding box center [333, 14] width 105 height 35
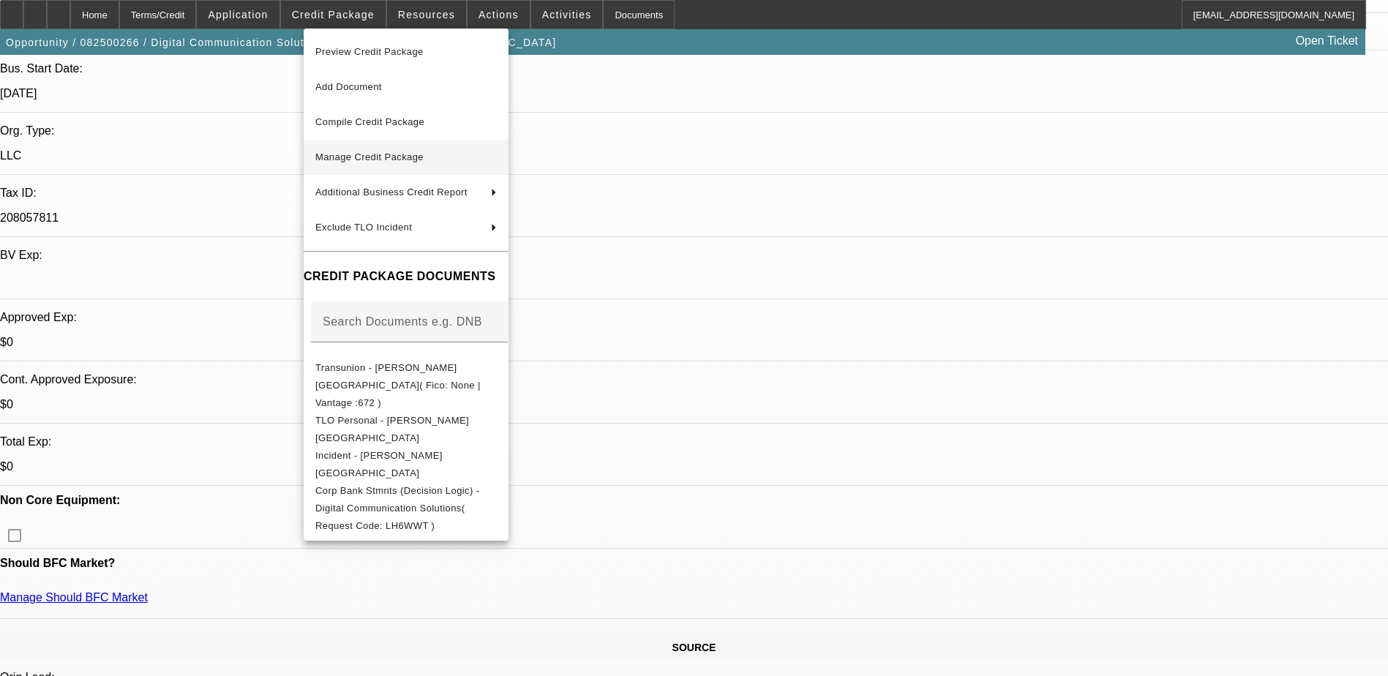
click at [390, 146] on button "Manage Credit Package" at bounding box center [406, 157] width 205 height 35
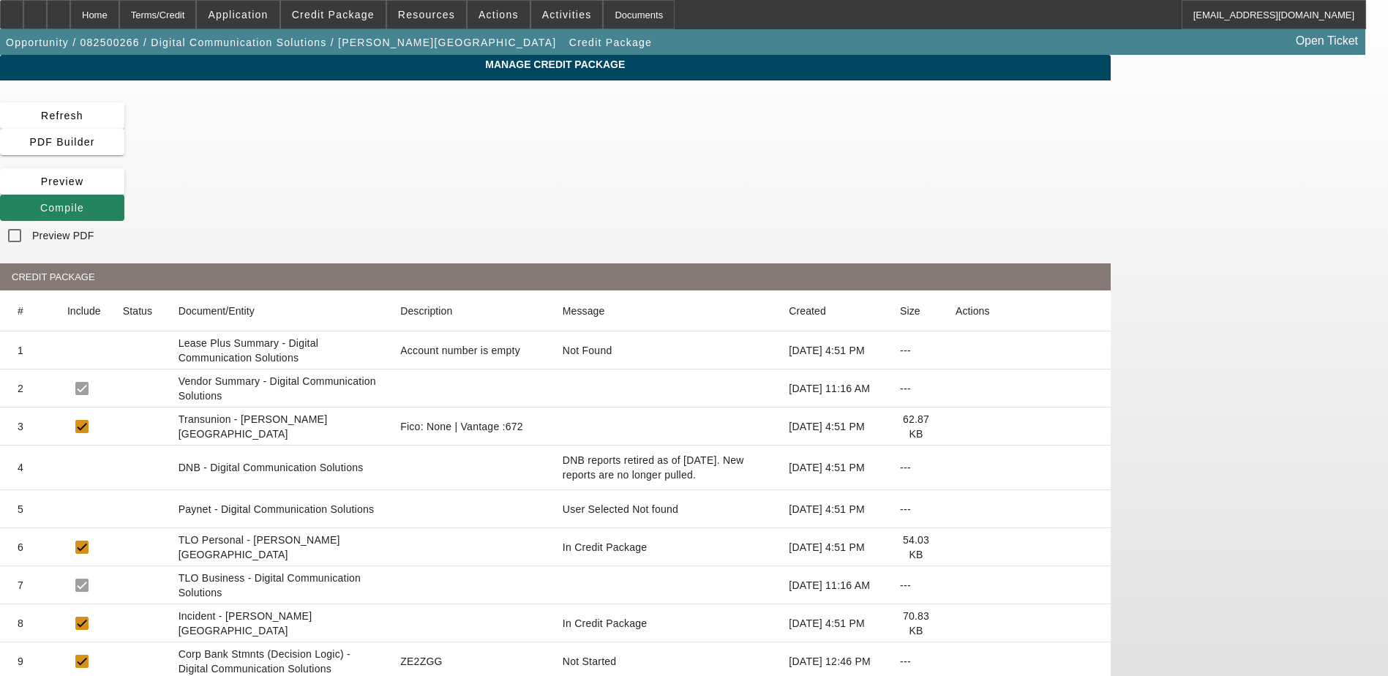
click at [956, 509] on icon at bounding box center [956, 509] width 0 height 0
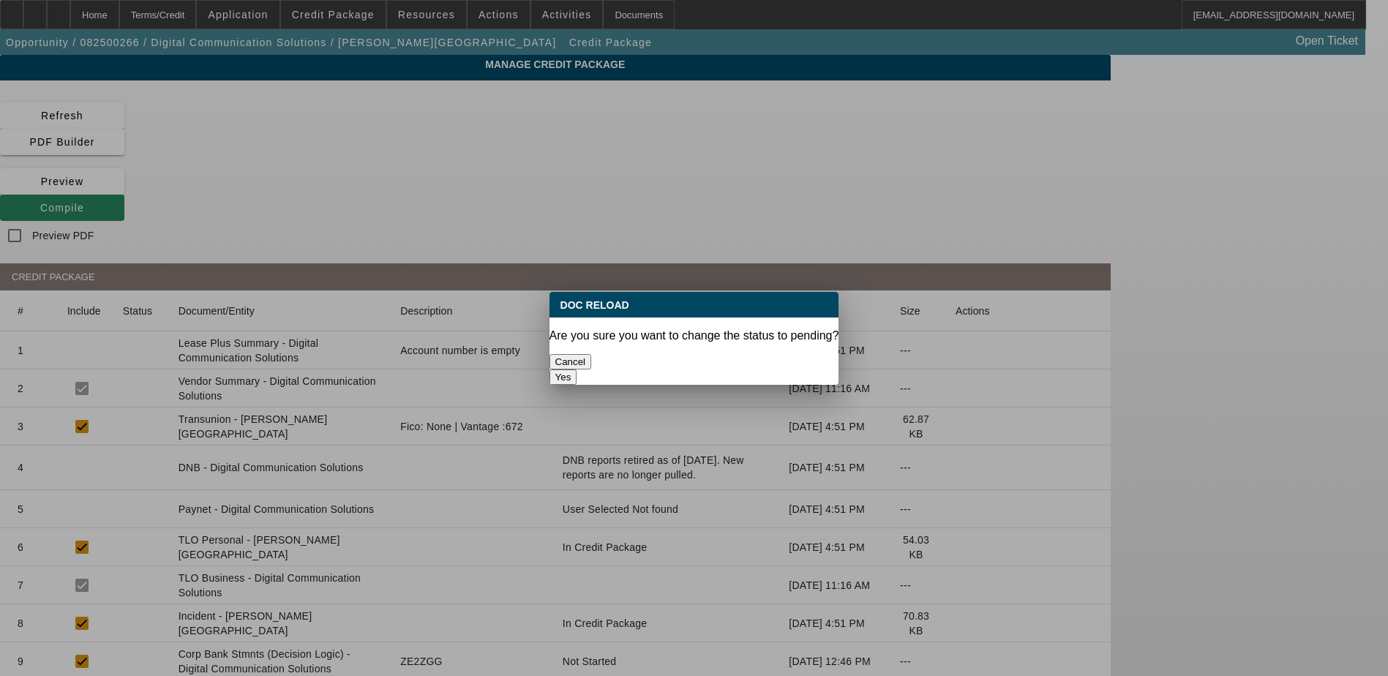
click at [577, 370] on button "Yes" at bounding box center [564, 377] width 28 height 15
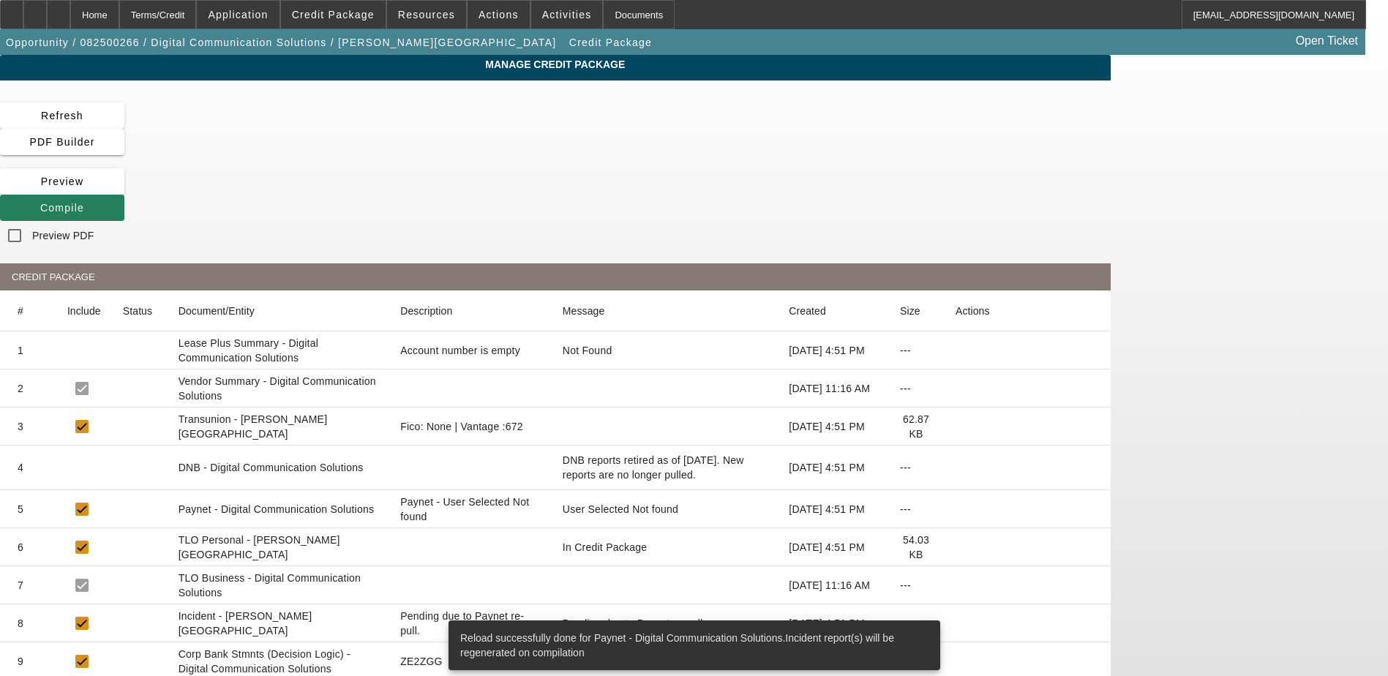
click at [40, 202] on icon at bounding box center [40, 208] width 0 height 12
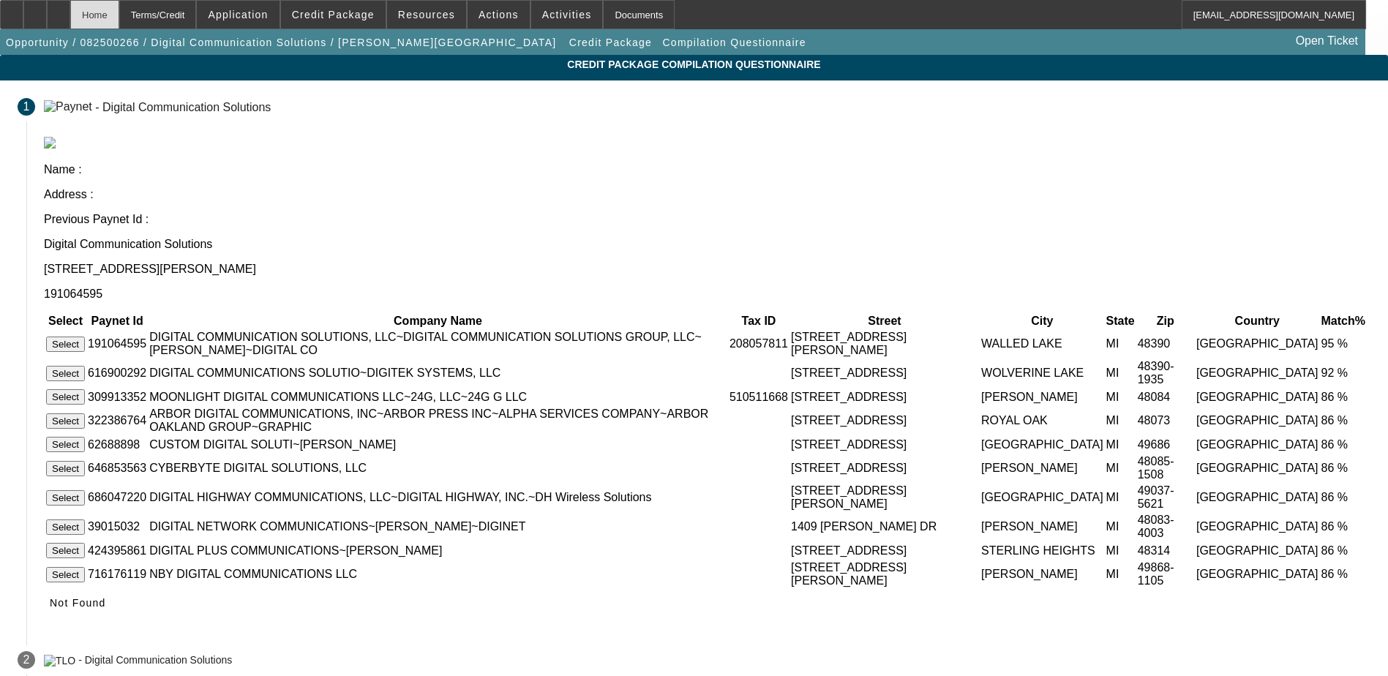
click at [119, 22] on div "Home" at bounding box center [94, 14] width 49 height 29
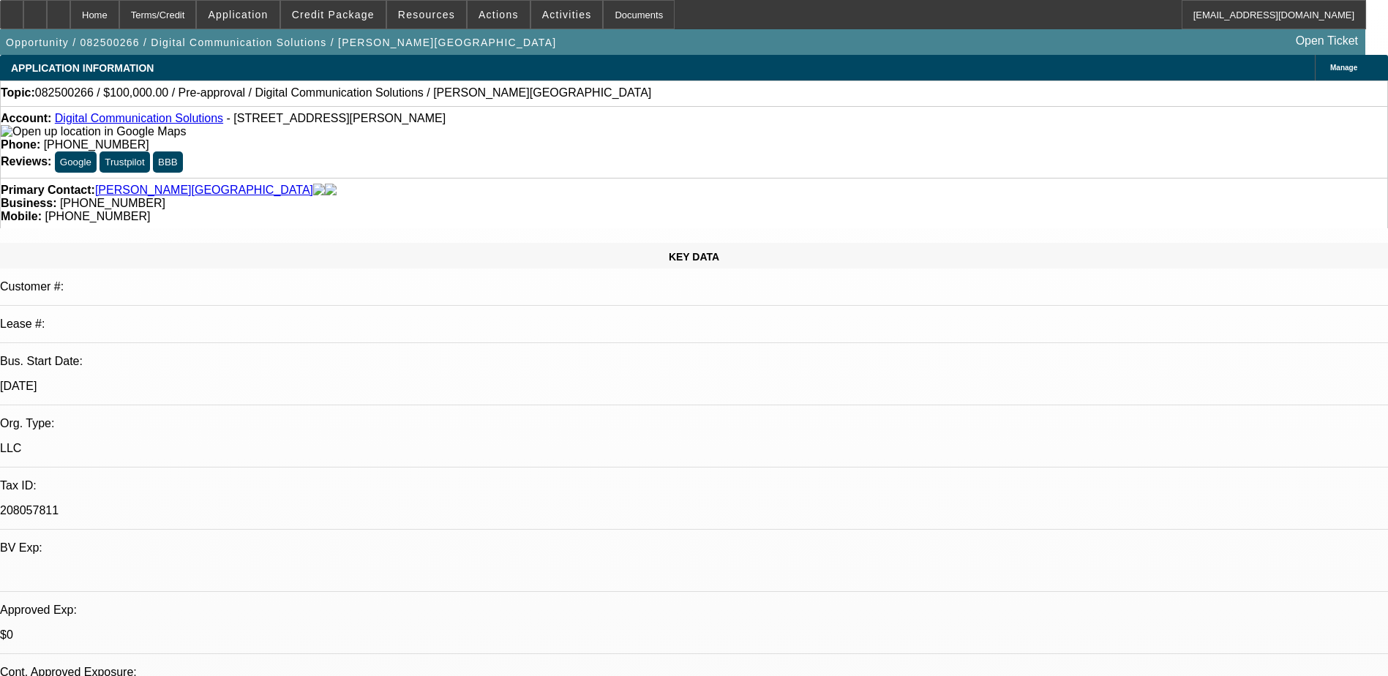
select select "0"
select select "2"
select select "0.1"
select select "4"
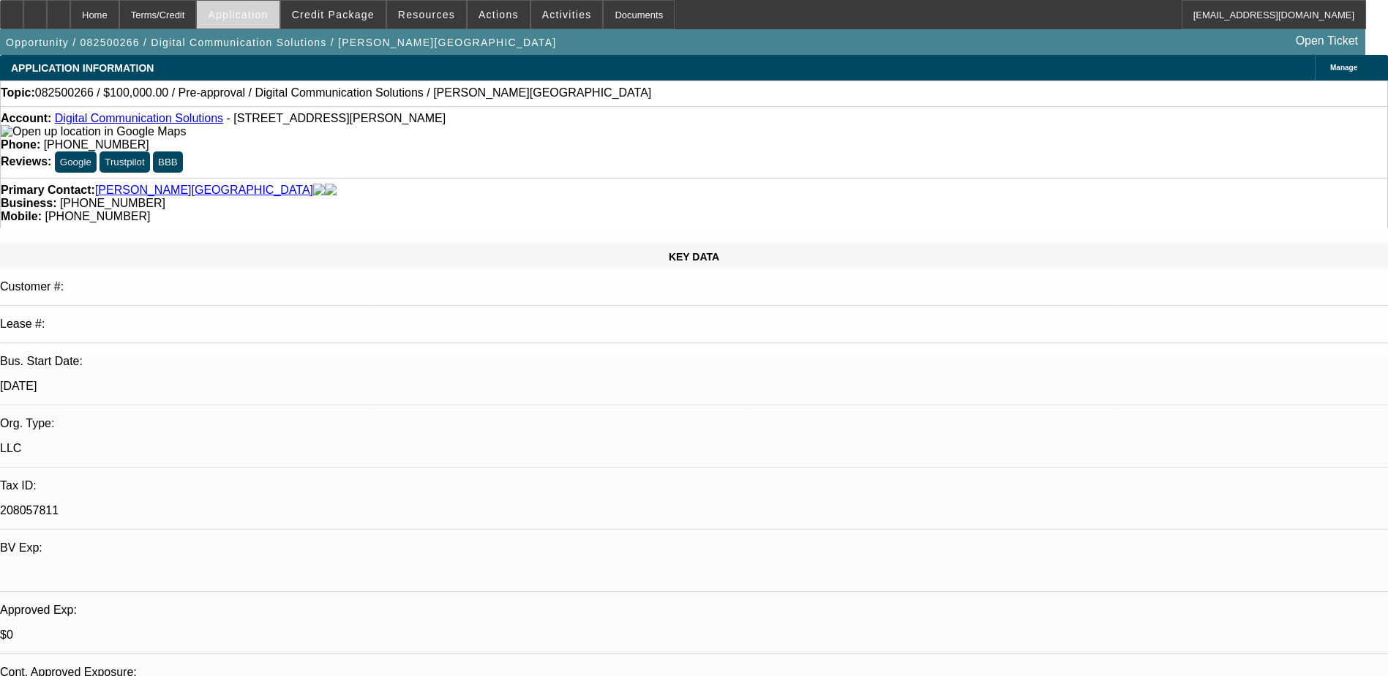
click at [279, 17] on span at bounding box center [238, 14] width 82 height 35
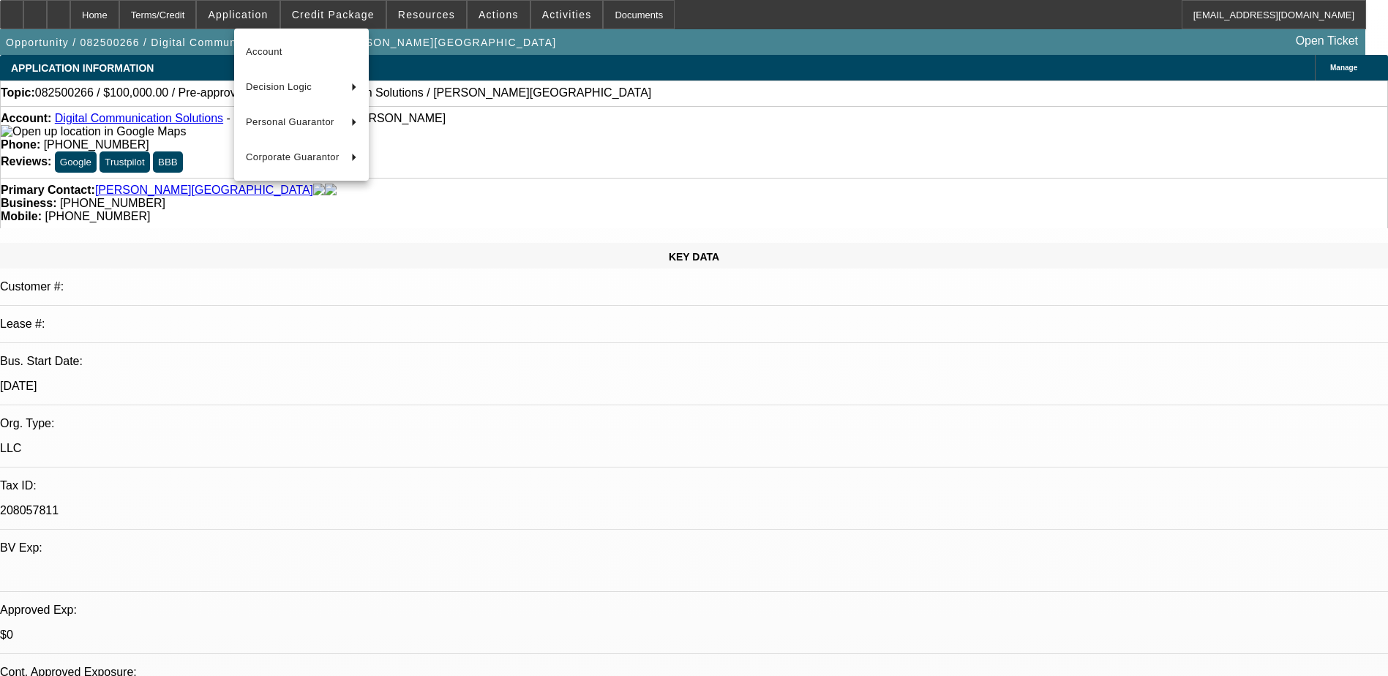
click at [326, 15] on div at bounding box center [694, 338] width 1388 height 676
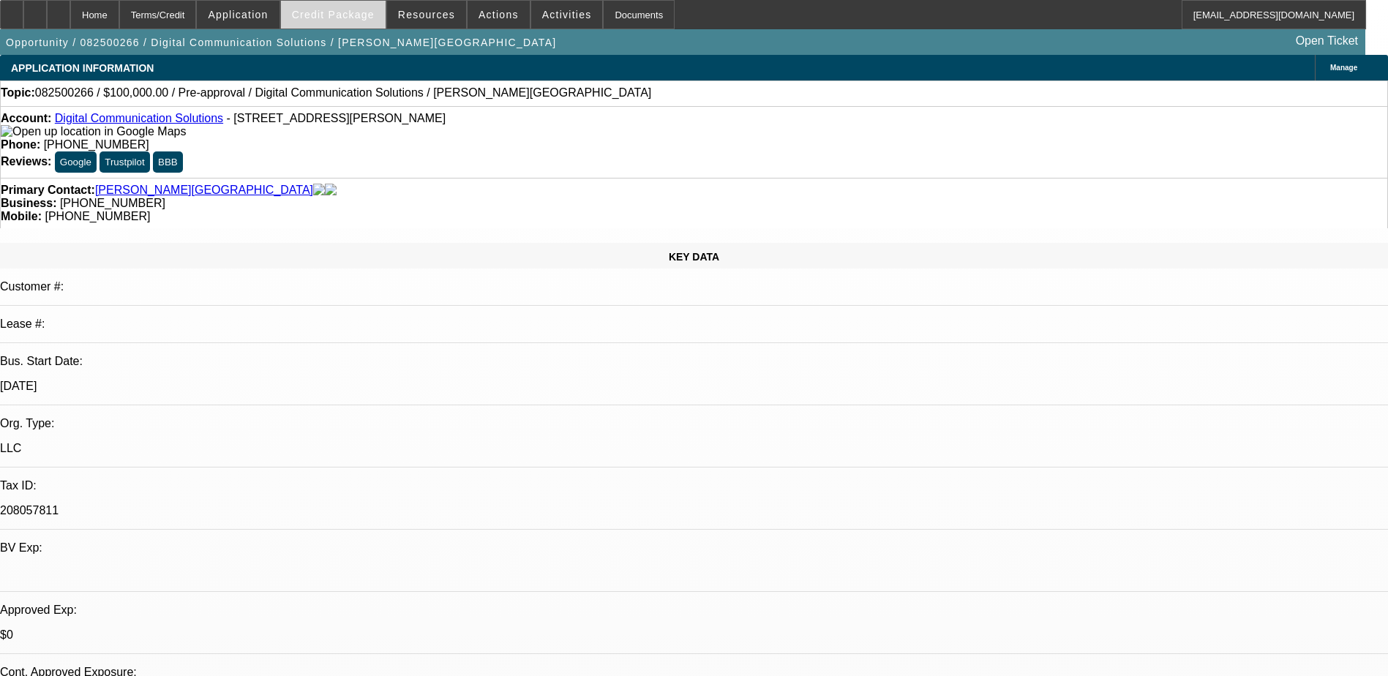
click at [363, 27] on span at bounding box center [333, 14] width 105 height 35
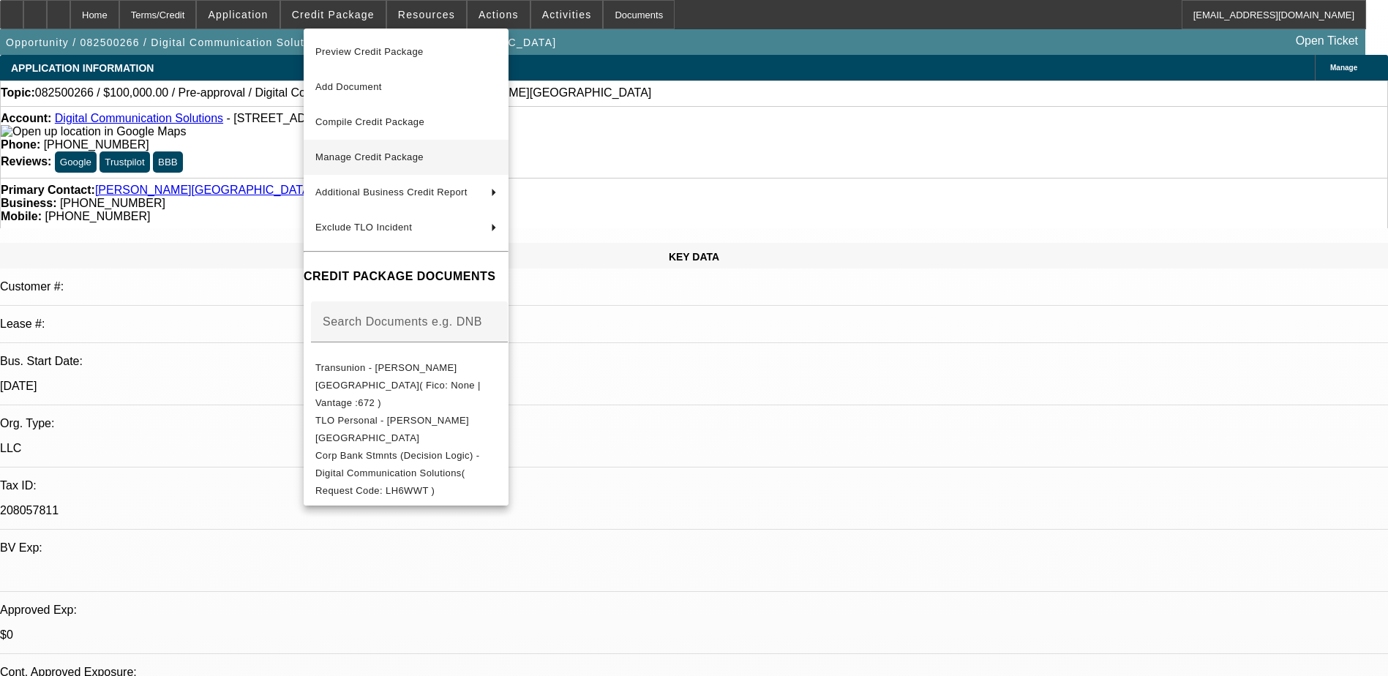
click at [391, 160] on span "Manage Credit Package" at bounding box center [369, 156] width 108 height 11
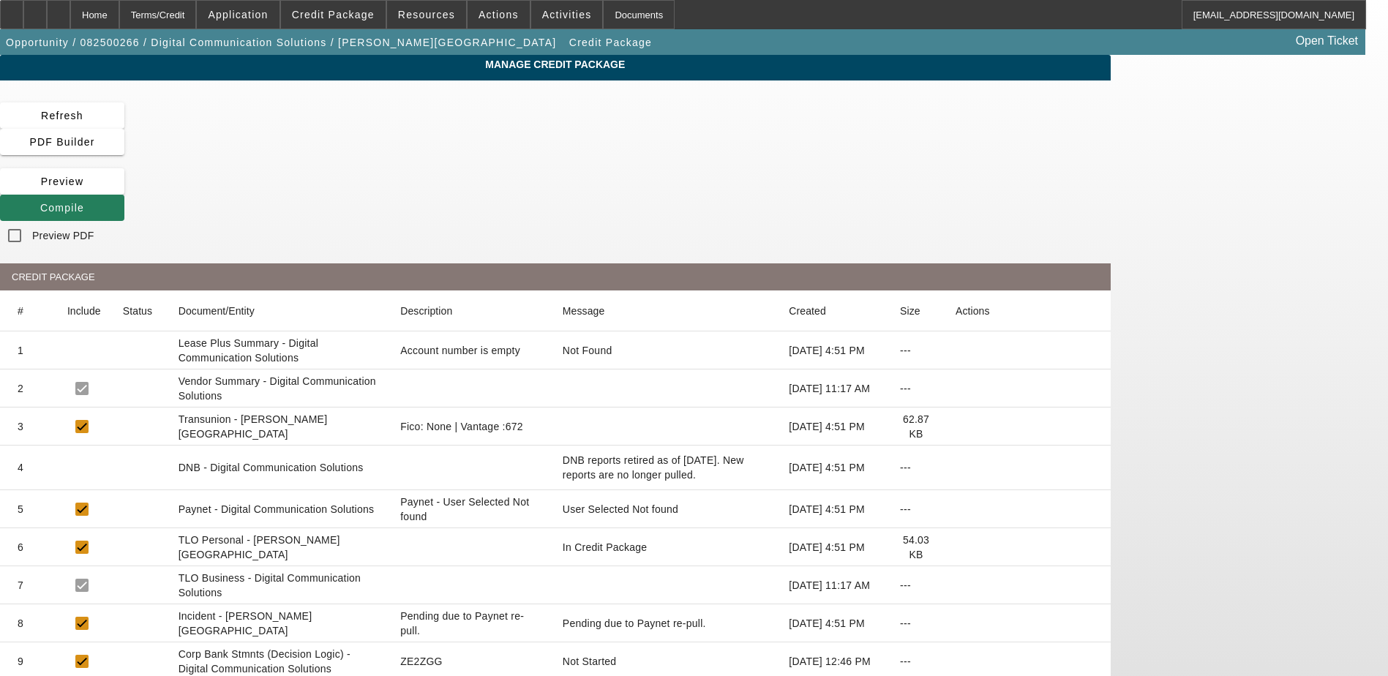
click at [84, 202] on span "Compile" at bounding box center [62, 208] width 44 height 12
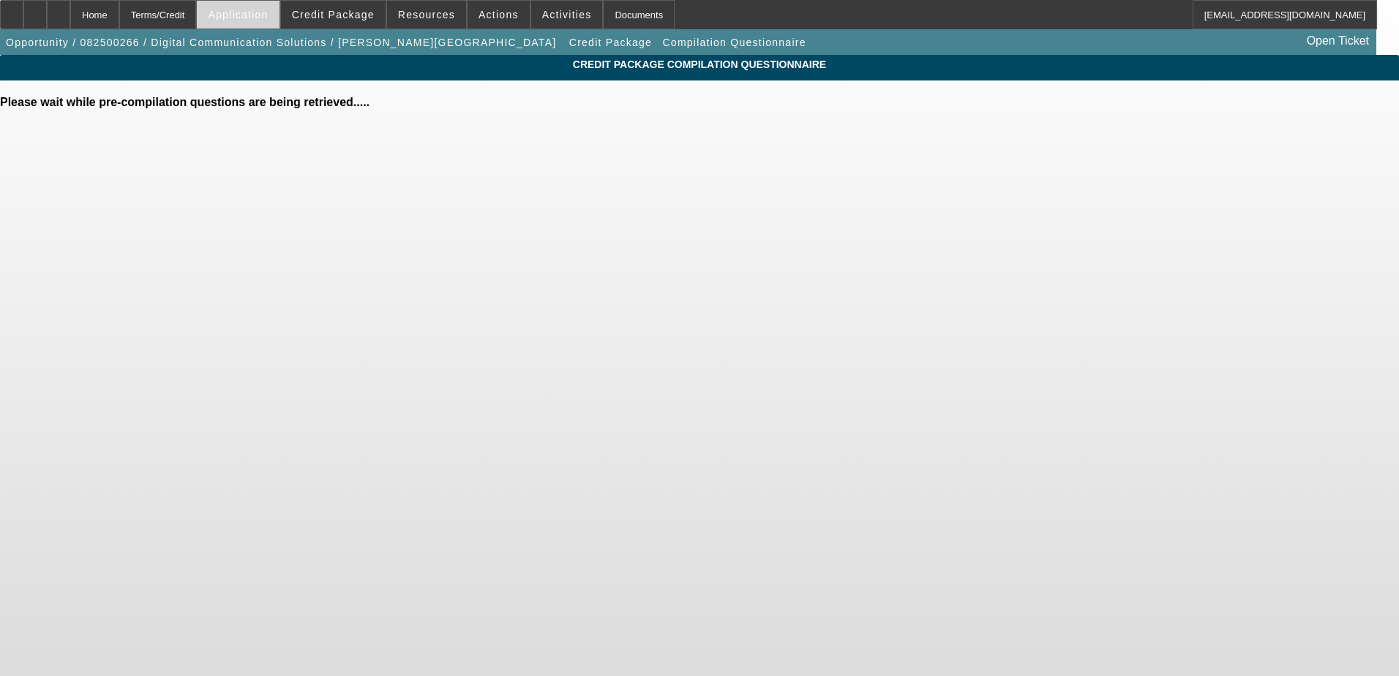
click at [258, 21] on span at bounding box center [238, 14] width 82 height 35
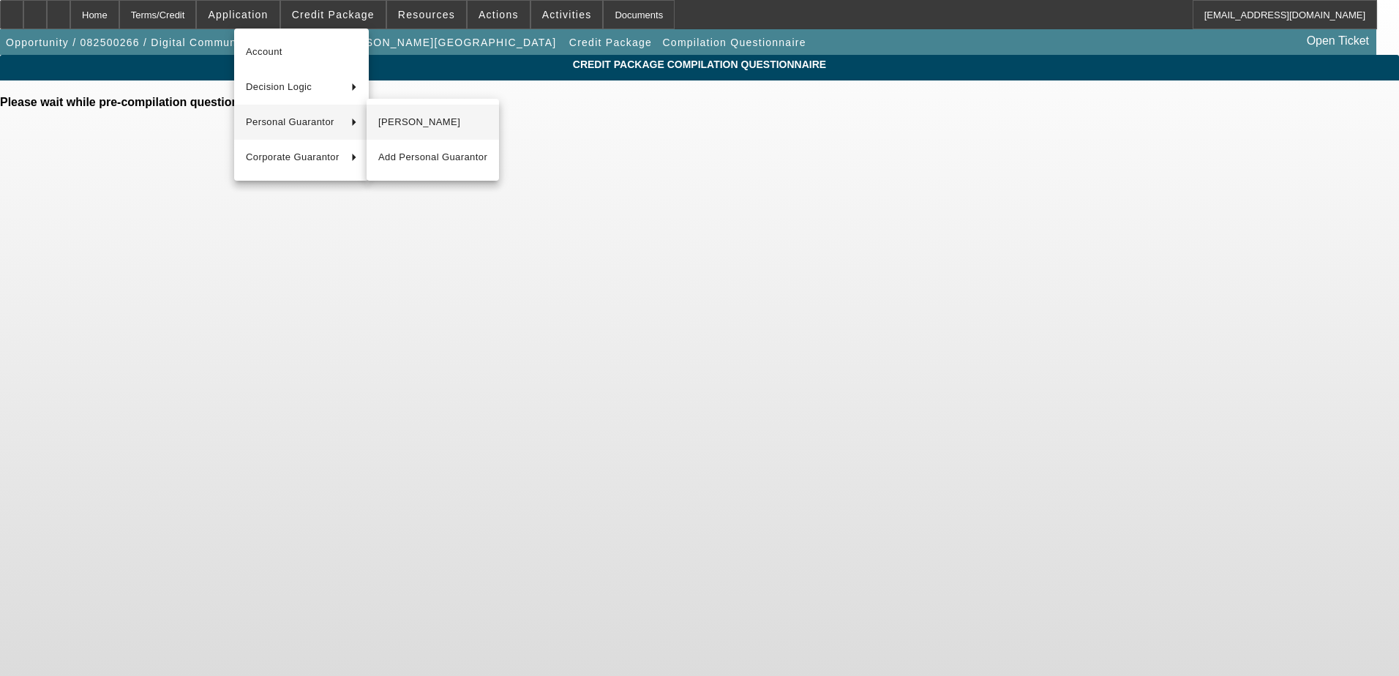
click at [389, 127] on span "[PERSON_NAME]" at bounding box center [432, 122] width 109 height 18
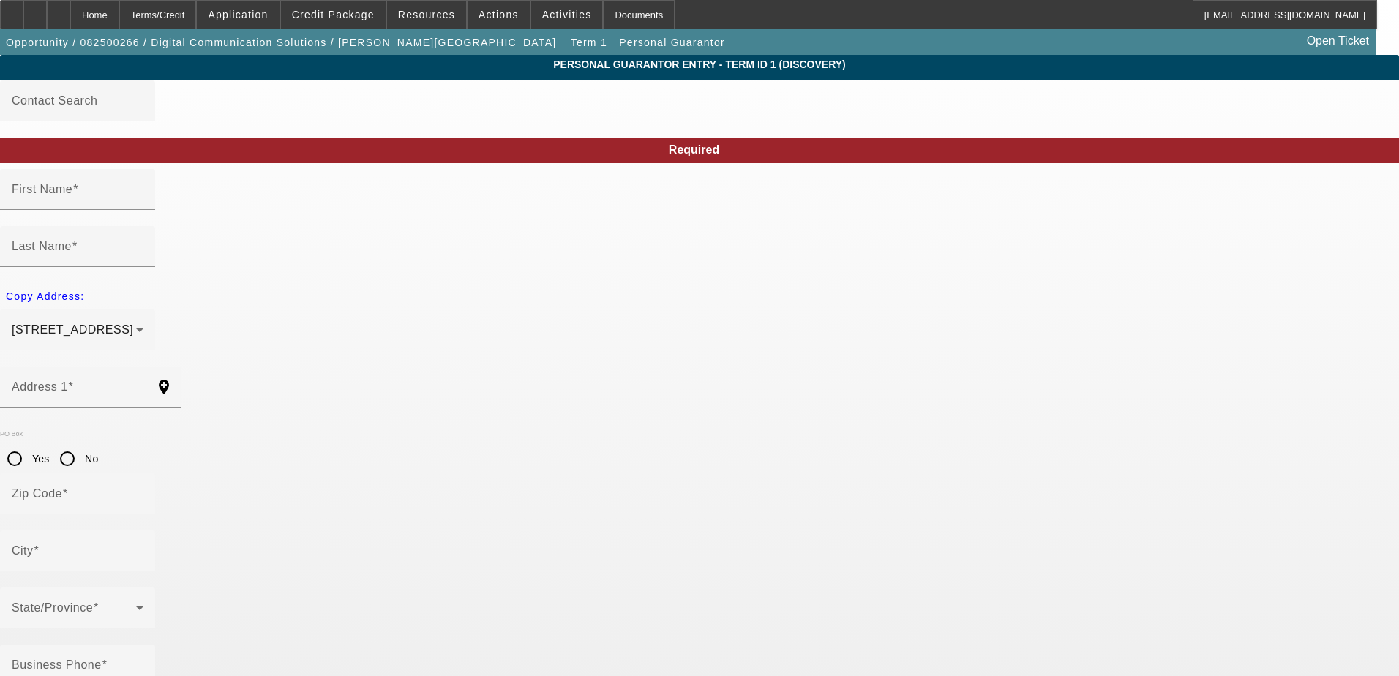
type input "Kent"
type input "[PERSON_NAME]"
type input "[STREET_ADDRESS]"
radio input "true"
type input "48390"
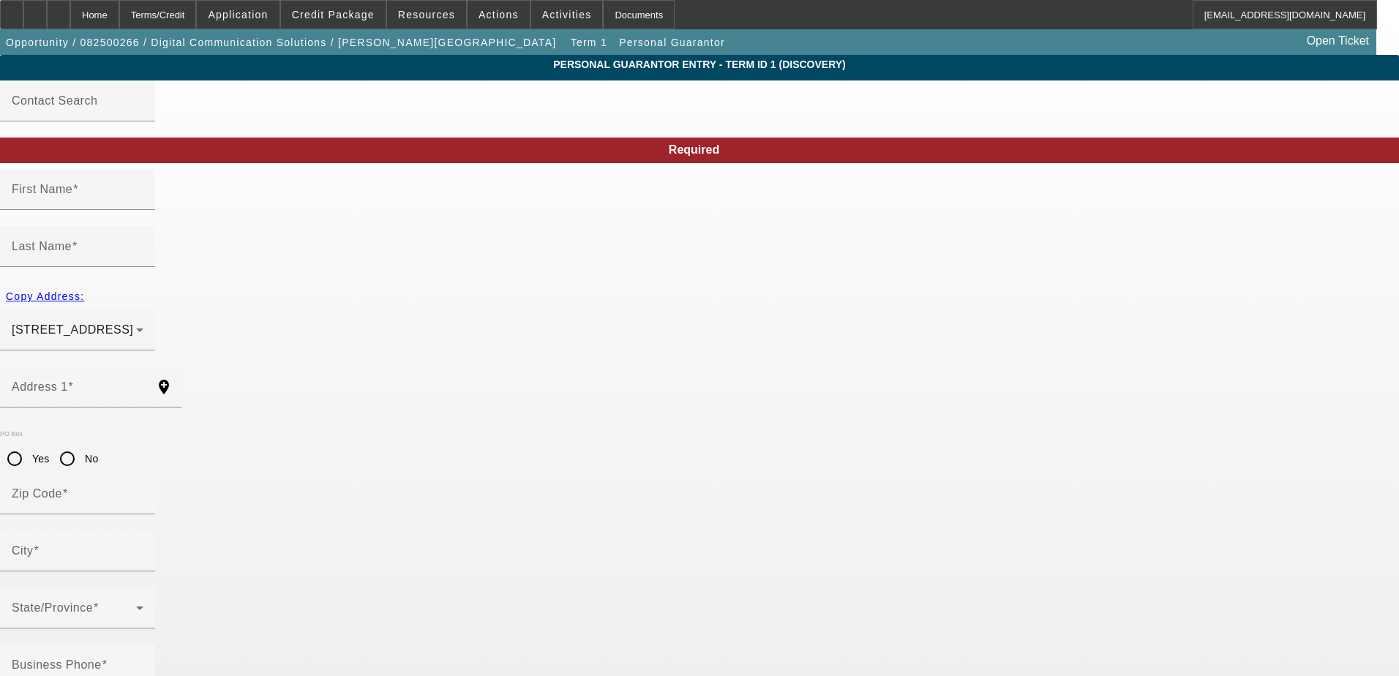
type input "Walled Lake"
type input "[PHONE_NUMBER]"
type input "100"
type input "374-86-8163"
type input "[EMAIL_ADDRESS][DOMAIN_NAME]"
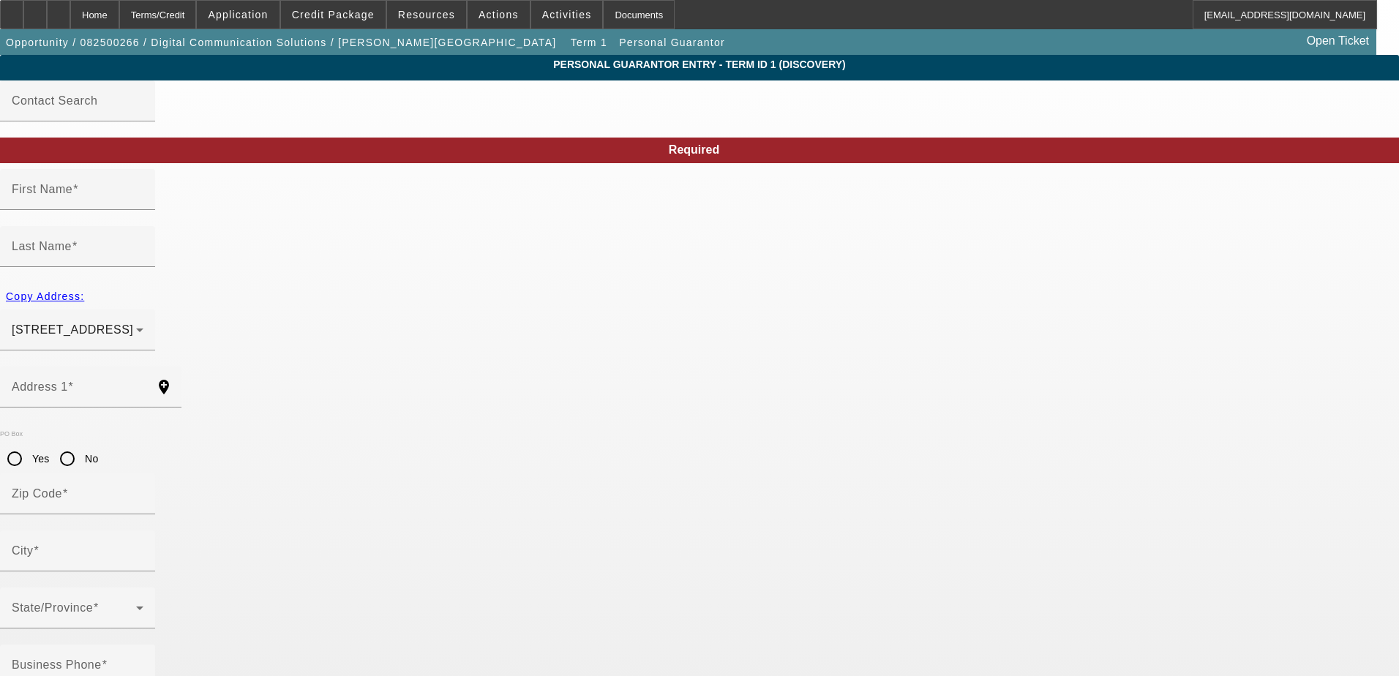
type input "[PHONE_NUMBER]"
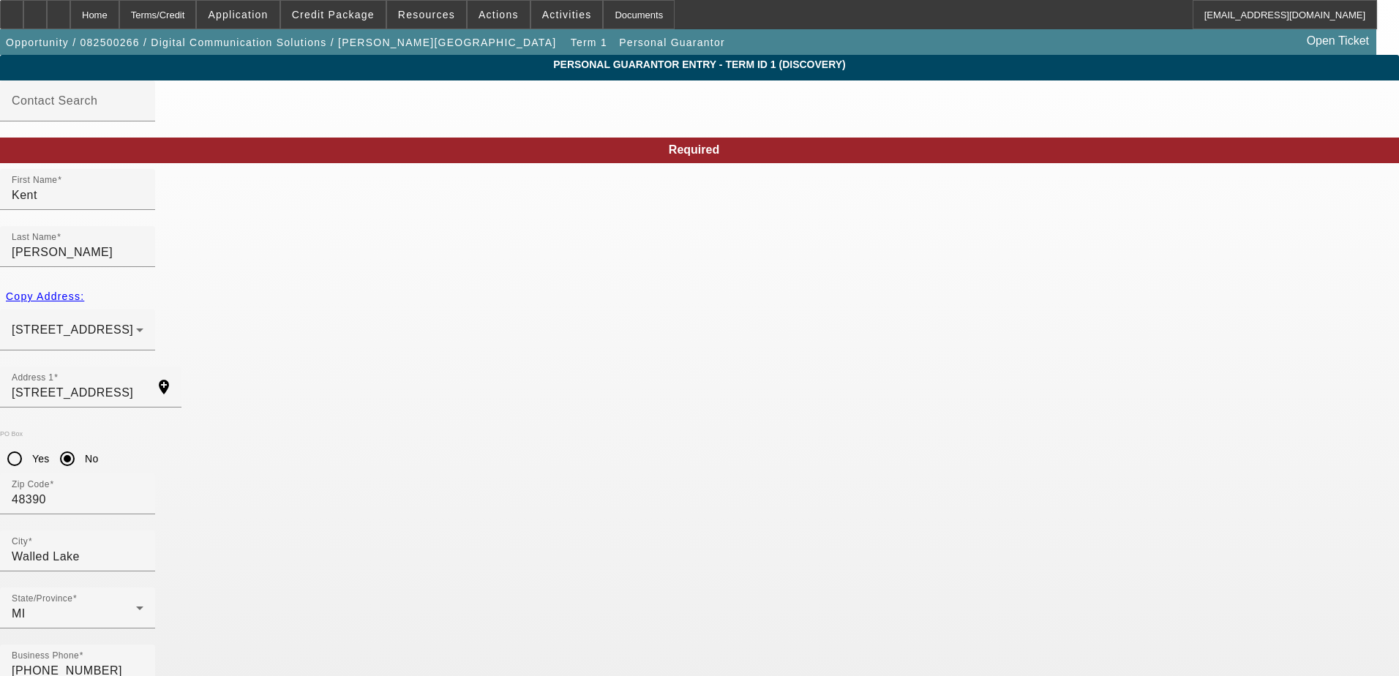
drag, startPoint x: 564, startPoint y: 569, endPoint x: 165, endPoint y: 242, distance: 516.3
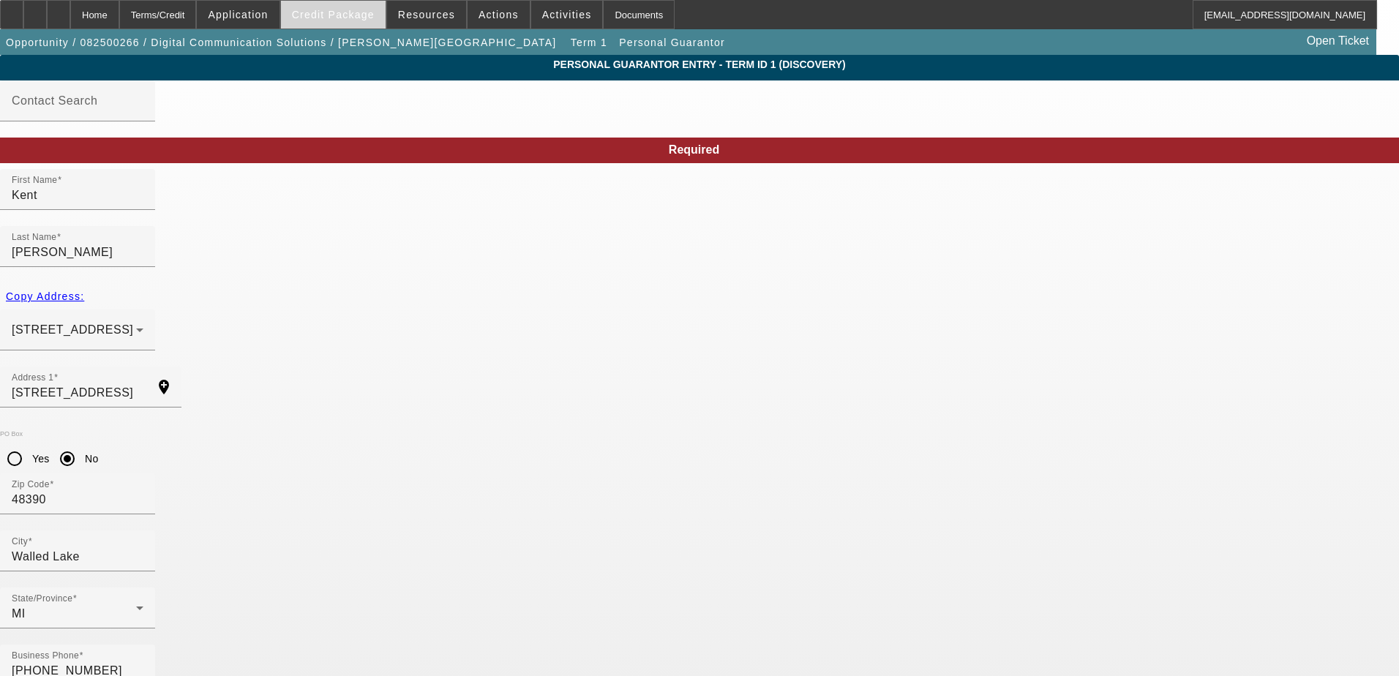
click at [351, 13] on span "Credit Package" at bounding box center [333, 15] width 83 height 12
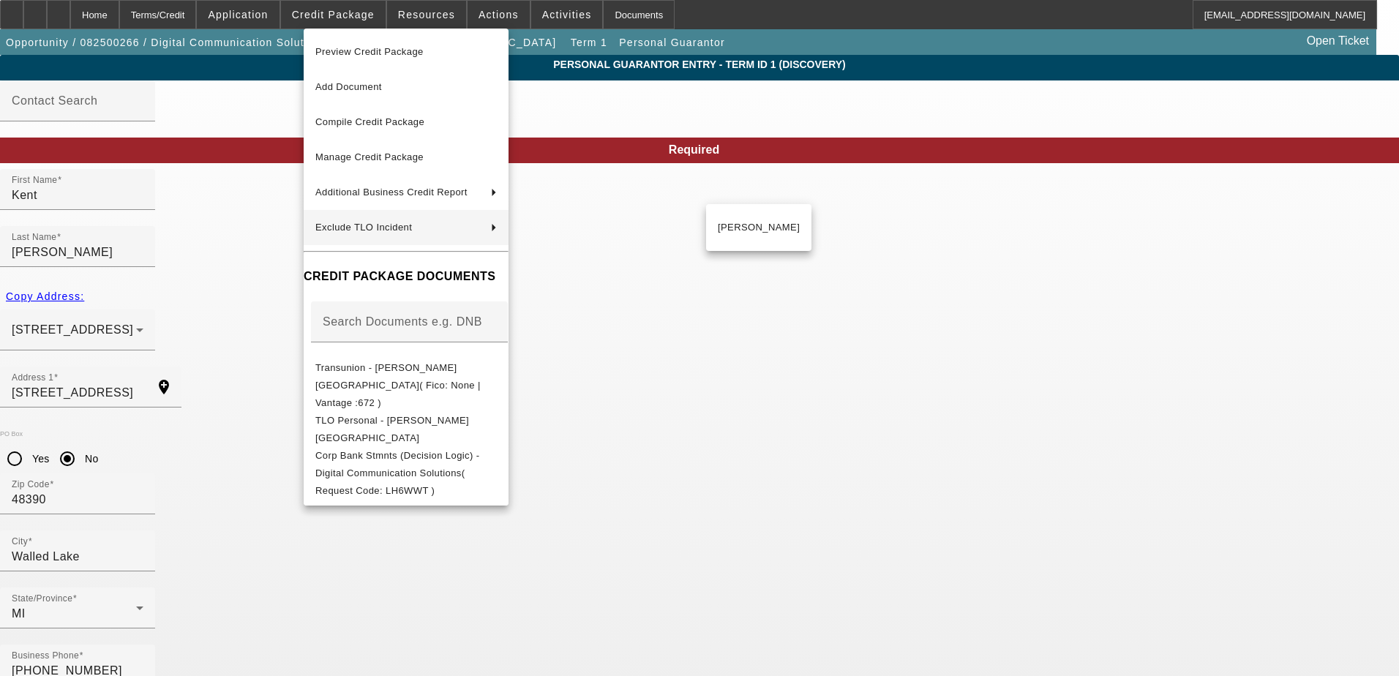
click at [187, 223] on div at bounding box center [699, 338] width 1399 height 676
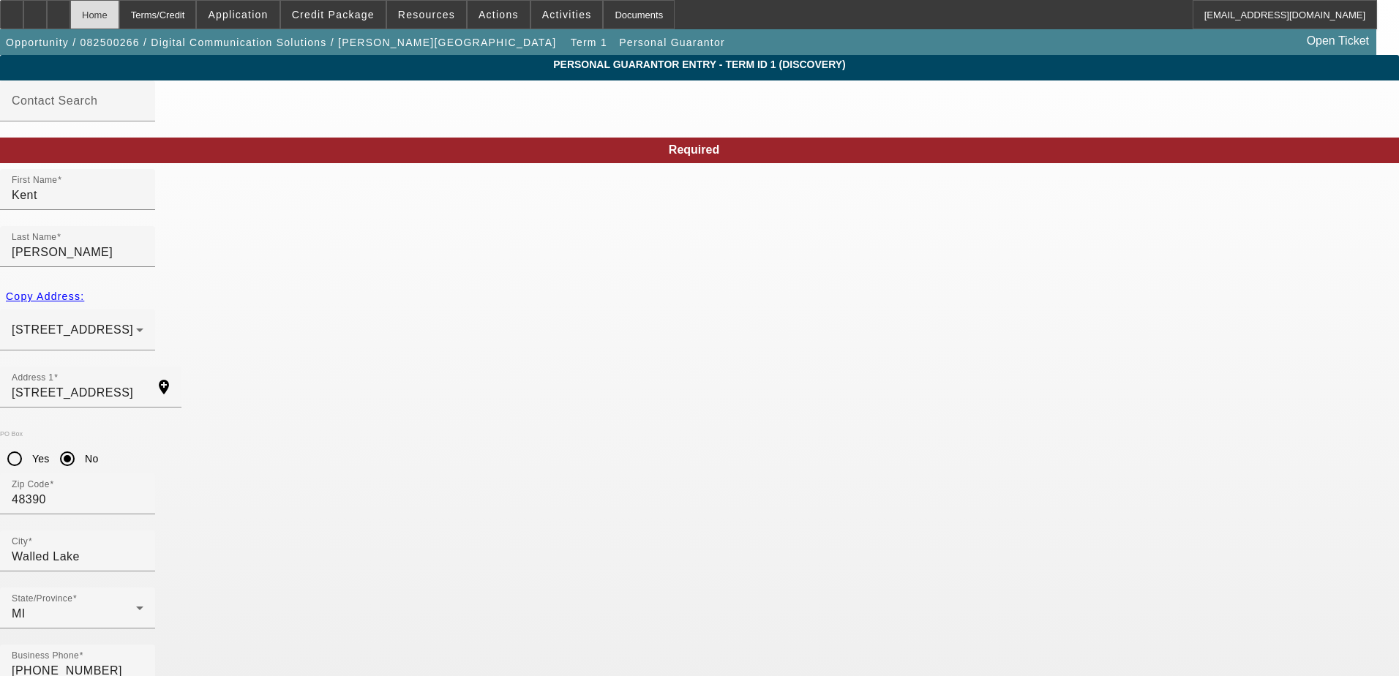
click at [119, 23] on div "Home" at bounding box center [94, 14] width 49 height 29
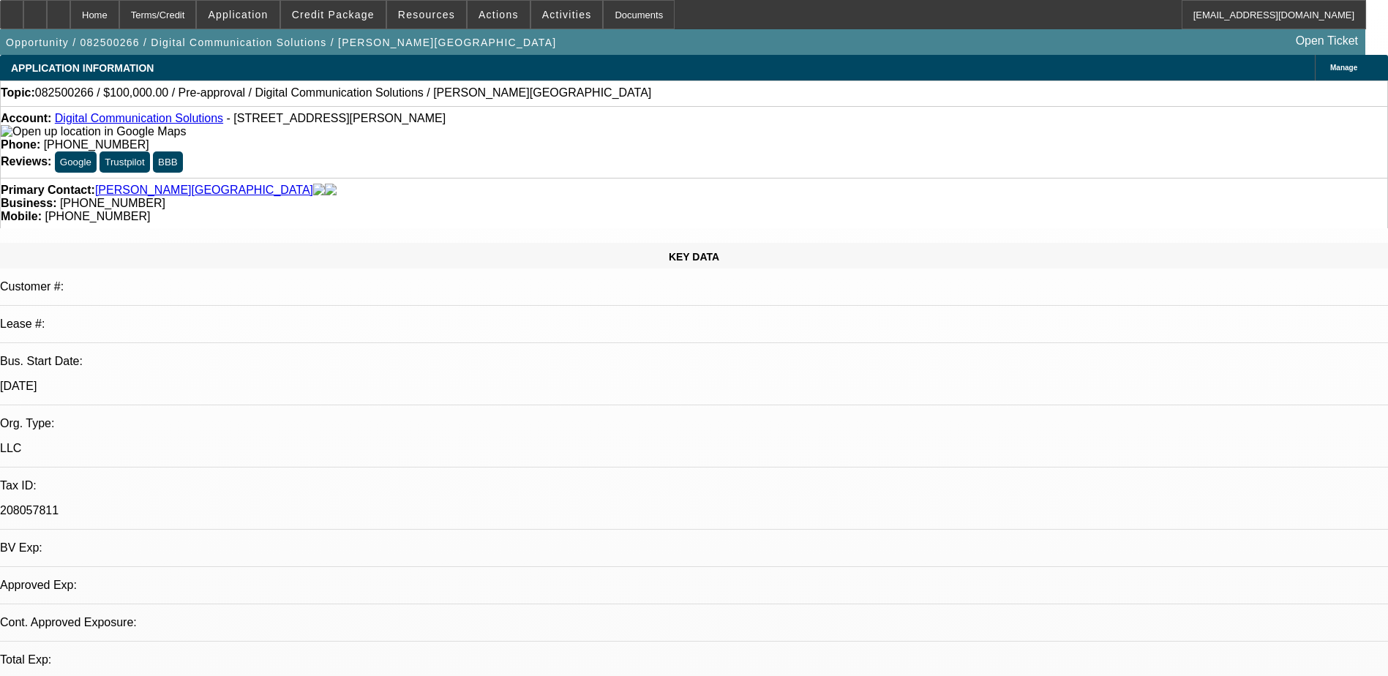
select select "0"
select select "2"
select select "0.1"
select select "4"
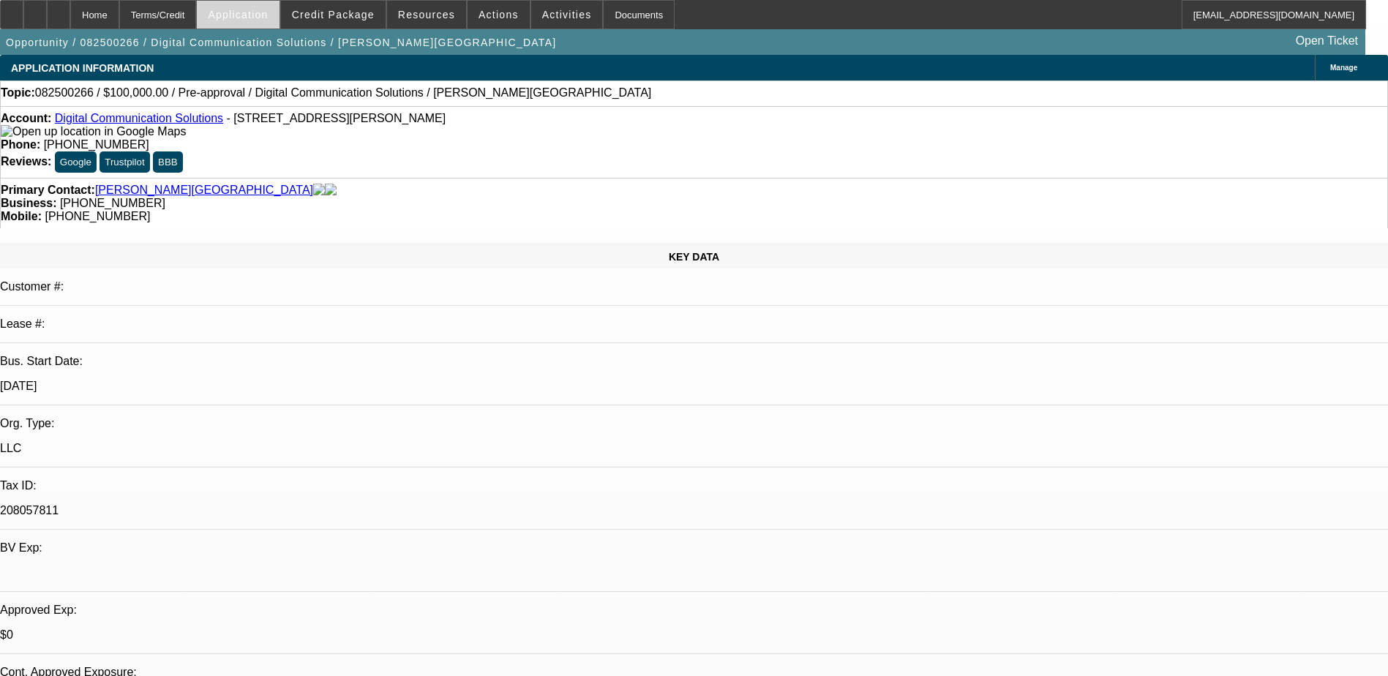
click at [268, 15] on span "Application" at bounding box center [238, 15] width 60 height 12
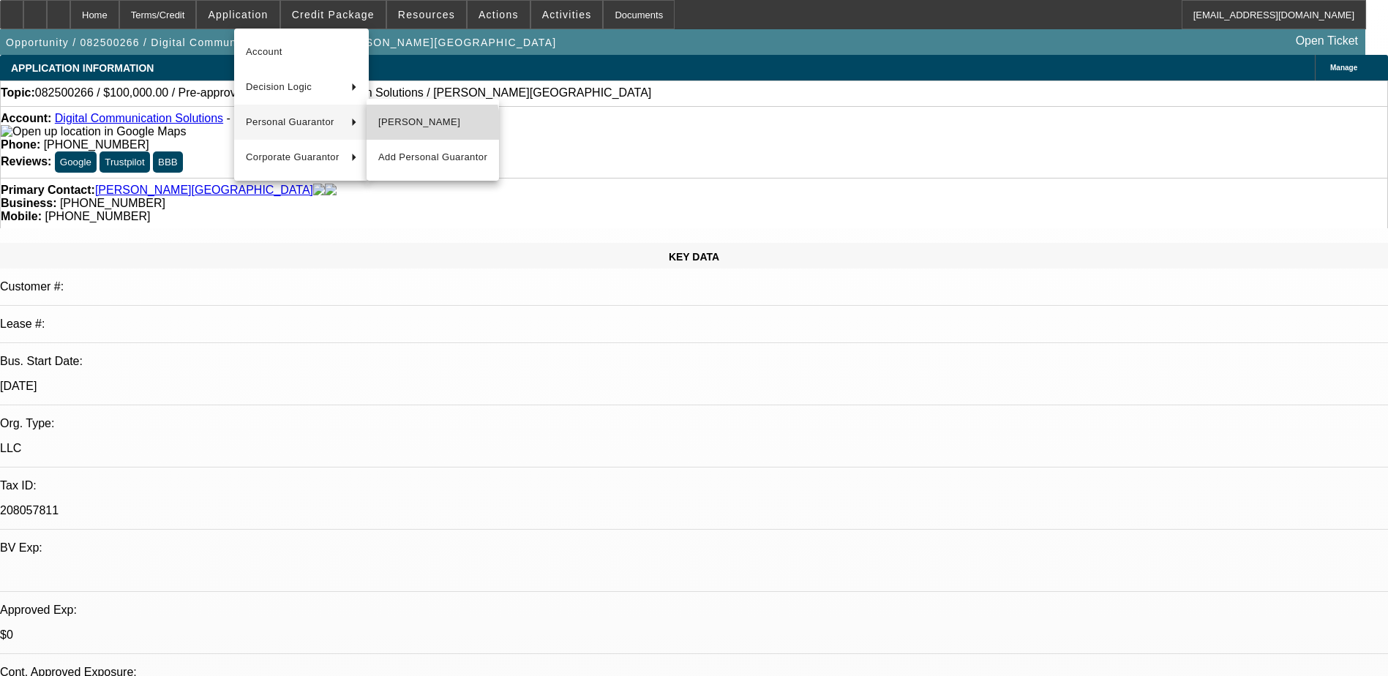
click at [413, 127] on span "[PERSON_NAME]" at bounding box center [432, 122] width 109 height 18
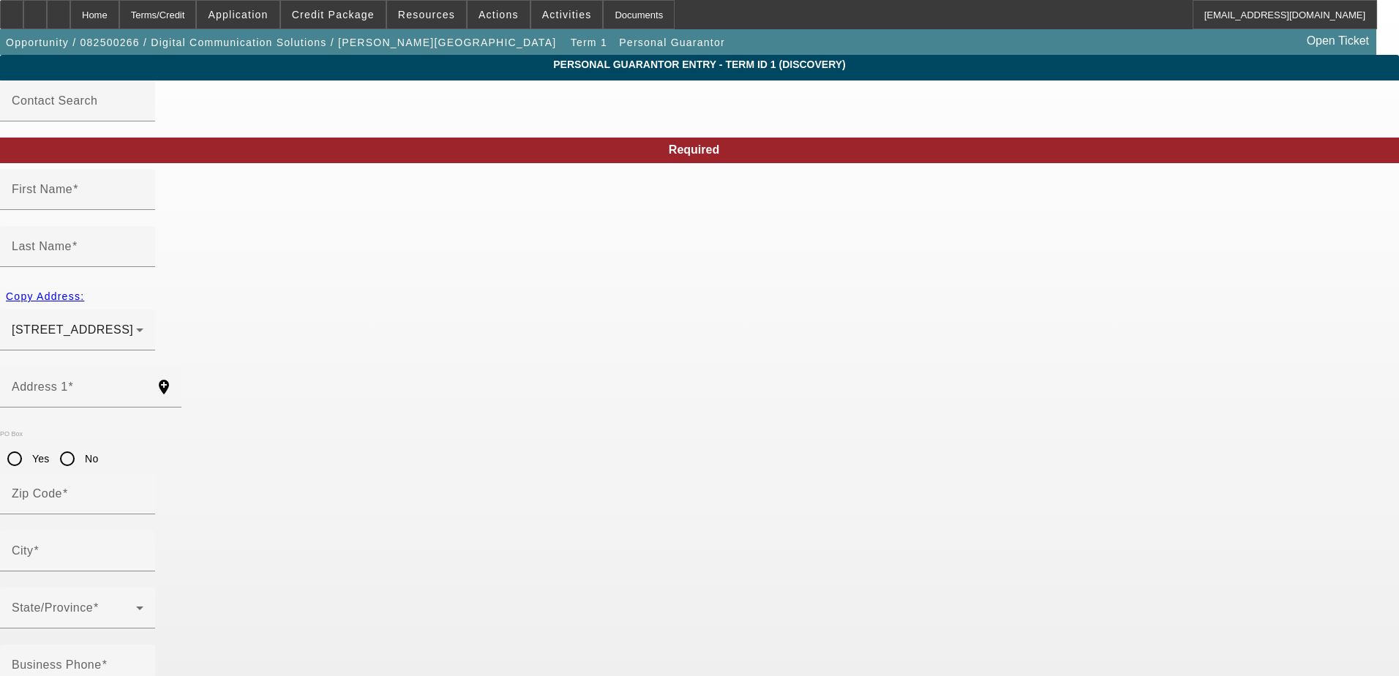
type input "Kent"
type input "[PERSON_NAME]"
type input "[STREET_ADDRESS]"
radio input "true"
type input "48390"
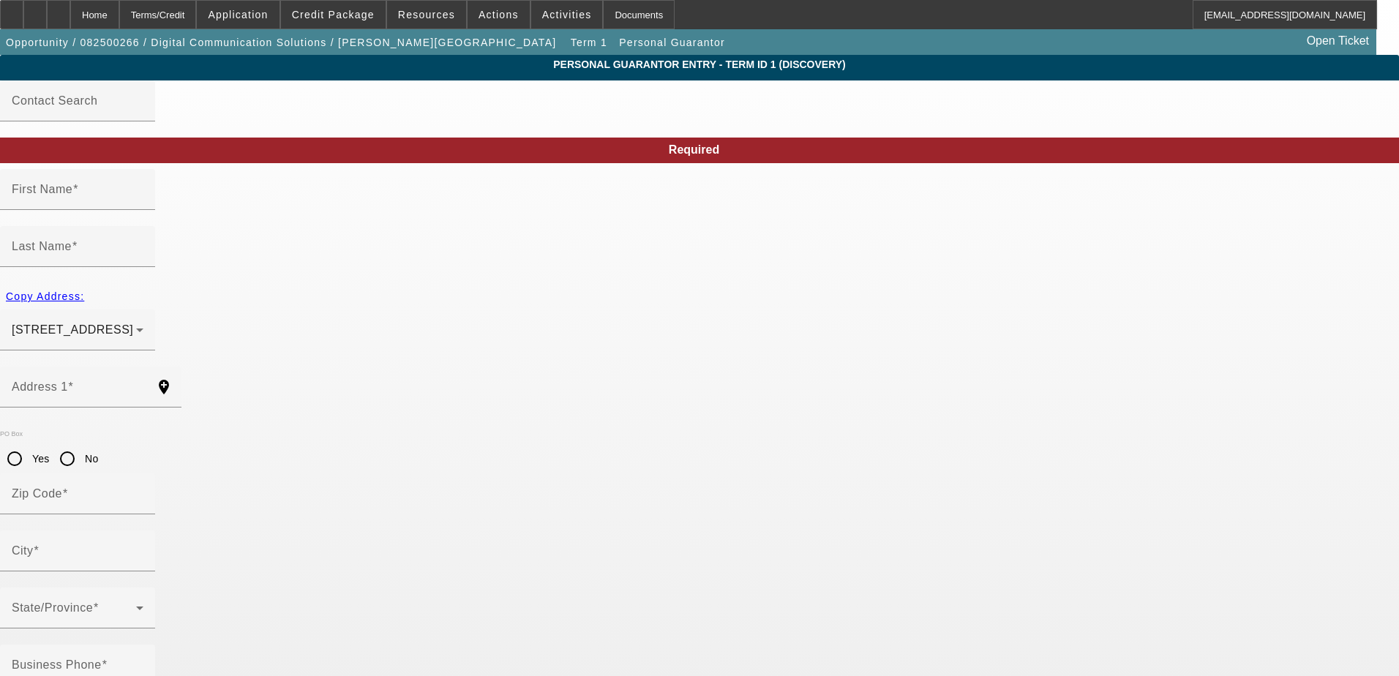
type input "Walled Lake"
type input "[PHONE_NUMBER]"
type input "100"
type input "374-86-8163"
type input "[EMAIL_ADDRESS][DOMAIN_NAME]"
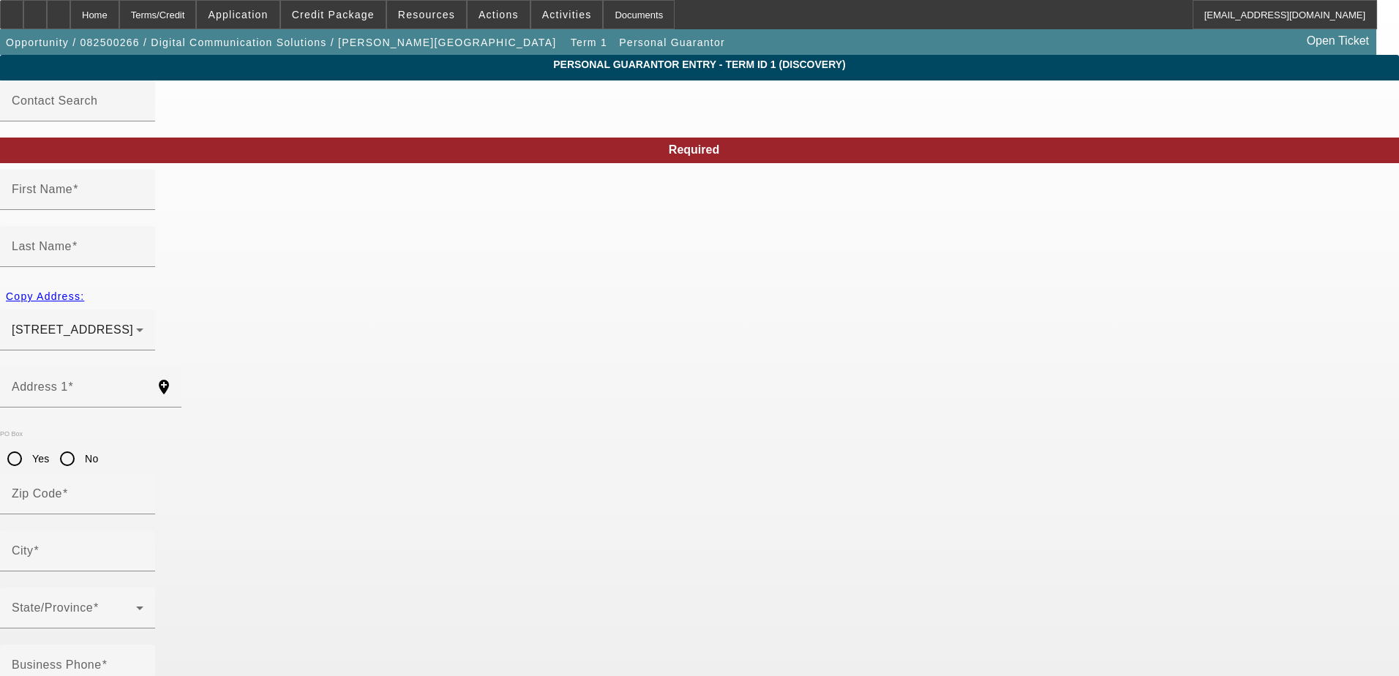
type input "[PHONE_NUMBER]"
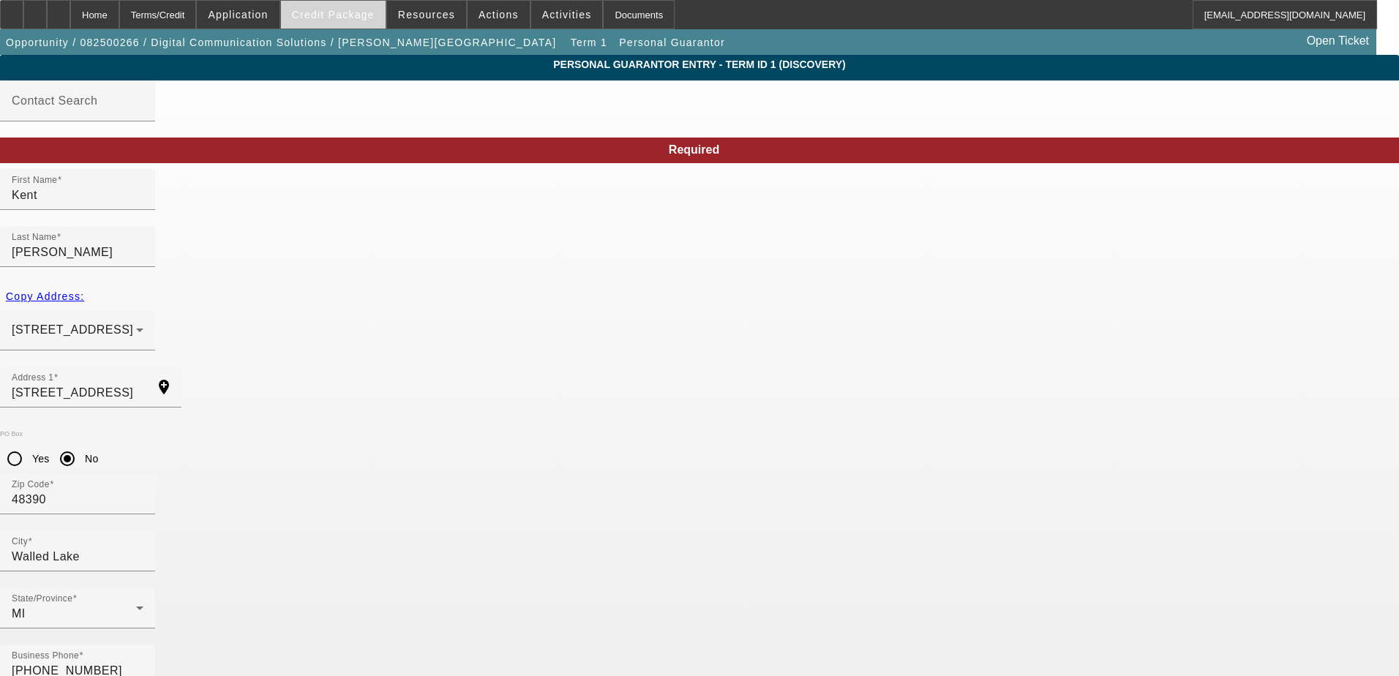
click at [358, 15] on span "Credit Package" at bounding box center [333, 15] width 83 height 12
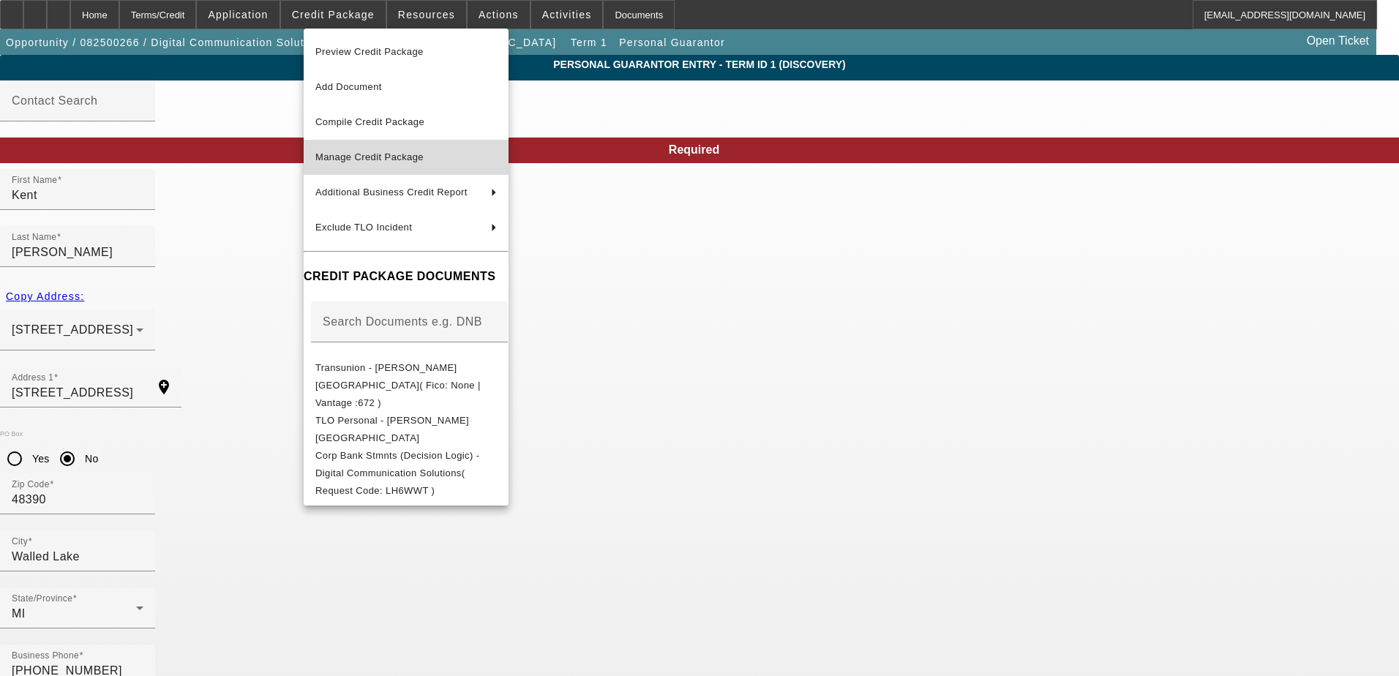
click at [372, 154] on span "Manage Credit Package" at bounding box center [369, 156] width 108 height 11
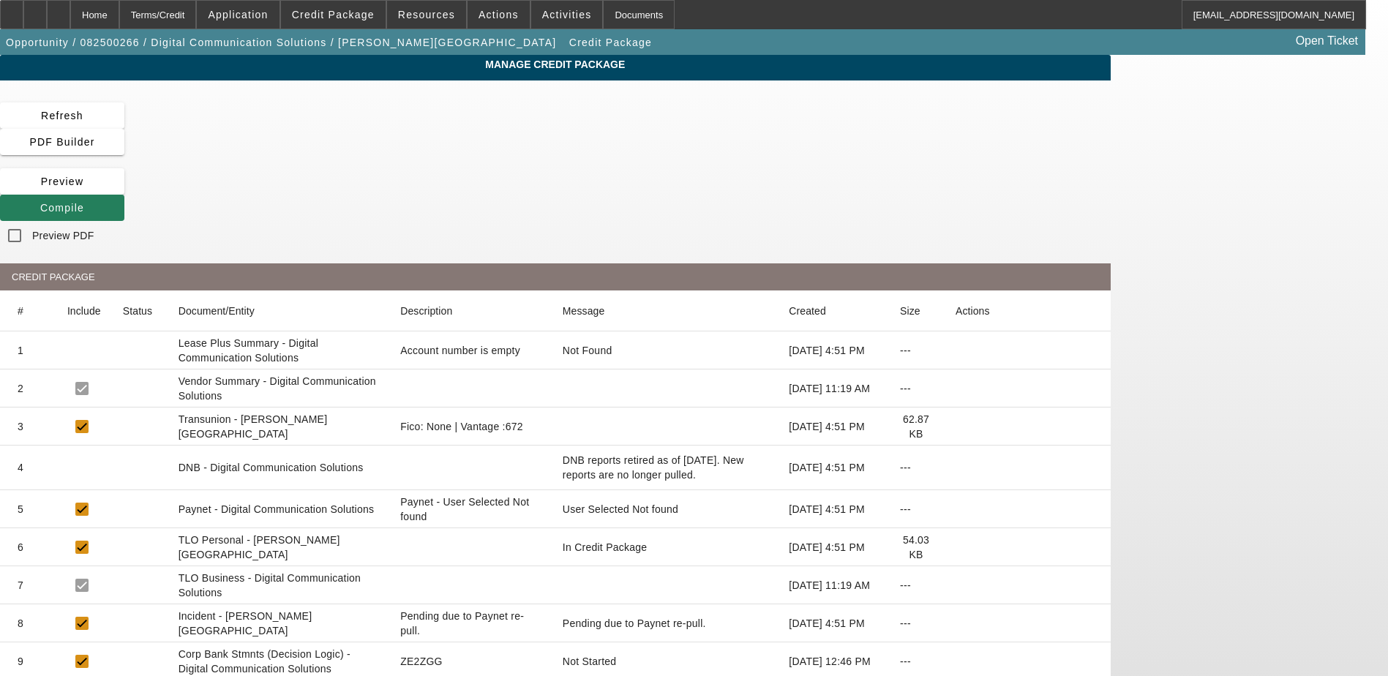
click at [84, 202] on span "Compile" at bounding box center [62, 208] width 44 height 12
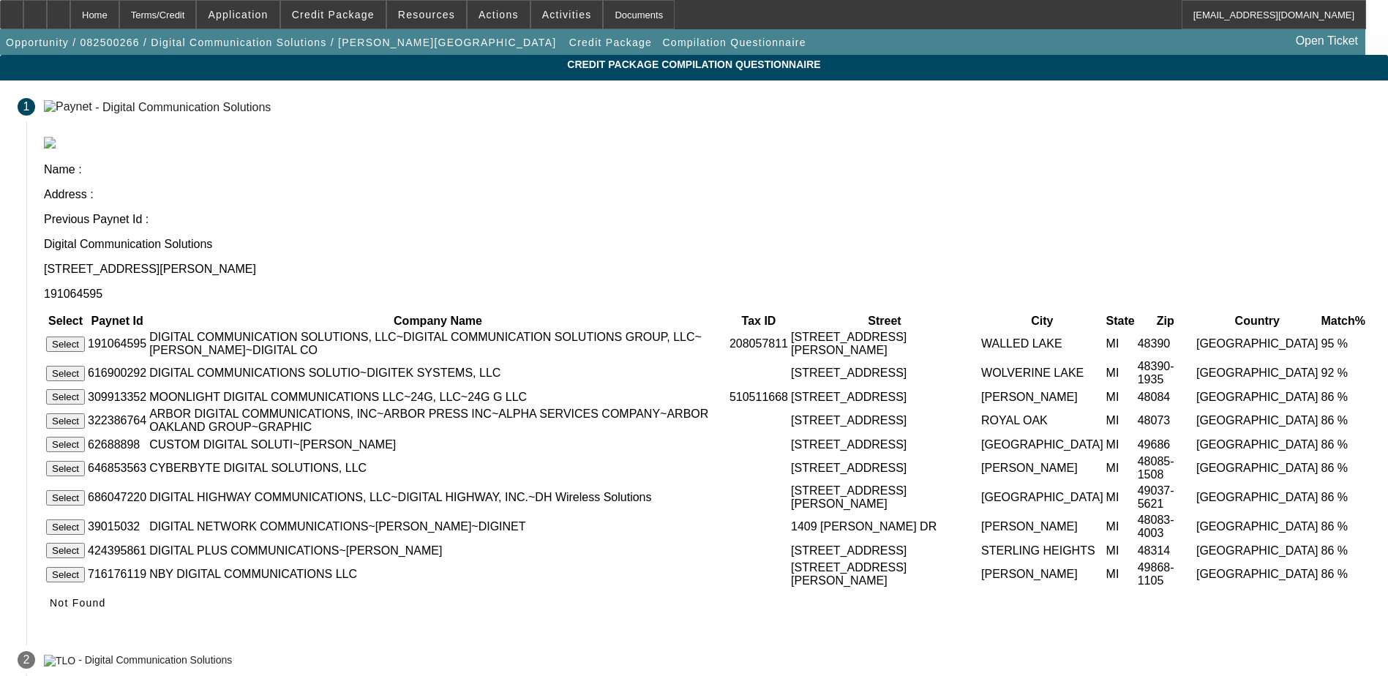
click at [85, 337] on button "Select" at bounding box center [65, 344] width 39 height 15
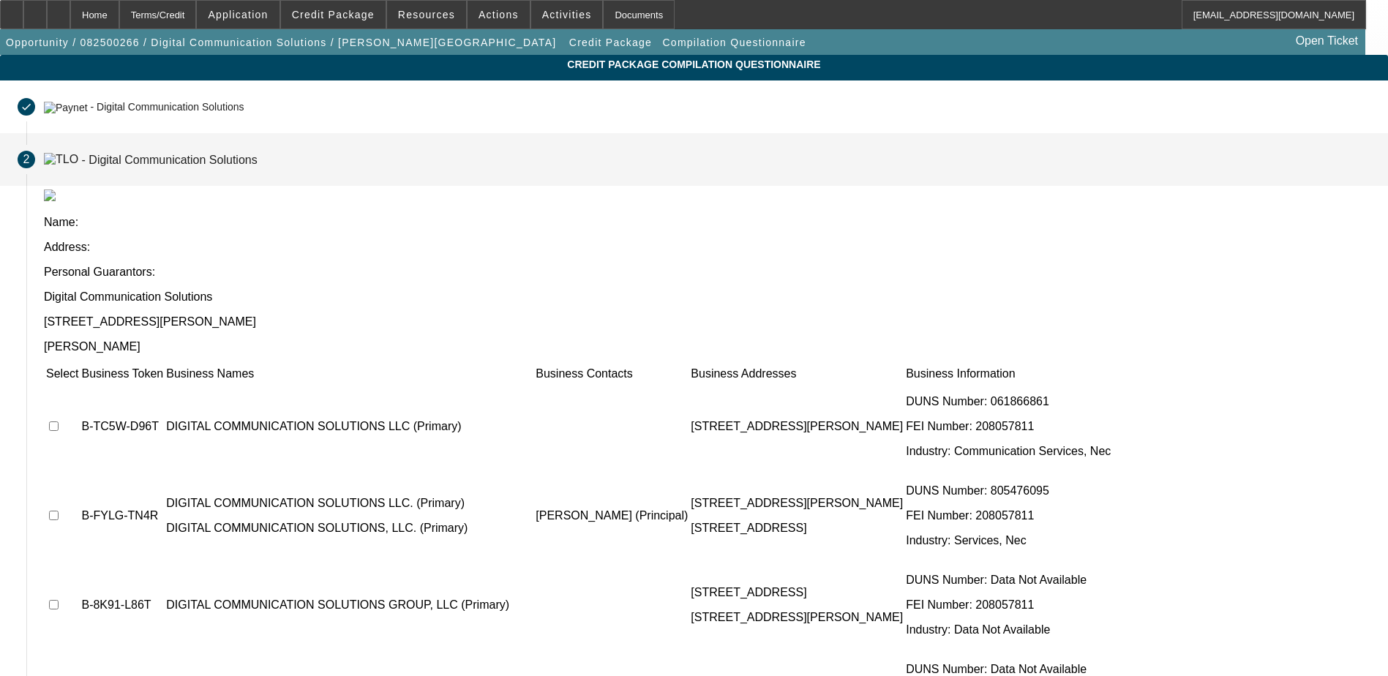
scroll to position [72, 0]
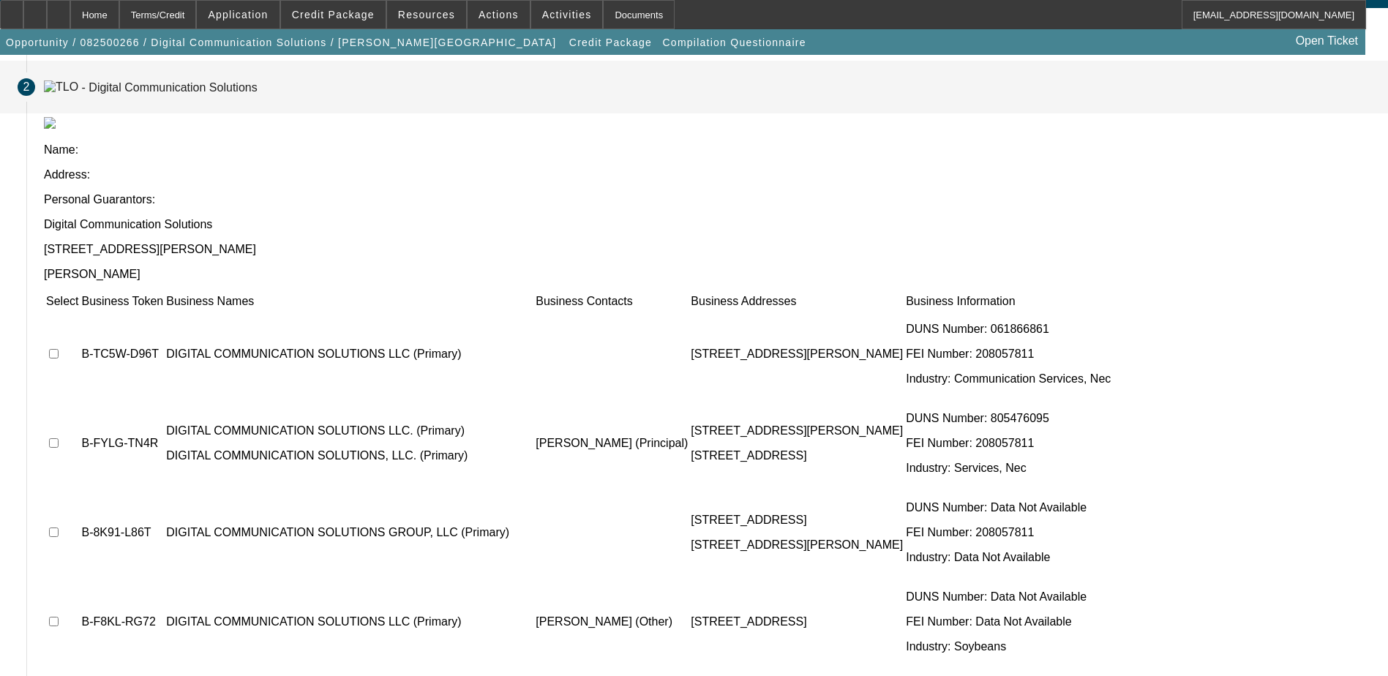
click at [59, 438] on input "checkbox" at bounding box center [54, 443] width 10 height 10
checkbox input "true"
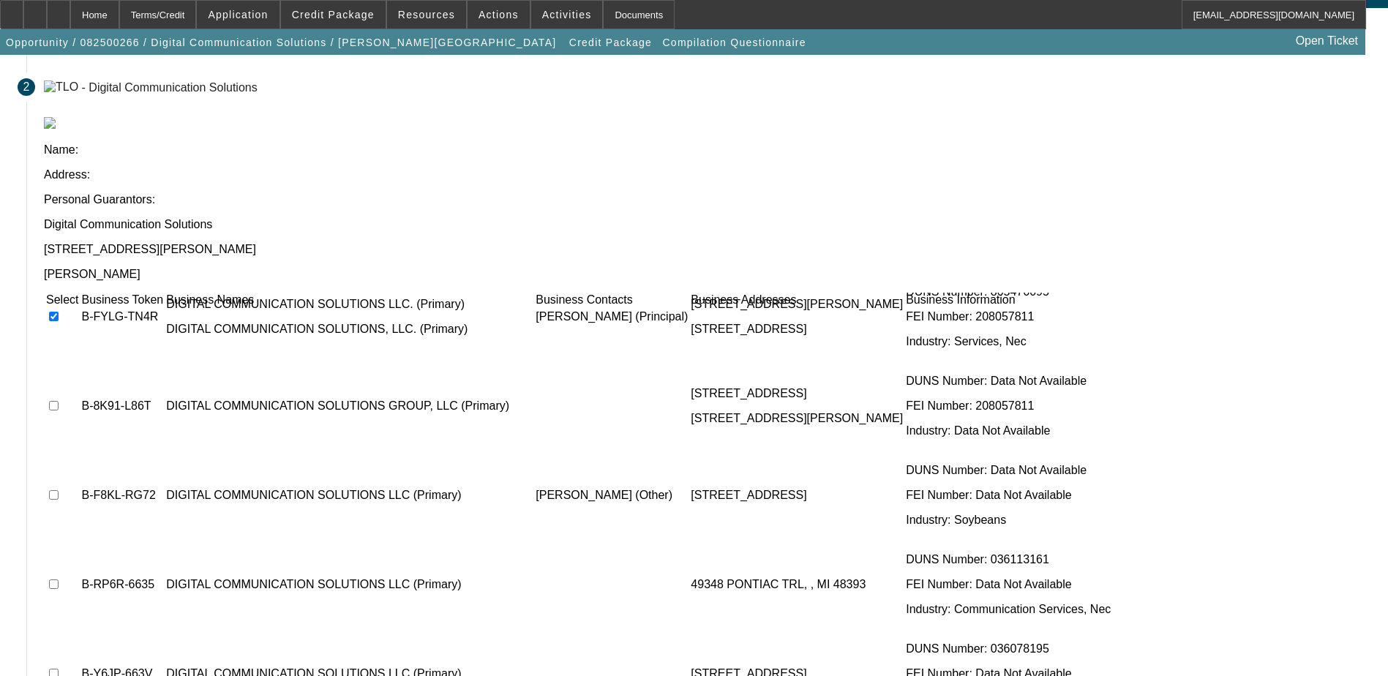
scroll to position [129, 0]
click at [59, 488] on input "checkbox" at bounding box center [54, 493] width 10 height 10
checkbox input "true"
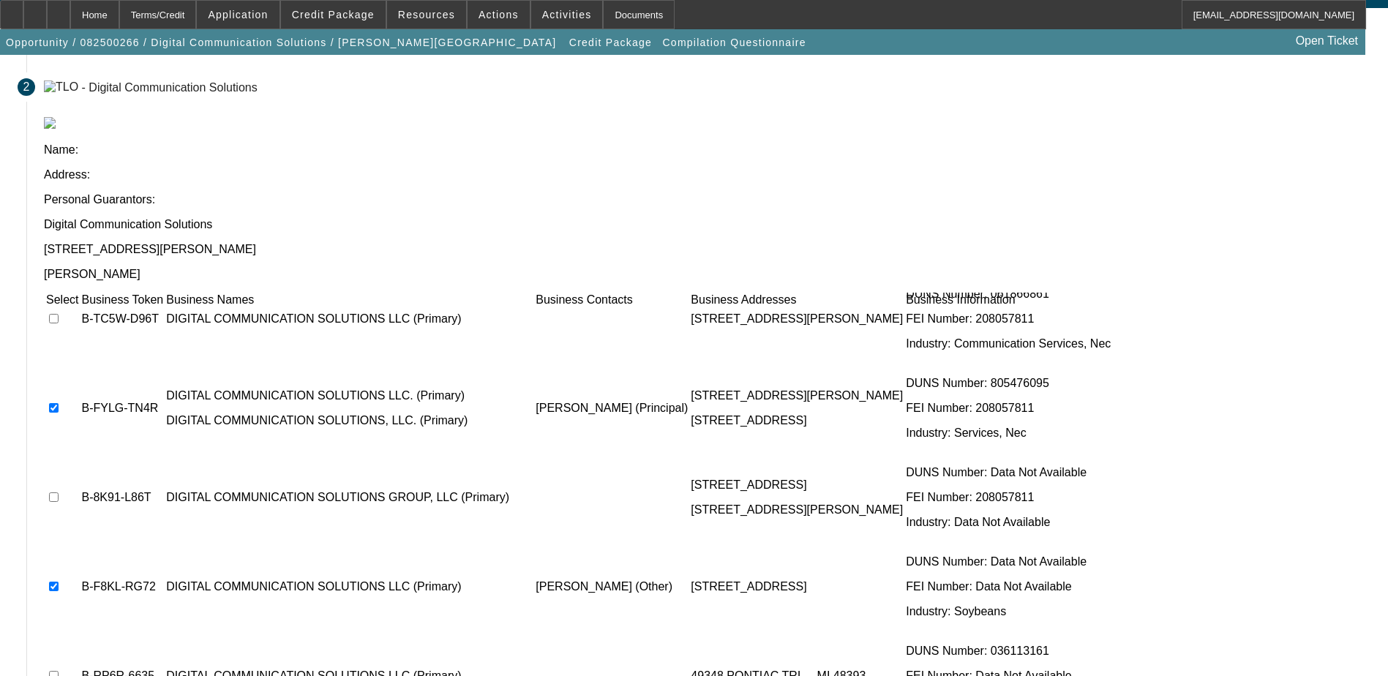
scroll to position [0, 0]
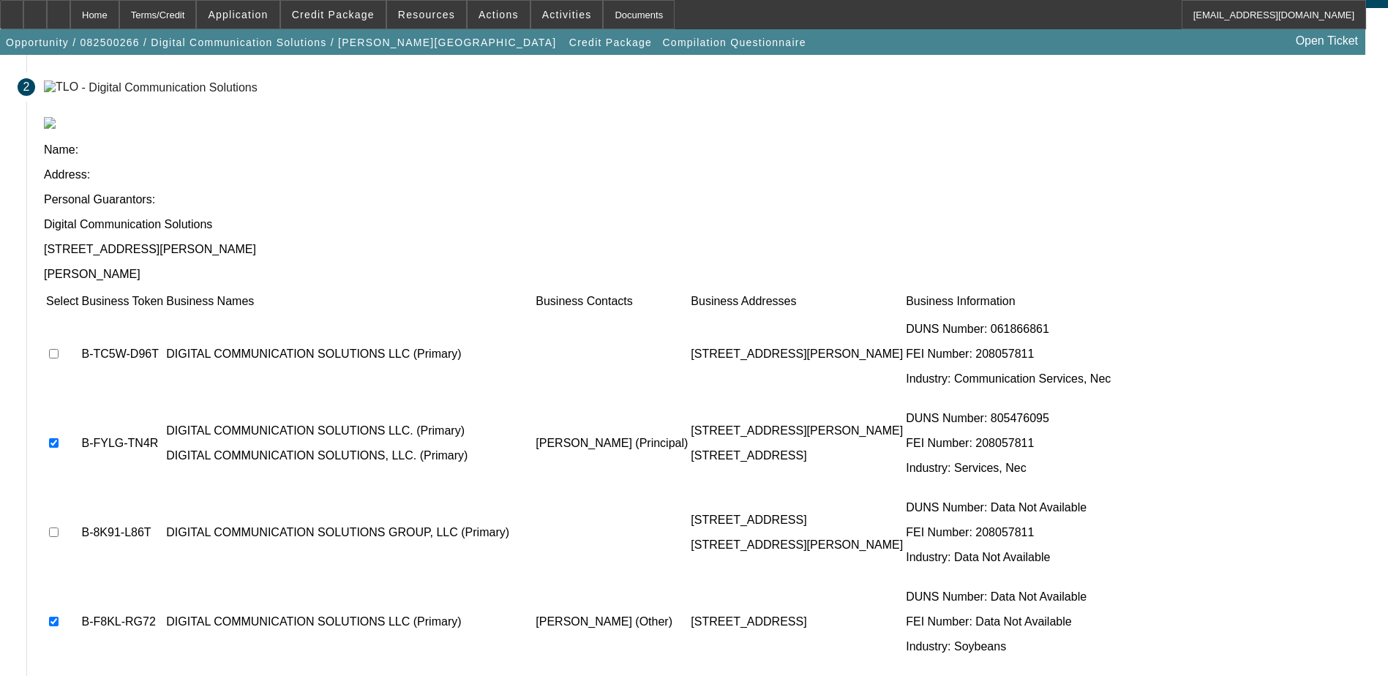
click at [79, 310] on td at bounding box center [62, 354] width 34 height 88
click at [59, 349] on input "checkbox" at bounding box center [54, 354] width 10 height 10
checkbox input "true"
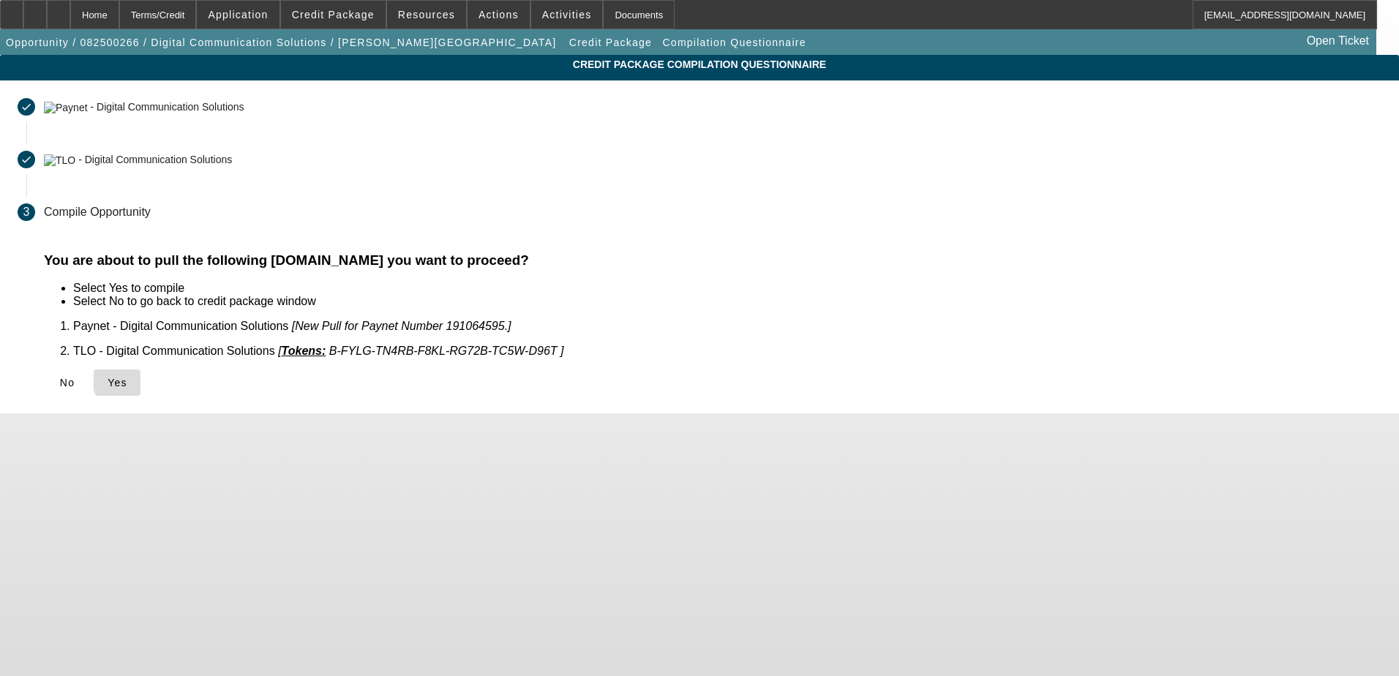
click at [127, 377] on span "Yes" at bounding box center [118, 383] width 20 height 12
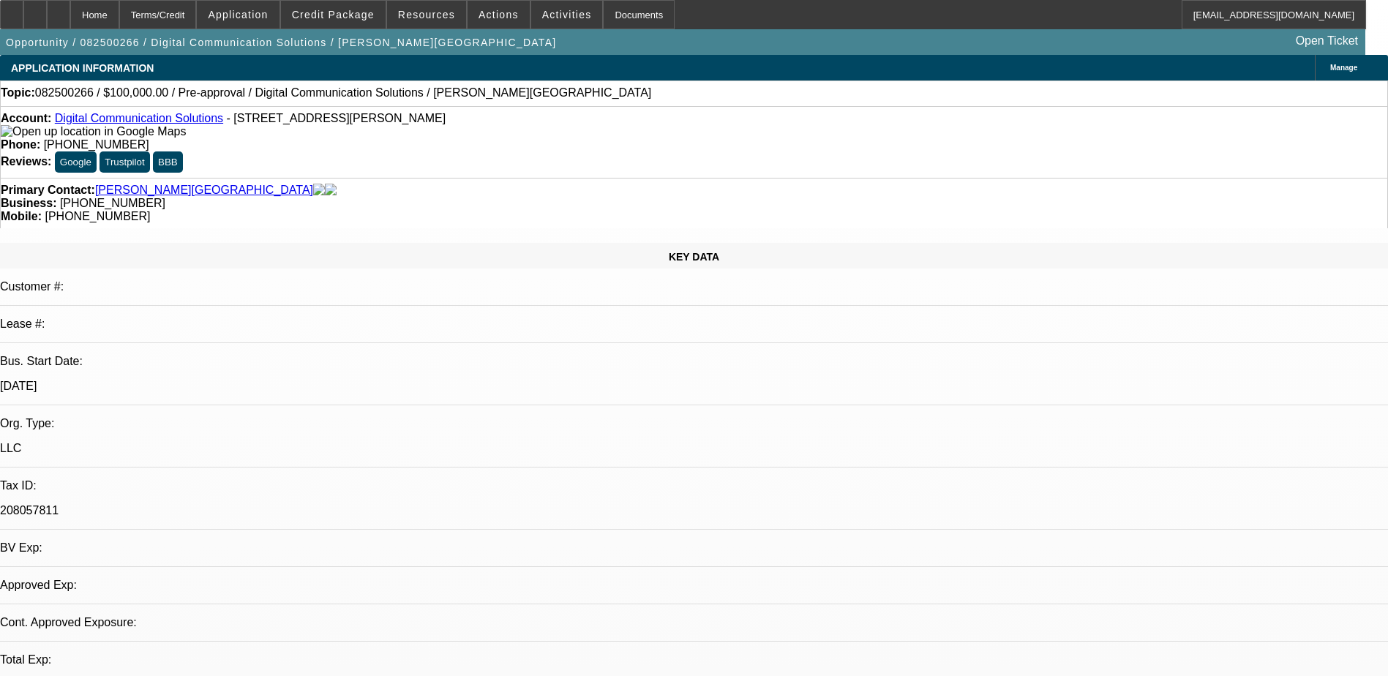
select select "0"
select select "2"
select select "0.1"
select select "4"
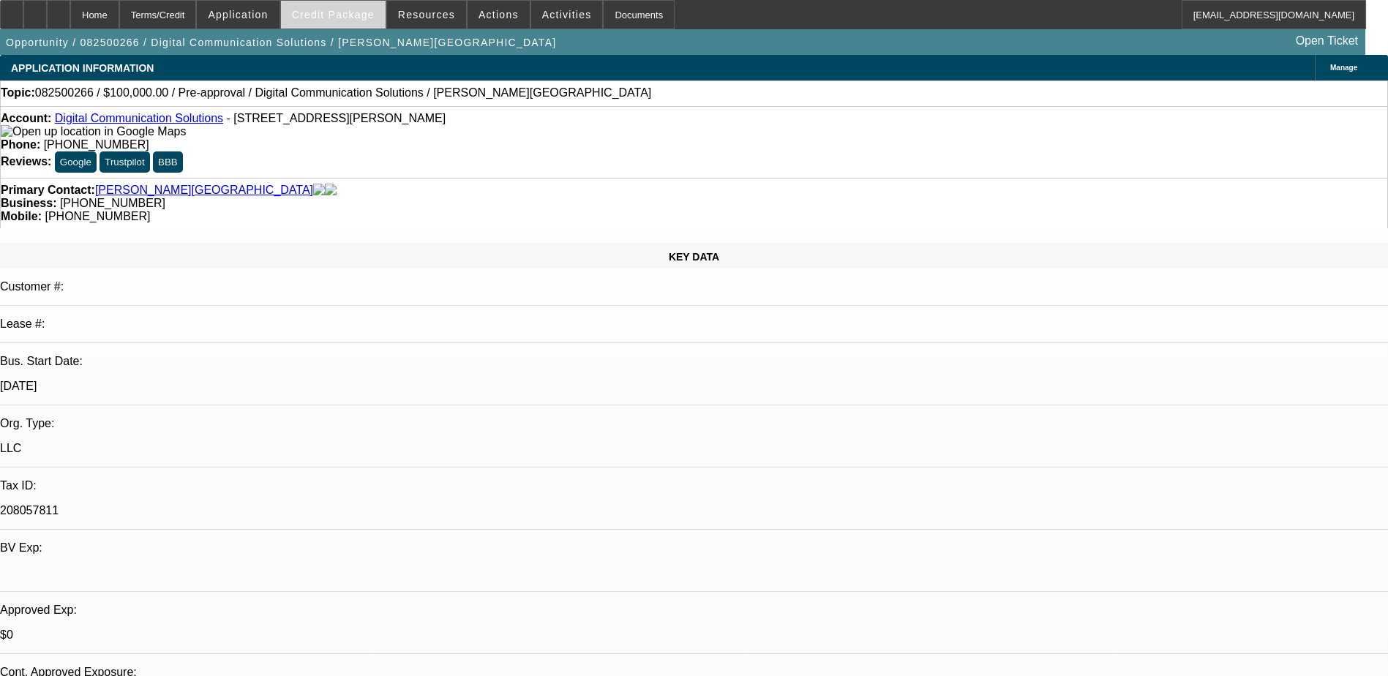
click at [356, 15] on span "Credit Package" at bounding box center [333, 15] width 83 height 12
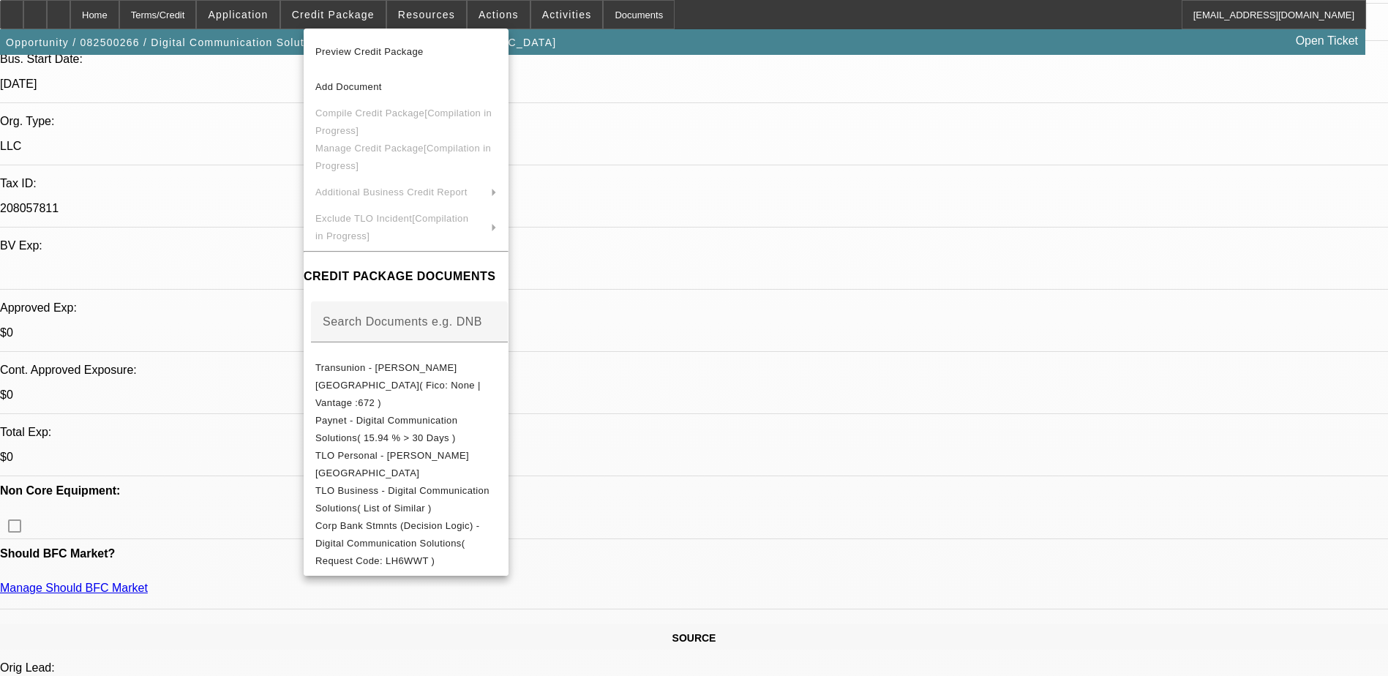
scroll to position [512, 0]
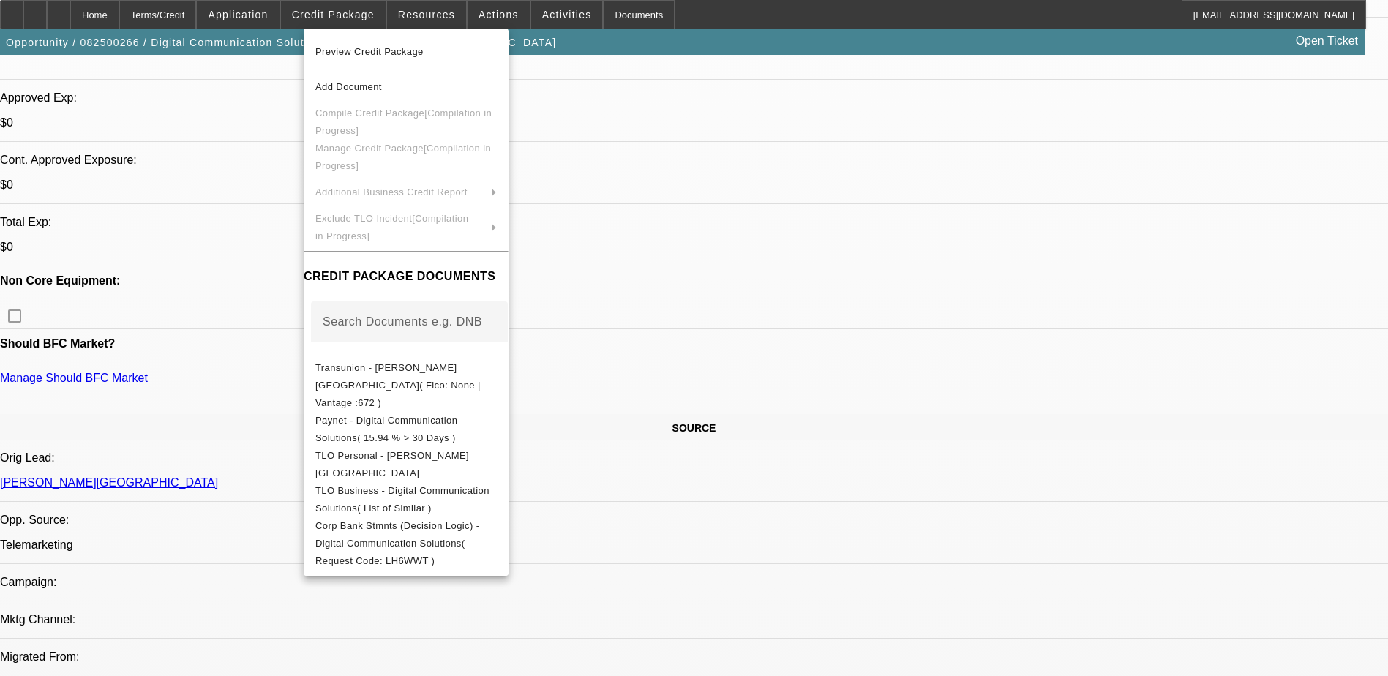
click at [1136, 296] on div at bounding box center [694, 338] width 1388 height 676
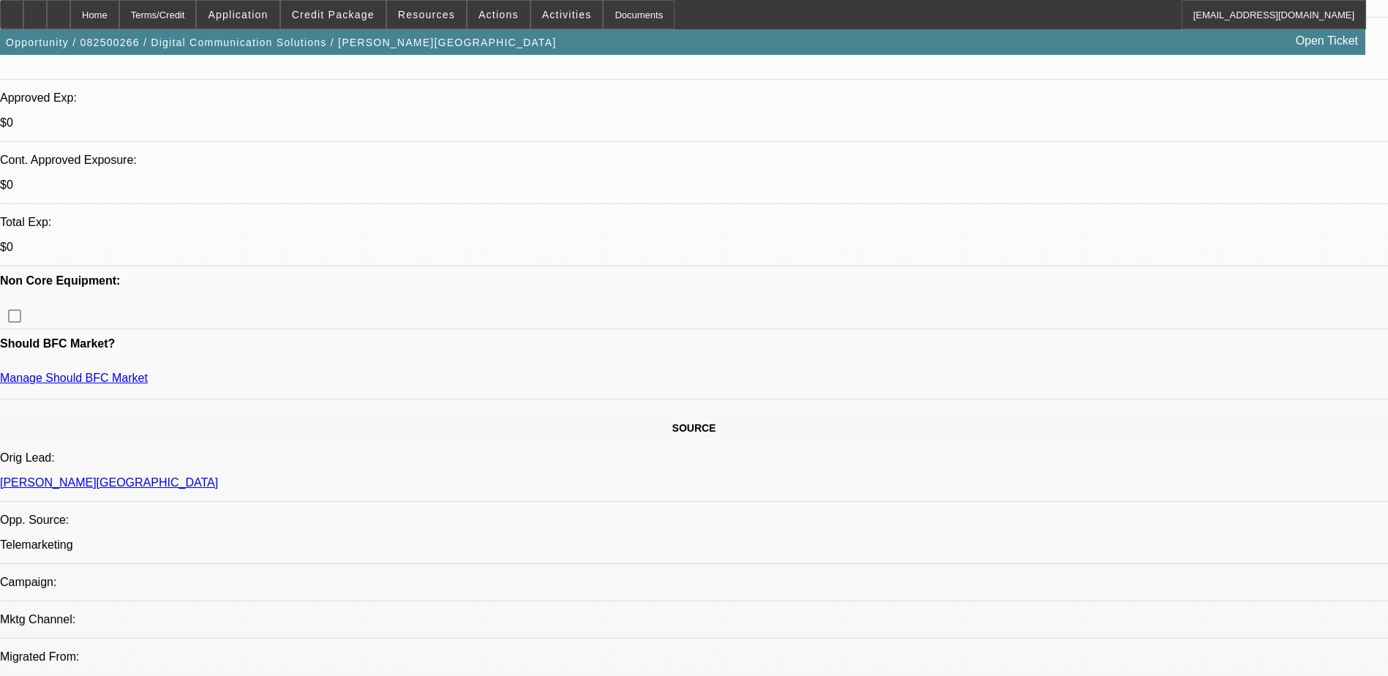
scroll to position [487, 0]
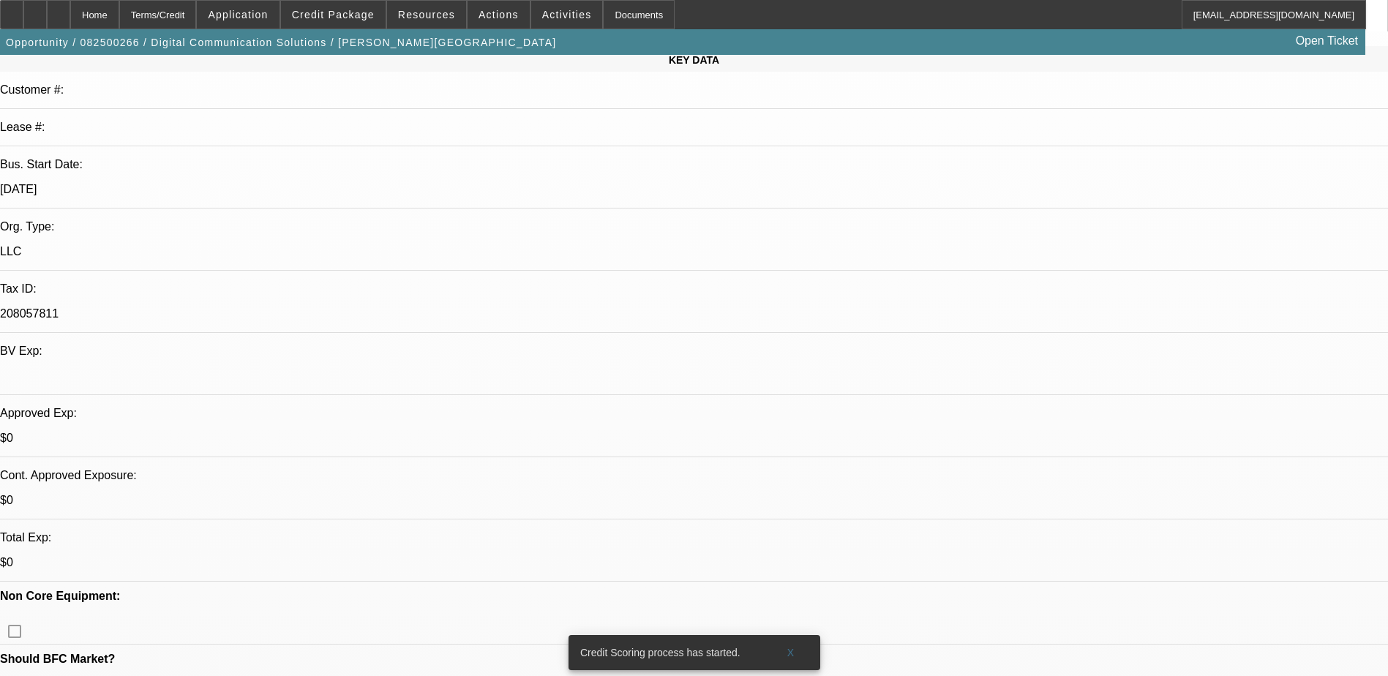
scroll to position [0, 0]
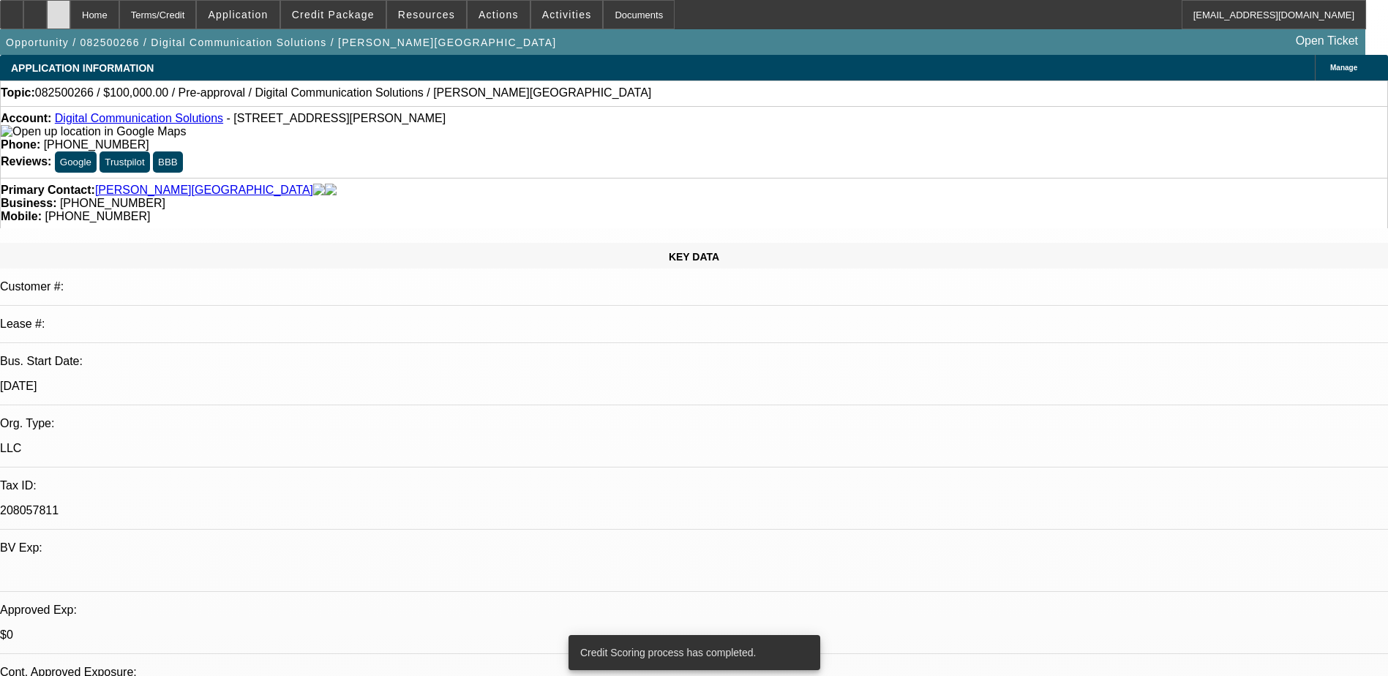
click at [59, 10] on icon at bounding box center [59, 10] width 0 height 0
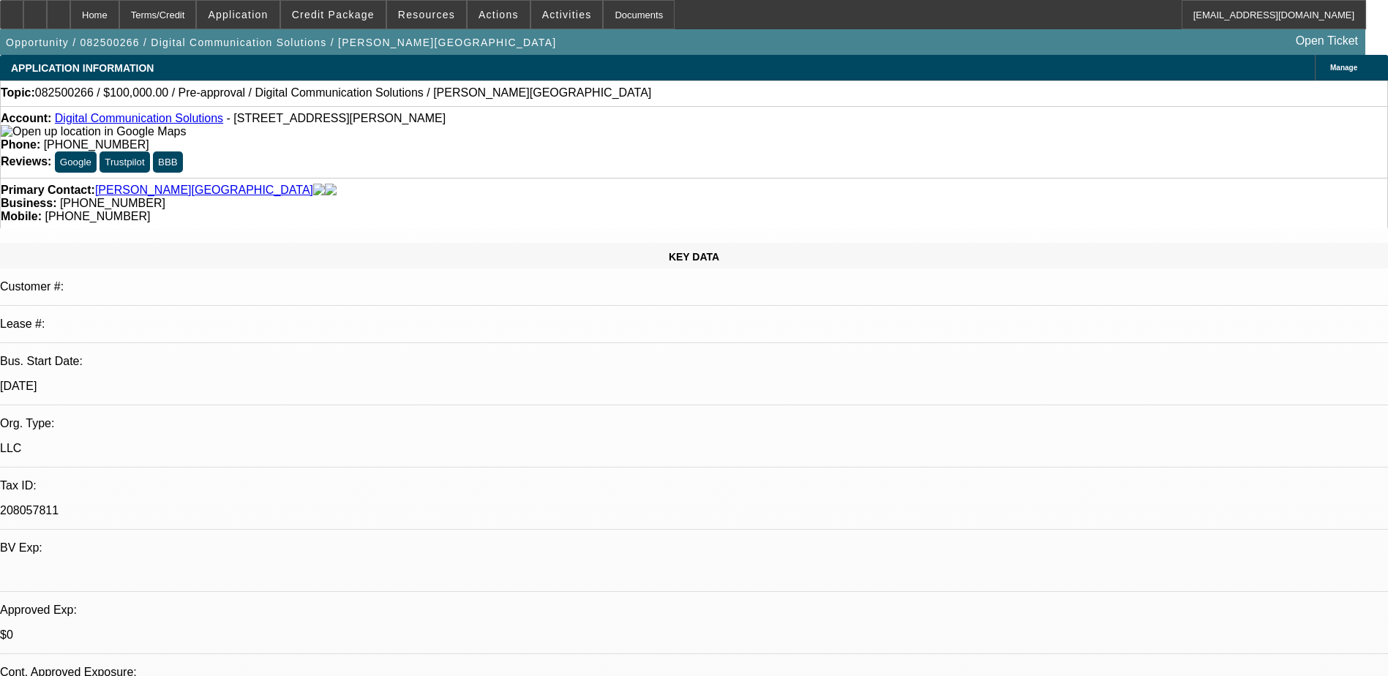
select select "0"
select select "2"
select select "0.1"
select select "4"
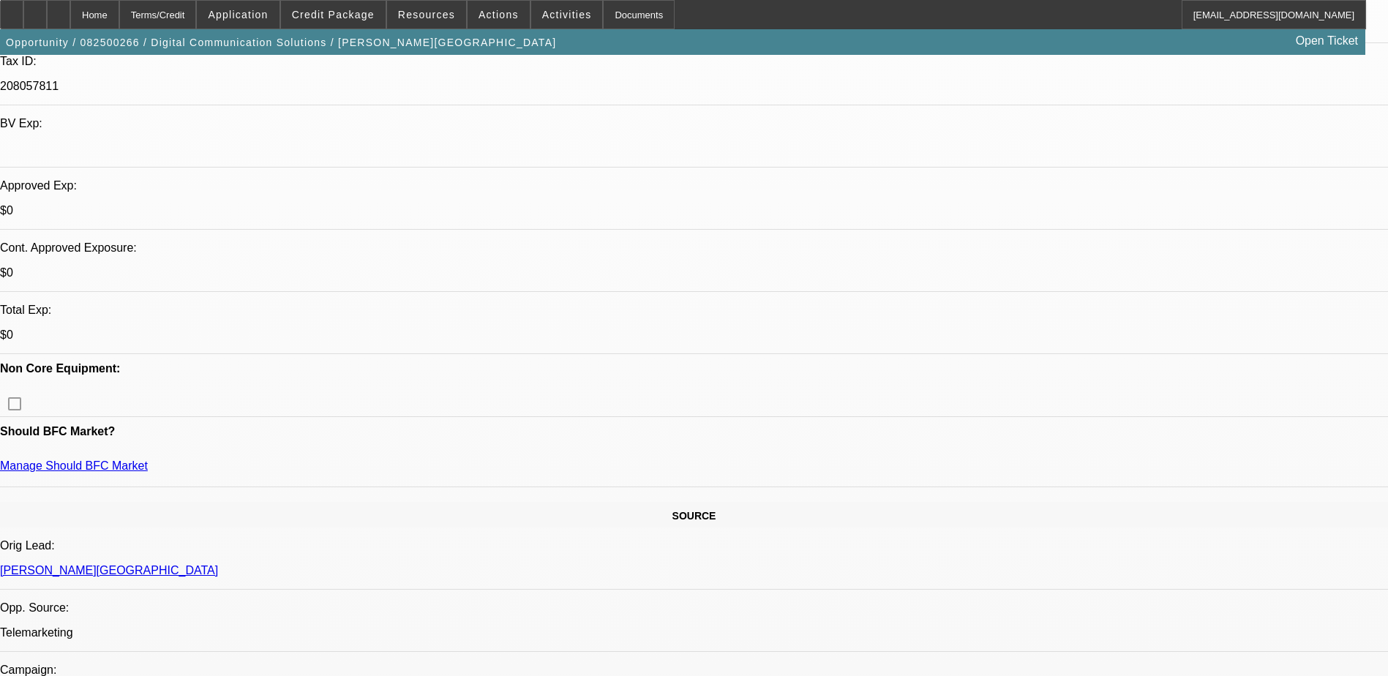
scroll to position [439, 0]
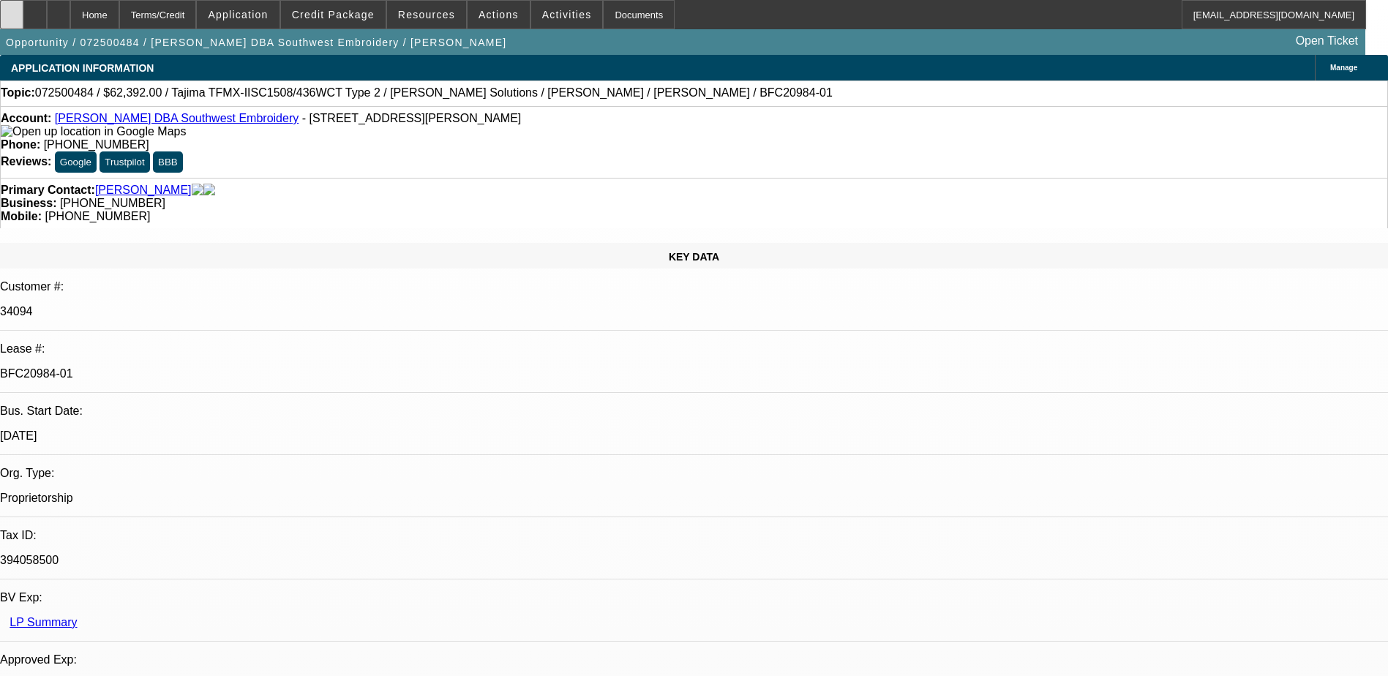
select select "0.2"
select select "2"
select select "0.1"
select select "0.2"
select select "2"
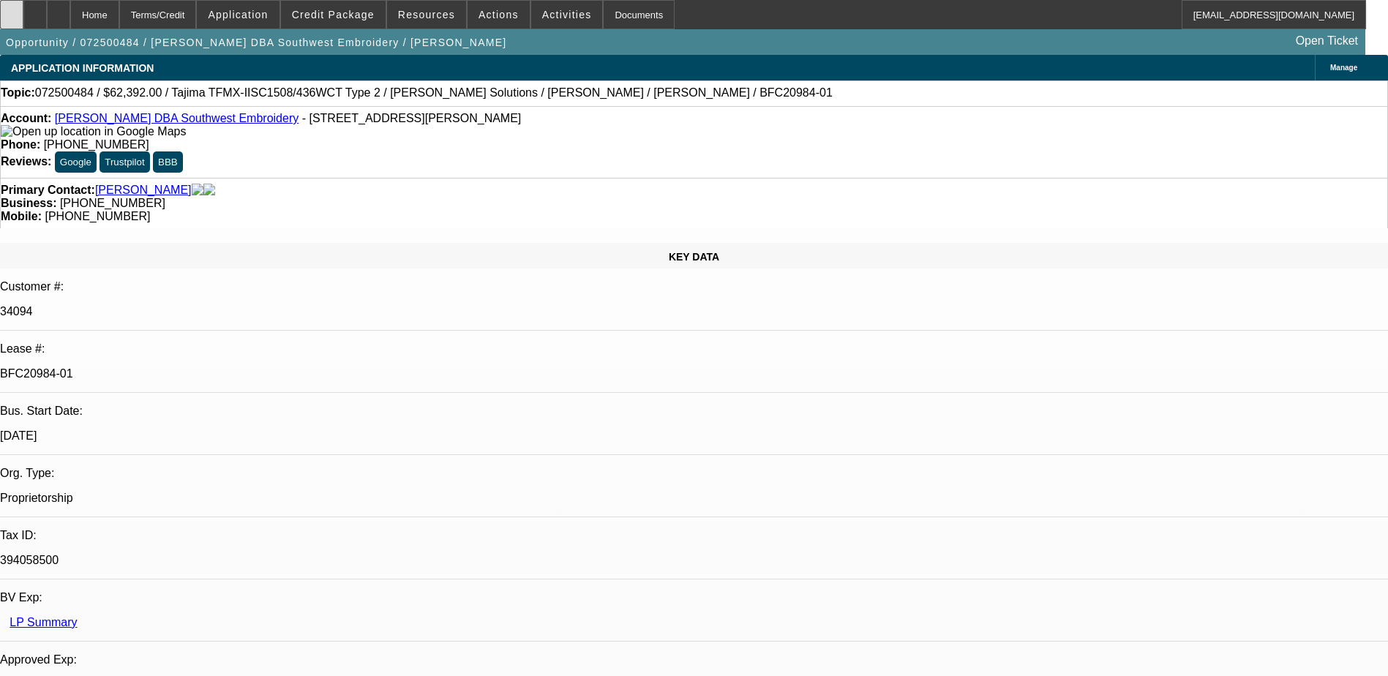
select select "0.1"
select select "0.15"
select select "2"
select select "0.1"
select select "0.15"
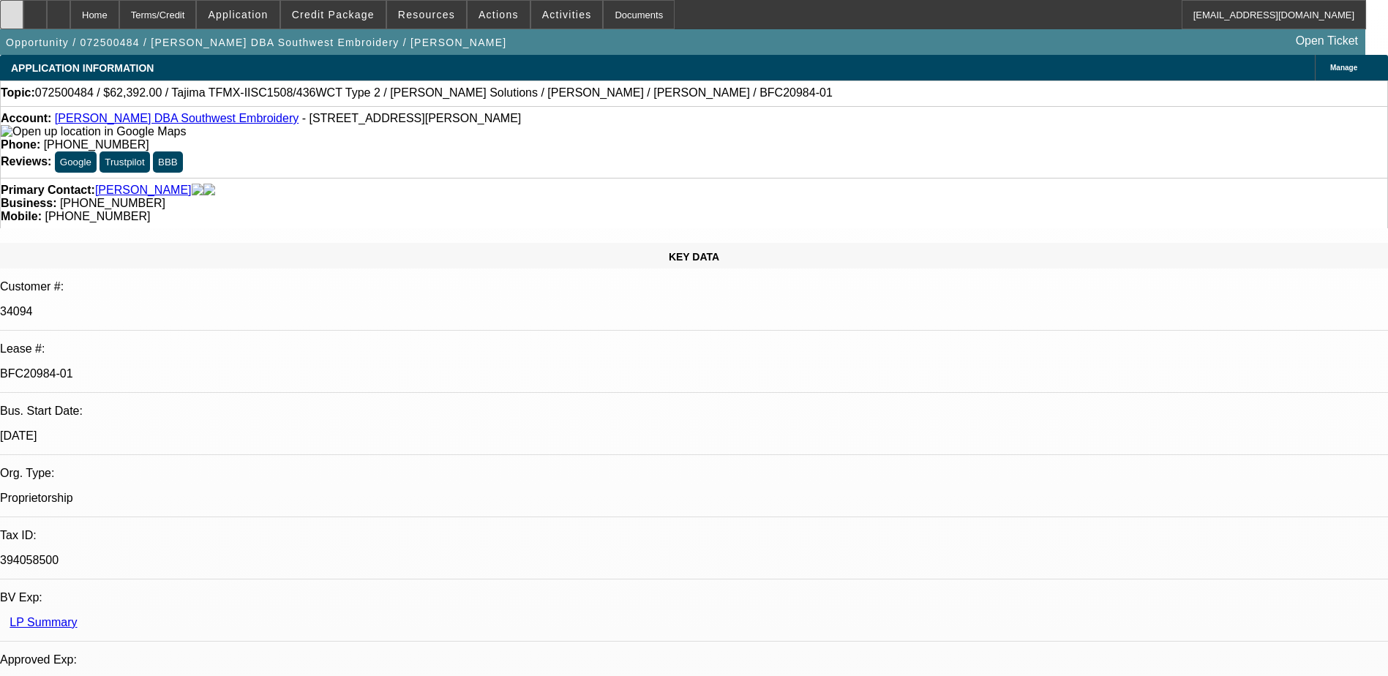
select select "2"
select select "0.1"
select select "1"
select select "2"
select select "4"
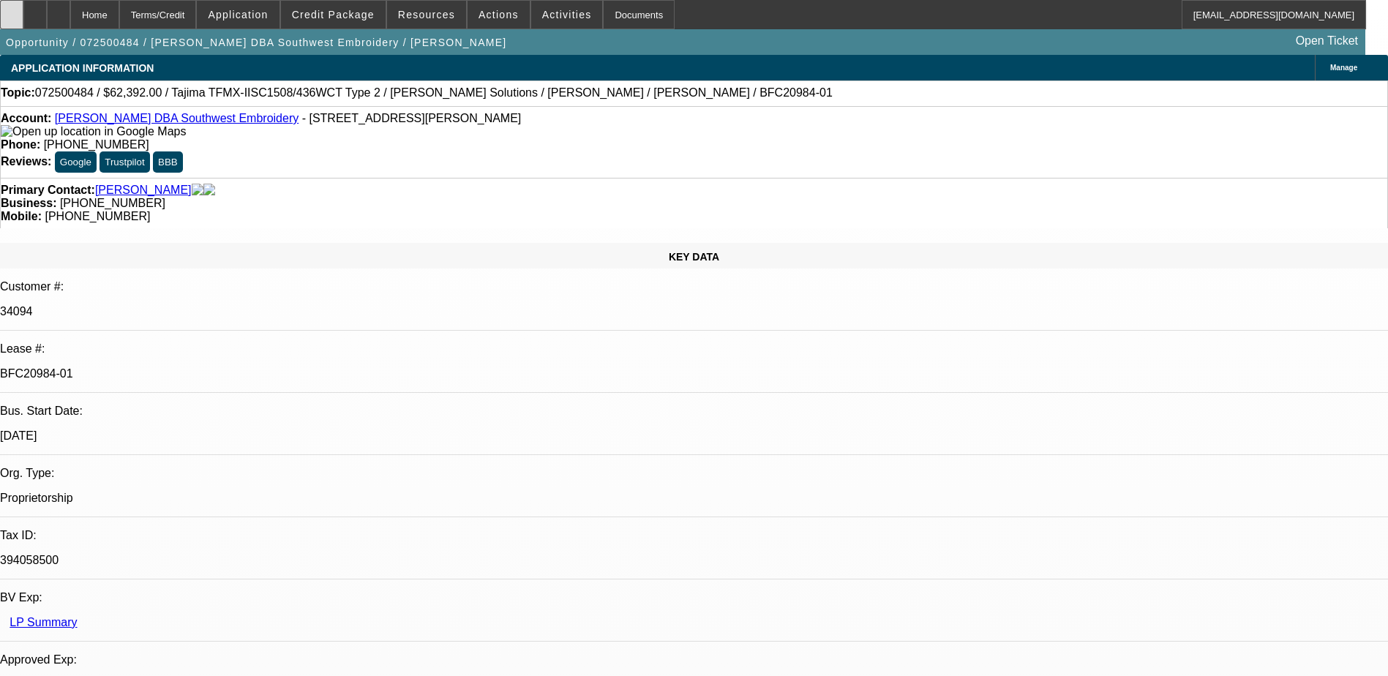
select select "1"
select select "2"
select select "4"
select select "1"
select select "2"
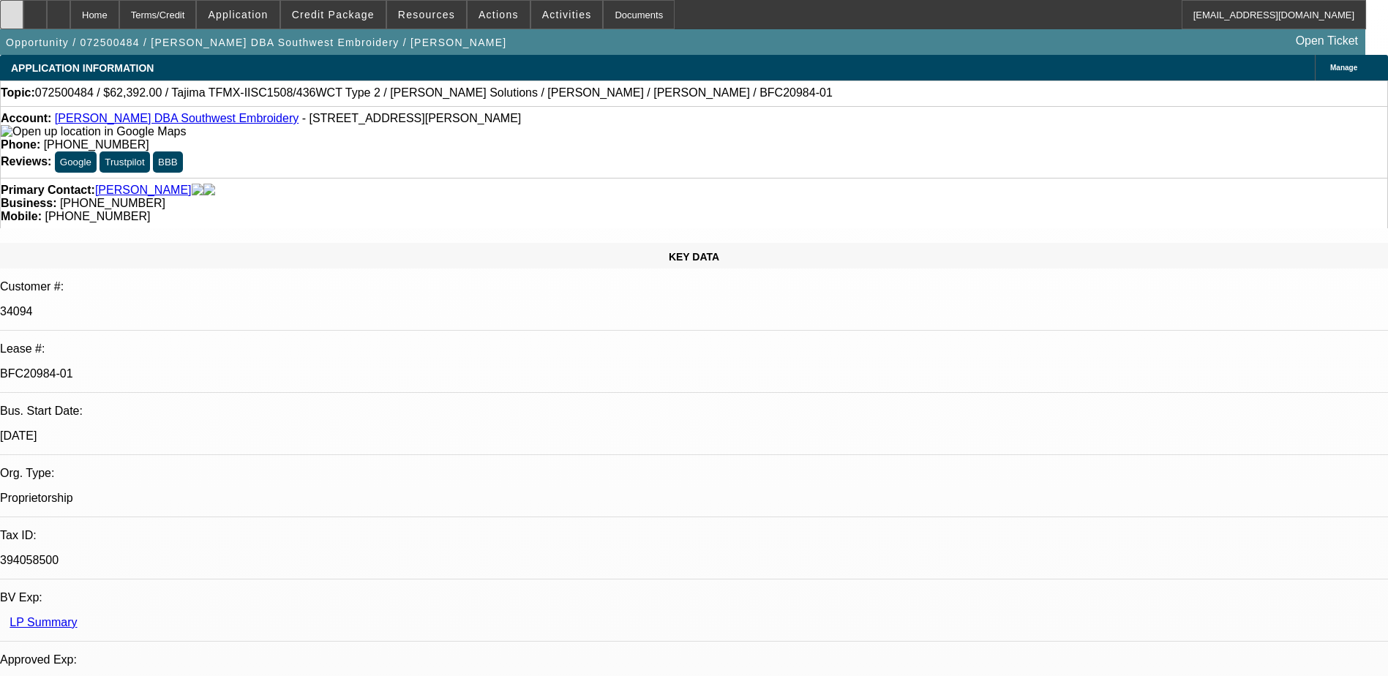
select select "4"
select select "1"
select select "2"
select select "4"
click at [12, 10] on icon at bounding box center [12, 10] width 0 height 0
